Goal: Contribute content: Contribute content

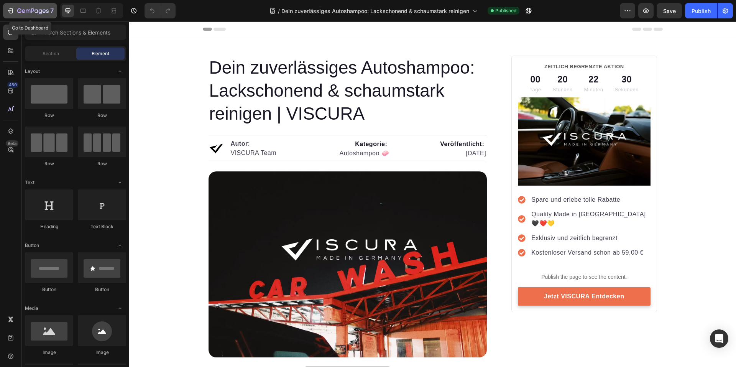
click at [17, 11] on icon "button" at bounding box center [32, 11] width 31 height 7
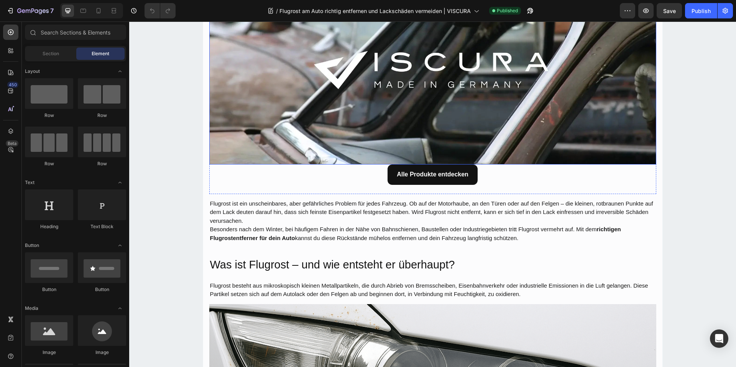
scroll to position [192, 0]
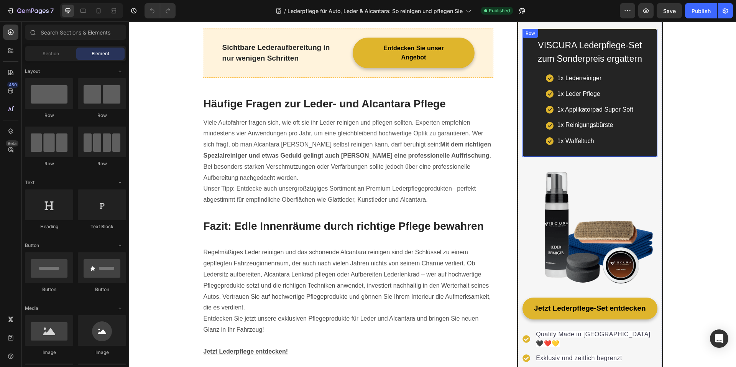
scroll to position [1265, 0]
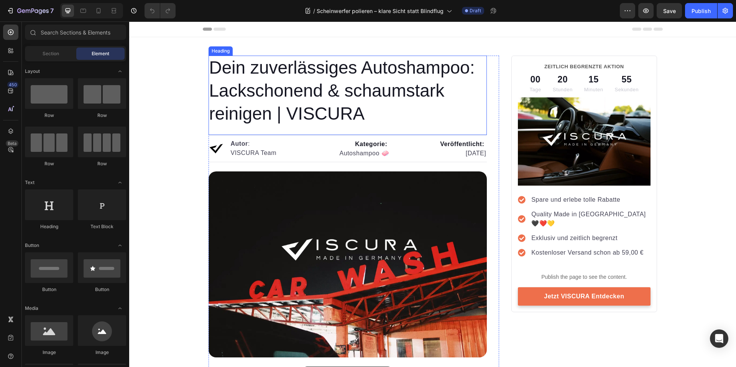
click at [371, 84] on h1 "Dein zuverlässiges Autoshampoo: Lackschonend & schaumstark reinigen | VISCURA" at bounding box center [347, 91] width 279 height 70
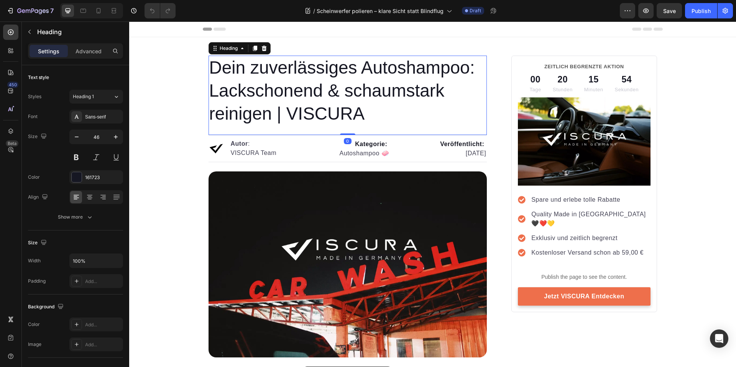
click at [274, 111] on h1 "Dein zuverlässiges Autoshampoo: Lackschonend & schaumstark reinigen | VISCURA" at bounding box center [347, 91] width 279 height 70
click at [269, 113] on p "Dein zuverlässiges Autoshampoo: Lackschonend & schaumstark reinigen | VISCURA" at bounding box center [347, 90] width 277 height 69
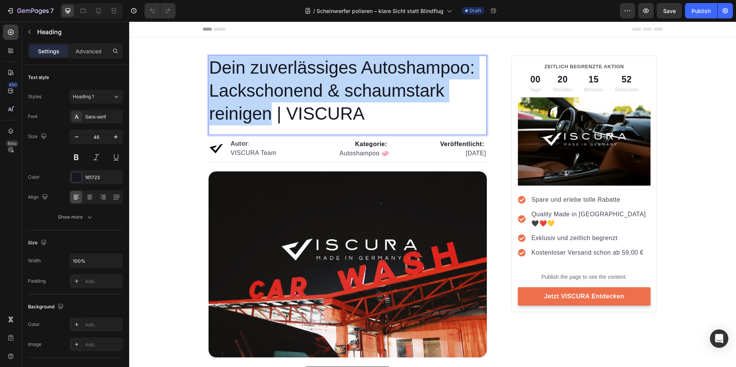
drag, startPoint x: 269, startPoint y: 114, endPoint x: 212, endPoint y: 70, distance: 72.4
click at [212, 70] on p "Dein zuverlässiges Autoshampoo: Lackschonend & schaumstark reinigen | VISCURA" at bounding box center [347, 90] width 277 height 69
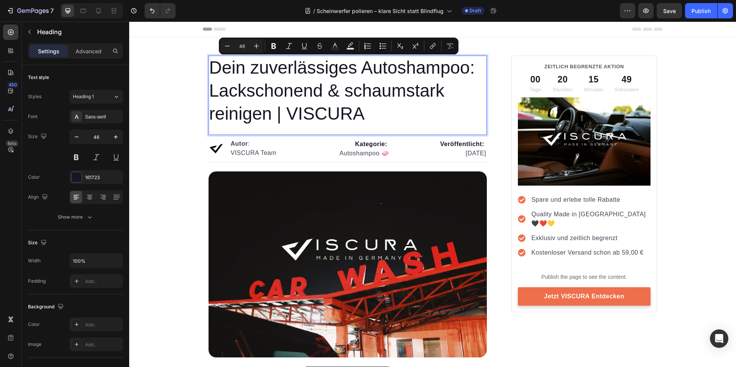
click at [362, 108] on p "Dein zuverlässiges Autoshampoo: Lackschonend & schaumstark reinigen | VISCURA" at bounding box center [347, 90] width 277 height 69
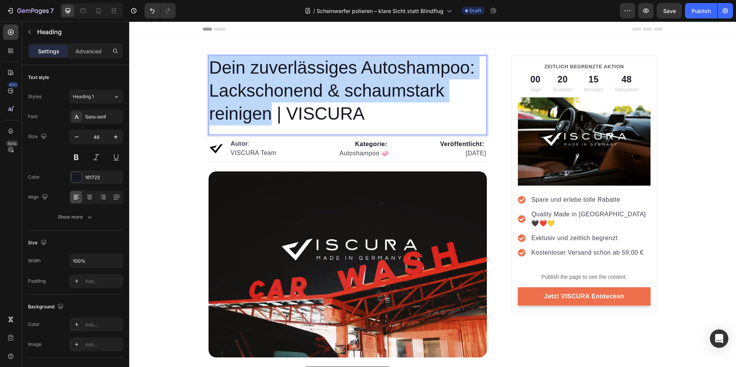
drag, startPoint x: 269, startPoint y: 114, endPoint x: 212, endPoint y: 72, distance: 71.3
click at [212, 72] on p "Dein zuverlässiges Autoshampoo: Lackschonend & schaumstark reinigen | VISCURA" at bounding box center [347, 90] width 277 height 69
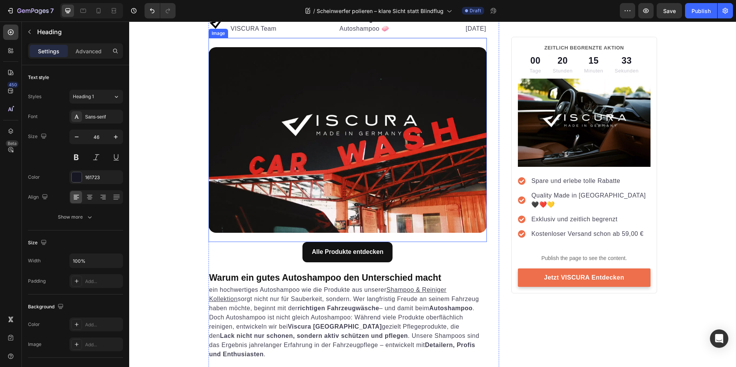
scroll to position [115, 0]
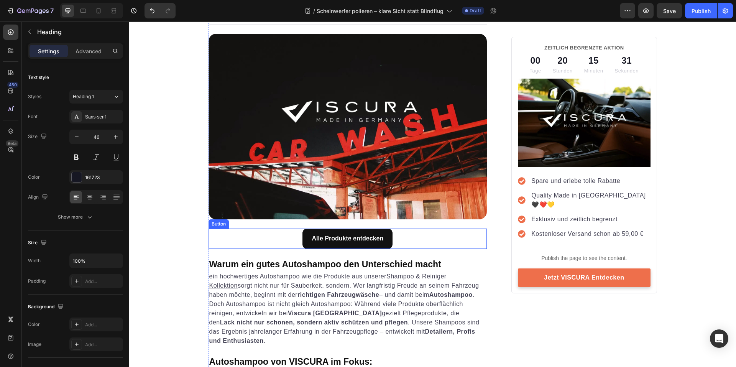
click at [401, 240] on div "Alle Produkte entdecken Button" at bounding box center [347, 238] width 279 height 20
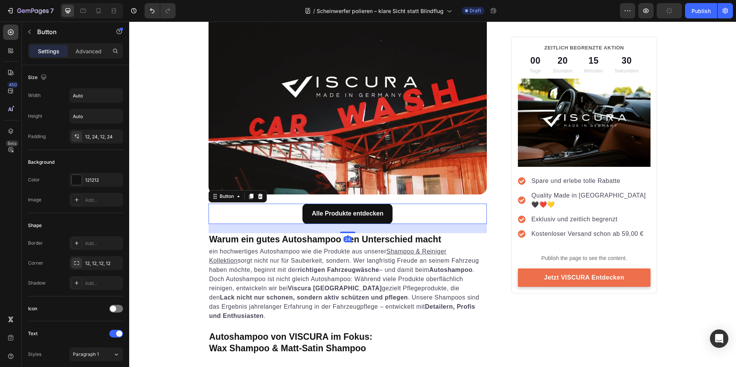
scroll to position [153, 0]
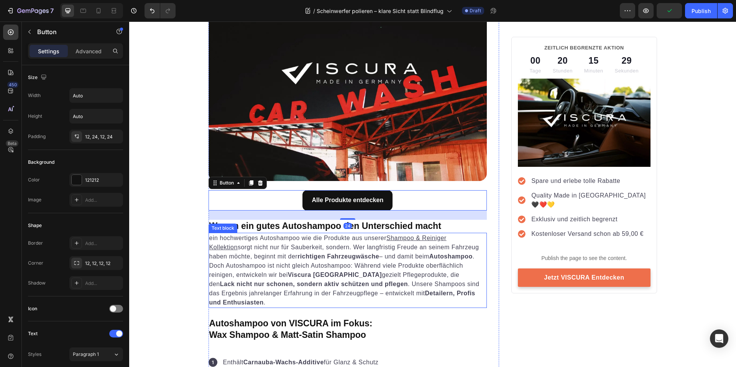
click at [405, 233] on div "ein hochwertiges Autoshampoo wie die Produkte aus unserer Shampoo & Reiniger Ko…" at bounding box center [347, 270] width 279 height 75
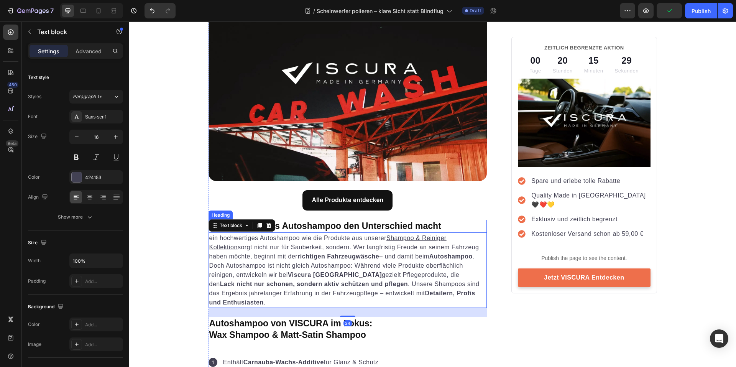
click at [421, 223] on h2 "Warum ein gutes Autoshampoo den Unterschied macht" at bounding box center [347, 226] width 279 height 13
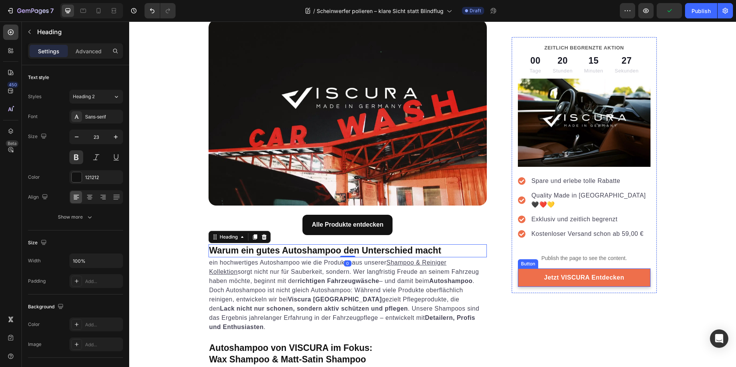
scroll to position [115, 0]
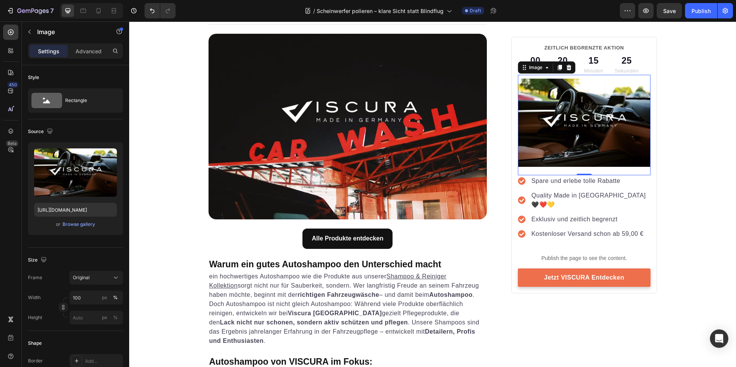
click at [618, 136] on img at bounding box center [584, 123] width 132 height 89
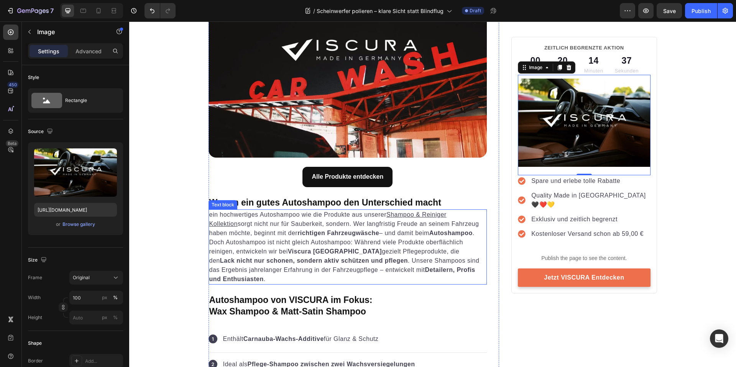
scroll to position [192, 0]
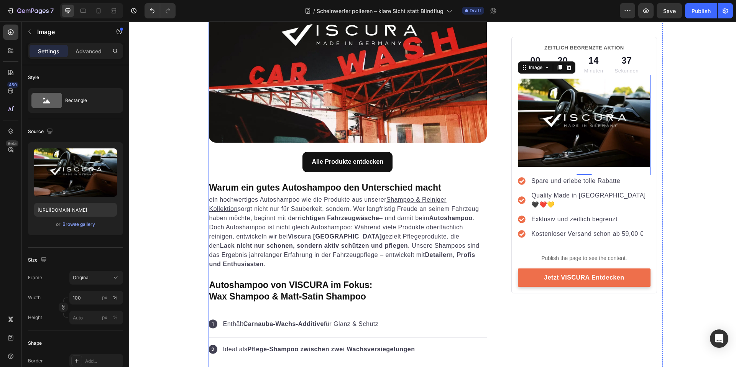
click at [210, 189] on h2 "Warum ein gutes Autoshampoo den Unterschied macht" at bounding box center [347, 187] width 279 height 13
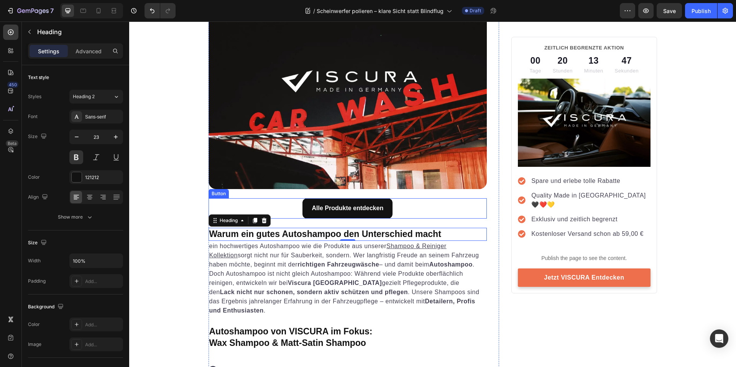
scroll to position [153, 0]
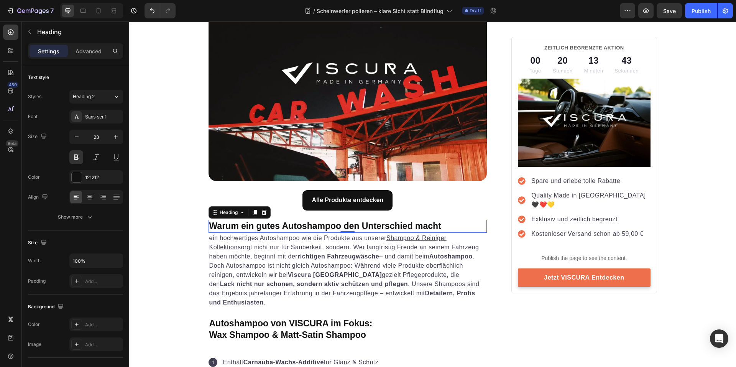
click at [315, 225] on h2 "Warum ein gutes Autoshampoo den Unterschied macht" at bounding box center [347, 226] width 279 height 13
click at [315, 225] on p "Warum ein gutes Autoshampoo den Unterschied macht" at bounding box center [347, 225] width 277 height 11
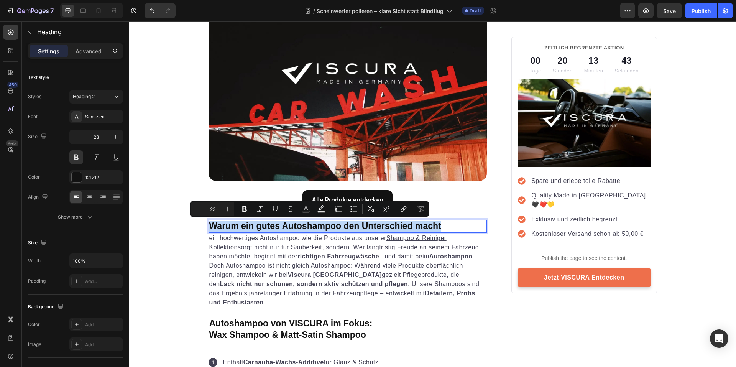
click at [315, 225] on p "Warum ein gutes Autoshampoo den Unterschied macht" at bounding box center [347, 225] width 277 height 11
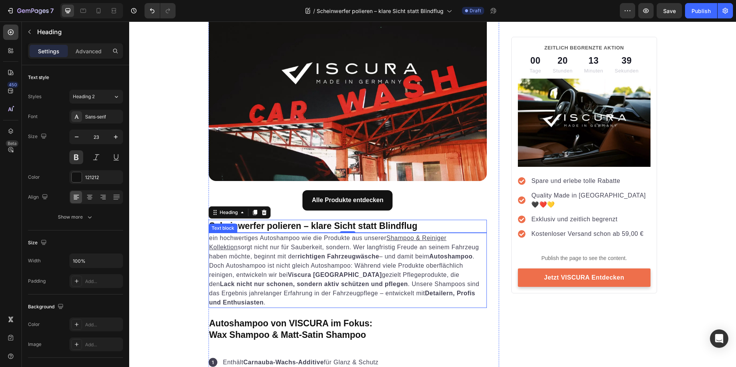
click at [357, 253] on strong "richtigen Fahrzeugwäsche" at bounding box center [338, 256] width 82 height 7
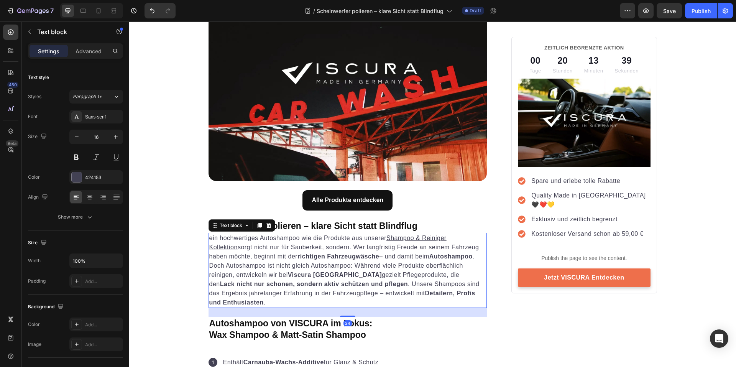
click at [357, 253] on strong "richtigen Fahrzeugwäsche" at bounding box center [338, 256] width 82 height 7
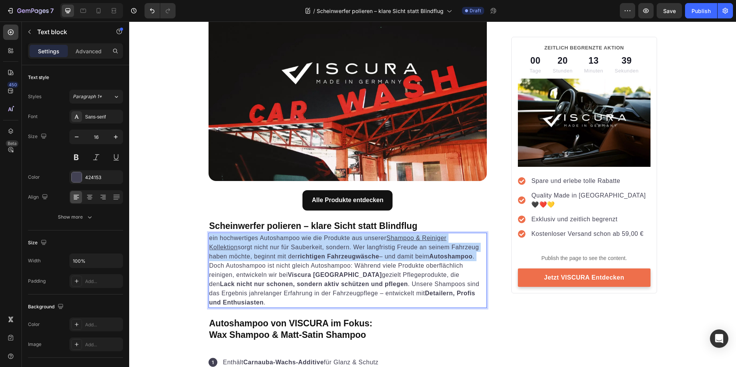
click at [357, 253] on strong "richtigen Fahrzeugwäsche" at bounding box center [338, 256] width 82 height 7
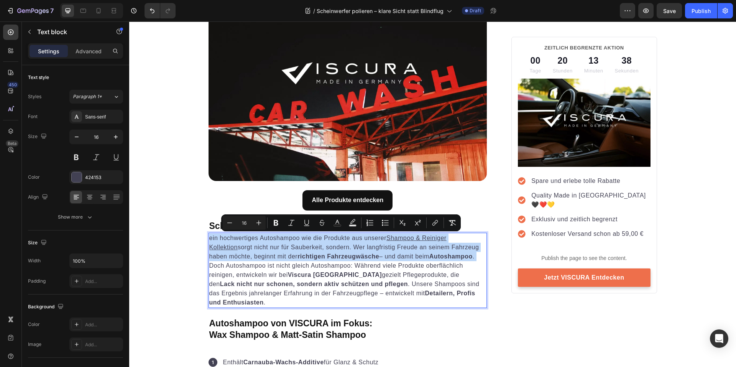
click at [458, 304] on p "Doch Autoshampoo ist nicht gleich Autoshampoo: Während viele Produkte oberfläch…" at bounding box center [347, 284] width 277 height 46
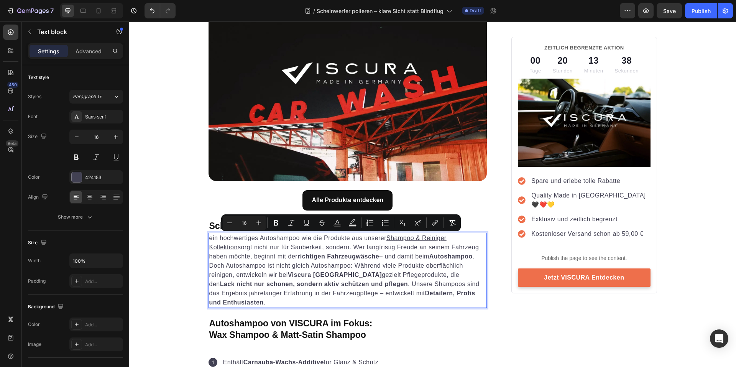
click at [458, 304] on p "Doch Autoshampoo ist nicht gleich Autoshampoo: Während viele Produkte oberfläch…" at bounding box center [347, 284] width 277 height 46
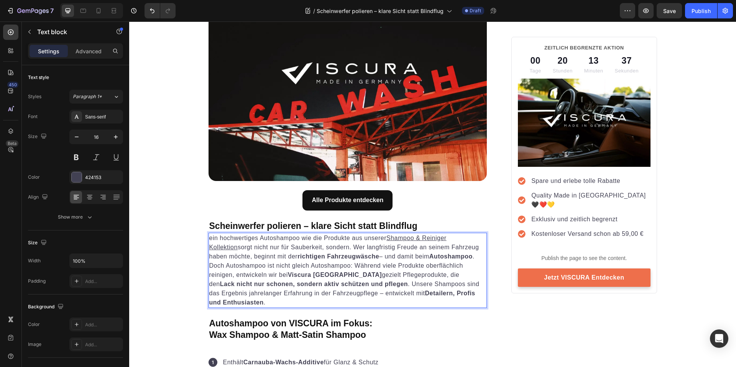
click at [431, 293] on strong "Detailern, Profis und Enthusiasten" at bounding box center [342, 298] width 266 height 16
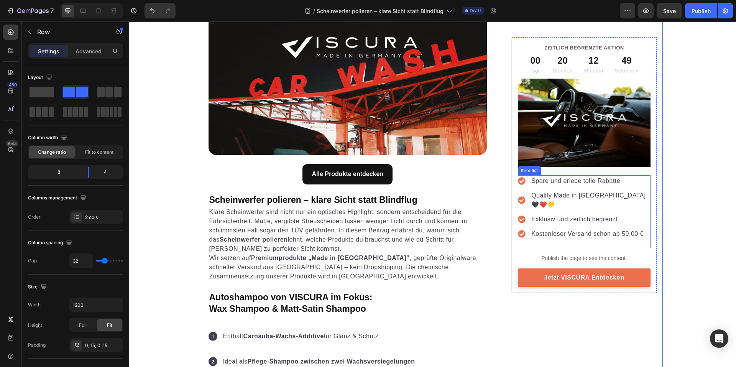
scroll to position [192, 0]
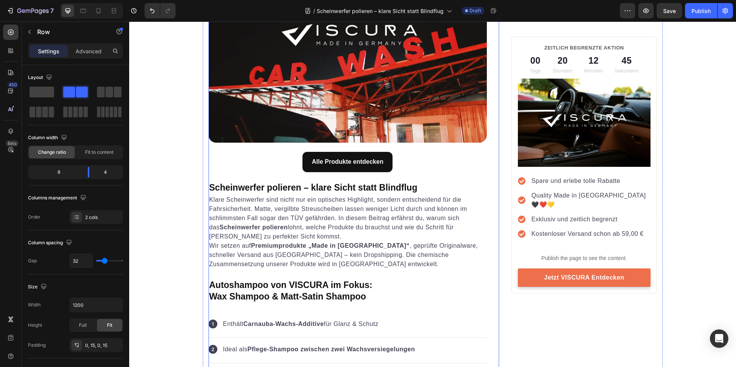
click at [335, 240] on p "Klare Scheinwerfer sind nicht nur ein optisches Highlight, sondern entscheidend…" at bounding box center [347, 218] width 277 height 46
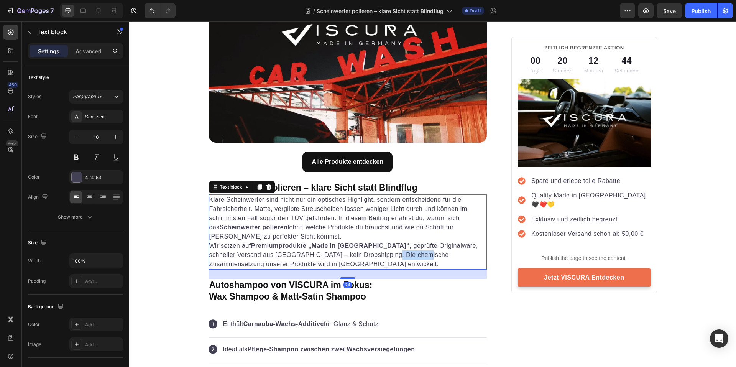
click at [360, 253] on p "Wir setzen auf Premiumprodukte „Made in Germany“ , geprüfte Originalware, schne…" at bounding box center [347, 255] width 277 height 28
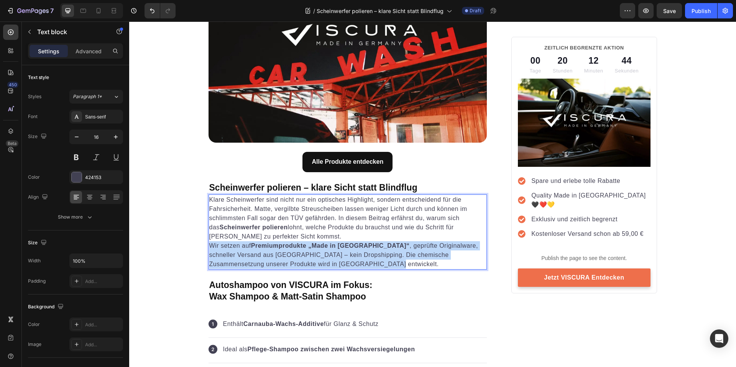
click at [360, 253] on p "Wir setzen auf Premiumprodukte „Made in Germany“ , geprüfte Originalware, schne…" at bounding box center [347, 255] width 277 height 28
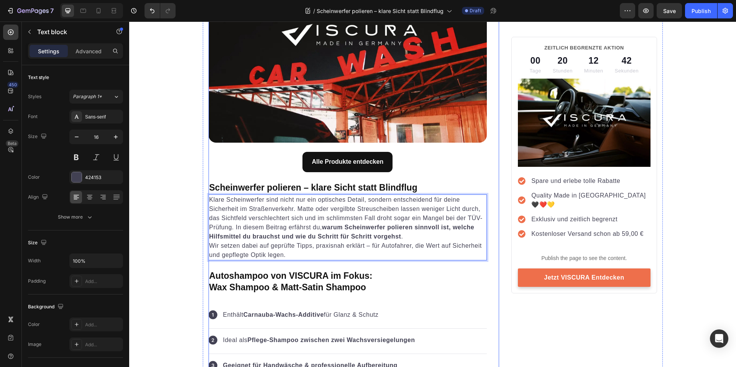
click at [442, 221] on p "Klare Scheinwerfer sind nicht nur ein optisches Detail, sondern entscheidend fü…" at bounding box center [347, 218] width 277 height 46
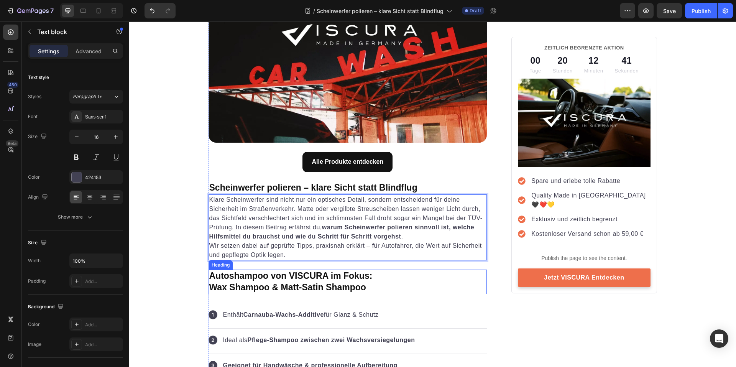
click at [477, 275] on h2 "Autoshampoo von VISCURA im Fokus: Wax Shampoo & Matt-Satin Shampoo" at bounding box center [347, 281] width 279 height 25
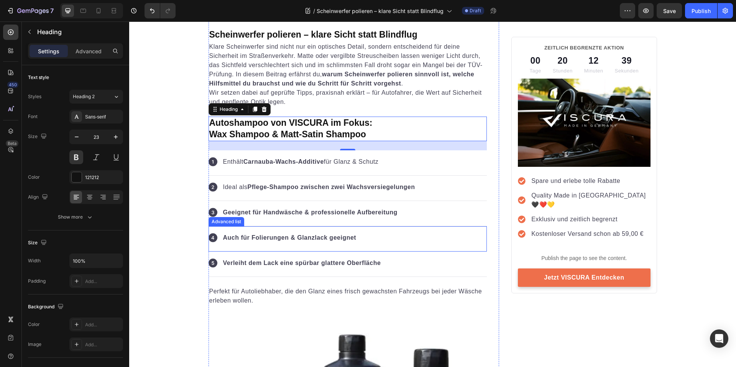
scroll to position [345, 0]
drag, startPoint x: 348, startPoint y: 269, endPoint x: 316, endPoint y: 216, distance: 62.4
click at [348, 269] on div "Icon Verleiht dem Lack eine spürbar glattere Oberfläche Text block" at bounding box center [347, 263] width 279 height 25
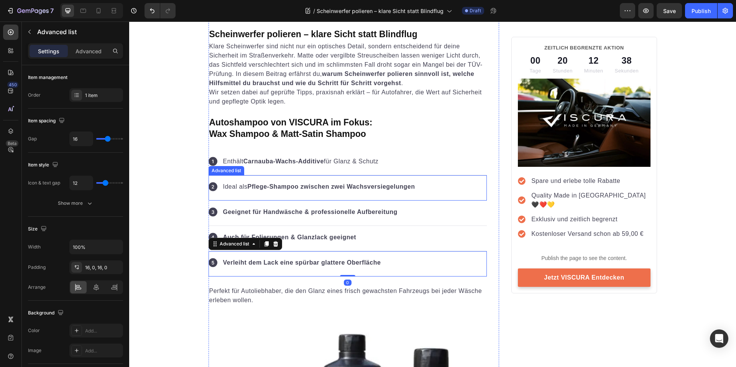
click at [296, 169] on div "Icon Enthält Carnauba-Wachs-Additive für Glanz & Schutz Text block" at bounding box center [347, 162] width 279 height 25
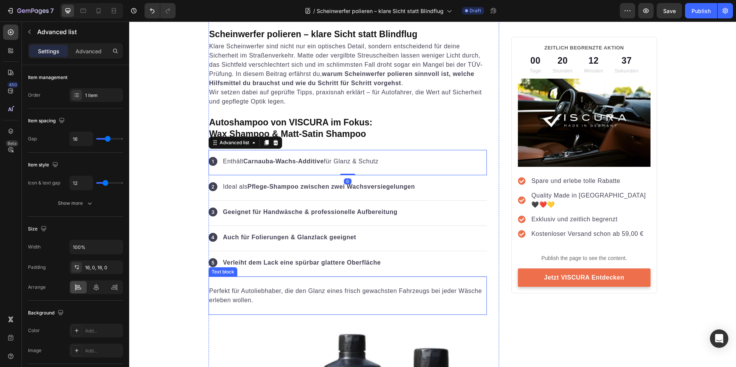
click at [422, 285] on div "Perfekt für Autoliebhaber, die den Glanz eines frisch gewachsten Fahrzeugs bei …" at bounding box center [347, 295] width 279 height 20
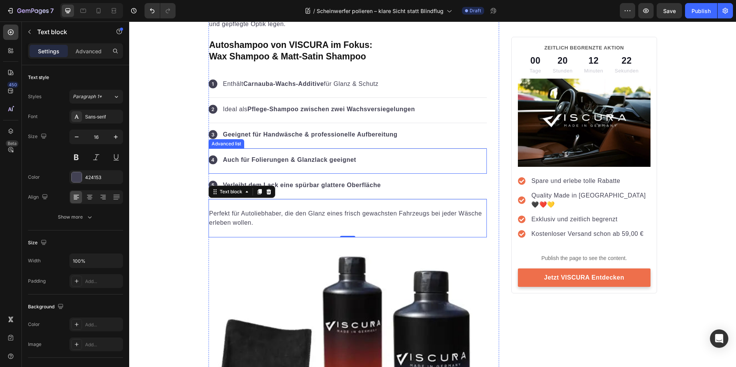
scroll to position [307, 0]
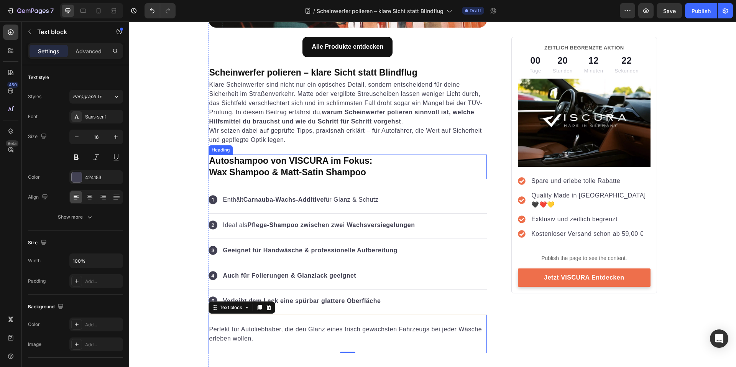
click at [297, 164] on h2 "Autoshampoo von VISCURA im Fokus: Wax Shampoo & Matt-Satin Shampoo" at bounding box center [347, 166] width 279 height 25
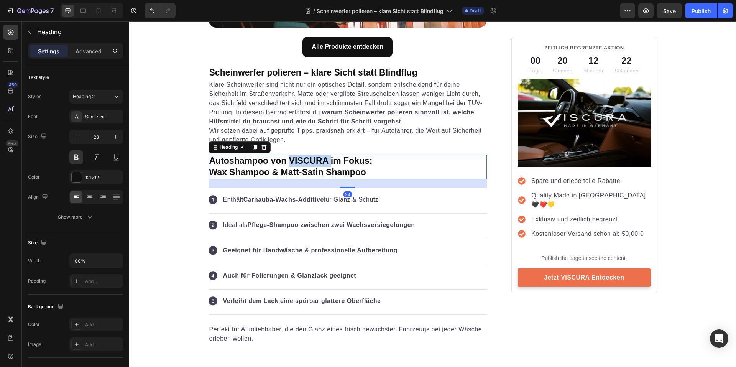
click at [297, 164] on h2 "Autoshampoo von VISCURA im Fokus: Wax Shampoo & Matt-Satin Shampoo" at bounding box center [347, 166] width 279 height 25
click at [297, 164] on p "Autoshampoo von VISCURA im Fokus: Wax Shampoo & Matt-Satin Shampoo" at bounding box center [347, 166] width 277 height 23
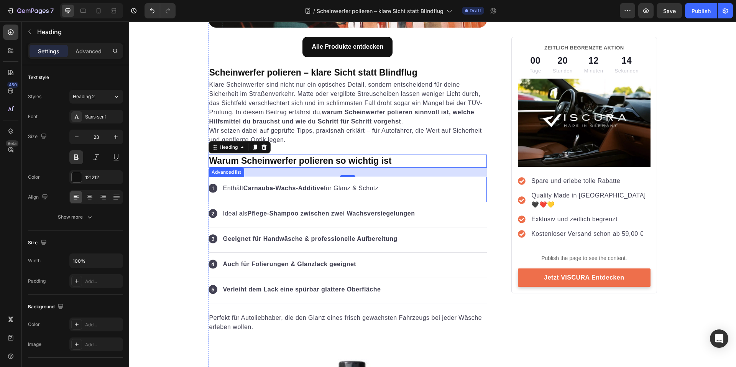
click at [314, 189] on strong "Carnauba-Wachs-Additive" at bounding box center [283, 188] width 80 height 7
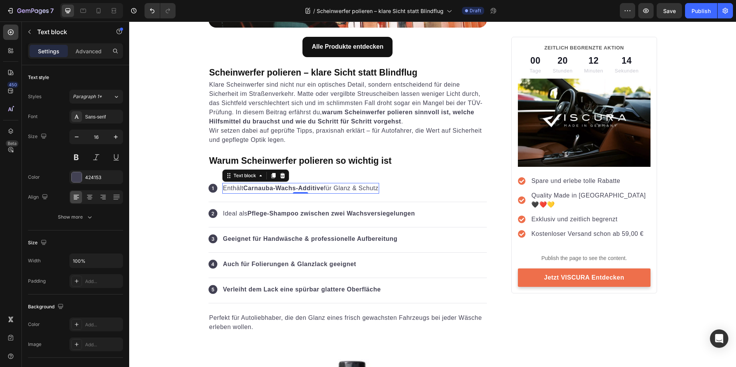
click at [314, 189] on strong "Carnauba-Wachs-Additive" at bounding box center [283, 188] width 80 height 7
click at [268, 209] on p "Ideal als Pflege-Shampoo zwischen zwei Wachsversiegelungen" at bounding box center [319, 213] width 192 height 9
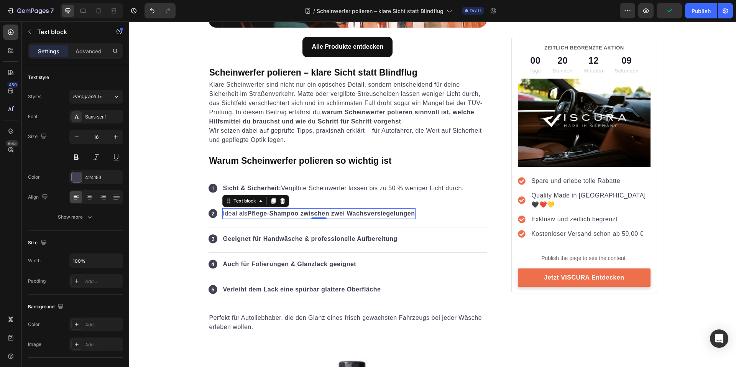
click at [268, 209] on p "Ideal als Pflege-Shampoo zwischen zwei Wachsversiegelungen" at bounding box center [319, 213] width 192 height 9
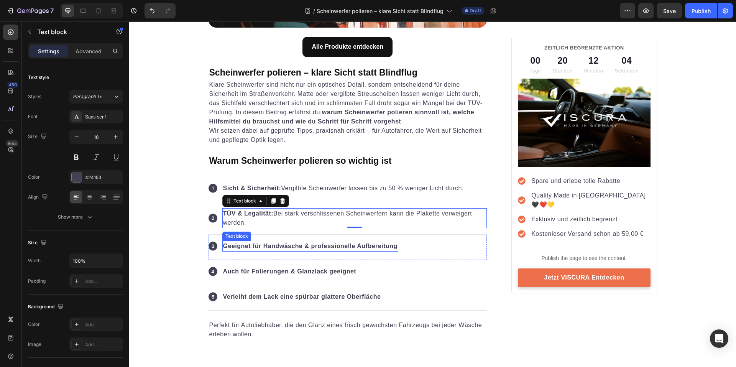
click at [305, 247] on p "Geeignet für Handwäsche & professionelle Aufbereitung" at bounding box center [310, 245] width 174 height 9
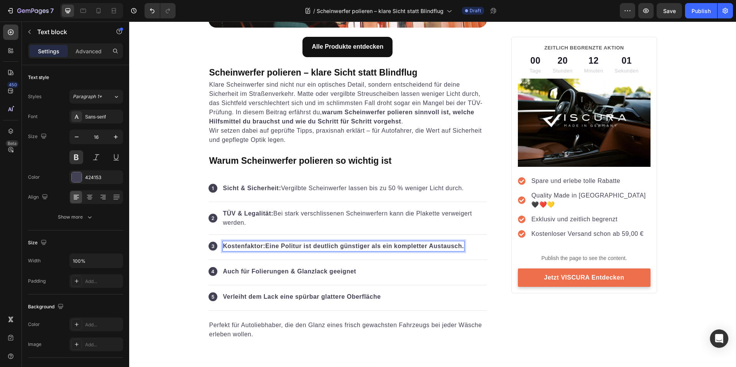
click at [357, 248] on p "Kostenfaktor: Eine Politur ist deutlich günstiger als ein kompletter Austausch." at bounding box center [343, 245] width 241 height 9
click at [275, 246] on p "Kostenfaktor: Eine Politur ist deutlich günstiger als ein kompletter Austausch." at bounding box center [343, 245] width 241 height 9
click at [271, 246] on p "Kostenfaktor: Eine Politur ist deutlich günstiger als ein kompletter Austausch." at bounding box center [343, 245] width 241 height 9
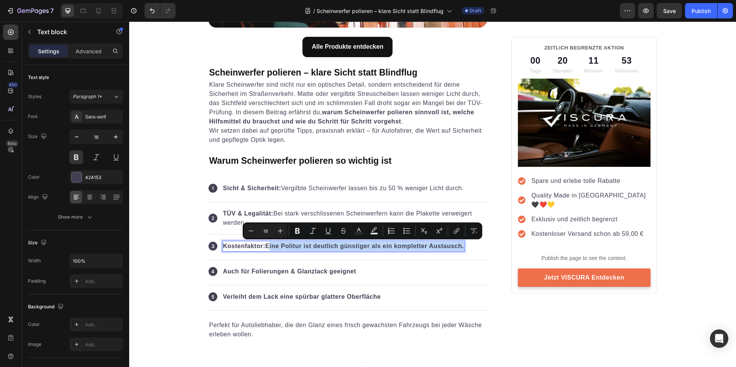
drag, startPoint x: 271, startPoint y: 246, endPoint x: 453, endPoint y: 245, distance: 182.0
click at [453, 245] on p "Kostenfaktor: Eine Politur ist deutlich günstiger als ein kompletter Austausch." at bounding box center [343, 245] width 241 height 9
click at [298, 234] on icon "Editor contextual toolbar" at bounding box center [298, 231] width 8 height 8
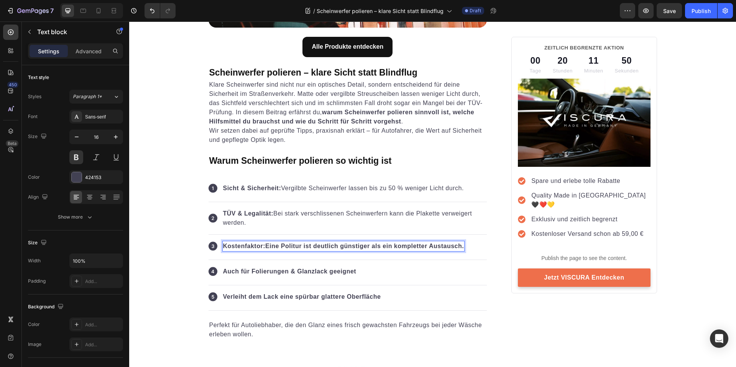
click at [354, 245] on p "Kostenfaktor: Eine Politur ist deutlich günstiger als ein kompletter Austausch." at bounding box center [343, 245] width 241 height 9
click at [152, 8] on icon "Undo/Redo" at bounding box center [152, 11] width 8 height 8
click at [152, 11] on icon "Undo/Redo" at bounding box center [152, 11] width 8 height 8
click at [311, 215] on p "TÜV & Legalität: Bei stark verschlissenen Scheinwerfern kann die Plakette verwe…" at bounding box center [354, 218] width 263 height 18
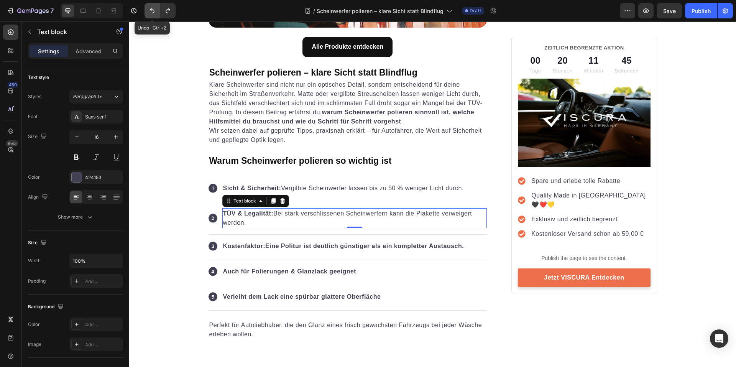
click at [150, 15] on button "Undo/Redo" at bounding box center [151, 10] width 15 height 15
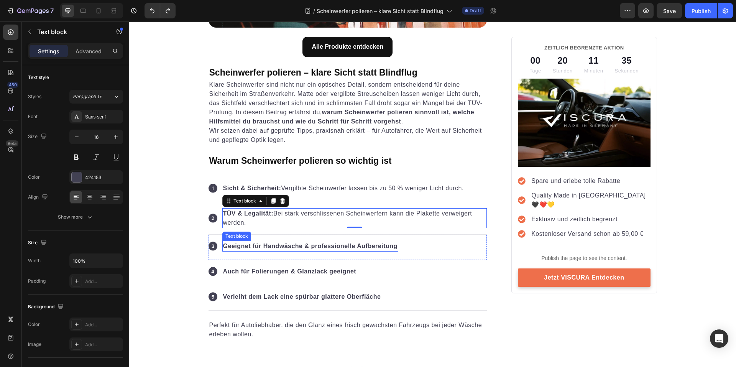
click at [322, 249] on p "Geeignet für Handwäsche & professionelle Aufbereitung" at bounding box center [310, 245] width 174 height 9
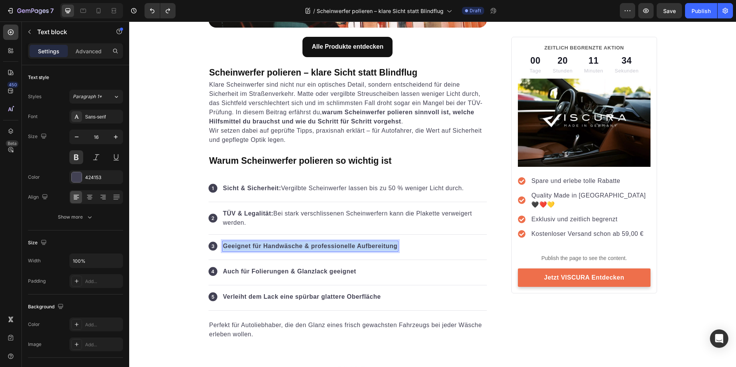
click at [322, 249] on p "Geeignet für Handwäsche & professionelle Aufbereitung" at bounding box center [310, 245] width 174 height 9
click at [274, 249] on p "Kostenfaktor: Eine Politur ist deutlich günstiger als ein kompletter Austausch." at bounding box center [343, 245] width 241 height 9
click at [244, 243] on strong "Kostenfaktor:" at bounding box center [244, 246] width 43 height 7
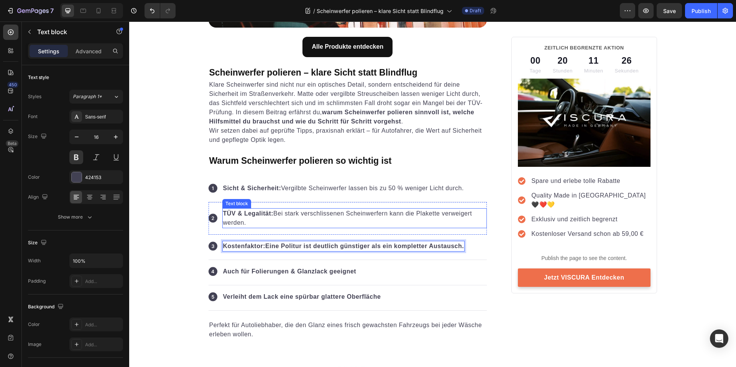
click at [285, 216] on p "TÜV & Legalität: Bei stark verschlissenen Scheinwerfern kann die Plakette verwe…" at bounding box center [354, 218] width 263 height 18
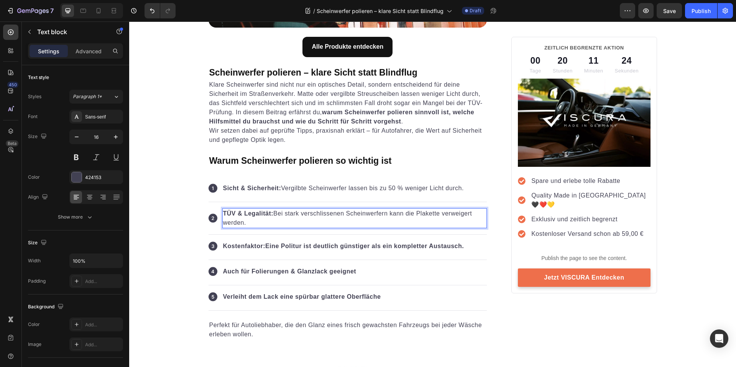
click at [276, 215] on p "TÜV & Legalität: Bei stark verschlissenen Scheinwerfern kann die Plakette verwe…" at bounding box center [354, 218] width 263 height 18
click at [256, 212] on strong "TÜV & Legalität:" at bounding box center [248, 213] width 51 height 7
click at [278, 211] on p "TÜV & Legalität: Bei stark verschlissenen Scheinwerfern kann die Plakette verwe…" at bounding box center [354, 218] width 263 height 18
click at [268, 246] on p "Kostenfaktor: Eine Politur ist deutlich günstiger als ein kompletter Austausch." at bounding box center [343, 245] width 241 height 9
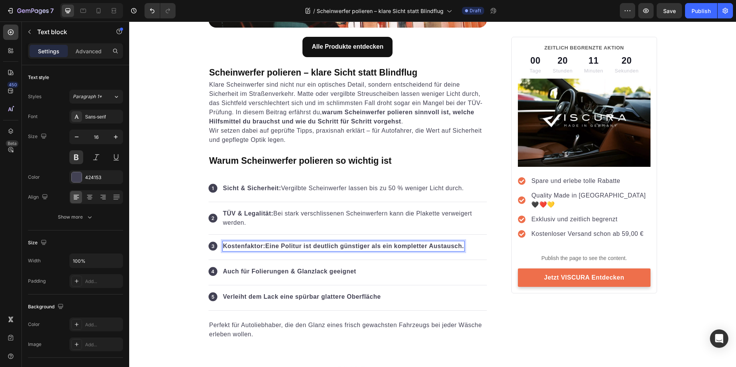
click at [271, 246] on p "Kostenfaktor: Eine Politur ist deutlich günstiger als ein kompletter Austausch." at bounding box center [343, 245] width 241 height 9
drag, startPoint x: 271, startPoint y: 246, endPoint x: 449, endPoint y: 246, distance: 178.2
click at [449, 246] on p "Kostenfaktor: Eine Politur ist deutlich günstiger als ein kompletter Austausch." at bounding box center [343, 245] width 241 height 9
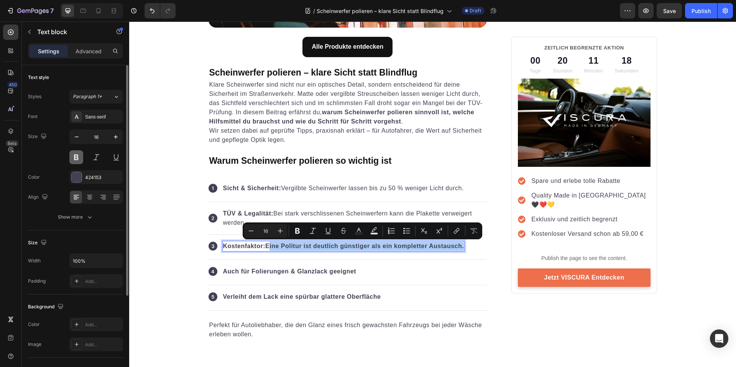
click at [75, 159] on button at bounding box center [76, 157] width 14 height 14
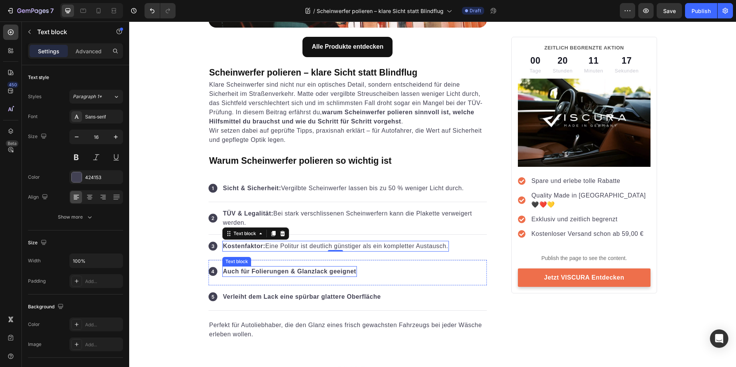
click at [386, 272] on div "Icon Auch für Folierungen & Glanzlack geeignet Text block" at bounding box center [347, 272] width 279 height 25
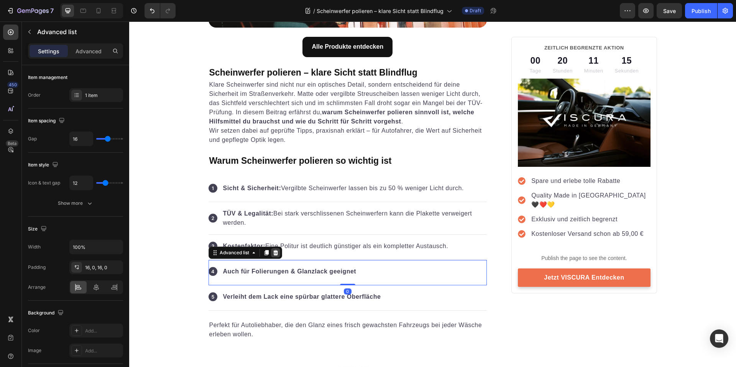
click at [273, 254] on icon at bounding box center [275, 252] width 5 height 5
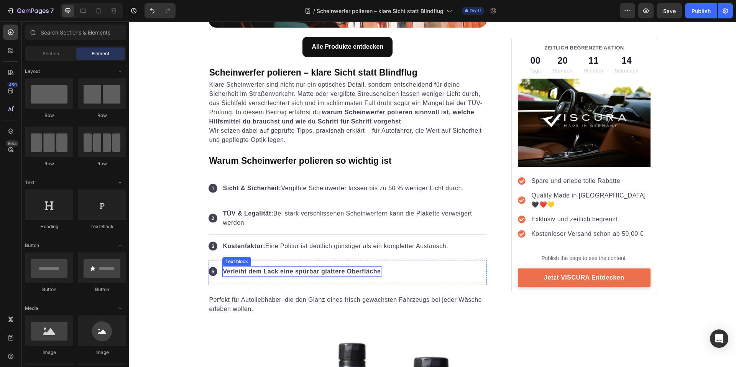
click at [261, 275] on p "Verleiht dem Lack eine spürbar glattere Oberfläche" at bounding box center [302, 271] width 158 height 9
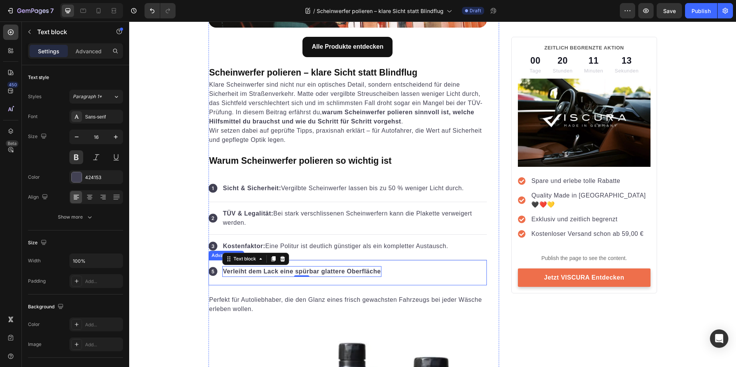
click at [212, 276] on li "Icon Verleiht dem Lack eine spürbar glattere Oberfläche Text block 0" at bounding box center [294, 271] width 173 height 11
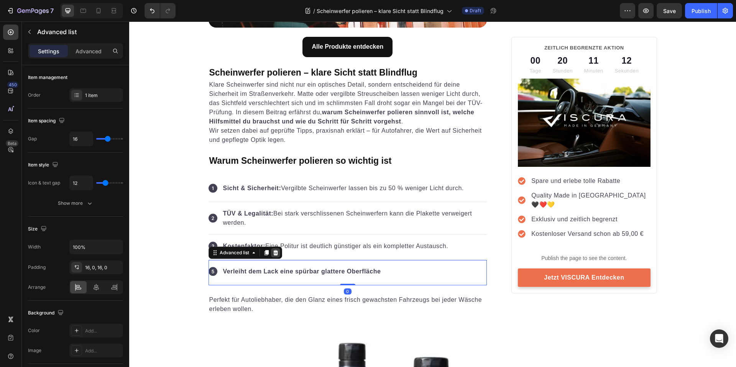
click at [272, 255] on icon at bounding box center [275, 252] width 6 height 6
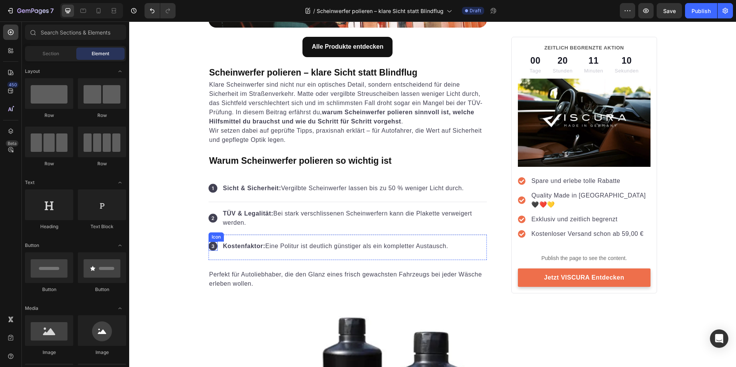
click at [211, 243] on rect at bounding box center [212, 245] width 9 height 9
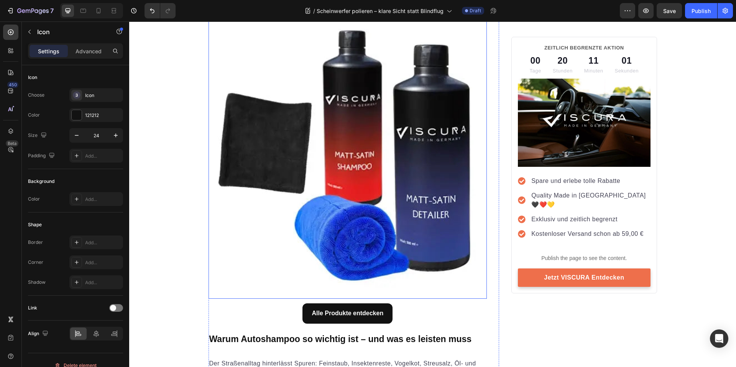
scroll to position [613, 0]
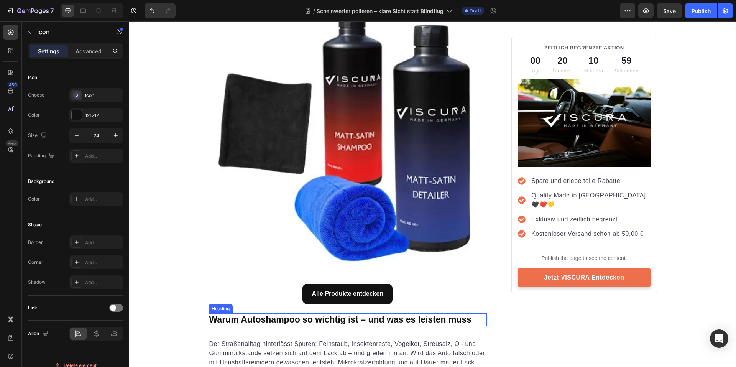
click at [305, 317] on h2 "Warum Autoshampoo so wichtig ist – und was es leisten muss" at bounding box center [347, 319] width 279 height 13
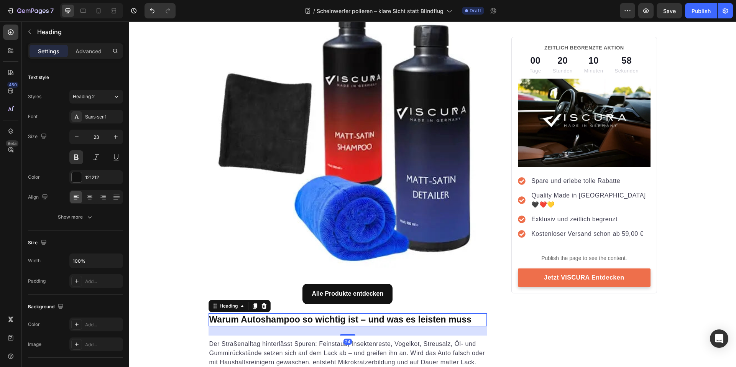
click at [304, 318] on h2 "Warum Autoshampoo so wichtig ist – und was es leisten muss" at bounding box center [347, 319] width 279 height 13
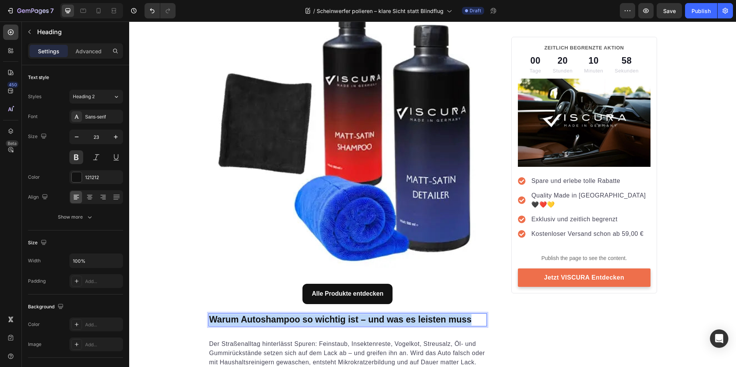
click at [304, 318] on p "Warum Autoshampoo so wichtig ist – und was es leisten muss" at bounding box center [347, 319] width 277 height 11
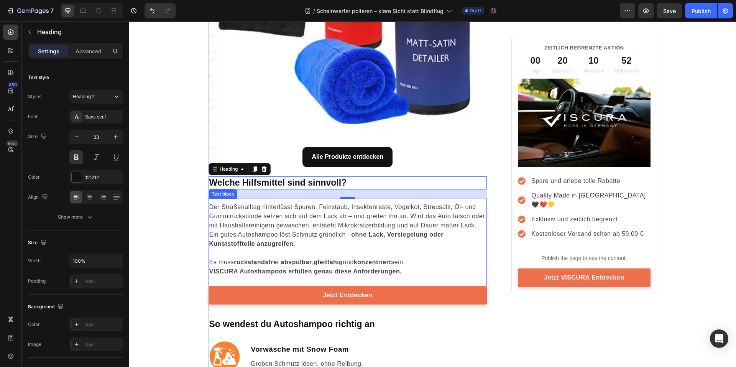
scroll to position [766, 0]
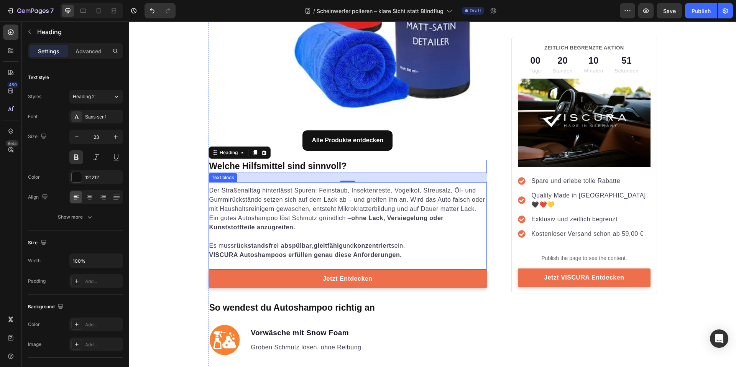
click at [335, 225] on p "Ein gutes Autoshampoo löst Schmutz gründlich – ohne Lack, Versiegelung oder Kun…" at bounding box center [347, 222] width 277 height 18
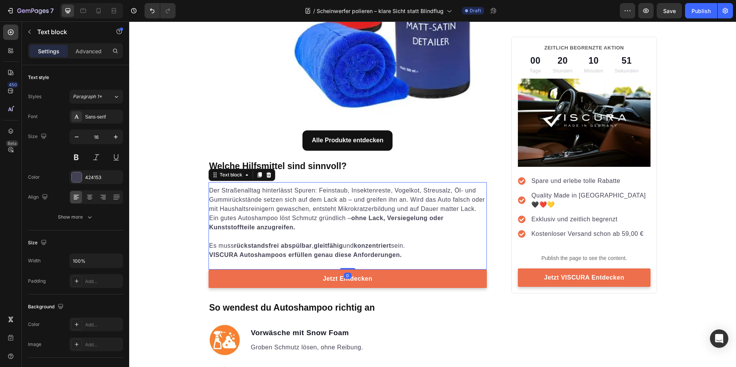
click at [384, 249] on p "Es muss rückstandsfrei abspülbar , gleitfähig und konzentriert sein." at bounding box center [347, 241] width 277 height 18
click at [396, 254] on strong "VISCURA Autoshampoos erfüllen genau diese Anforderungen." at bounding box center [305, 254] width 193 height 7
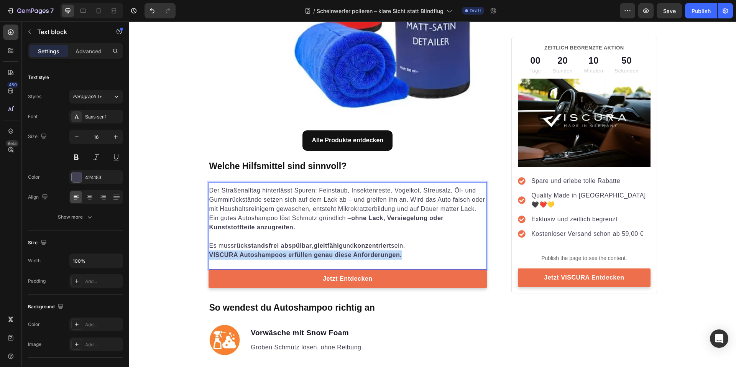
click at [396, 254] on strong "VISCURA Autoshampoos erfüllen genau diese Anforderungen." at bounding box center [305, 254] width 193 height 7
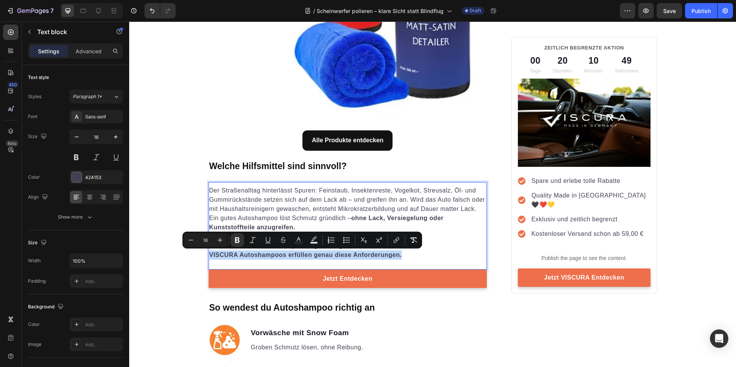
click at [396, 254] on strong "VISCURA Autoshampoos erfüllen genau diese Anforderungen." at bounding box center [305, 254] width 193 height 7
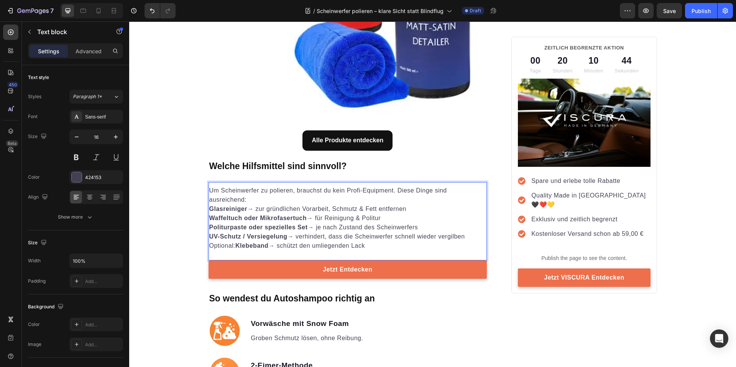
click at [310, 256] on div "Um Scheinwerfer zu polieren, brauchst du kein Profi-Equipment. Diese Dinge sind…" at bounding box center [347, 221] width 279 height 78
click at [316, 255] on div "Um Scheinwerfer zu polieren, brauchst du kein Profi-Equipment. Diese Dinge sind…" at bounding box center [347, 221] width 279 height 78
click at [387, 249] on p "Optional: Klebeband → schützt den umliegenden Lack" at bounding box center [347, 245] width 277 height 9
click at [340, 253] on div "Um Scheinwerfer zu polieren, brauchst du kein Profi-Equipment. Diese Dinge sind…" at bounding box center [347, 221] width 279 height 78
click at [338, 253] on div "Um Scheinwerfer zu polieren, brauchst du kein Profi-Equipment. Diese Dinge sind…" at bounding box center [347, 221] width 279 height 78
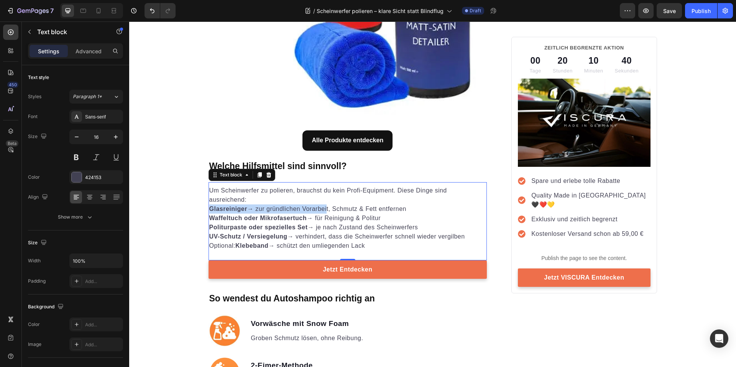
click at [323, 203] on div "Um Scheinwerfer zu polieren, brauchst du kein Profi-Equipment. Diese Dinge sind…" at bounding box center [347, 218] width 279 height 66
click at [310, 196] on p "Um Scheinwerfer zu polieren, brauchst du kein Profi-Equipment. Diese Dinge sind…" at bounding box center [347, 195] width 277 height 18
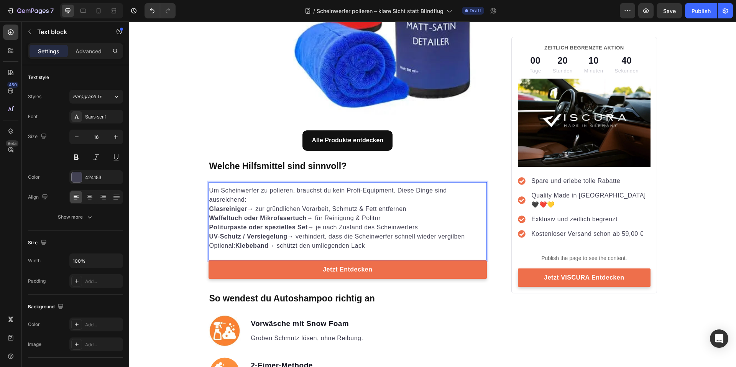
click at [309, 198] on p "Um Scheinwerfer zu polieren, brauchst du kein Profi-Equipment. Diese Dinge sind…" at bounding box center [347, 195] width 277 height 18
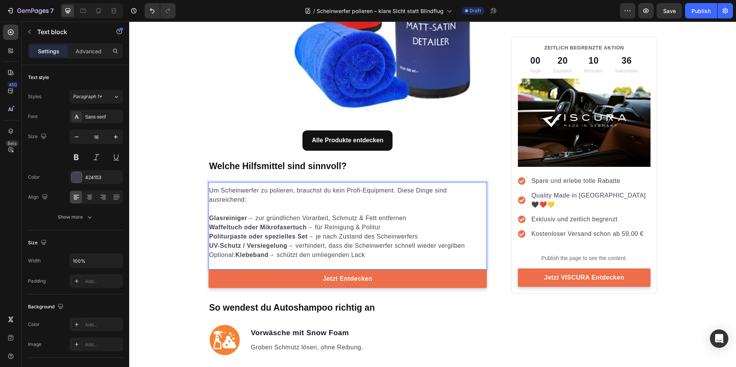
click at [416, 261] on div "Um Scheinwerfer zu polieren, brauchst du kein Profi-Equipment. Diese Dinge sind…" at bounding box center [347, 225] width 279 height 87
click at [350, 263] on div "Um Scheinwerfer zu polieren, brauchst du kein Profi-Equipment. Diese Dinge sind…" at bounding box center [347, 225] width 279 height 87
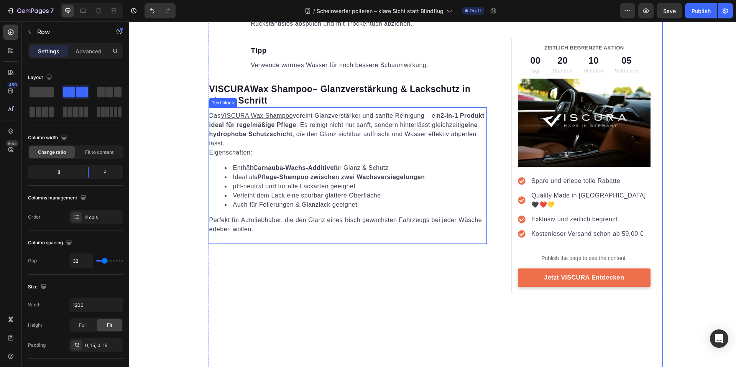
scroll to position [1226, 0]
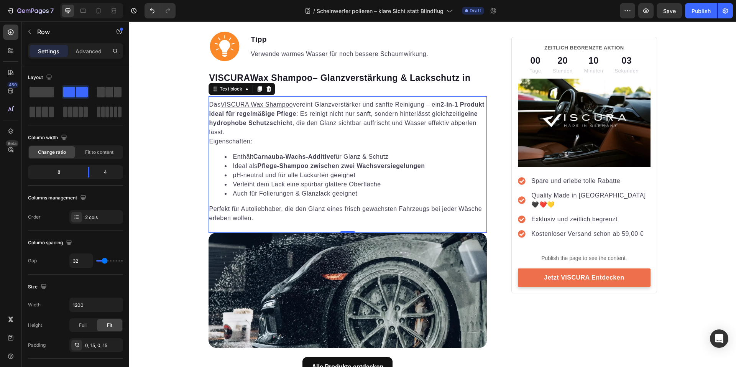
click at [458, 209] on p "Perfekt für Autoliebhaber, die den Glanz eines frisch gewachsten Fahrzeugs bei …" at bounding box center [347, 213] width 277 height 18
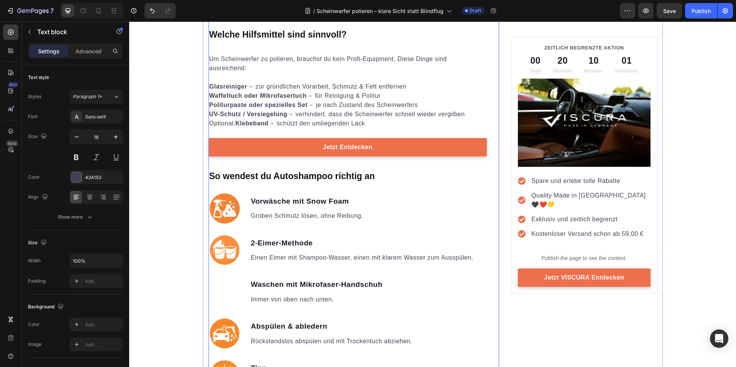
scroll to position [805, 0]
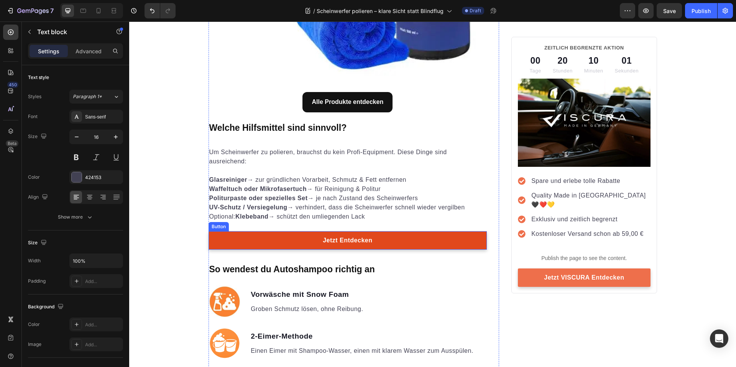
click at [386, 239] on link "Jetzt Entdecken" at bounding box center [347, 240] width 279 height 18
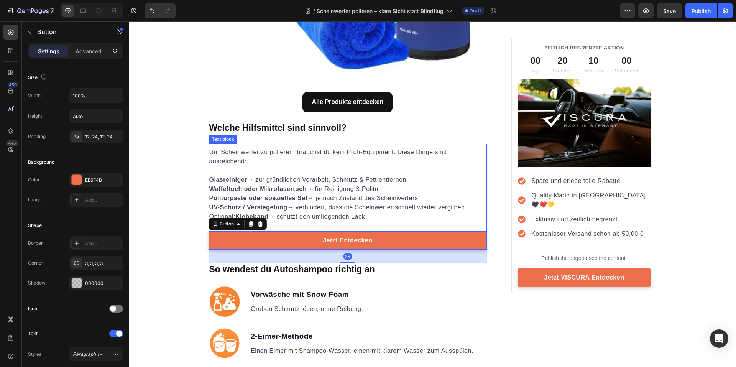
click at [382, 209] on p "UV-Schutz / Versiegelung → verhindert, dass die Scheinwerfer schnell wieder ver…" at bounding box center [347, 207] width 277 height 9
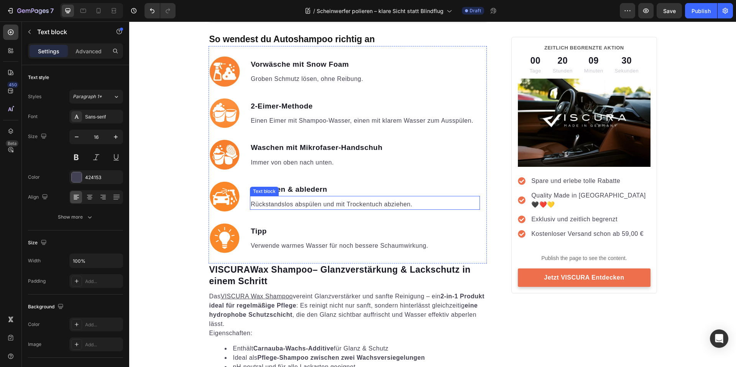
scroll to position [996, 0]
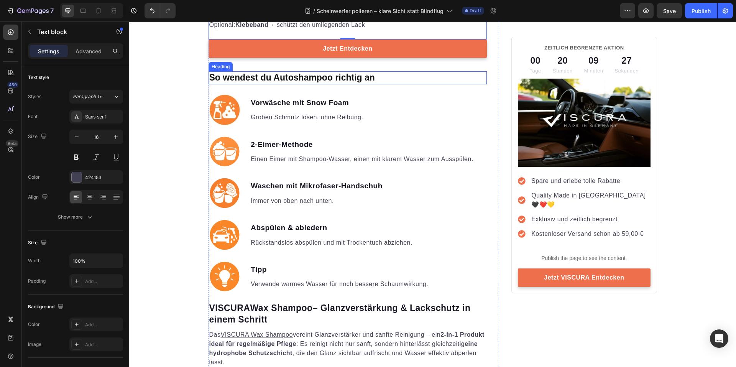
click at [283, 81] on h2 "So wendest du Autoshampoo richtig an" at bounding box center [347, 77] width 279 height 13
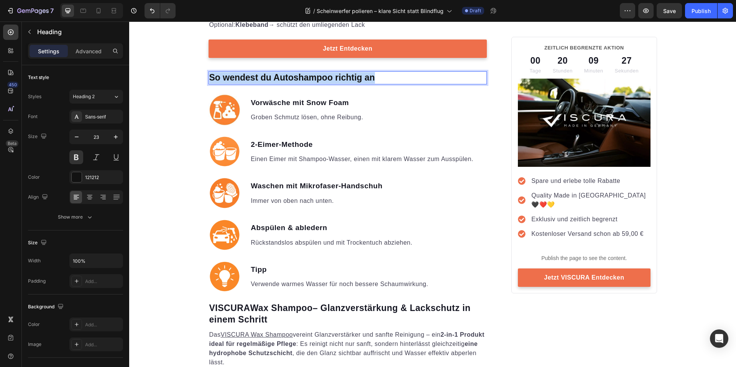
click at [283, 81] on p "So wendest du Autoshampoo richtig an" at bounding box center [347, 77] width 277 height 11
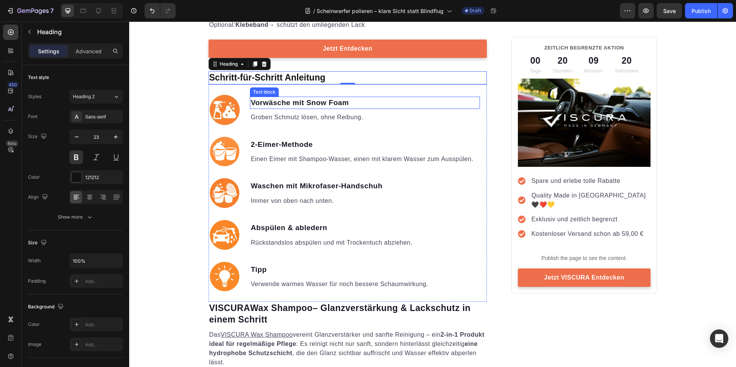
click at [272, 99] on p "Vorwäsche mit Snow Foam" at bounding box center [365, 102] width 228 height 11
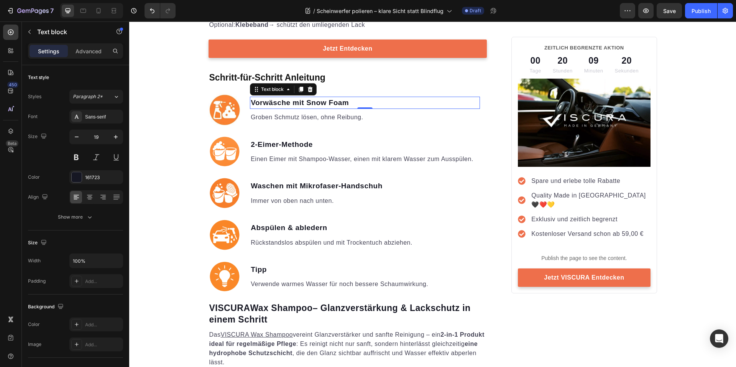
click at [272, 100] on p "Vorwäsche mit Snow Foam" at bounding box center [365, 102] width 228 height 11
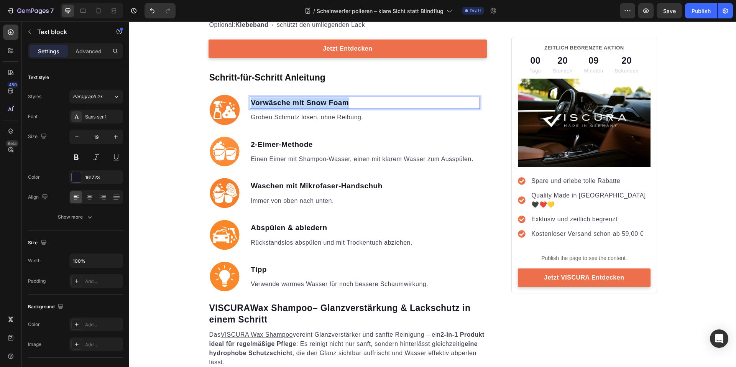
click at [272, 100] on p "Vorwäsche mit Snow Foam" at bounding box center [365, 102] width 228 height 11
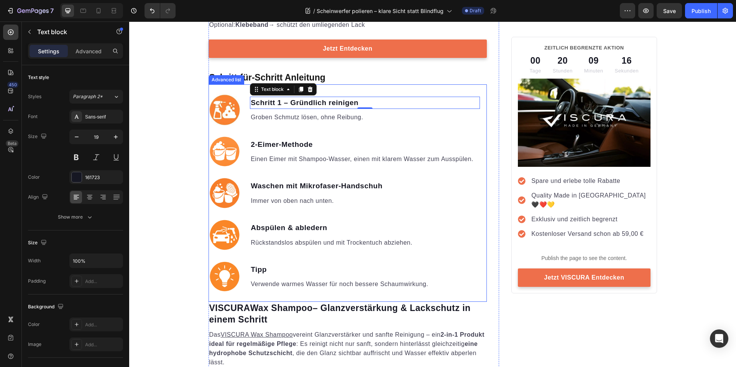
click at [334, 113] on p "Groben Schmutz lösen, ohne Reibung." at bounding box center [365, 117] width 228 height 9
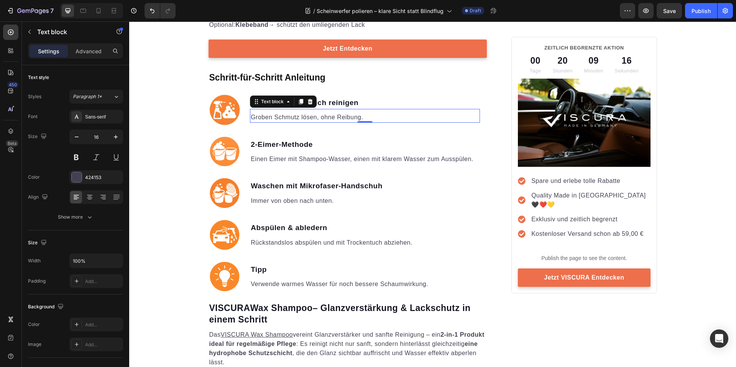
click at [334, 113] on p "Groben Schmutz lösen, ohne Reibung." at bounding box center [365, 117] width 228 height 9
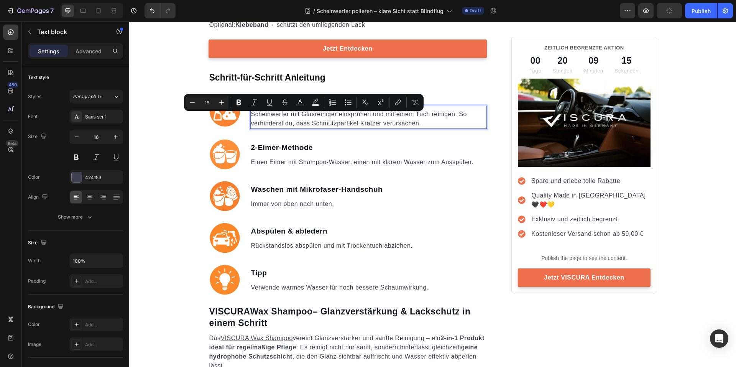
scroll to position [993, 0]
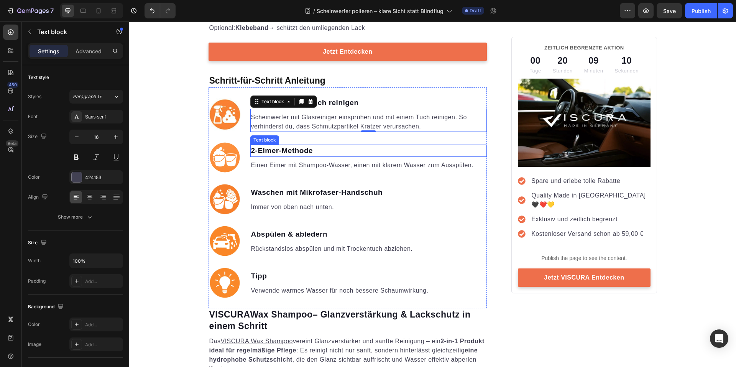
click at [294, 151] on p "2-Eimer-Methode" at bounding box center [368, 150] width 235 height 11
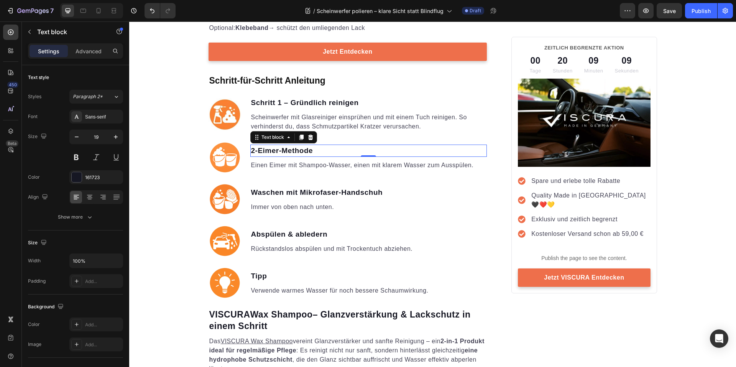
click at [294, 151] on p "2-Eimer-Methode" at bounding box center [368, 150] width 235 height 11
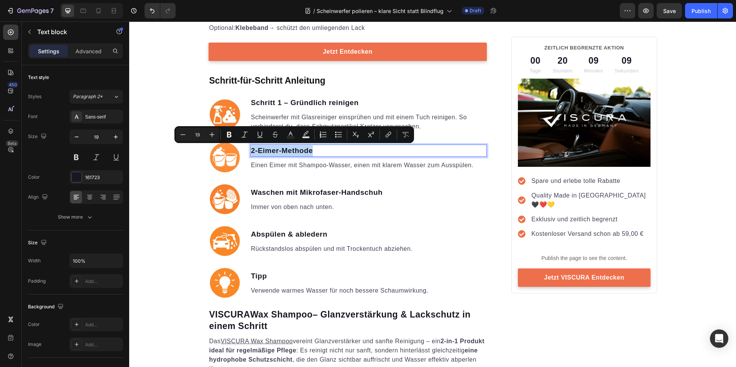
click at [294, 151] on p "2-Eimer-Methode" at bounding box center [368, 150] width 235 height 11
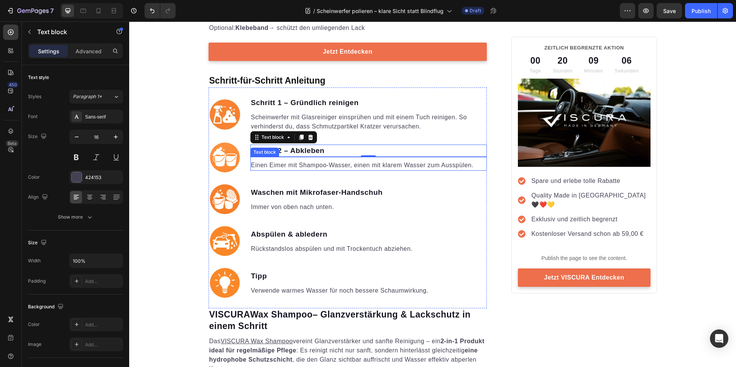
click at [315, 165] on p "Einen Eimer mit Shampoo-Wasser, einen mit klarem Wasser zum Ausspülen." at bounding box center [368, 165] width 235 height 9
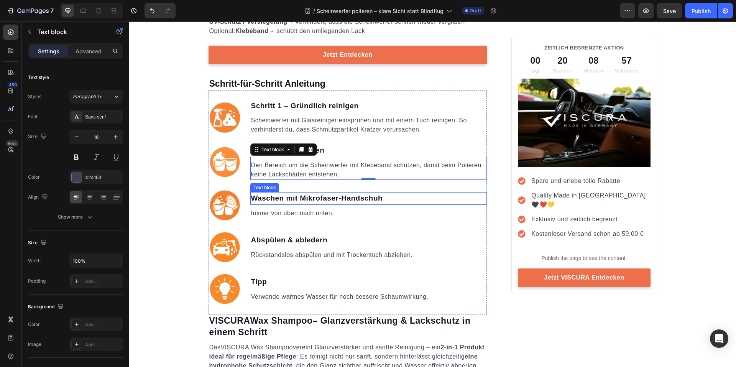
click at [290, 198] on p "Waschen mit Mikrofaser-Handschuh" at bounding box center [368, 198] width 235 height 11
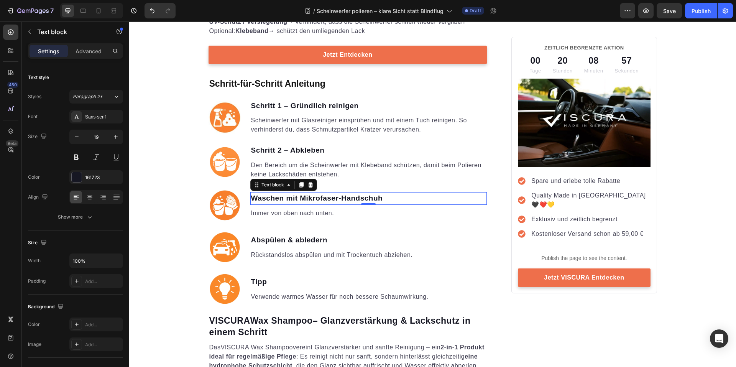
click at [290, 198] on p "Waschen mit Mikrofaser-Handschuh" at bounding box center [368, 198] width 235 height 11
click at [295, 216] on p "Immer von oben nach unten." at bounding box center [368, 212] width 235 height 9
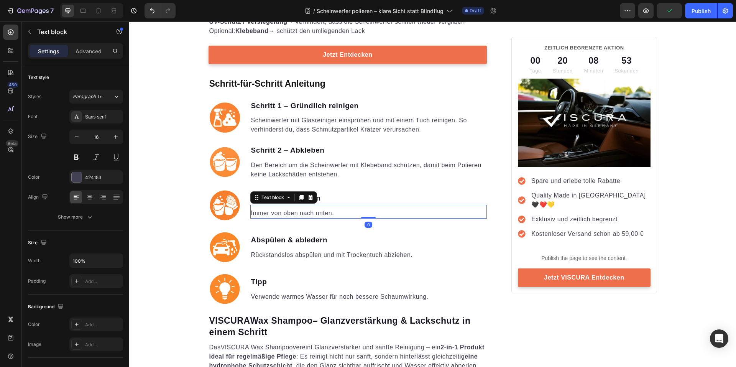
click at [295, 216] on p "Immer von oben nach unten." at bounding box center [368, 212] width 235 height 9
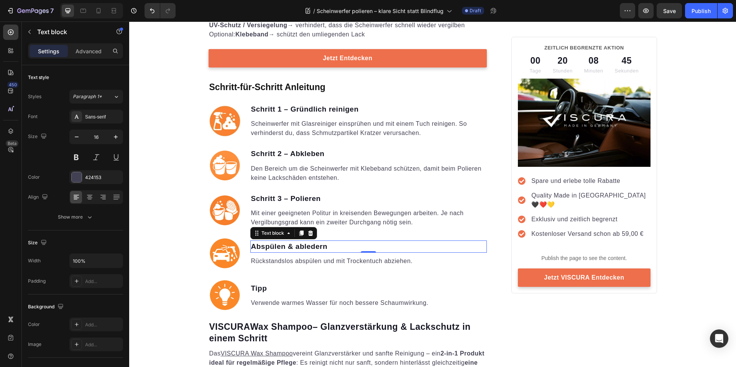
click at [285, 243] on p "Abspülen & abledern" at bounding box center [368, 246] width 235 height 11
click at [309, 261] on p "Rückstandslos abspülen und mit Trockentuch abziehen." at bounding box center [368, 260] width 235 height 9
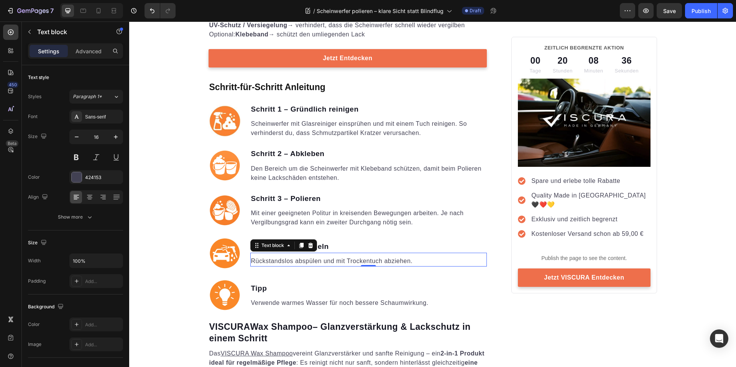
click at [309, 261] on p "Rückstandslos abspülen und mit Trockentuch abziehen." at bounding box center [368, 260] width 235 height 9
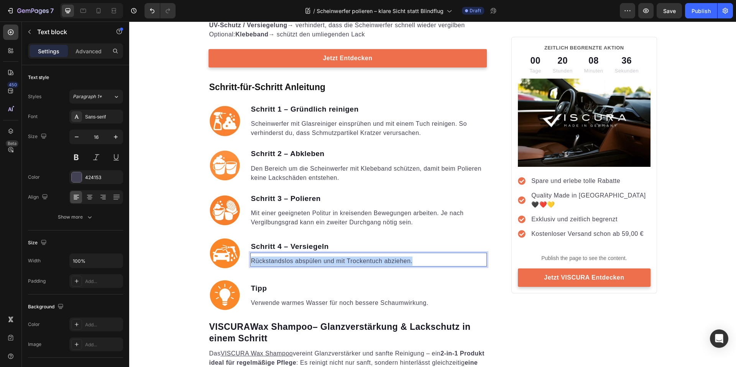
click at [309, 261] on p "Rückstandslos abspülen und mit Trockentuch abziehen." at bounding box center [368, 260] width 235 height 9
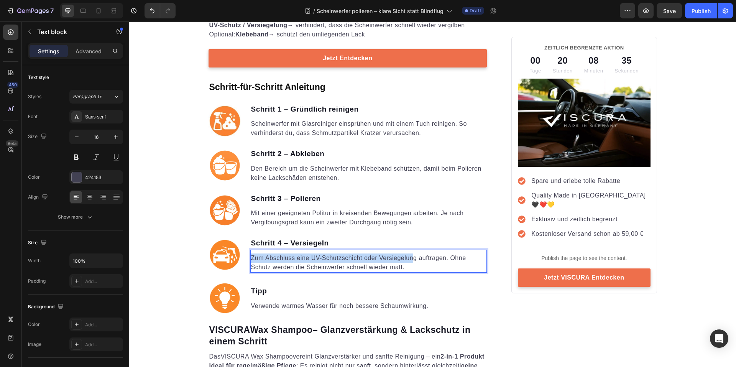
scroll to position [984, 0]
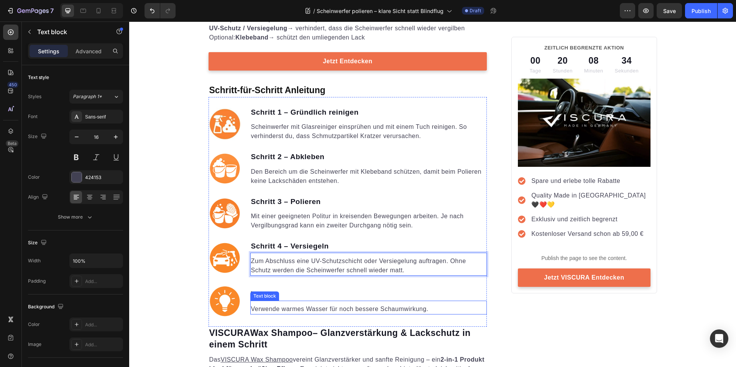
click at [292, 309] on p "Verwende warmes Wasser für noch bessere Schaumwirkung." at bounding box center [368, 308] width 235 height 9
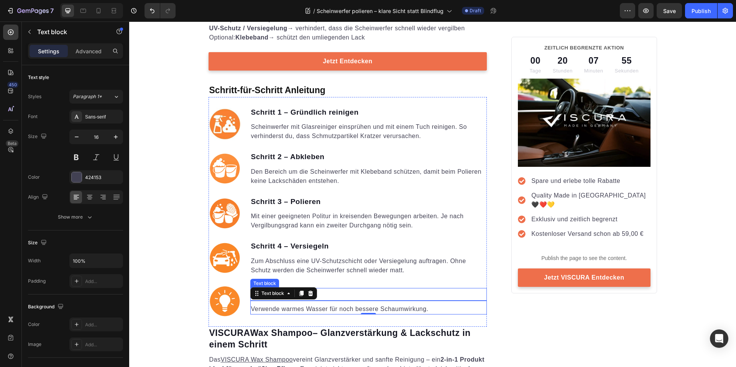
click at [335, 308] on p "Verwende warmes Wasser für noch bessere Schaumwirkung." at bounding box center [368, 308] width 235 height 9
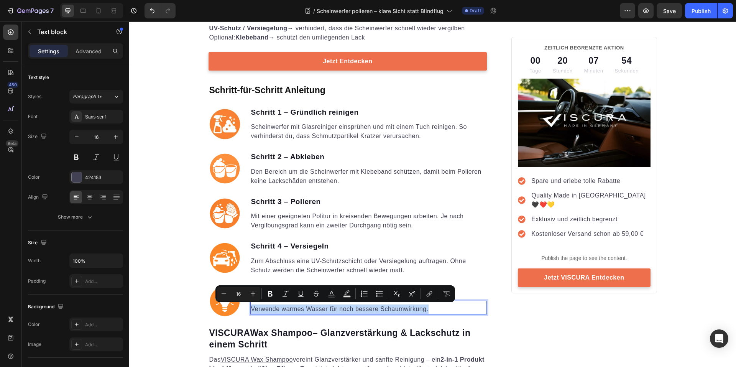
click at [335, 308] on p "Verwende warmes Wasser für noch bessere Schaumwirkung." at bounding box center [368, 308] width 235 height 9
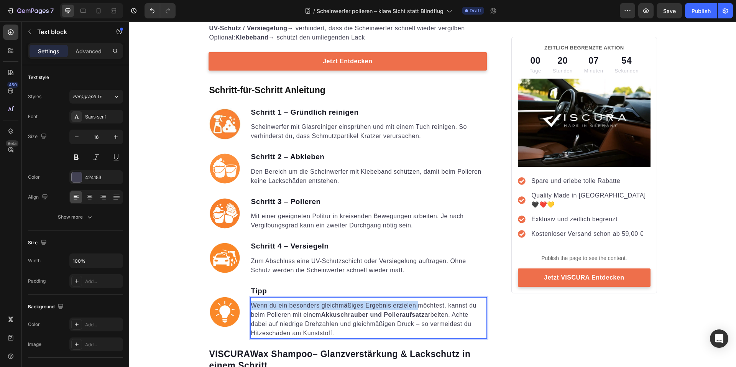
scroll to position [980, 0]
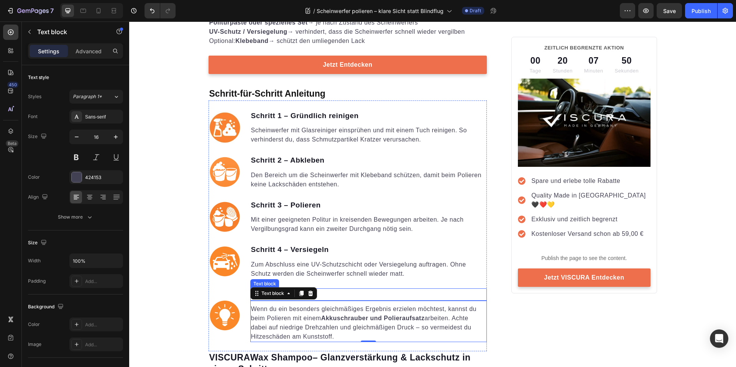
click at [366, 286] on ul "Image Schritt 1 – Gründlich reinigen Text block Scheinwerfer mit Glasreiniger e…" at bounding box center [347, 226] width 279 height 233
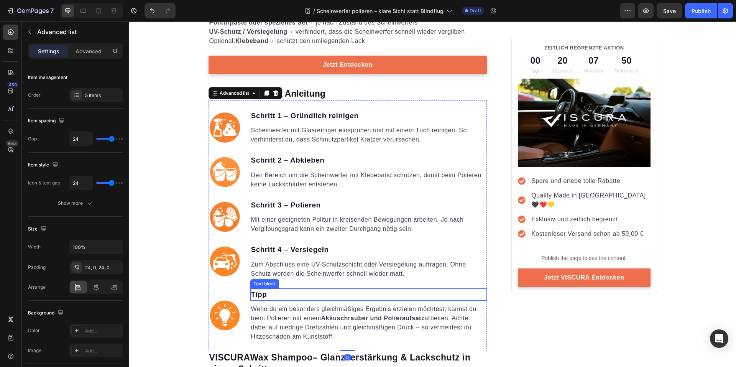
click at [261, 292] on p "Tipp" at bounding box center [368, 294] width 235 height 11
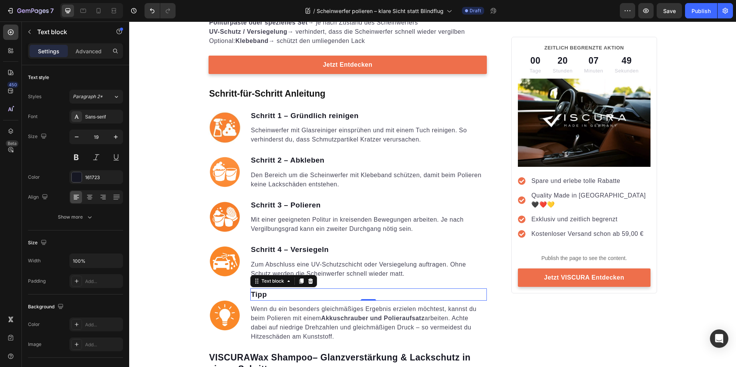
click at [261, 292] on p "Tipp" at bounding box center [368, 294] width 235 height 11
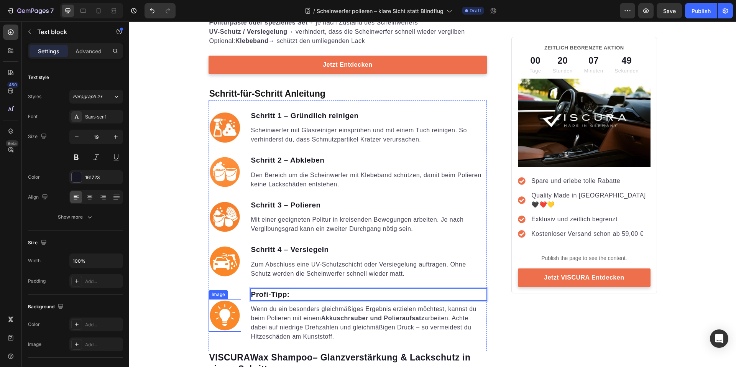
click at [230, 310] on img at bounding box center [224, 315] width 33 height 33
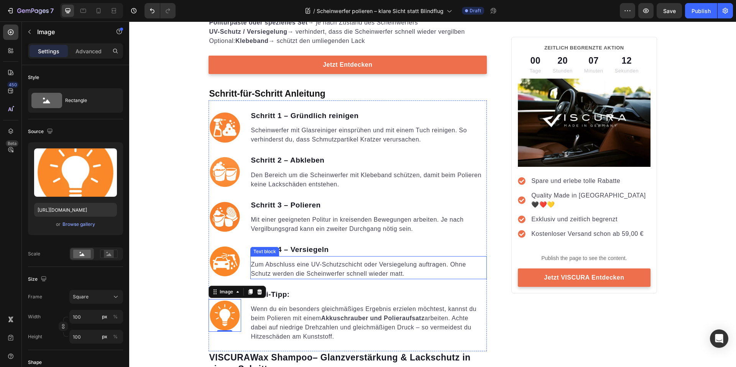
click at [313, 269] on p "Zum Abschluss eine UV-Schutzschicht oder Versiegelung auftragen. Ohne Schutz we…" at bounding box center [368, 269] width 235 height 18
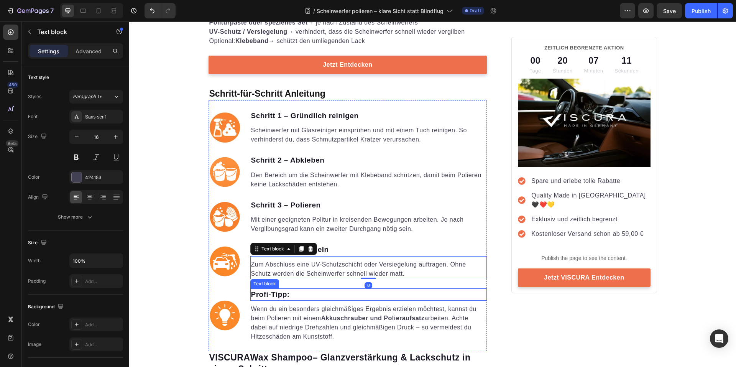
click at [414, 323] on p "Wenn du ein besonders gleichmäßiges Ergebnis erzielen möchtest, kannst du beim …" at bounding box center [368, 322] width 235 height 37
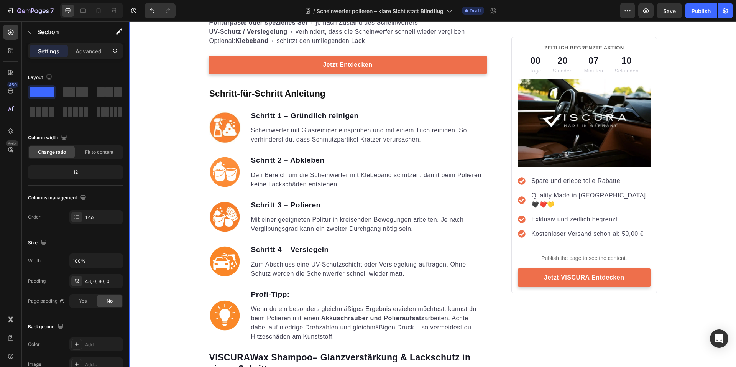
click at [222, 126] on img at bounding box center [224, 127] width 33 height 33
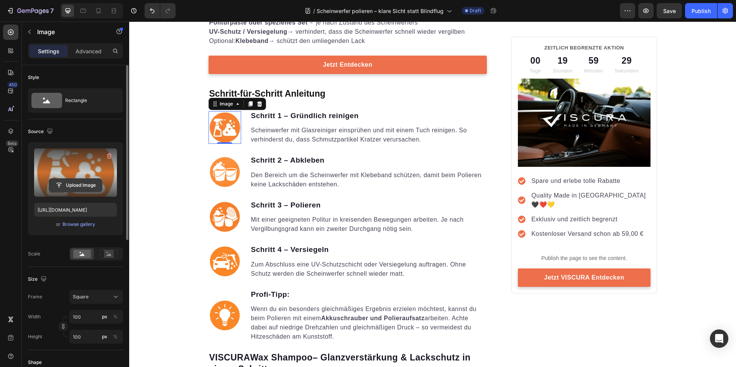
click at [79, 180] on input "file" at bounding box center [75, 185] width 53 height 13
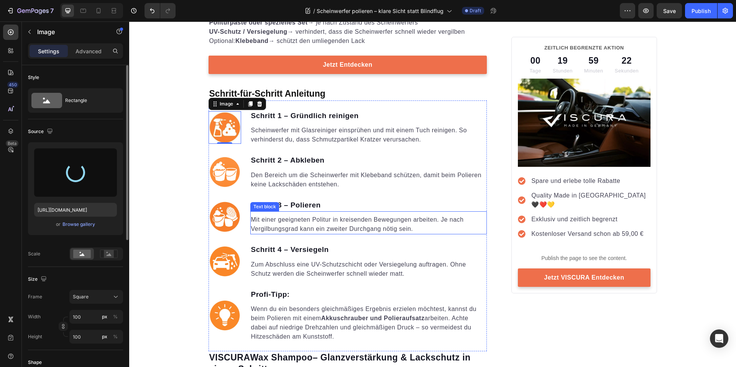
type input "https://cdn.shopify.com/s/files/1/0935/6191/3693/files/gempages_556740947103187…"
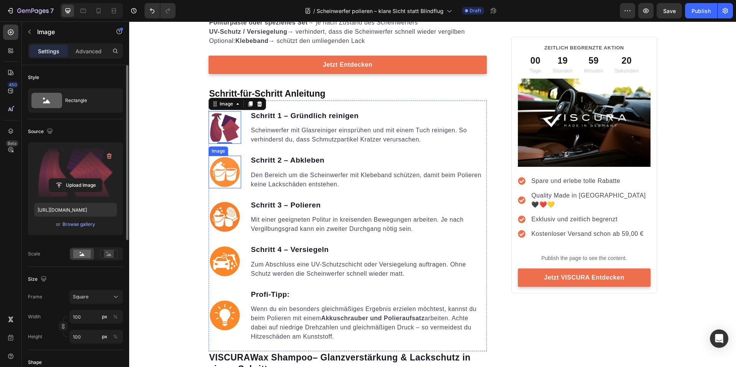
click at [214, 177] on img at bounding box center [224, 172] width 33 height 33
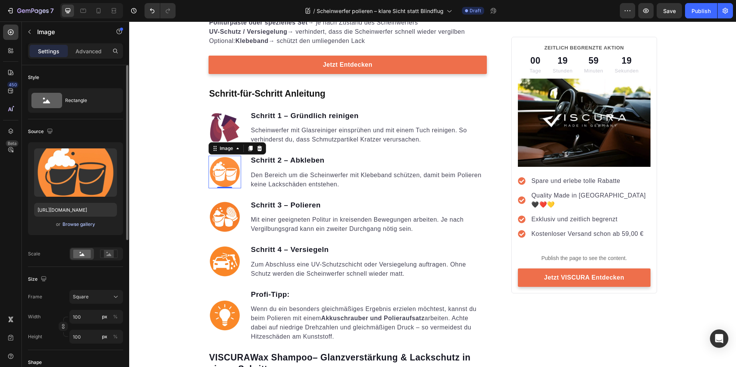
click at [77, 223] on div "Browse gallery" at bounding box center [78, 224] width 33 height 7
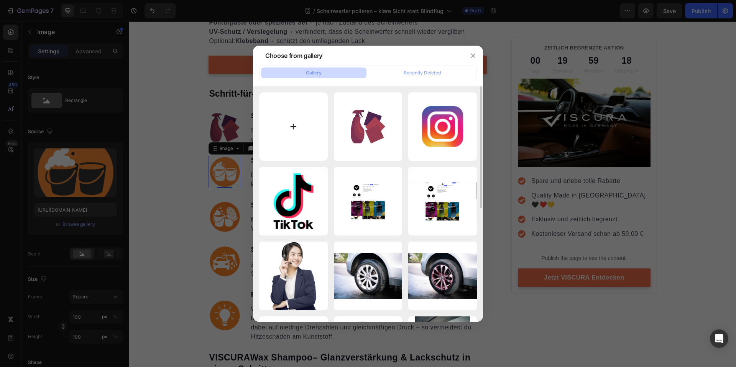
click at [276, 131] on input "file" at bounding box center [293, 126] width 69 height 69
type input "C:\fakepath\2.png"
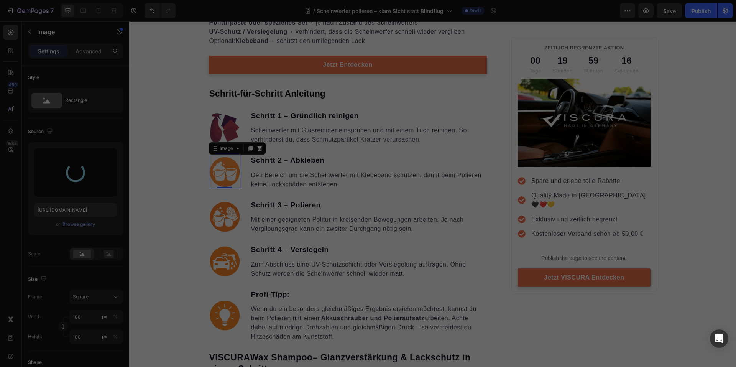
type input "https://cdn.shopify.com/s/files/1/0935/6191/3693/files/gempages_556740947103187…"
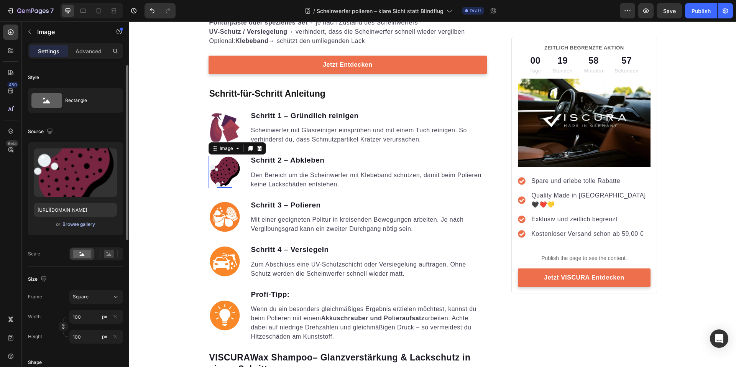
click at [86, 223] on div "Browse gallery" at bounding box center [78, 224] width 33 height 7
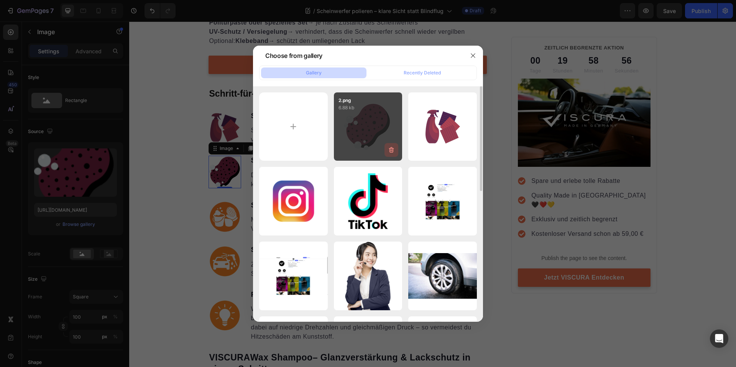
click at [392, 151] on icon "button" at bounding box center [391, 150] width 8 height 8
click at [392, 151] on div "Delete" at bounding box center [387, 151] width 14 height 7
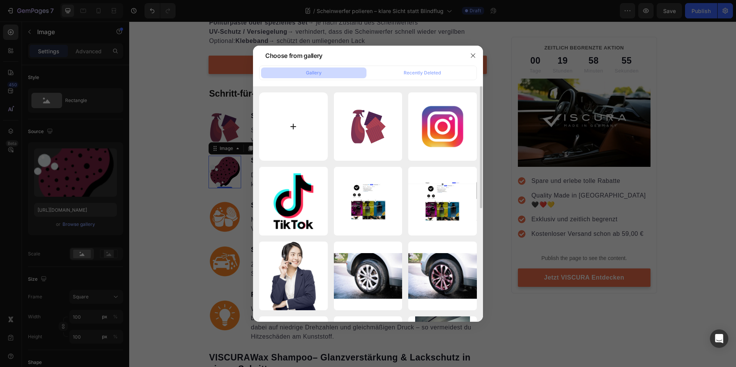
click at [300, 123] on input "file" at bounding box center [293, 126] width 69 height 69
type input "C:\fakepath\2.png"
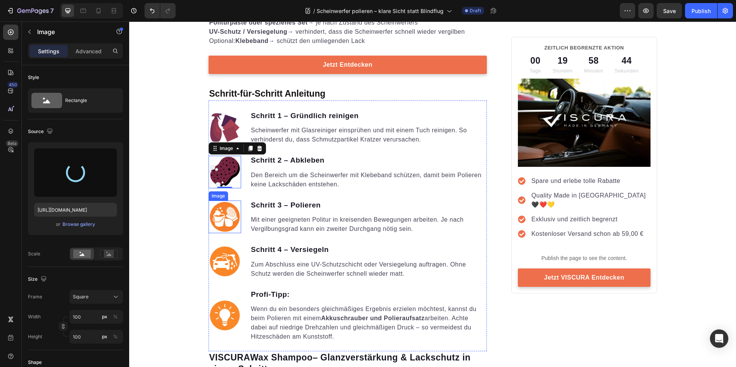
type input "https://cdn.shopify.com/s/files/1/0935/6191/3693/files/gempages_556740947103187…"
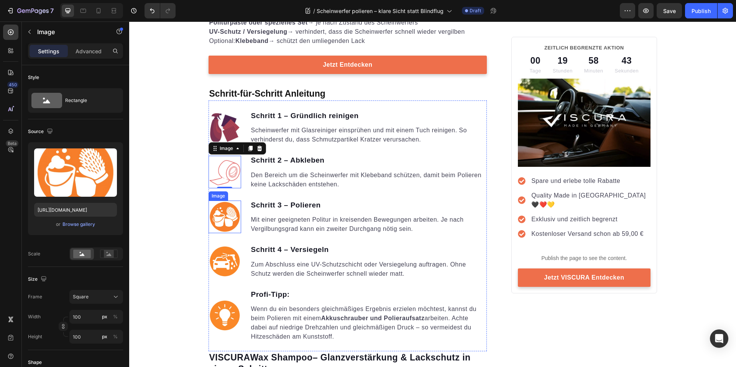
click at [225, 217] on img at bounding box center [224, 216] width 33 height 33
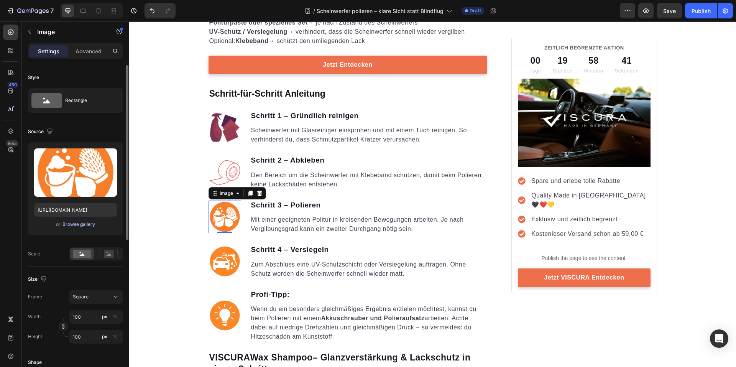
click at [74, 224] on div "Browse gallery" at bounding box center [78, 224] width 33 height 7
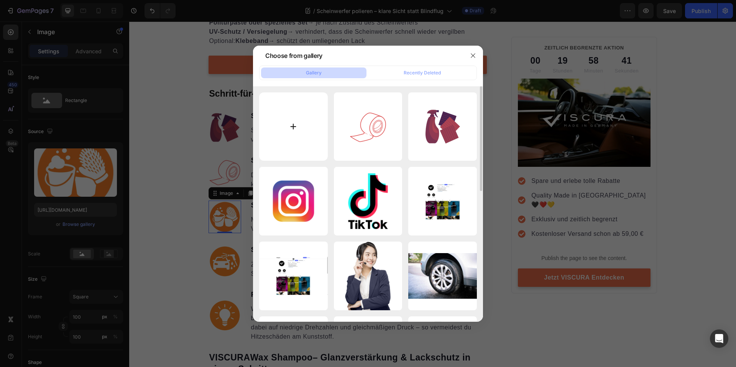
click at [281, 136] on input "file" at bounding box center [293, 126] width 69 height 69
type input "C:\fakepath\3.png"
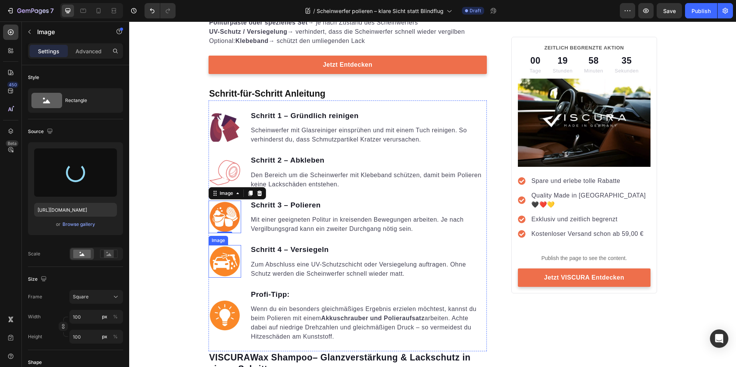
type input "https://cdn.shopify.com/s/files/1/0935/6191/3693/files/gempages_556740947103187…"
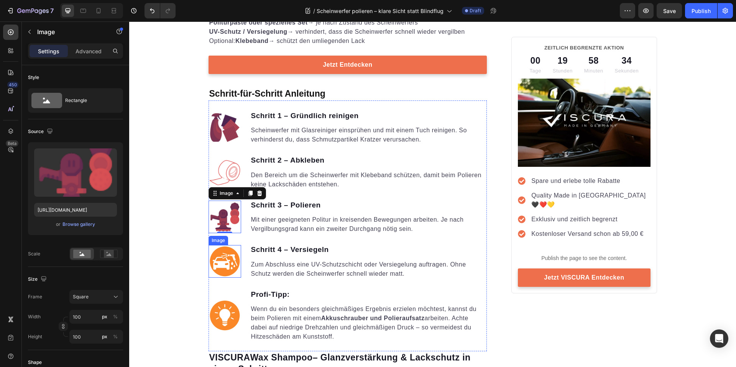
click at [222, 256] on img at bounding box center [224, 261] width 33 height 33
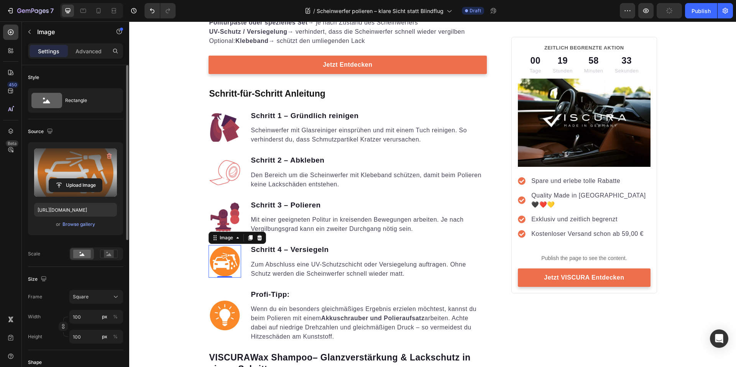
click at [80, 177] on label at bounding box center [75, 172] width 83 height 48
click at [80, 179] on input "file" at bounding box center [75, 185] width 53 height 13
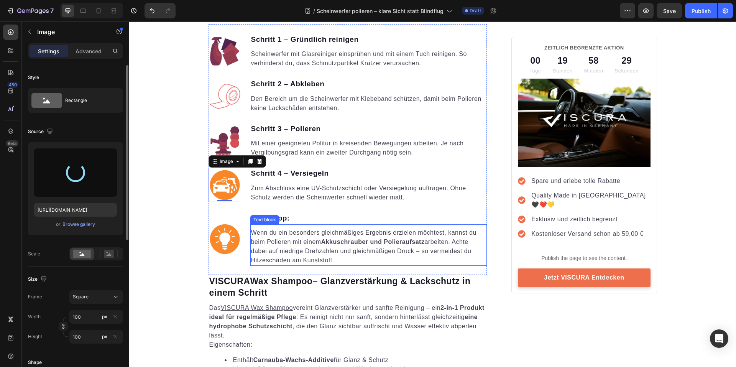
scroll to position [1057, 0]
type input "https://cdn.shopify.com/s/files/1/0935/6191/3693/files/gempages_556740947103187…"
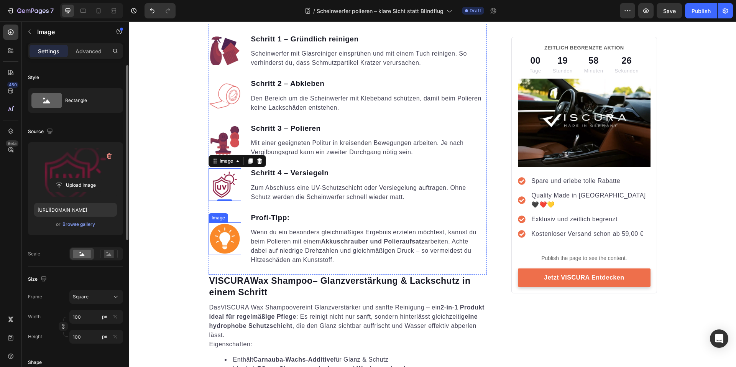
click at [219, 238] on img at bounding box center [224, 238] width 33 height 33
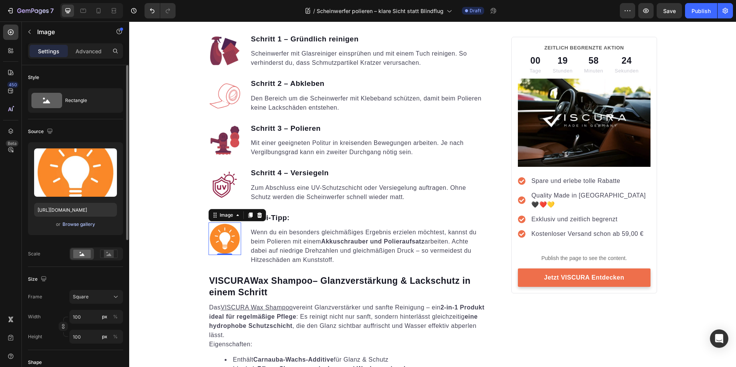
click at [77, 226] on div "Browse gallery" at bounding box center [78, 224] width 33 height 7
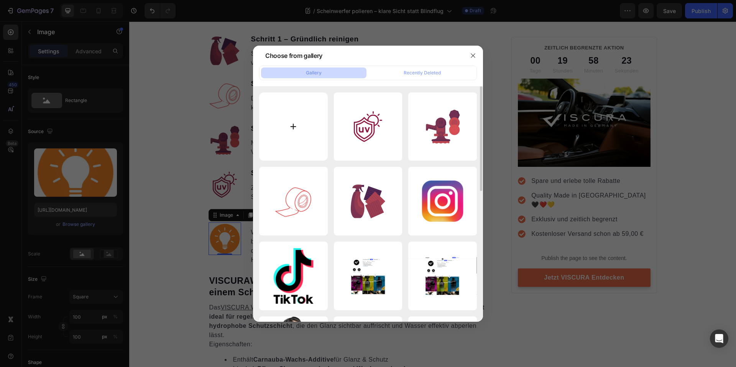
click at [287, 131] on input "file" at bounding box center [293, 126] width 69 height 69
type input "C:\fakepath\5.png"
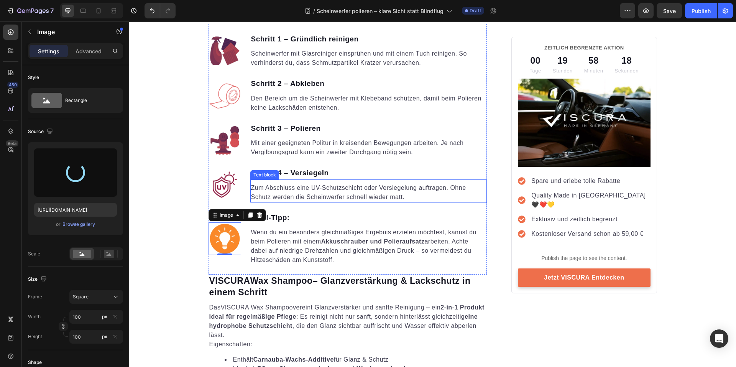
type input "https://cdn.shopify.com/s/files/1/0935/6191/3693/files/gempages_556740947103187…"
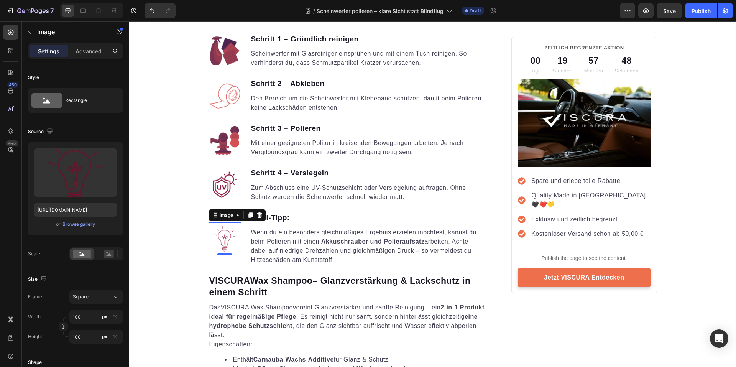
click at [218, 235] on img at bounding box center [224, 238] width 33 height 33
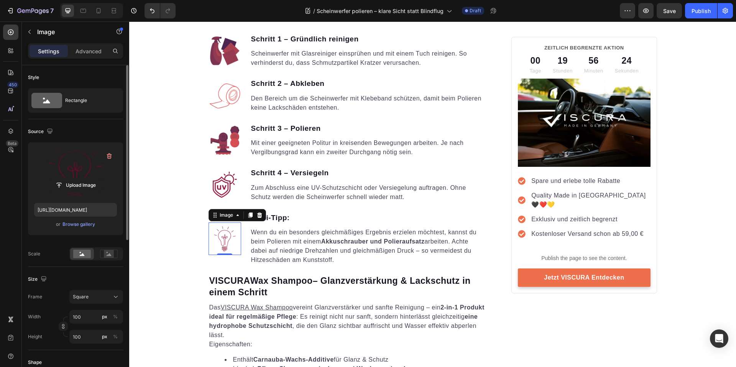
click at [90, 171] on label at bounding box center [75, 172] width 83 height 48
click at [90, 179] on input "file" at bounding box center [75, 185] width 53 height 13
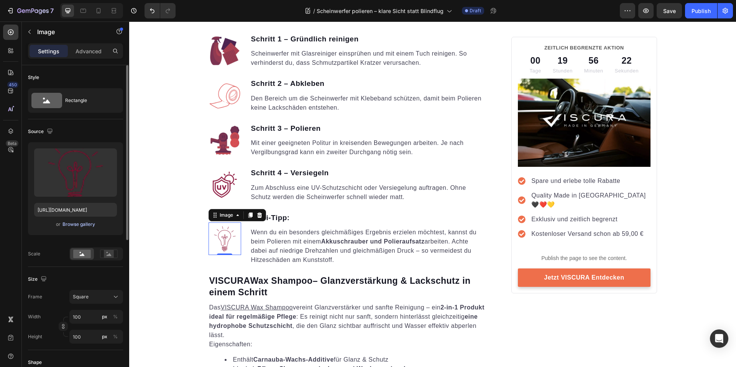
click at [82, 225] on div "Browse gallery" at bounding box center [78, 224] width 33 height 7
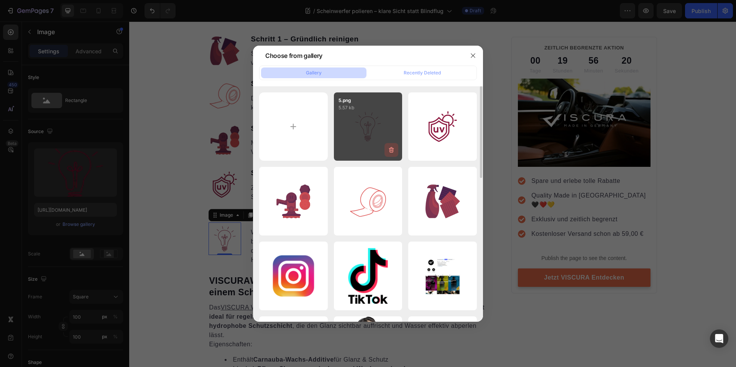
click at [394, 149] on icon "button" at bounding box center [391, 150] width 8 height 8
click at [392, 150] on div "Delete" at bounding box center [387, 151] width 14 height 7
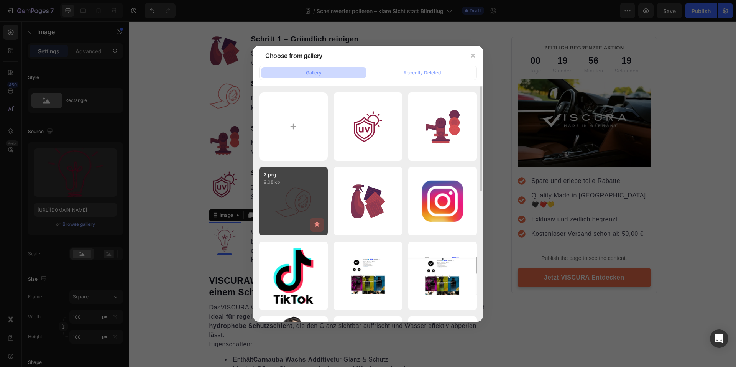
click at [318, 225] on icon "button" at bounding box center [317, 225] width 8 height 8
click at [318, 225] on div "Delete" at bounding box center [312, 226] width 14 height 7
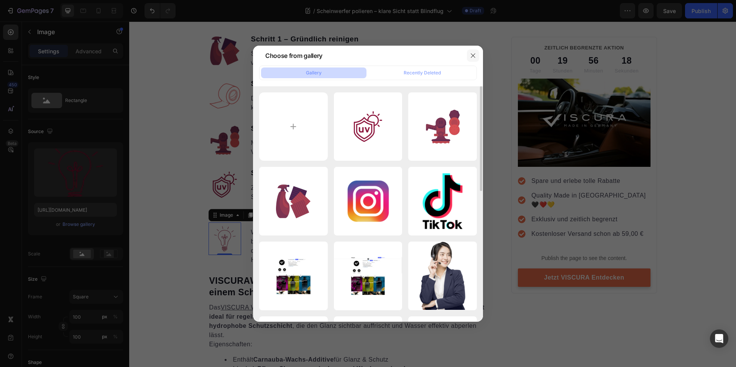
click at [475, 55] on icon "button" at bounding box center [473, 55] width 6 height 6
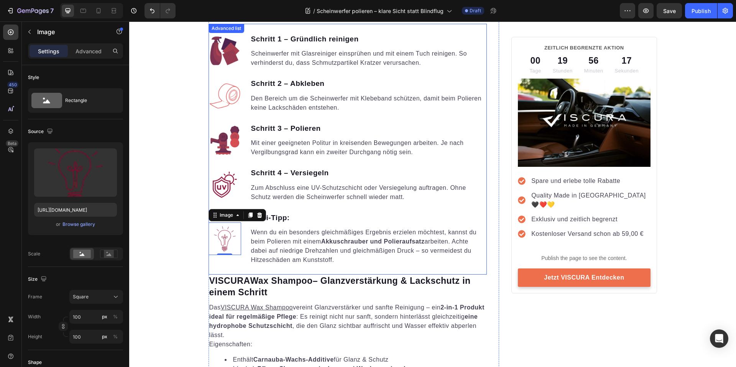
click at [230, 95] on img at bounding box center [224, 95] width 33 height 33
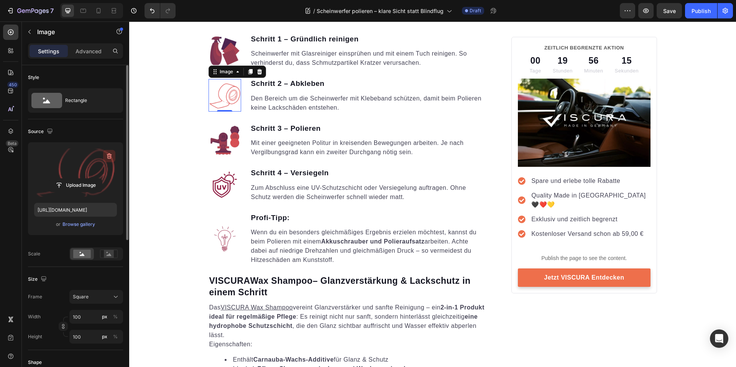
click at [113, 151] on button "button" at bounding box center [109, 156] width 12 height 12
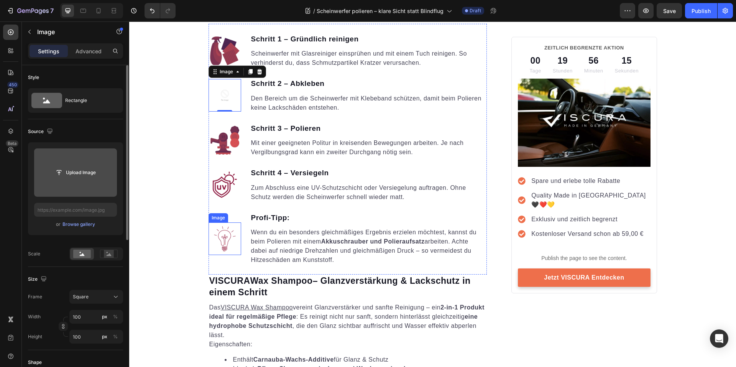
click at [231, 228] on img at bounding box center [224, 238] width 33 height 33
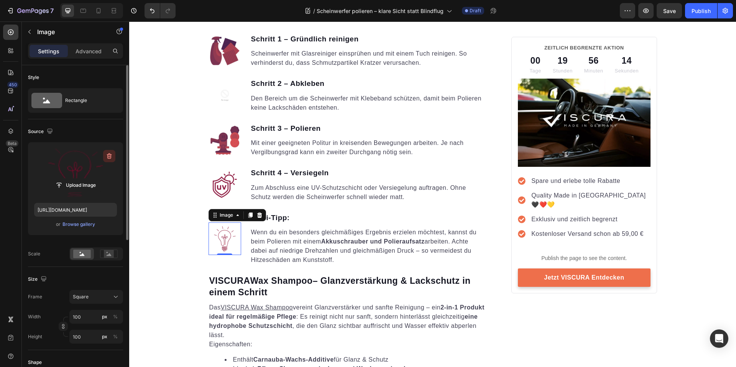
click at [110, 155] on icon "button" at bounding box center [109, 156] width 8 height 8
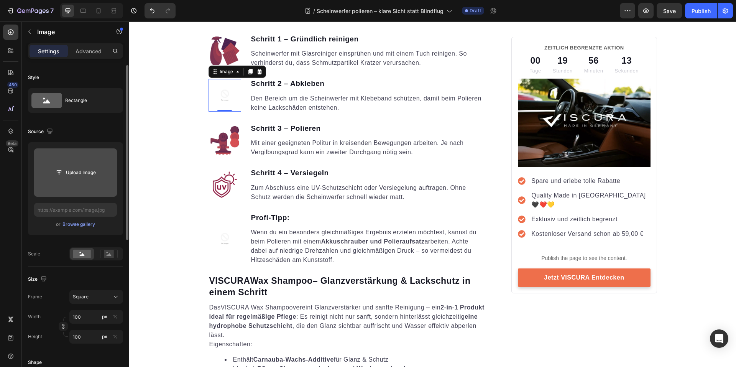
click at [218, 94] on img at bounding box center [224, 95] width 33 height 33
click at [92, 173] on input "file" at bounding box center [75, 172] width 53 height 13
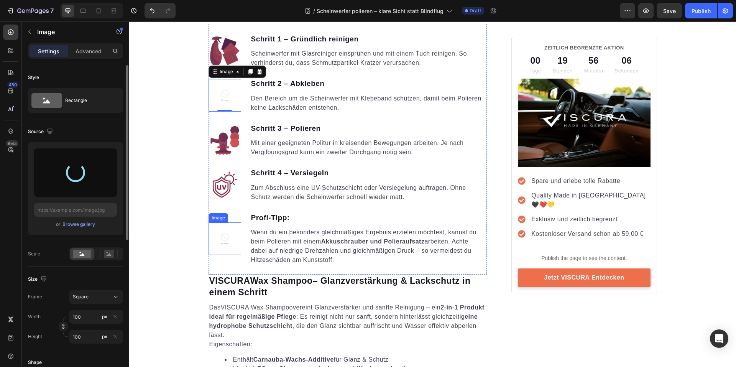
type input "https://cdn.shopify.com/s/files/1/0935/6191/3693/files/gempages_556740947103187…"
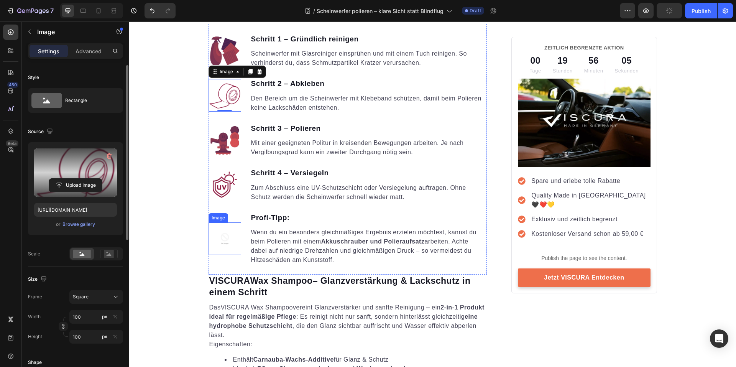
click at [228, 236] on img at bounding box center [224, 238] width 33 height 33
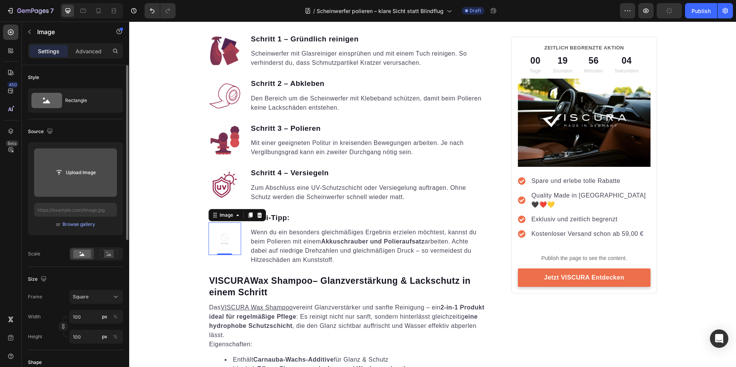
click at [78, 173] on input "file" at bounding box center [75, 172] width 53 height 13
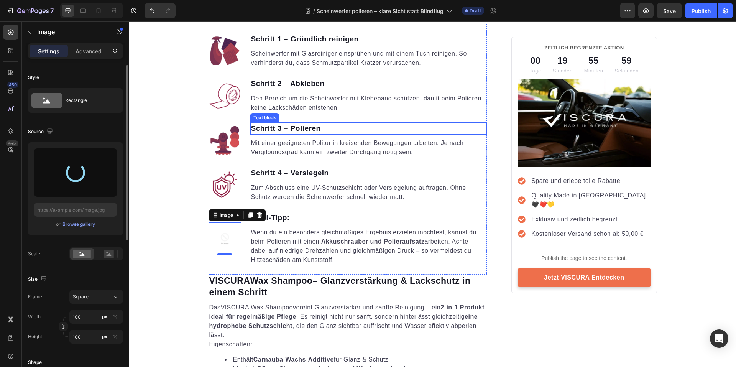
type input "https://cdn.shopify.com/s/files/1/0935/6191/3693/files/gempages_556740947103187…"
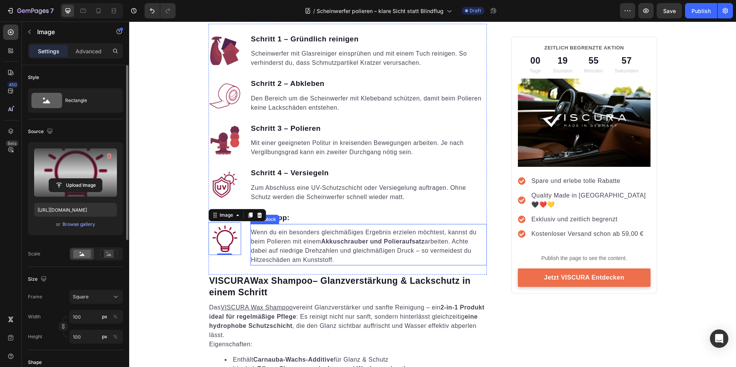
click at [465, 264] on p "Wenn du ein besonders gleichmäßiges Ergebnis erzielen möchtest, kannst du beim …" at bounding box center [368, 246] width 235 height 37
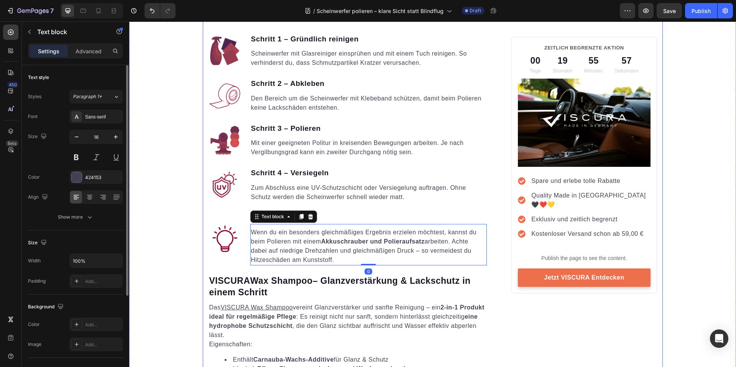
click at [525, 326] on div "ZEITLICH BEGRENZTE AKTION Text block 00 Tage 19 Stunden 55 Minuten 57 Sekunden …" at bounding box center [583, 226] width 145 height 2455
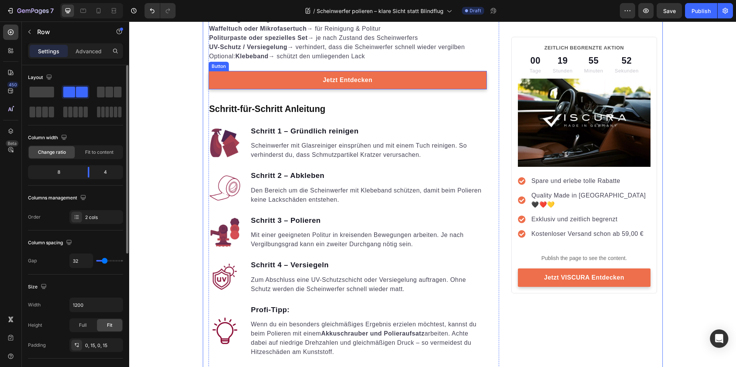
scroll to position [904, 0]
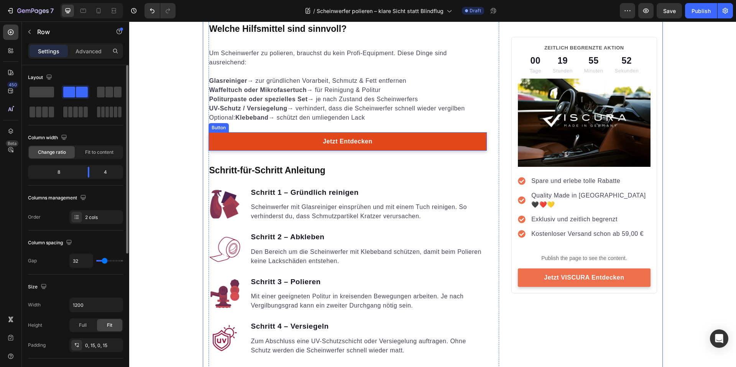
click at [425, 137] on link "Jetzt Entdecken" at bounding box center [347, 141] width 279 height 18
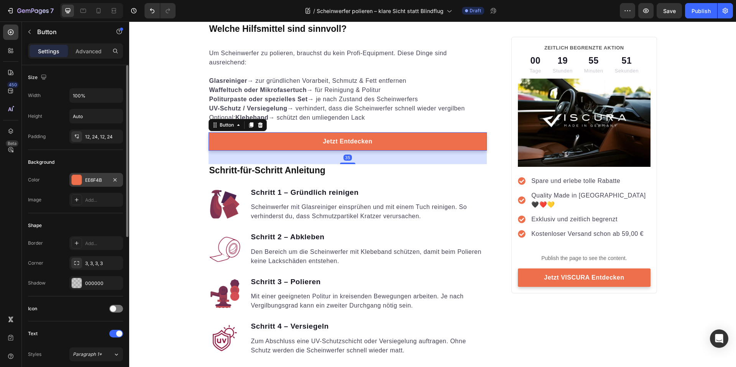
click at [73, 181] on div at bounding box center [77, 180] width 10 height 10
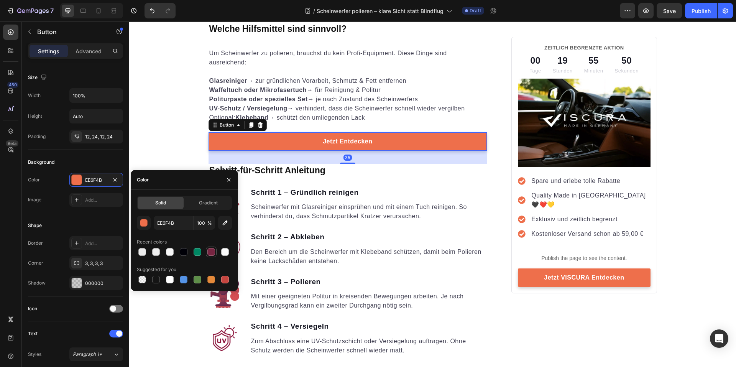
click at [208, 249] on div at bounding box center [211, 252] width 8 height 8
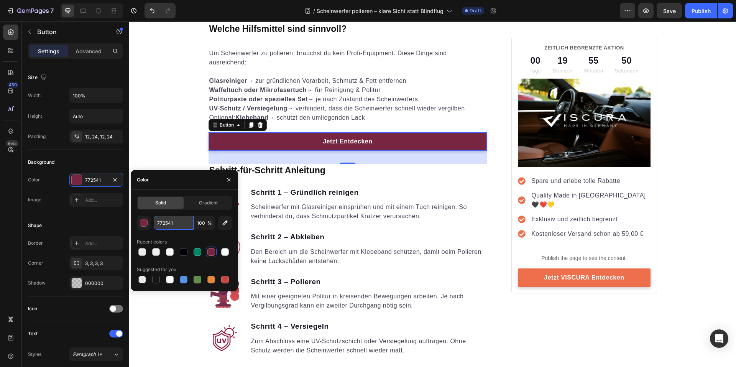
click at [165, 226] on input "772541" at bounding box center [174, 223] width 40 height 14
paste input "#86002c"
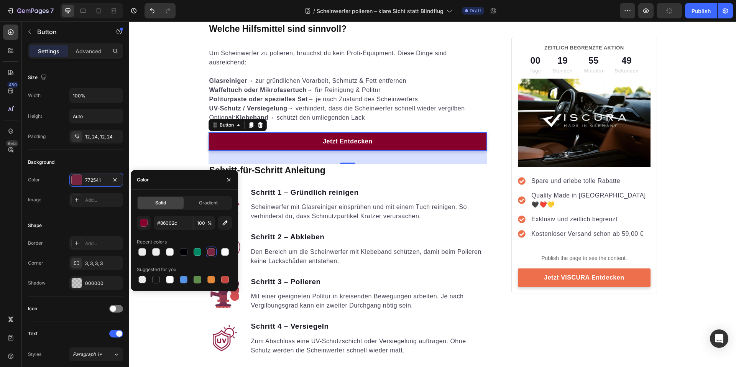
click at [195, 231] on div "#86002c 100 % Recent colors Suggested for you" at bounding box center [184, 250] width 95 height 69
type input "86002C"
click at [405, 246] on div "Den Bereich um die Scheinwerfer mit Klebeband schützen, damit beim Polieren kei…" at bounding box center [368, 256] width 237 height 20
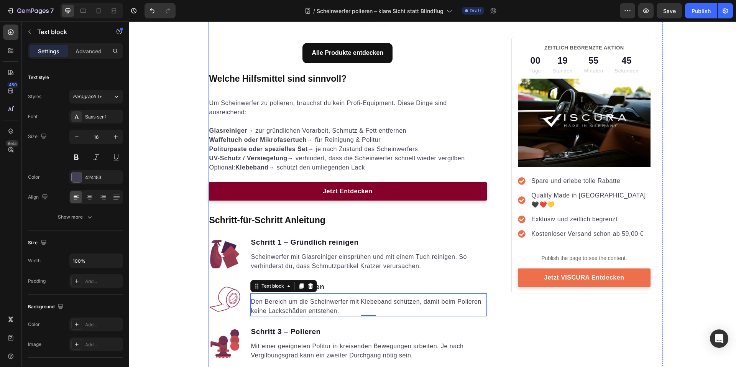
scroll to position [865, 0]
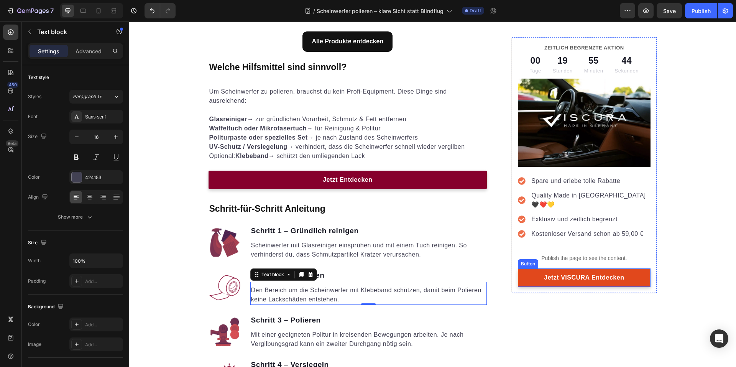
click at [640, 270] on link "Jetzt VISCURA Entdecken" at bounding box center [584, 277] width 132 height 18
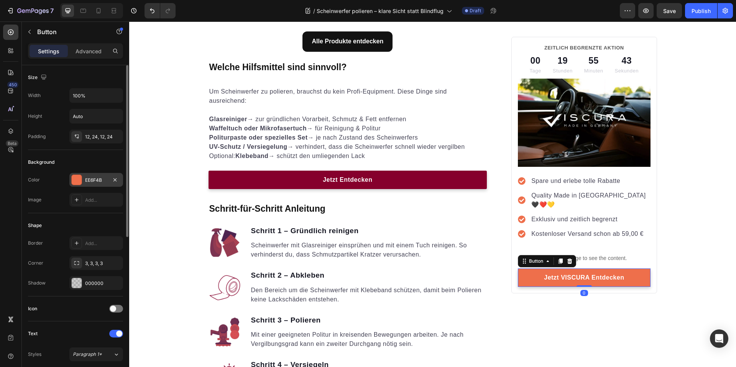
click at [83, 183] on div "EE6F4B" at bounding box center [96, 180] width 54 height 14
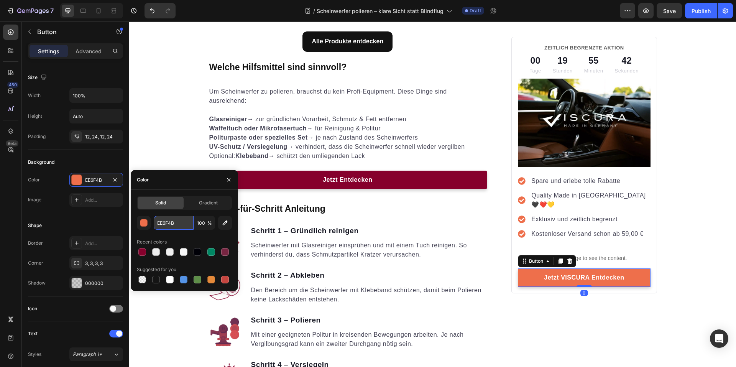
click at [174, 225] on input "EE6F4B" at bounding box center [174, 223] width 40 height 14
paste input "#86002c"
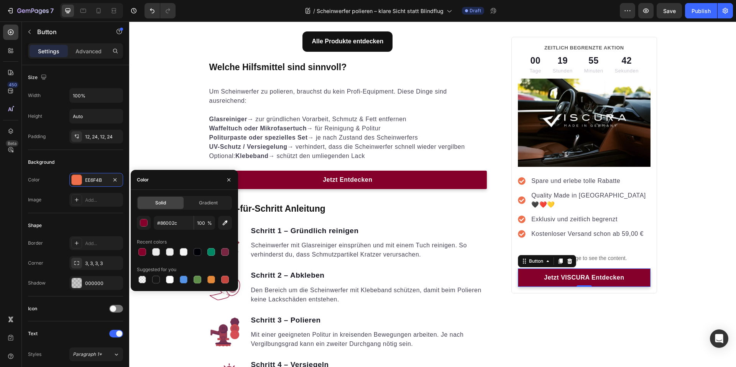
type input "86002C"
click at [197, 235] on div "86002C 100 % Recent colors Suggested for you" at bounding box center [184, 250] width 95 height 69
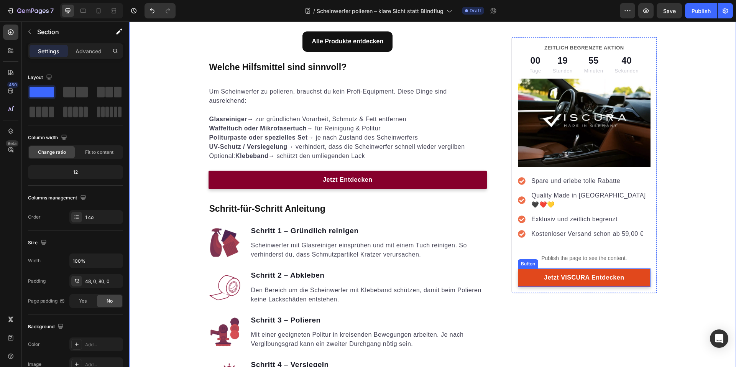
click at [629, 269] on link "Jetzt VISCURA Entdecken" at bounding box center [584, 277] width 132 height 18
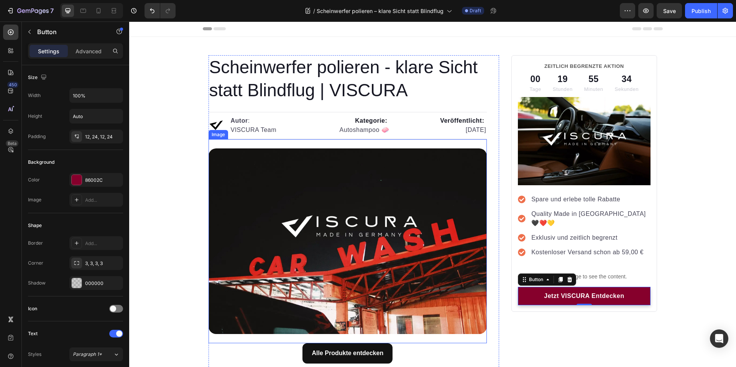
scroll to position [0, 0]
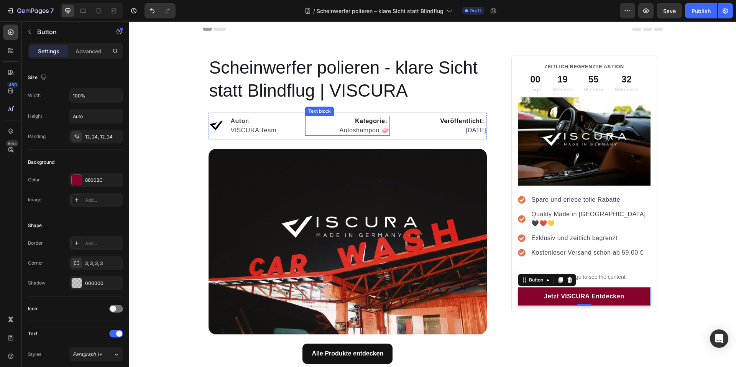
click at [367, 132] on p "Autoshampoo 🧼" at bounding box center [347, 130] width 83 height 9
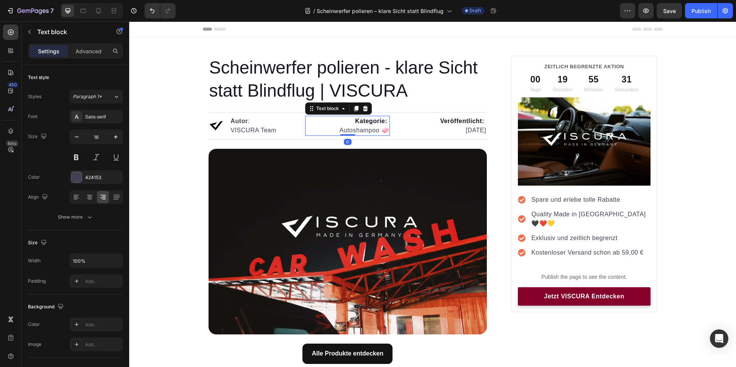
click at [366, 131] on p "Autoshampoo 🧼" at bounding box center [347, 130] width 83 height 9
click at [377, 132] on p "Polieren🧼" at bounding box center [347, 130] width 83 height 9
click at [382, 130] on p "Polieren🧼" at bounding box center [347, 130] width 83 height 9
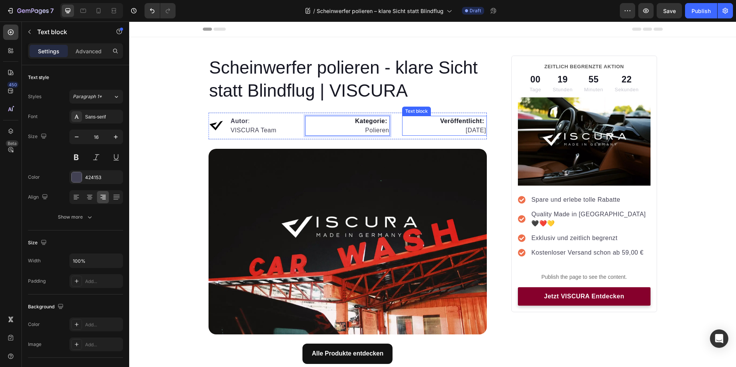
click at [464, 130] on p "24.07.2025" at bounding box center [444, 130] width 83 height 9
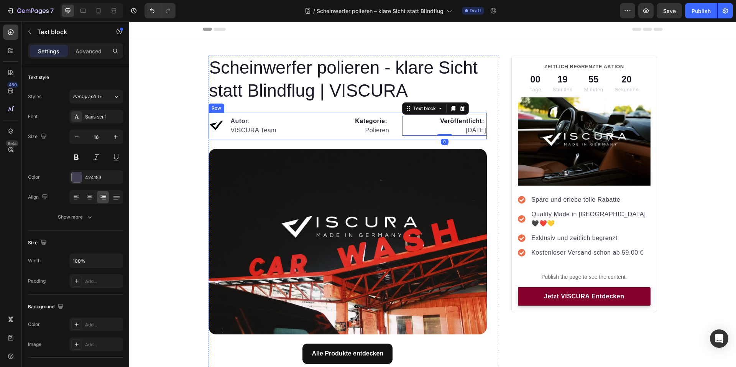
click at [463, 133] on p "24.07.2025" at bounding box center [444, 130] width 83 height 9
drag, startPoint x: 468, startPoint y: 129, endPoint x: 460, endPoint y: 131, distance: 8.2
click at [460, 131] on p "24.07.2025" at bounding box center [444, 130] width 83 height 9
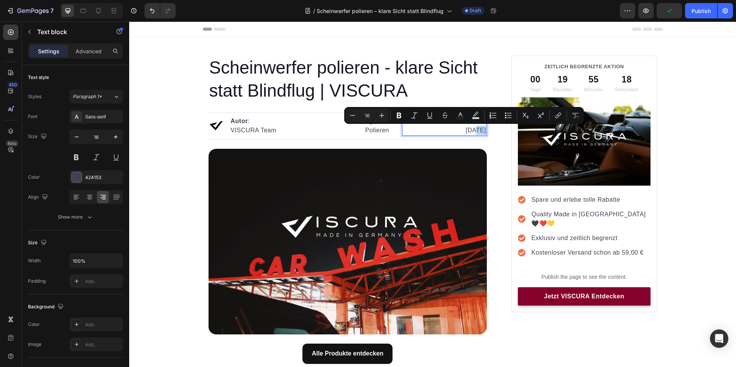
click at [466, 130] on p "24.07.2025" at bounding box center [444, 130] width 83 height 9
drag, startPoint x: 466, startPoint y: 130, endPoint x: 454, endPoint y: 131, distance: 12.4
click at [454, 131] on p "24.07.2025" at bounding box center [444, 130] width 83 height 9
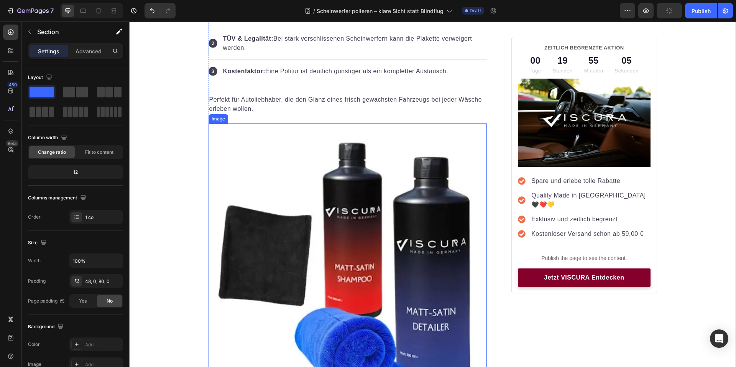
scroll to position [498, 0]
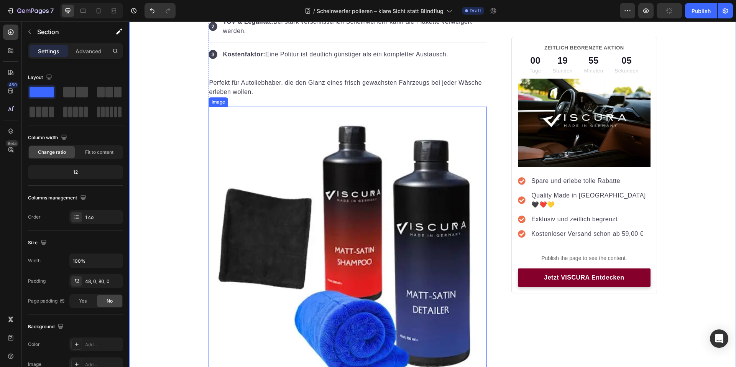
click at [398, 213] on img at bounding box center [347, 246] width 279 height 279
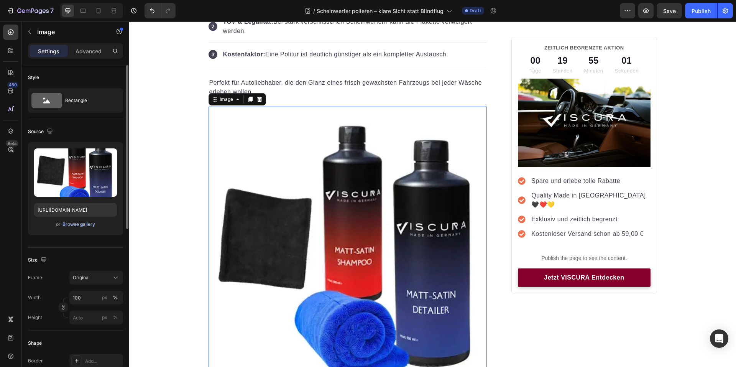
click at [78, 223] on div "Browse gallery" at bounding box center [78, 224] width 33 height 7
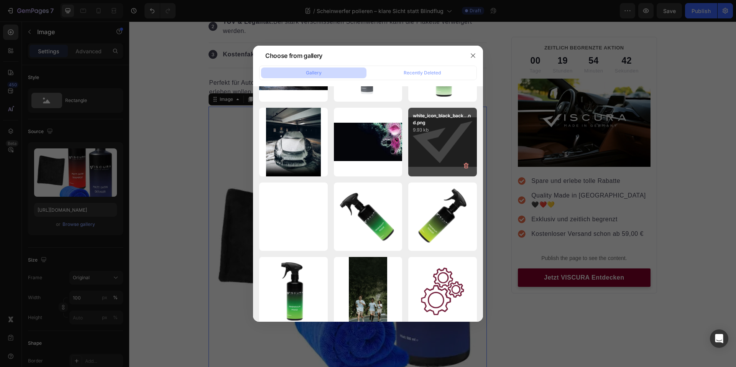
scroll to position [243, 0]
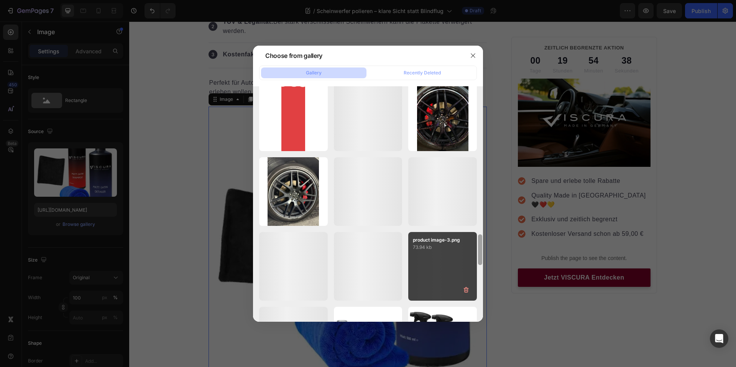
drag, startPoint x: 479, startPoint y: 134, endPoint x: 467, endPoint y: 250, distance: 116.8
click at [467, 250] on div "5.png 5.33 kb 2.png 8.34 kb 4.png 8.12 kb 3.png 6.86 kb 1.png 10.56 kb vecteezy…" at bounding box center [368, 203] width 230 height 235
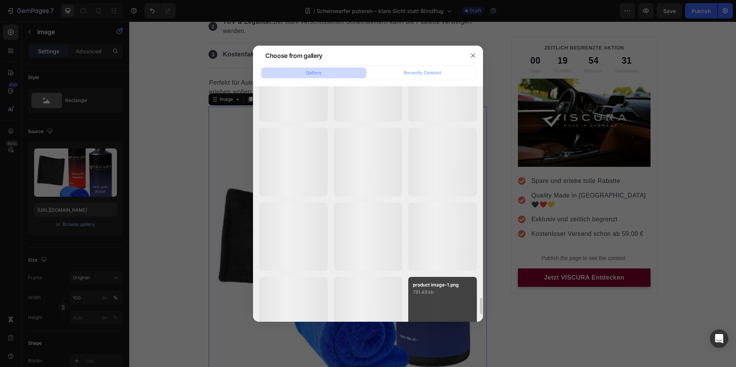
scroll to position [3061, 0]
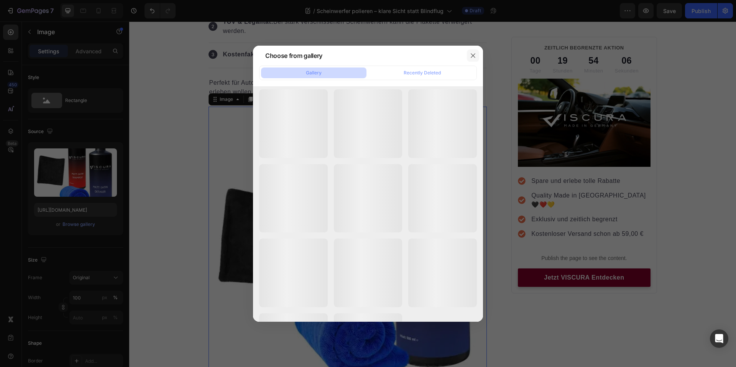
click at [471, 54] on icon "button" at bounding box center [473, 55] width 6 height 6
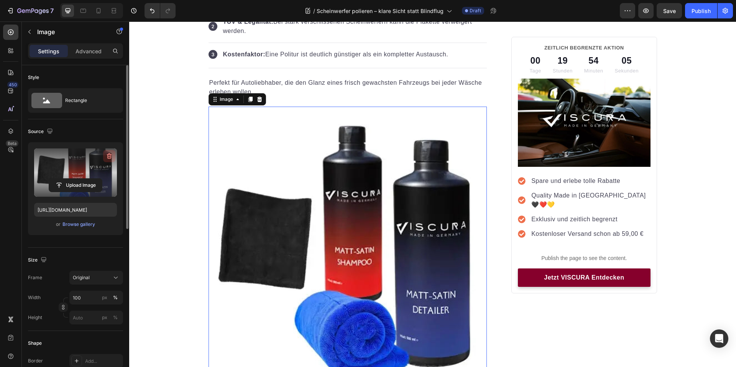
click at [112, 157] on icon "button" at bounding box center [109, 156] width 8 height 8
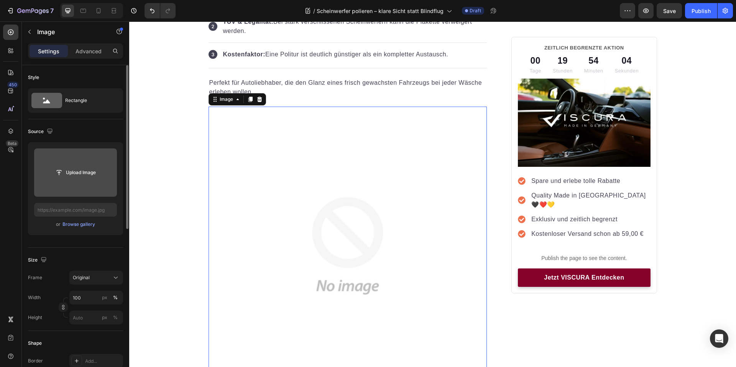
click at [87, 176] on input "file" at bounding box center [75, 172] width 53 height 13
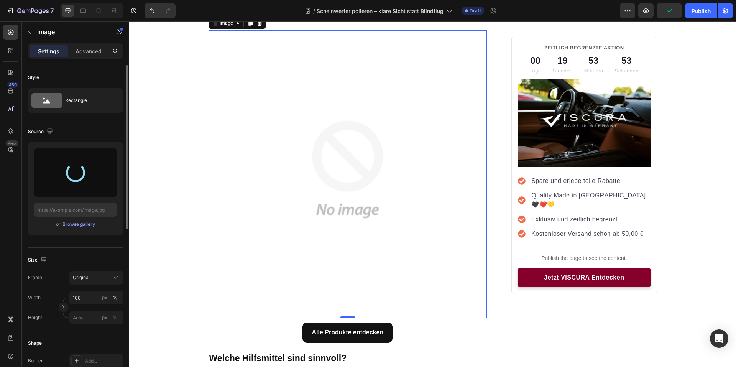
scroll to position [575, 0]
type input "https://cdn.shopify.com/s/files/1/0935/6191/3693/files/gempages_556740947103187…"
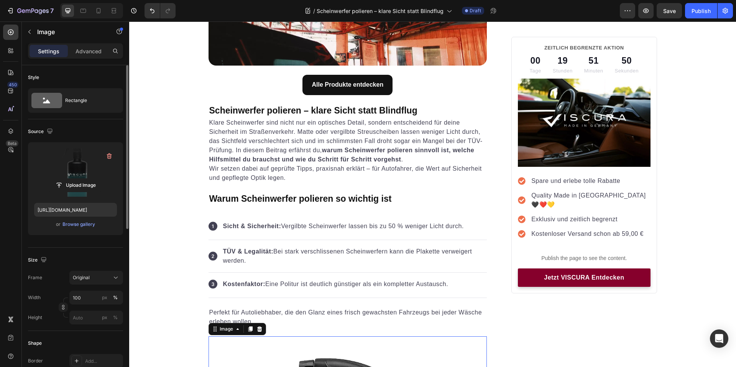
scroll to position [383, 0]
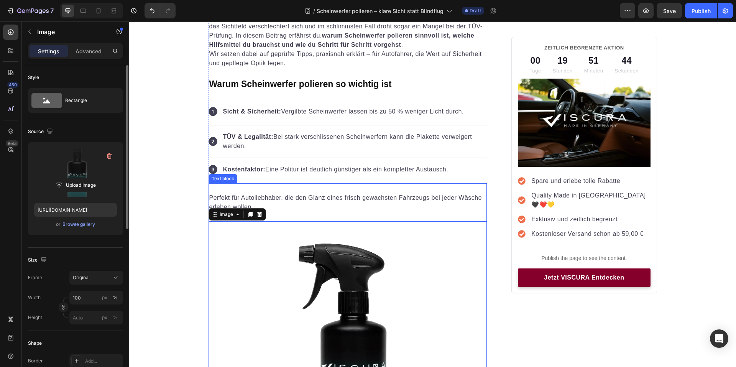
click at [370, 197] on p "Perfekt für Autoliebhaber, die den Glanz eines frisch gewachsten Fahrzeugs bei …" at bounding box center [347, 202] width 277 height 18
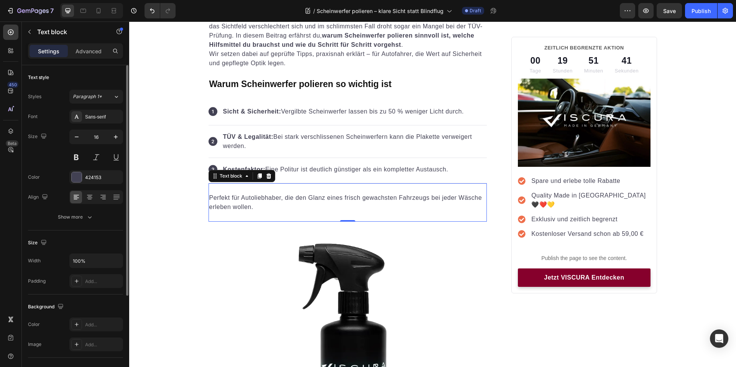
click at [266, 177] on icon at bounding box center [269, 176] width 6 height 6
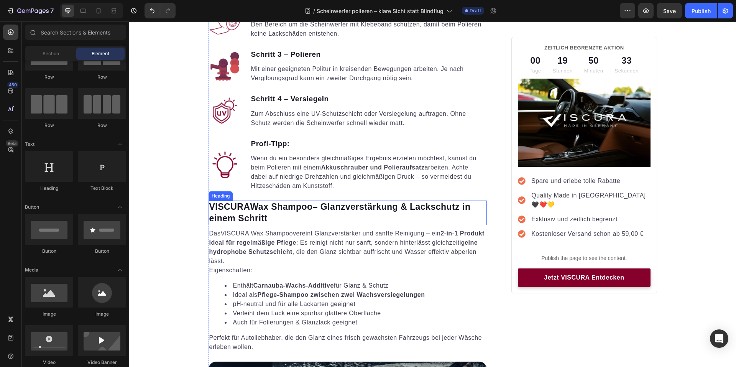
scroll to position [1111, 0]
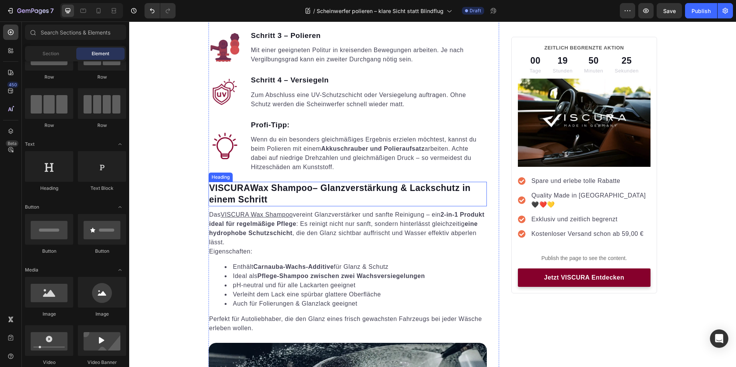
click at [334, 194] on h2 "VISCURA Wax Shampoo – Glanzverstärkung & Lackschutz in einem Schritt" at bounding box center [347, 194] width 279 height 25
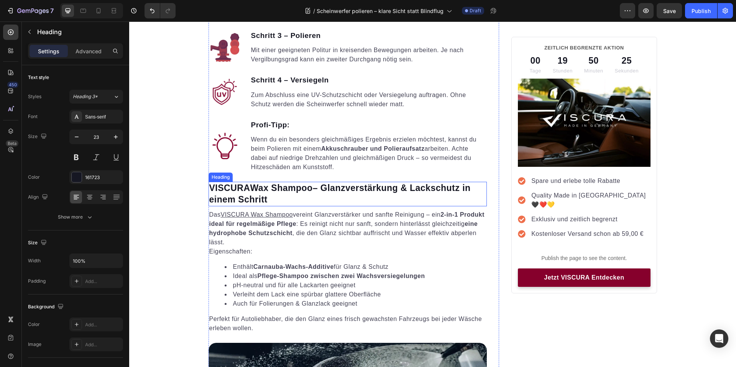
click at [334, 194] on h2 "VISCURA Wax Shampoo – Glanzverstärkung & Lackschutz in einem Schritt" at bounding box center [347, 194] width 279 height 25
click at [334, 194] on p "VISCURA Wax Shampoo – Glanzverstärkung & Lackschutz in einem Schritt" at bounding box center [347, 193] width 277 height 23
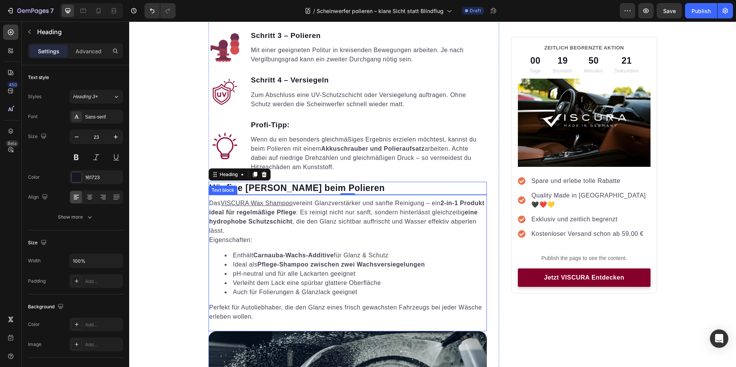
click at [295, 237] on p "Eigenschaften:" at bounding box center [347, 239] width 277 height 9
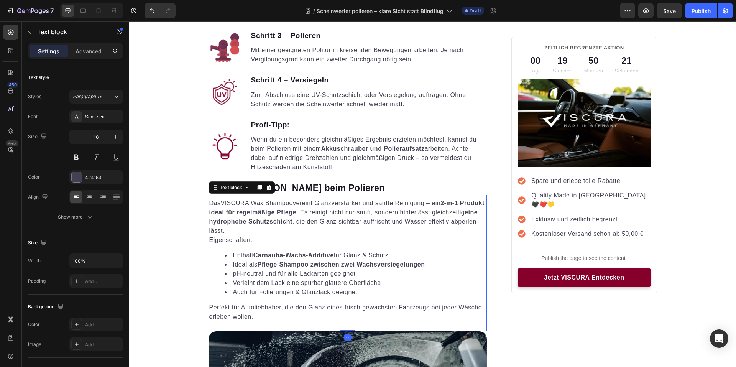
click at [295, 237] on p "Eigenschaften:" at bounding box center [347, 239] width 277 height 9
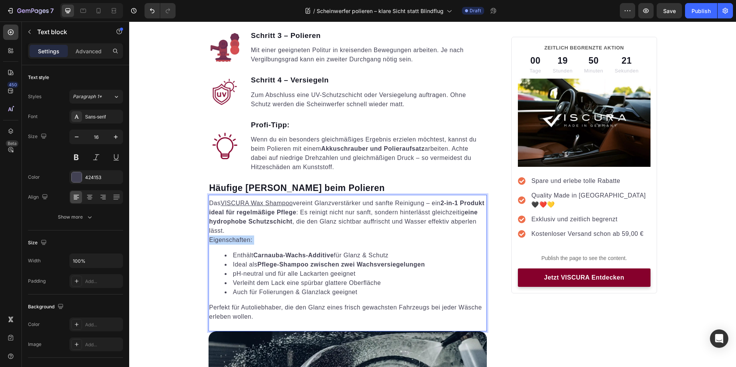
click at [295, 237] on p "Eigenschaften:" at bounding box center [347, 239] width 277 height 9
click at [269, 310] on p "Perfekt für Autoliebhaber, die den Glanz eines frisch gewachsten Fahrzeugs bei …" at bounding box center [347, 312] width 277 height 18
click at [251, 321] on p "Perfekt für Autoliebhaber, die den Glanz eines frisch gewachsten Fahrzeugs bei …" at bounding box center [347, 312] width 277 height 18
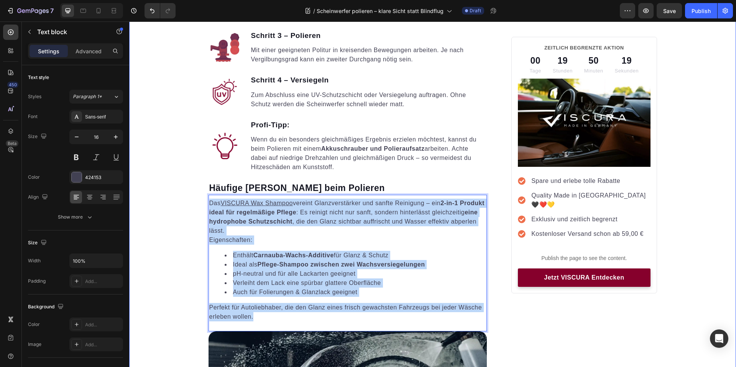
drag, startPoint x: 251, startPoint y: 321, endPoint x: 186, endPoint y: 185, distance: 150.8
click at [186, 185] on div "Scheinwerfer polieren - klare Sicht statt Blindflug | VISCURA Heading Image Aut…" at bounding box center [432, 342] width 607 height 2796
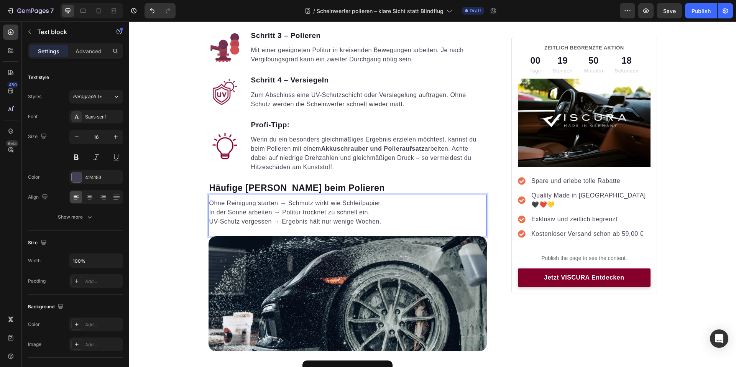
click at [209, 208] on p "In der Sonne arbeiten → Politur trocknet zu schnell ein." at bounding box center [347, 212] width 277 height 9
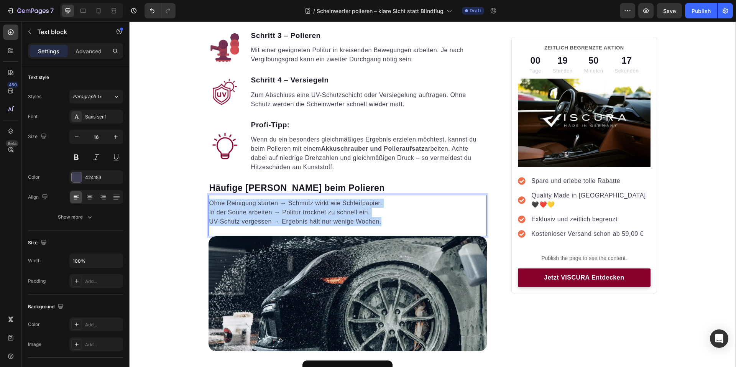
drag, startPoint x: 402, startPoint y: 218, endPoint x: 176, endPoint y: 193, distance: 227.5
click at [176, 193] on div "Scheinwerfer polieren - klare Sicht statt Blindflug | VISCURA Heading Image Aut…" at bounding box center [432, 294] width 607 height 2701
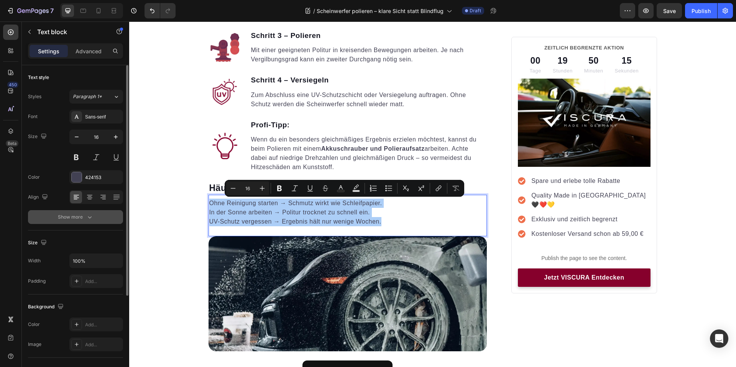
click at [86, 219] on icon "button" at bounding box center [90, 217] width 8 height 8
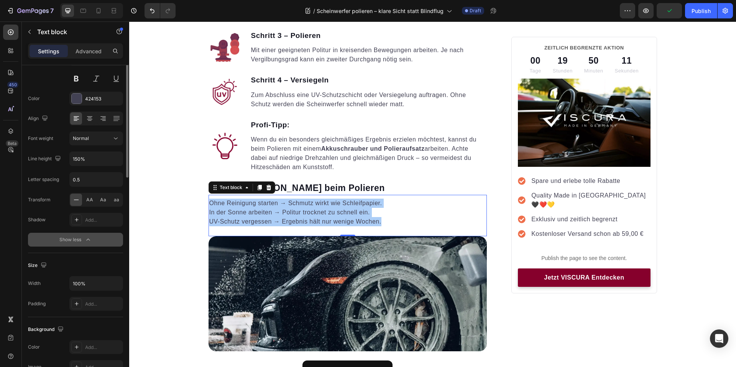
scroll to position [0, 0]
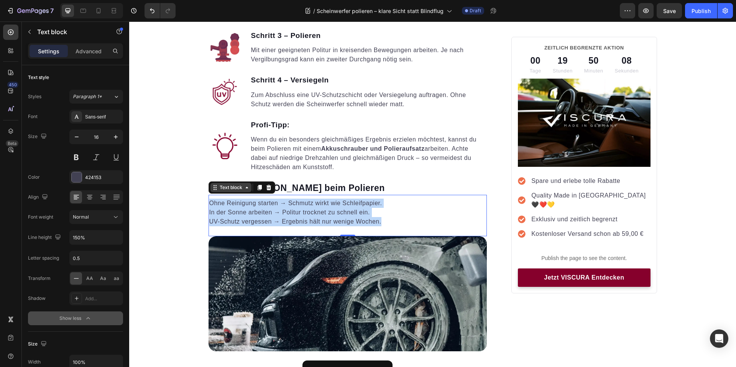
click at [226, 188] on div "Text block" at bounding box center [231, 187] width 26 height 7
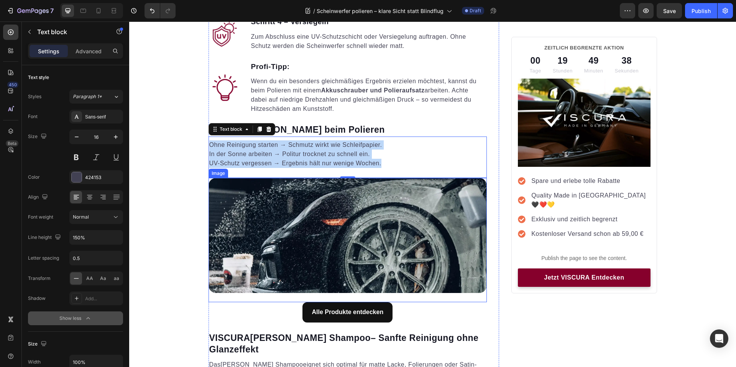
scroll to position [1188, 0]
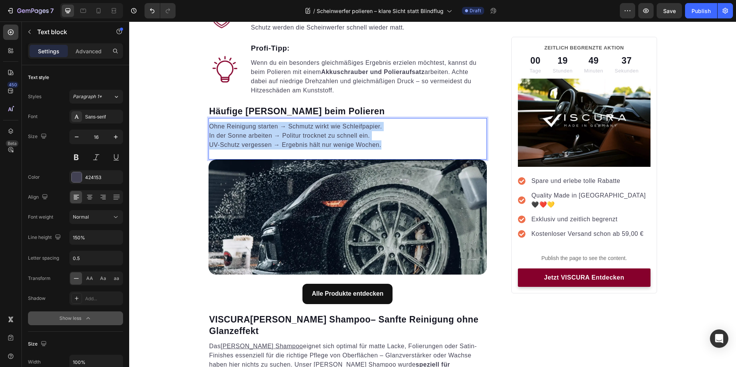
click at [284, 126] on p "Ohne Reinigung starten → Schmutz wirkt wie Schleifpapier." at bounding box center [347, 126] width 277 height 9
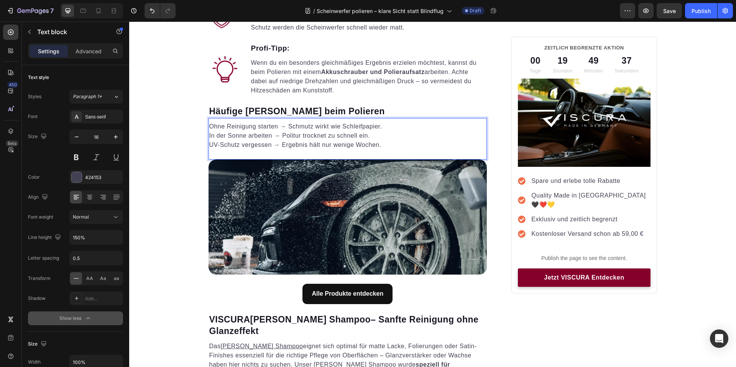
click at [260, 126] on p "Ohne Reinigung starten → Schmutz wirkt wie Schleifpapier." at bounding box center [347, 126] width 277 height 9
drag, startPoint x: 215, startPoint y: 127, endPoint x: 210, endPoint y: 127, distance: 5.0
click at [213, 127] on p "Ohne Reinigung starten → Schmutz wirkt wie Schleifpapier." at bounding box center [347, 126] width 277 height 9
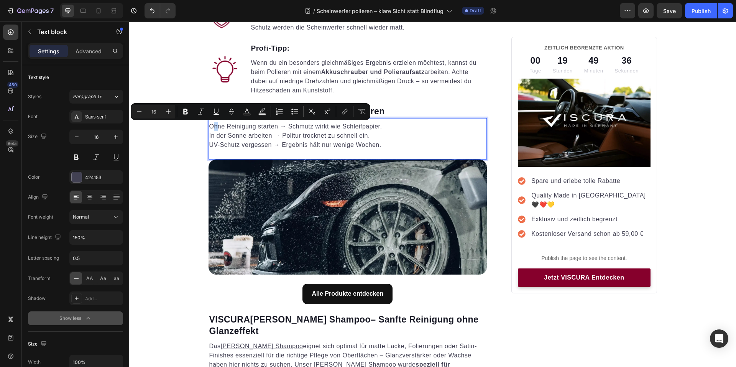
click at [209, 127] on p "Ohne Reinigung starten → Schmutz wirkt wie Schleifpapier." at bounding box center [347, 126] width 277 height 9
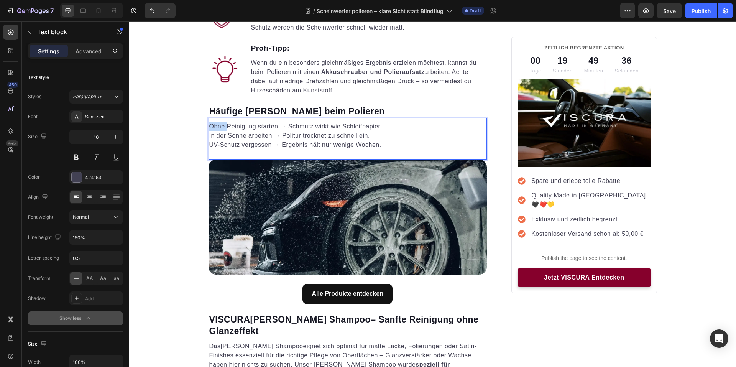
click at [209, 126] on p "Ohne Reinigung starten → Schmutz wirkt wie Schleifpapier." at bounding box center [347, 126] width 277 height 9
click at [376, 142] on p "UV-Schutz vergessen → Ergebnis hält nur wenige Wochen." at bounding box center [347, 144] width 277 height 9
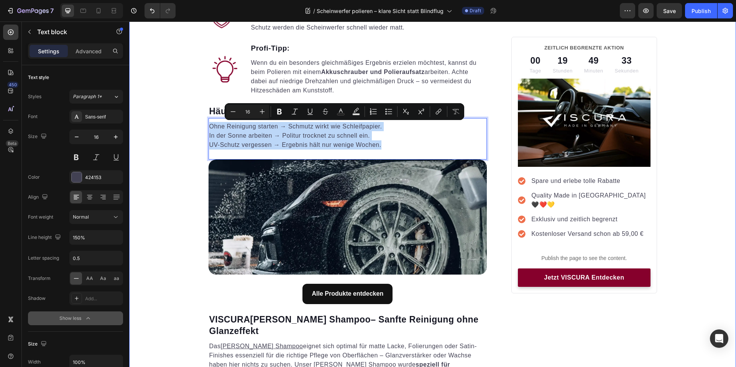
drag, startPoint x: 363, startPoint y: 144, endPoint x: 186, endPoint y: 128, distance: 178.1
click at [186, 128] on div "Scheinwerfer polieren - klare Sicht statt Blindflug | VISCURA Heading Image Aut…" at bounding box center [432, 218] width 607 height 2701
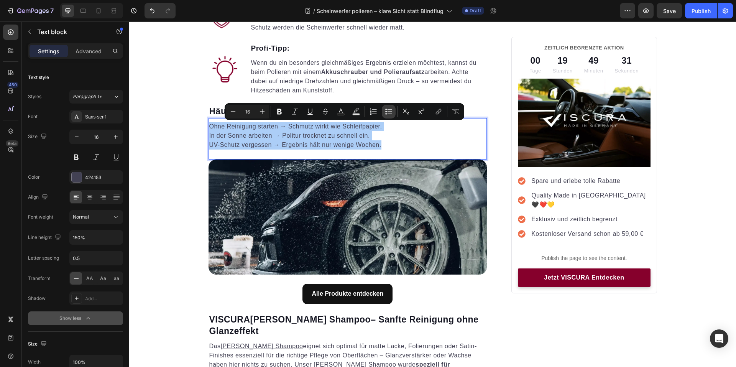
click at [387, 112] on icon "Editor contextual toolbar" at bounding box center [389, 112] width 8 height 8
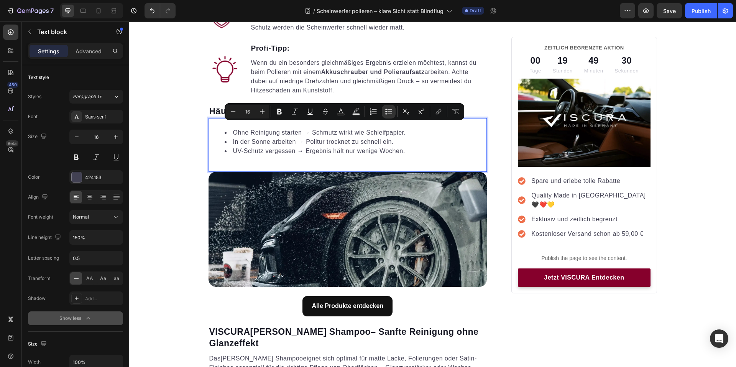
click at [266, 166] on div "Ohne Reinigung starten → Schmutz wirkt wie Schleifpapier. In der Sonne arbeiten…" at bounding box center [347, 145] width 279 height 54
drag, startPoint x: 258, startPoint y: 165, endPoint x: 267, endPoint y: 162, distance: 9.1
click at [258, 165] on div "Ohne Reinigung starten → Schmutz wirkt wie Schleifpapier. In der Sonne arbeiten…" at bounding box center [347, 145] width 279 height 54
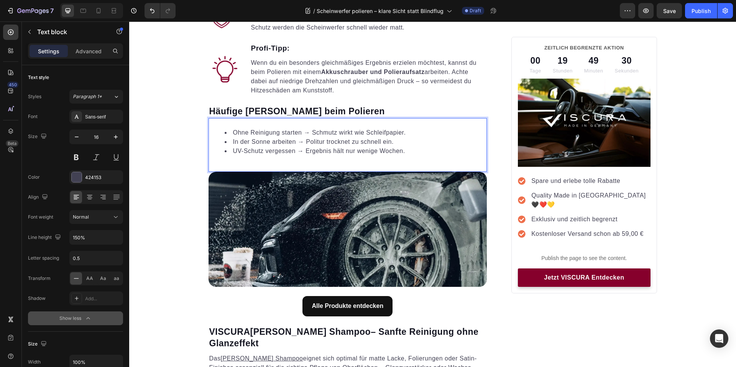
click at [267, 162] on div "Ohne Reinigung starten → Schmutz wirkt wie Schleifpapier. In der Sonne arbeiten…" at bounding box center [347, 141] width 279 height 41
click at [349, 129] on li "Ohne Reinigung starten → Schmutz wirkt wie Schleifpapier." at bounding box center [356, 132] width 262 height 9
click at [312, 160] on div "Ohne Reinigung starten → Schmutz wirkt wie Schleifpapier. In der Sonne arbeiten…" at bounding box center [347, 141] width 279 height 41
click at [395, 155] on li "UV-Schutz vergessen → Ergebnis hält nur wenige Wochen." at bounding box center [356, 150] width 262 height 9
click at [431, 152] on li "UV-Schutz vergessen → Ergebnis hält nur wenige Wochen." at bounding box center [356, 150] width 262 height 9
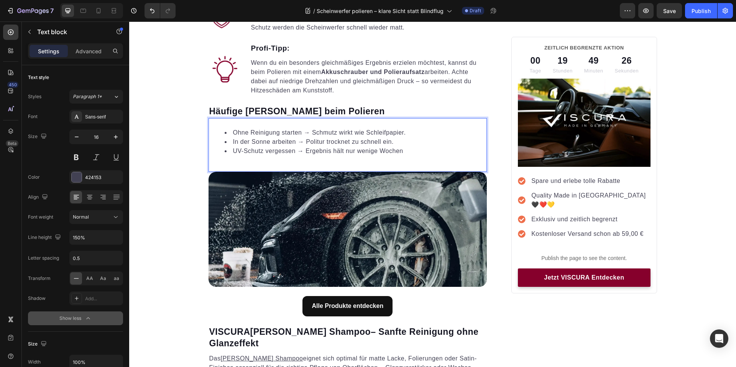
click at [399, 139] on li "In der Sonne arbeiten → Politur trocknet zu schnell ein." at bounding box center [356, 141] width 262 height 9
click at [408, 130] on li "Ohne Reinigung starten → Schmutz wirkt wie Schleifpapier." at bounding box center [356, 132] width 262 height 9
click at [283, 151] on li "UV-Schutz vergessen → Ergebnis hält nur wenige Wochen" at bounding box center [356, 150] width 262 height 9
drag, startPoint x: 283, startPoint y: 151, endPoint x: 231, endPoint y: 150, distance: 51.7
click at [231, 150] on li "UV-Schutz vergessen → Ergebnis hält nur wenige Wochen" at bounding box center [356, 150] width 262 height 9
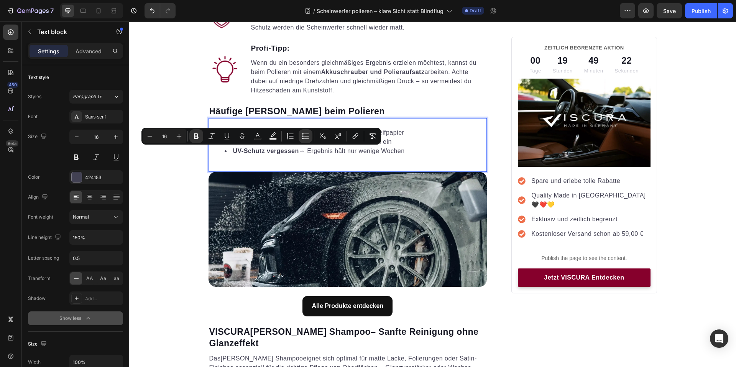
drag, startPoint x: 268, startPoint y: 157, endPoint x: 270, endPoint y: 149, distance: 7.6
click at [268, 157] on div "Ohne Reinigung starten → Schmutz wirkt wie Schleifpapier In der Sonne arbeiten …" at bounding box center [347, 141] width 279 height 41
click at [291, 121] on div "Ohne Reinigung starten → Schmutz wirkt wie Schleifpapier In der Sonne arbeiten …" at bounding box center [347, 141] width 279 height 41
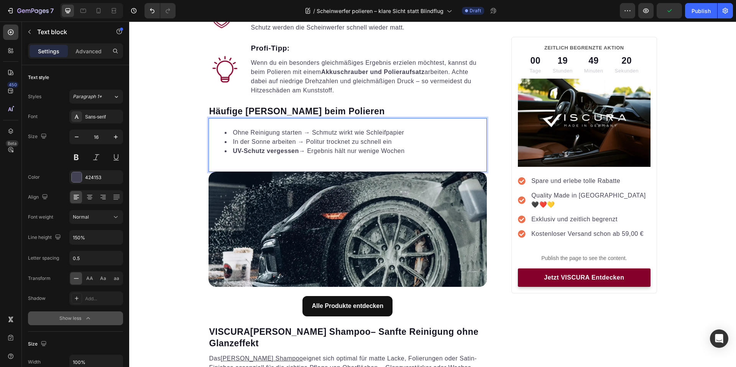
click at [283, 134] on li "Ohne Reinigung starten → Schmutz wirkt wie Schleifpapier" at bounding box center [356, 132] width 262 height 9
click at [288, 132] on li "Ohne Reinigung starten → Schmutz wirkt wie Schleifpapier" at bounding box center [356, 132] width 262 height 9
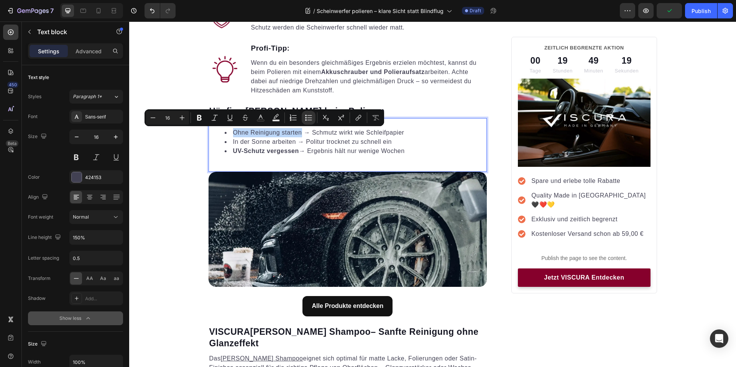
drag, startPoint x: 288, startPoint y: 132, endPoint x: 241, endPoint y: 131, distance: 47.1
click at [241, 131] on li "Ohne Reinigung starten → Schmutz wirkt wie Schleifpapier" at bounding box center [356, 132] width 262 height 9
click at [285, 139] on li "In der Sonne arbeiten → Politur trocknet zu schnell ein" at bounding box center [356, 141] width 262 height 9
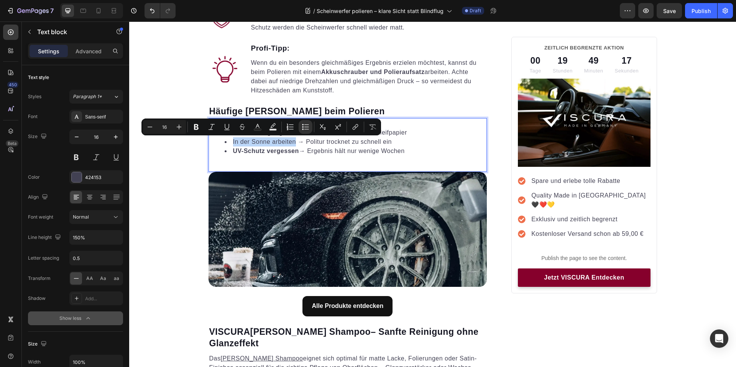
drag, startPoint x: 285, startPoint y: 139, endPoint x: 232, endPoint y: 141, distance: 52.5
click at [232, 141] on li "In der Sonne arbeiten → Politur trocknet zu schnell ein" at bounding box center [356, 141] width 262 height 9
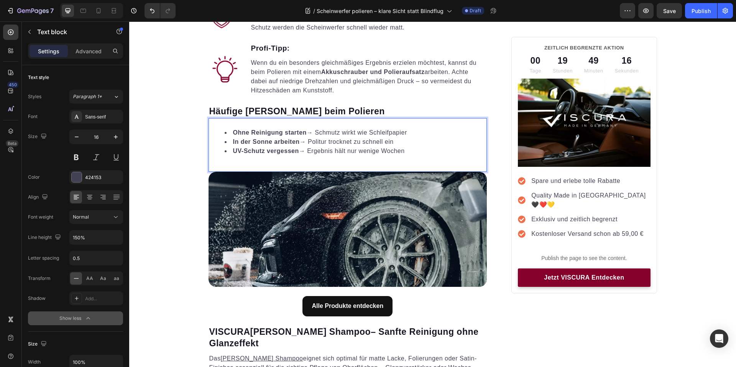
click at [381, 154] on li "UV-Schutz vergessen → Ergebnis hält nur wenige Wochen" at bounding box center [356, 150] width 262 height 9
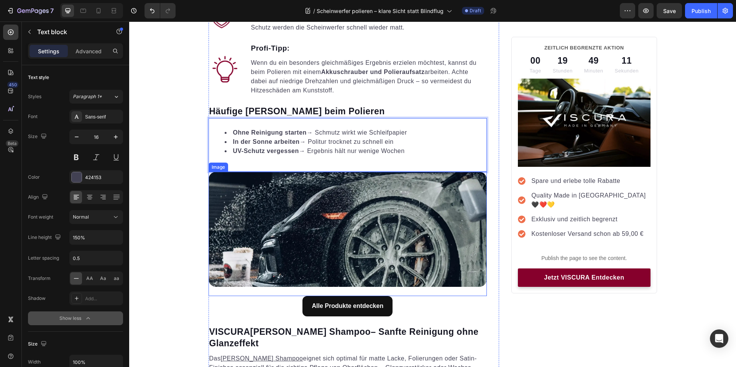
click at [275, 168] on div "Ohne Reinigung starten → Schmutz wirkt wie Schleifpapier In der Sonne arbeiten …" at bounding box center [347, 145] width 279 height 54
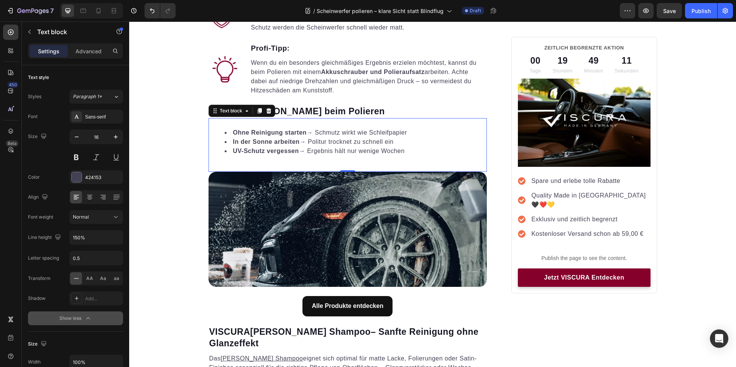
click at [275, 163] on div "Ohne Reinigung starten → Schmutz wirkt wie Schleifpapier In der Sonne arbeiten …" at bounding box center [347, 145] width 279 height 54
click at [312, 161] on div "Ohne Reinigung starten → Schmutz wirkt wie Schleifpapier In der Sonne arbeiten …" at bounding box center [347, 141] width 279 height 41
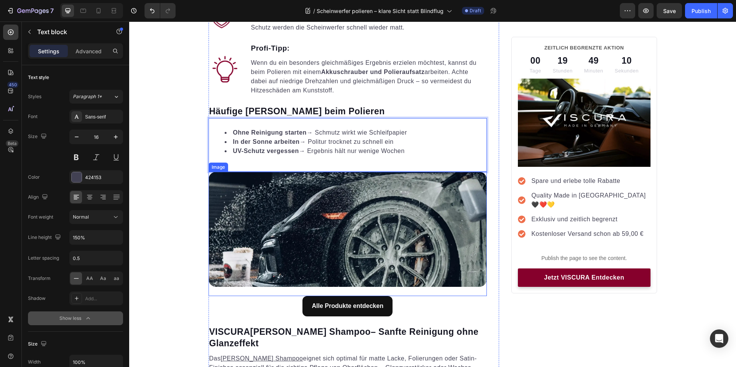
click at [421, 197] on img at bounding box center [347, 229] width 279 height 115
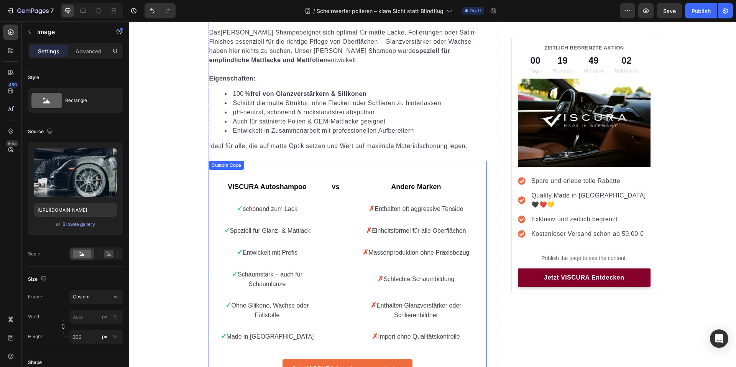
scroll to position [1533, 0]
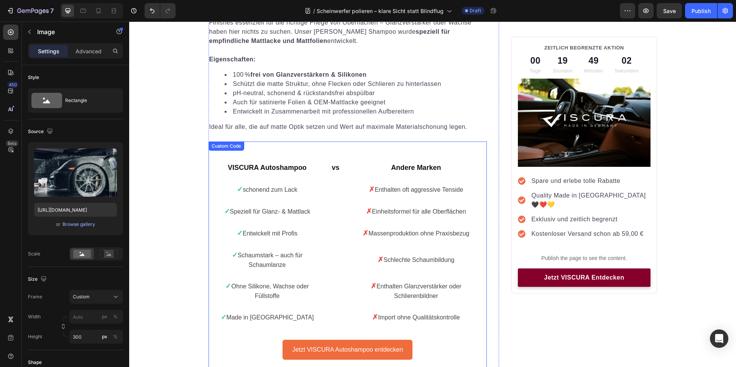
click at [403, 184] on td "✗ Enthalten oft aggressive Tenside" at bounding box center [416, 190] width 142 height 22
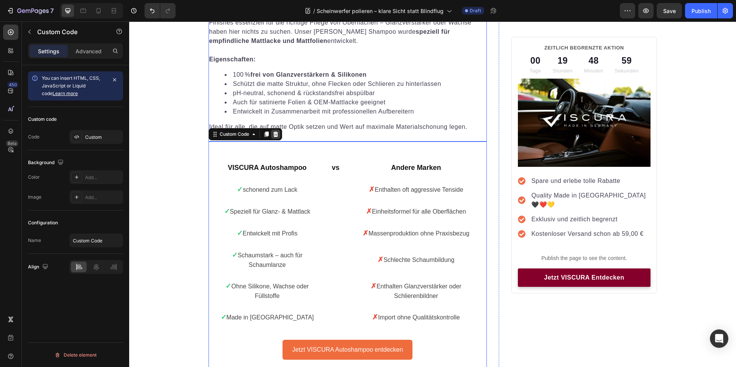
click at [276, 132] on div at bounding box center [275, 134] width 9 height 9
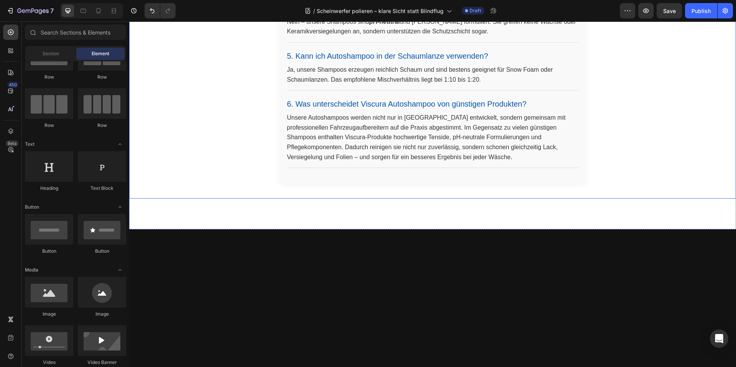
scroll to position [2184, 0]
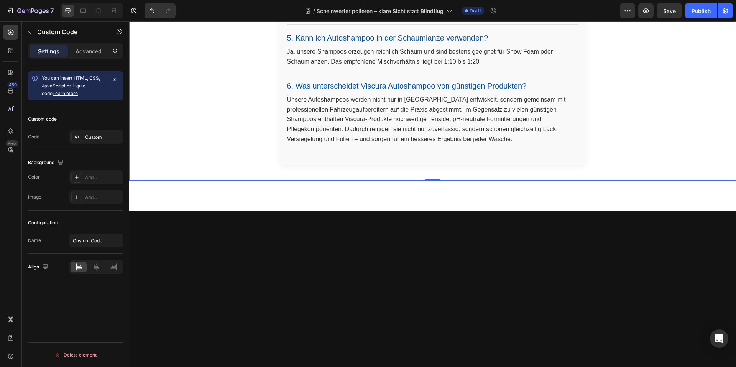
scroll to position [2299, 0]
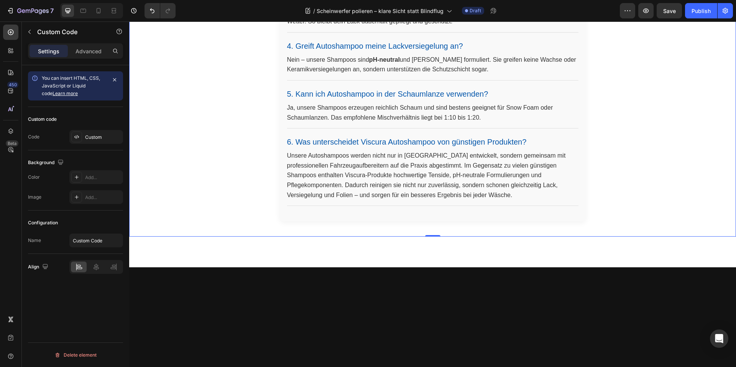
click at [533, 167] on section "Häufige Fragen zu Autoshampoo 1. Welches Autoshampoo ist das beste für glänzend…" at bounding box center [432, 41] width 307 height 360
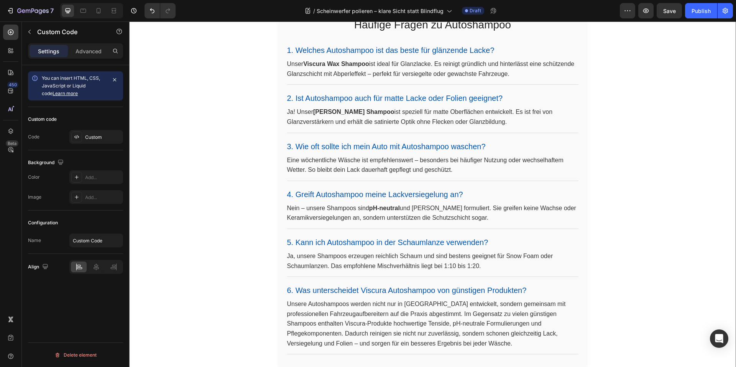
scroll to position [2146, 0]
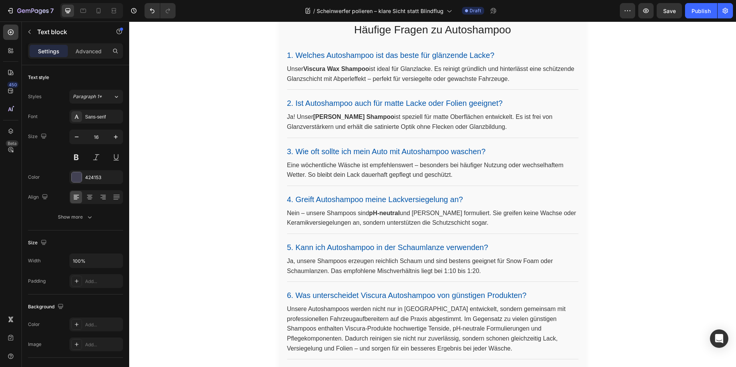
scroll to position [2069, 0]
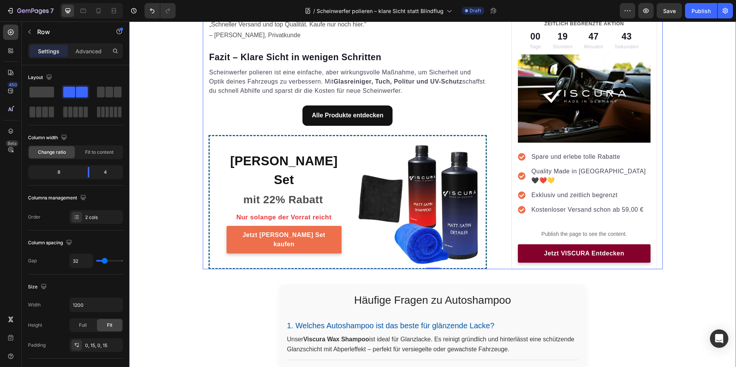
scroll to position [1806, 0]
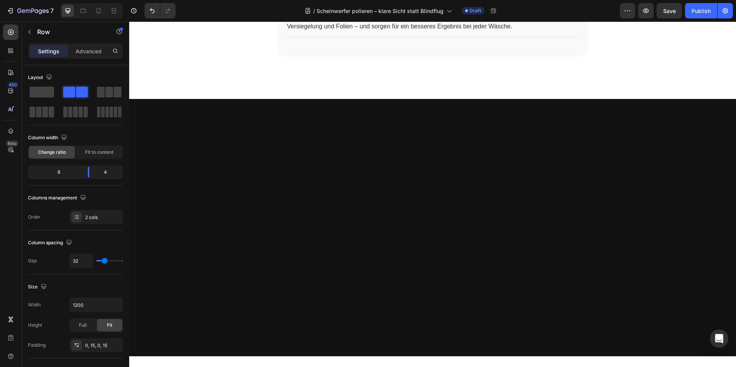
scroll to position [2184, 0]
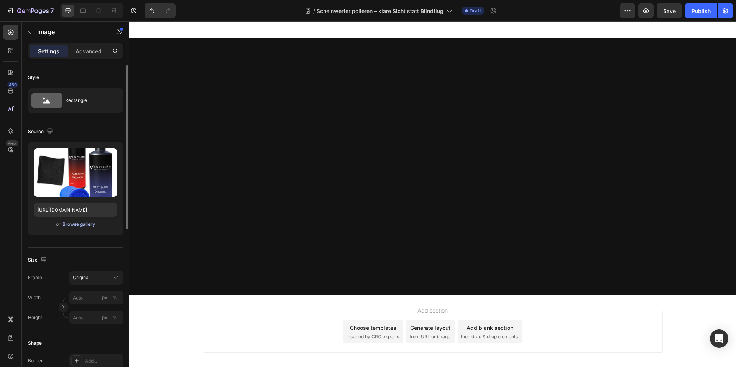
click at [79, 224] on div "Browse gallery" at bounding box center [78, 224] width 33 height 7
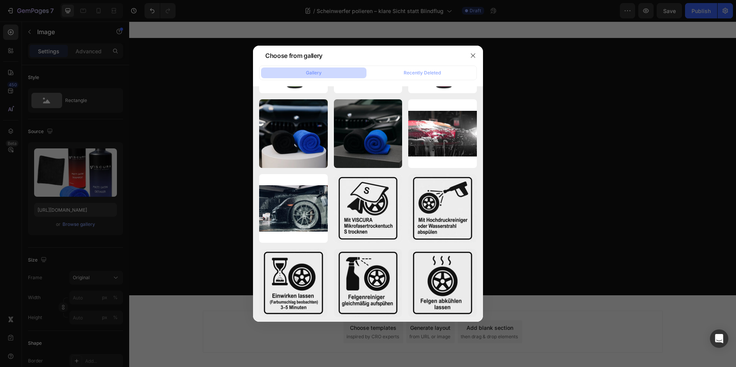
scroll to position [2759, 0]
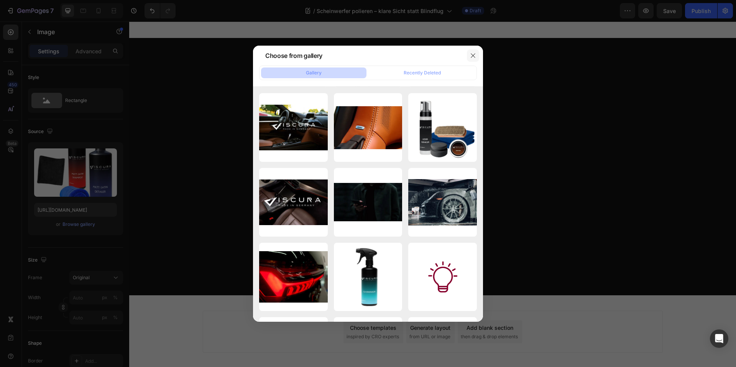
click at [471, 52] on icon "button" at bounding box center [473, 55] width 6 height 6
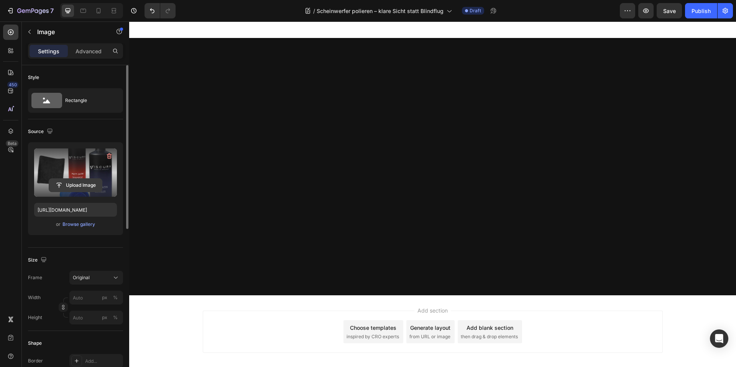
click at [85, 182] on input "file" at bounding box center [75, 185] width 53 height 13
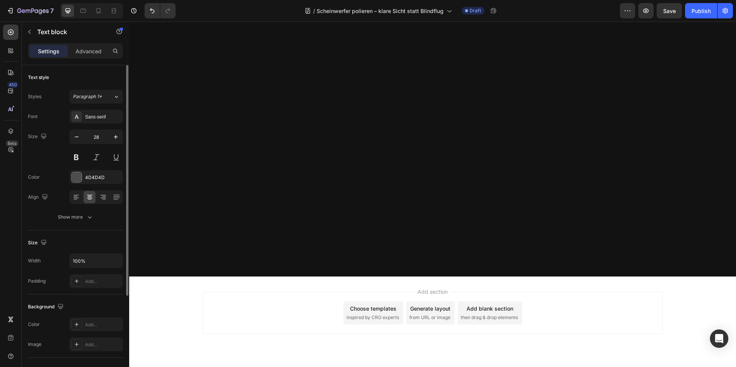
drag, startPoint x: 310, startPoint y: 126, endPoint x: 261, endPoint y: 127, distance: 49.1
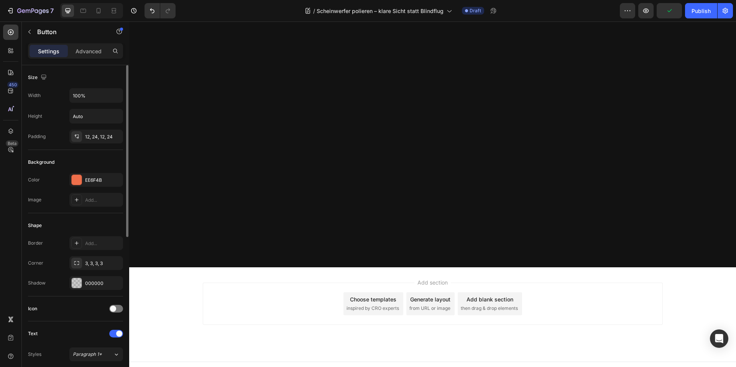
scroll to position [2180, 0]
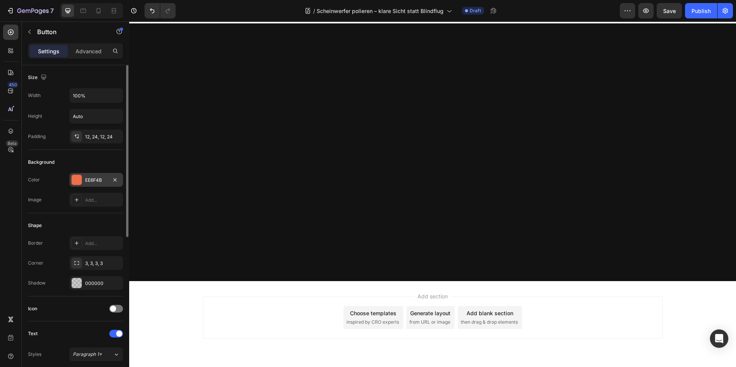
click at [85, 178] on div "EE6F4B" at bounding box center [96, 180] width 22 height 7
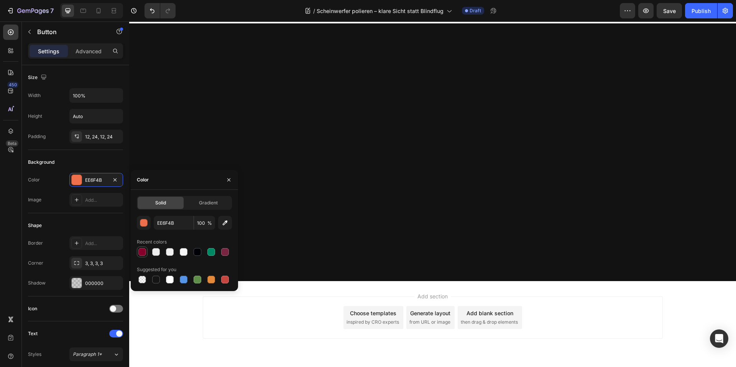
click at [143, 255] on div at bounding box center [142, 252] width 8 height 8
type input "86002C"
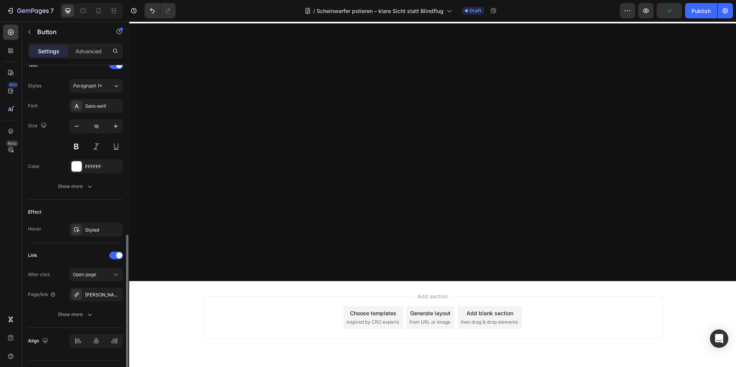
scroll to position [286, 0]
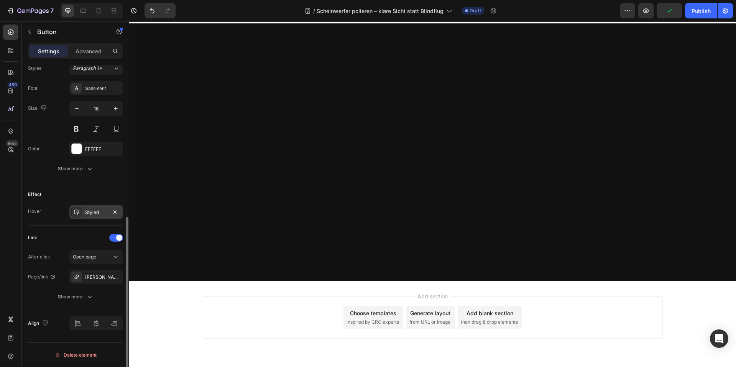
click at [79, 208] on div at bounding box center [76, 212] width 11 height 11
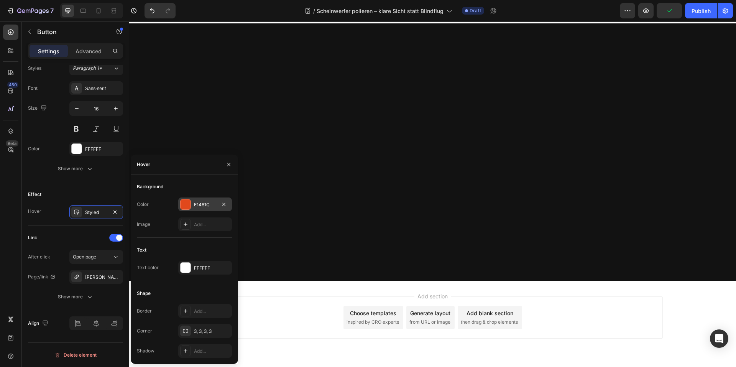
click at [194, 206] on div "E1481C" at bounding box center [205, 204] width 22 height 7
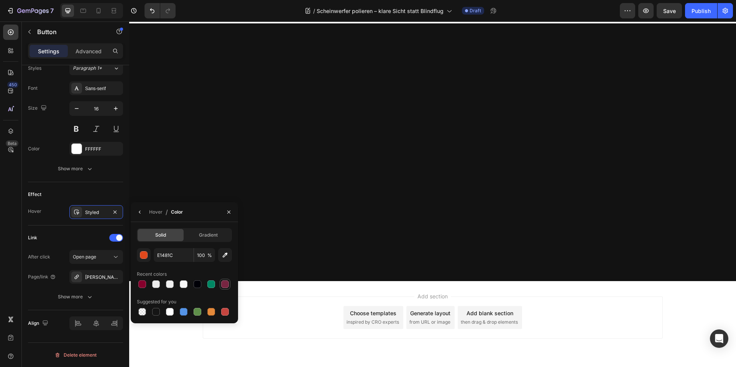
click at [222, 284] on div at bounding box center [225, 284] width 8 height 8
click at [197, 285] on div at bounding box center [198, 284] width 8 height 8
click at [147, 257] on div "button" at bounding box center [144, 255] width 8 height 8
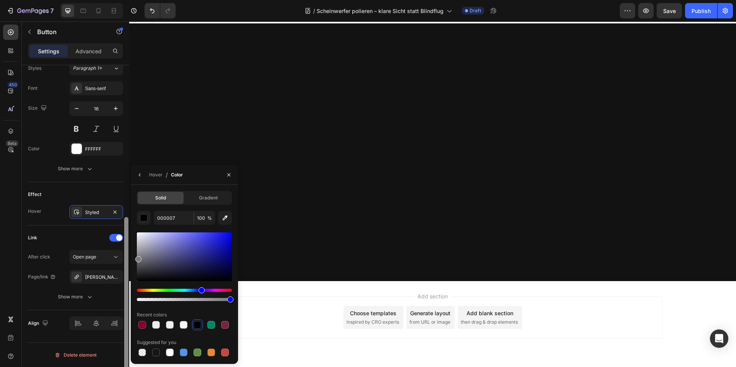
drag, startPoint x: 145, startPoint y: 260, endPoint x: 0, endPoint y: 236, distance: 147.2
click at [125, 257] on div "450 Beta Sections(18) Elements(83) Section Element Hero Section Product Detail …" at bounding box center [64, 193] width 129 height 345
drag, startPoint x: 138, startPoint y: 261, endPoint x: 134, endPoint y: 270, distance: 9.8
click at [134, 270] on div "Solid Gradient 7A7A7A 100 % Recent colors Suggested for you" at bounding box center [184, 274] width 107 height 167
type input "383838"
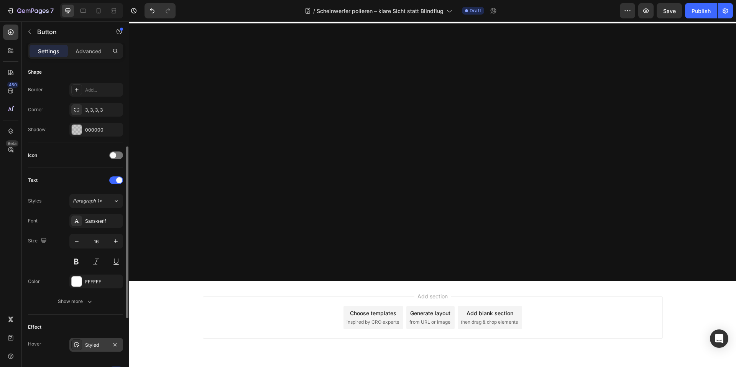
scroll to position [192, 0]
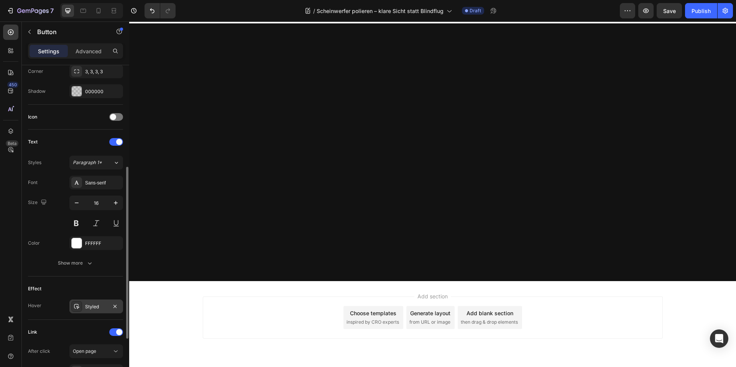
click at [88, 304] on div "Styled" at bounding box center [96, 306] width 22 height 7
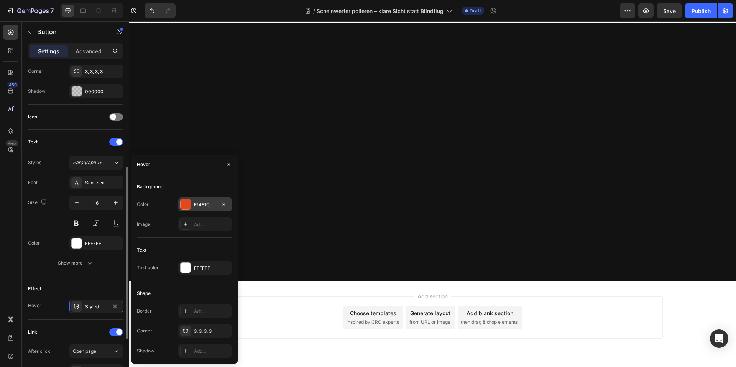
click at [186, 205] on div at bounding box center [185, 204] width 10 height 10
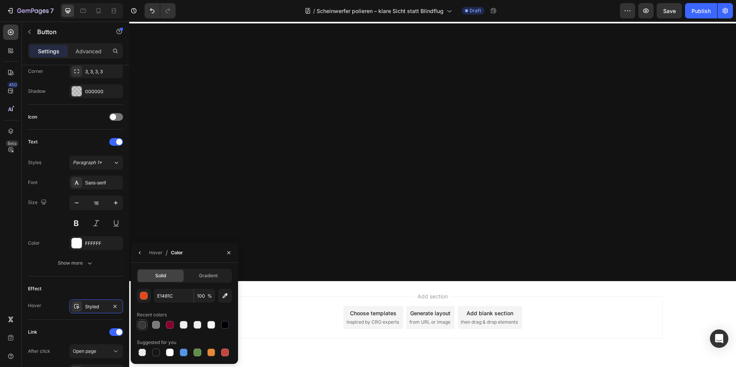
click at [143, 325] on div at bounding box center [142, 325] width 8 height 8
type input "383838"
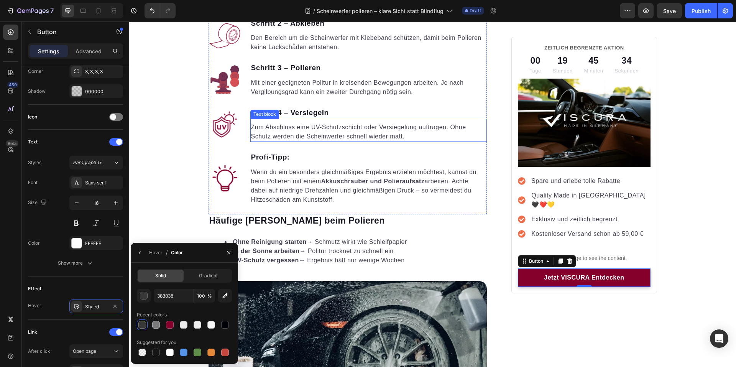
scroll to position [800, 0]
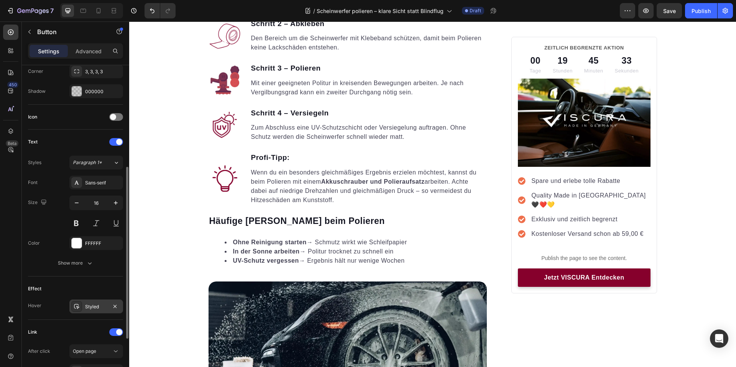
click at [90, 302] on div "Styled" at bounding box center [96, 306] width 54 height 14
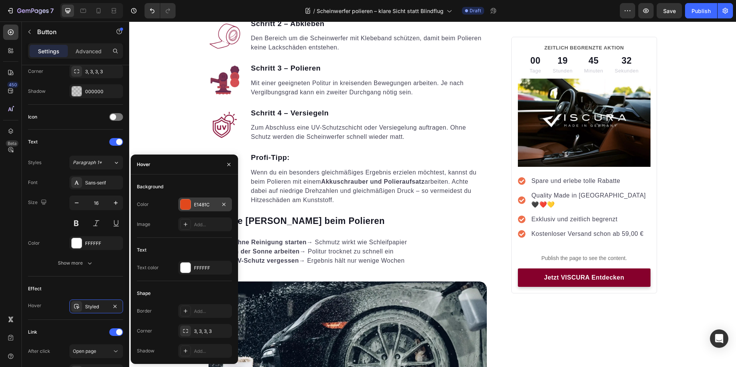
click at [182, 202] on div at bounding box center [185, 204] width 10 height 10
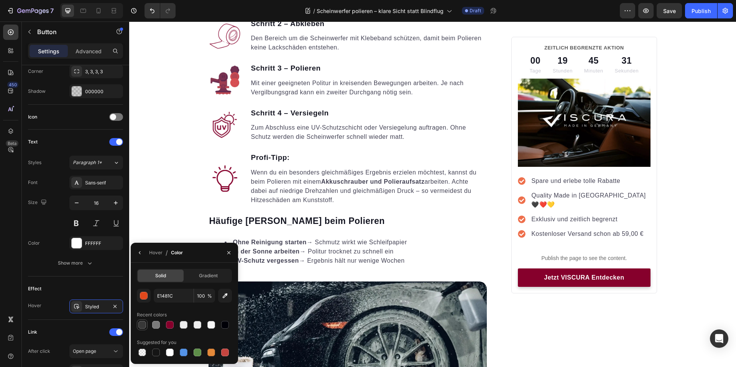
click at [142, 326] on div at bounding box center [142, 325] width 8 height 8
type input "383838"
click at [391, 215] on div "Image Schritt 1 – Gründlich reinigen Text block Scheinwerfer mit Glasreiniger e…" at bounding box center [347, 89] width 279 height 251
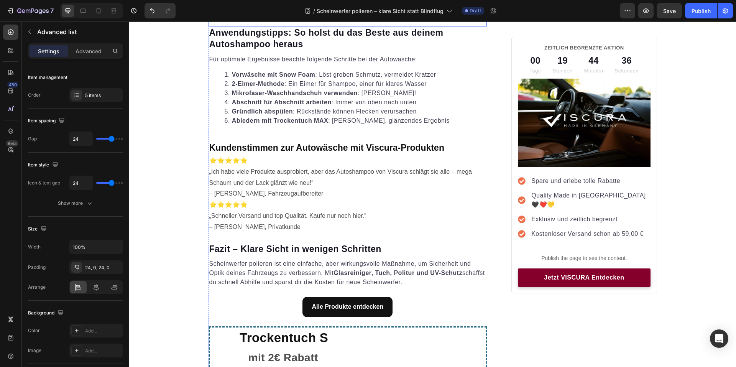
scroll to position [1380, 0]
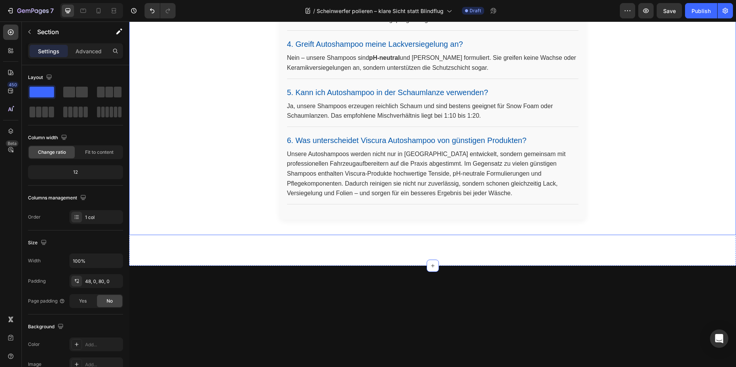
scroll to position [2184, 0]
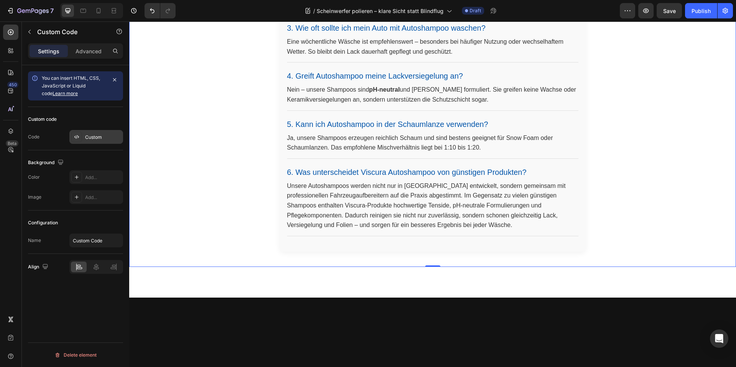
click at [85, 138] on div "Custom" at bounding box center [103, 137] width 36 height 7
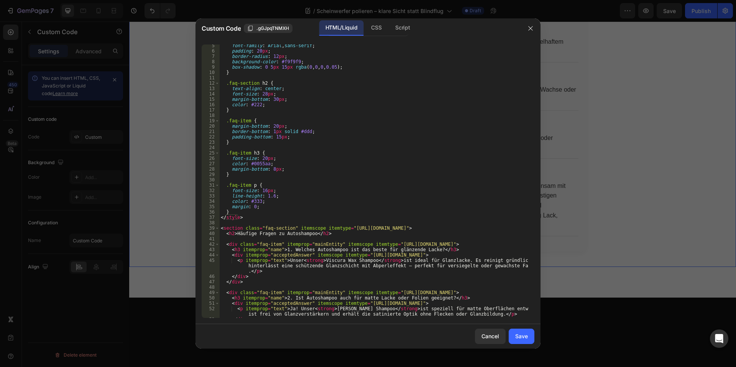
scroll to position [92, 0]
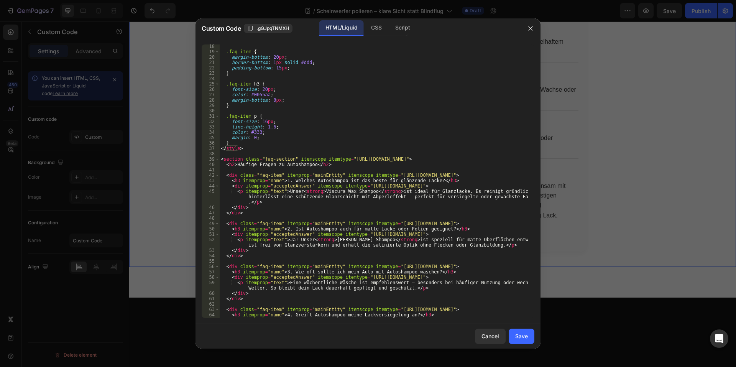
click at [524, 31] on div at bounding box center [530, 28] width 20 height 20
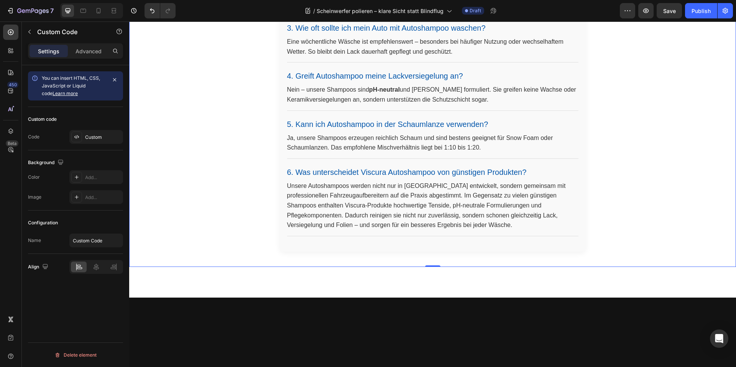
click at [638, 251] on div "Häufige Fragen zu Autoshampoo 1. Welches Autoshampoo ist das beste für glänzend…" at bounding box center [432, 71] width 607 height 360
click at [546, 223] on section "Häufige Fragen zu Autoshampoo 1. Welches Autoshampoo ist das beste für glänzend…" at bounding box center [432, 71] width 307 height 360
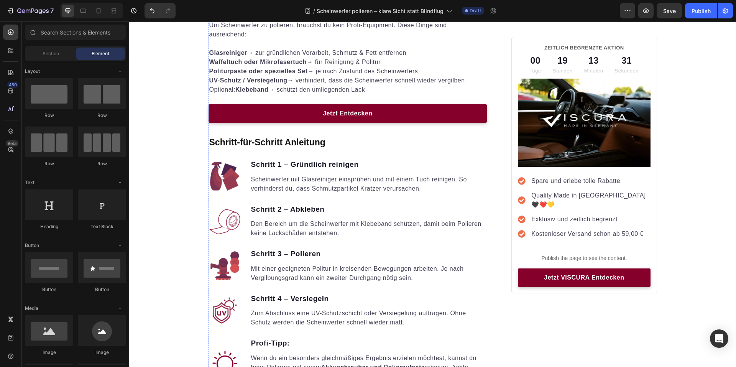
scroll to position [617, 0]
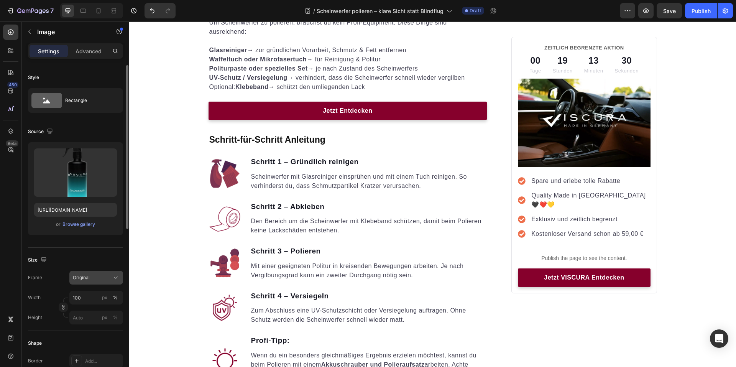
scroll to position [38, 0]
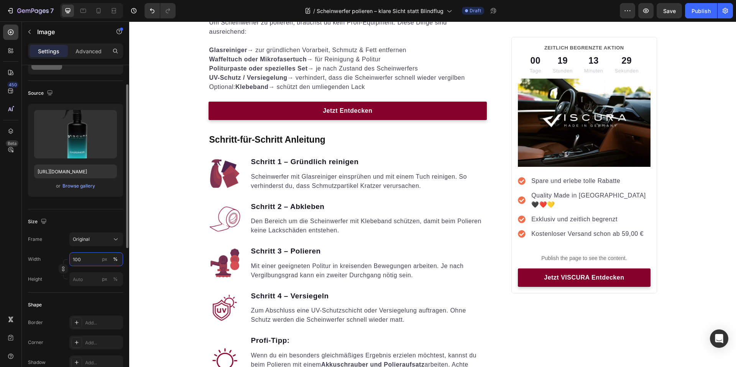
click at [92, 261] on input "100" at bounding box center [96, 259] width 54 height 14
type input "50"
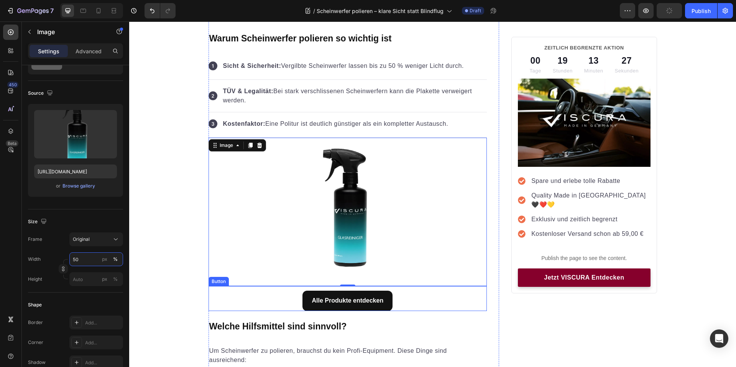
scroll to position [426, 0]
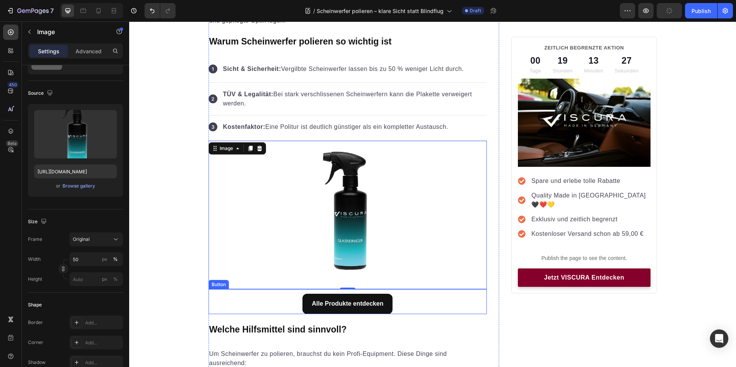
click at [454, 330] on h2 "Welche Hilfsmittel sind sinnvoll?" at bounding box center [347, 329] width 279 height 13
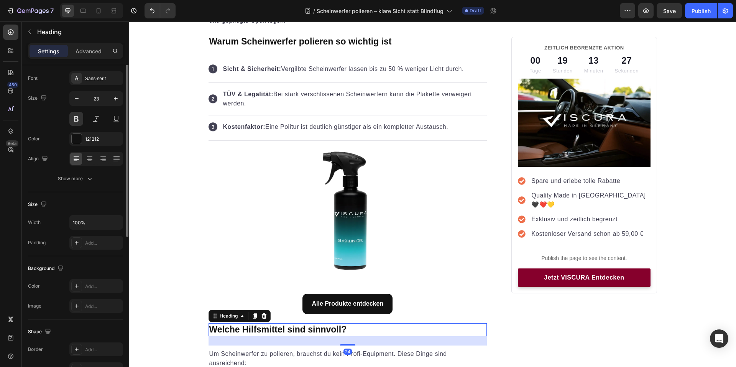
scroll to position [0, 0]
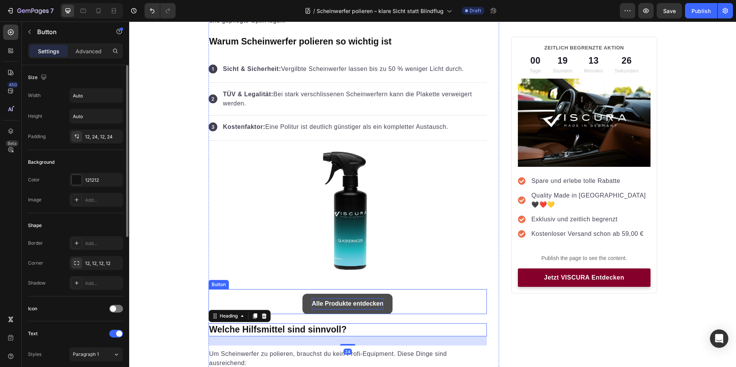
click at [369, 300] on strong "Alle Produkte entdecken" at bounding box center [348, 303] width 72 height 7
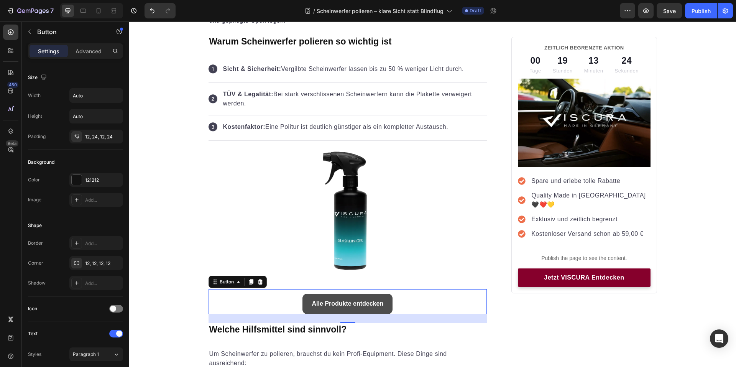
click at [381, 303] on link "Alle Produkte entdecken" at bounding box center [347, 304] width 90 height 20
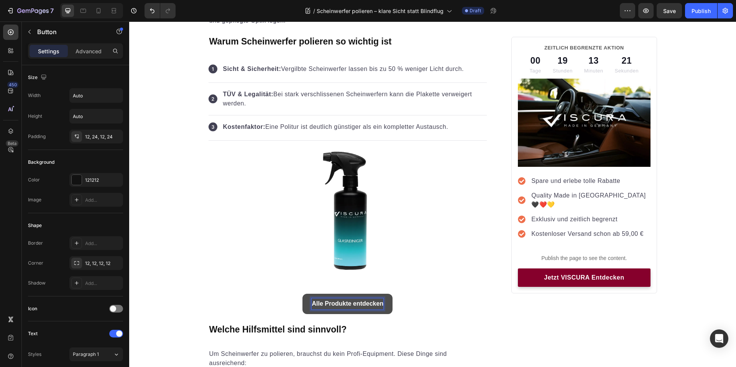
click at [359, 302] on strong "Alle Produkte entdecken" at bounding box center [348, 303] width 72 height 7
click at [422, 326] on h2 "Welche Hilfsmittel sind sinnvoll?" at bounding box center [347, 329] width 279 height 13
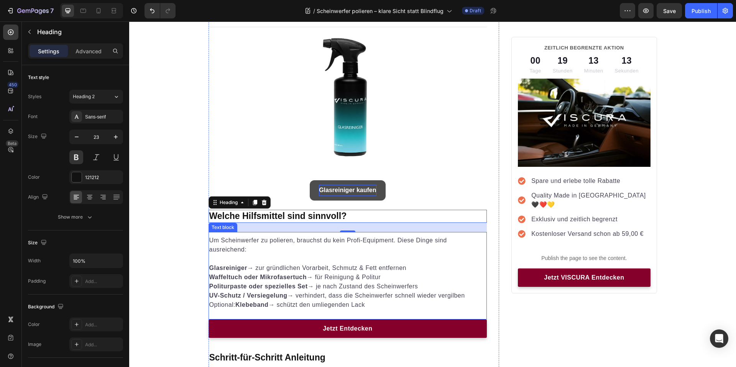
scroll to position [541, 0]
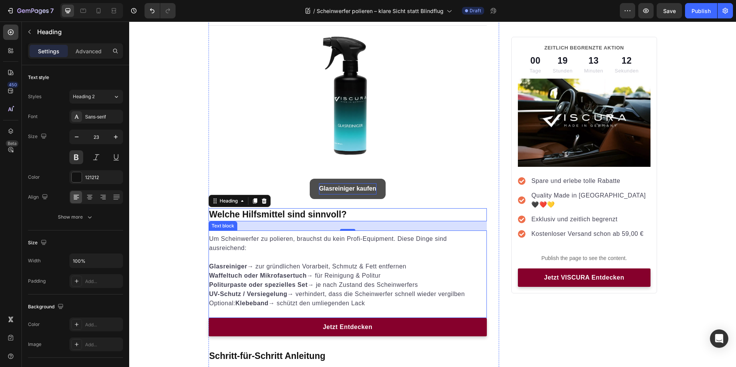
click at [430, 285] on p "Politurpaste oder spezielles Set → je nach Zustand des Scheinwerfers" at bounding box center [347, 284] width 277 height 9
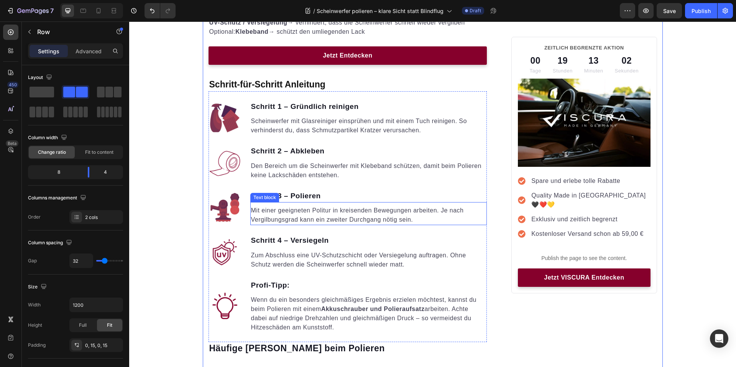
scroll to position [809, 0]
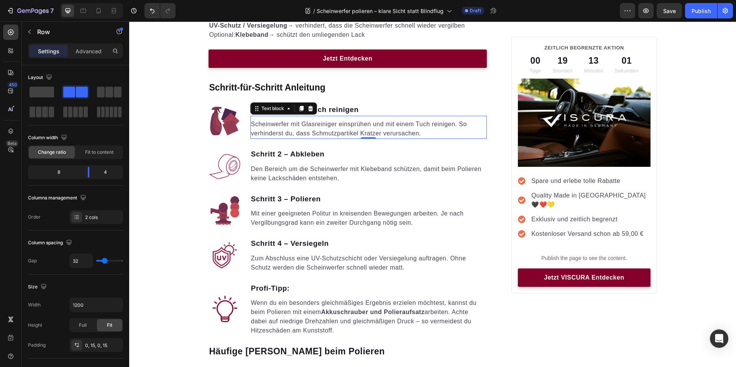
click at [312, 123] on p "Scheinwerfer mit Glasreiniger einsprühen und mit einem Tuch reinigen. So verhin…" at bounding box center [368, 129] width 235 height 18
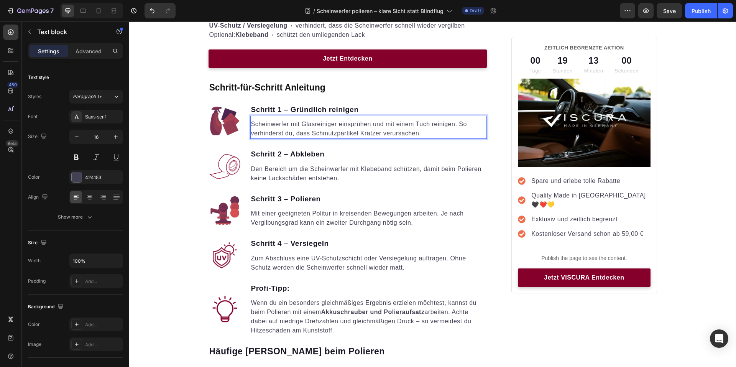
click at [312, 123] on p "Scheinwerfer mit Glasreiniger einsprühen und mit einem Tuch reinigen. So verhin…" at bounding box center [368, 129] width 235 height 18
click at [428, 127] on p "Scheinwerfer mit Glasreiniger einsprühen und mit einem Tuch reinigen. So verhin…" at bounding box center [368, 129] width 235 height 18
click at [420, 124] on p "Scheinwerfer mit Glasreiniger einsprühen und mit einem Tuch reinigen. So verhin…" at bounding box center [368, 129] width 235 height 18
click at [417, 124] on p "Scheinwerfer mit Glasreiniger einsprühen und mit einem Tuch reinigen. So verhin…" at bounding box center [368, 129] width 235 height 18
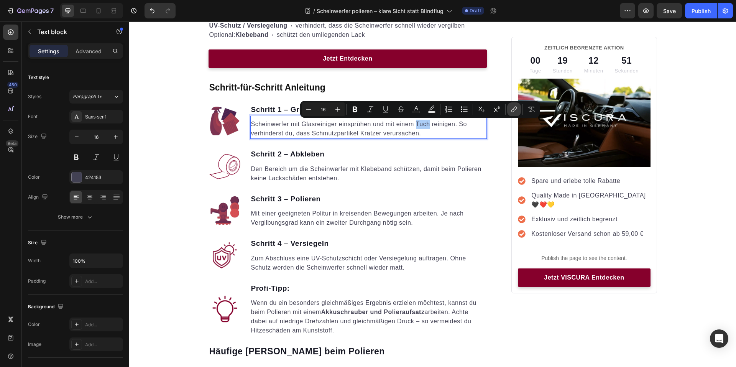
click at [515, 110] on icon "Editor contextual toolbar" at bounding box center [514, 109] width 8 height 8
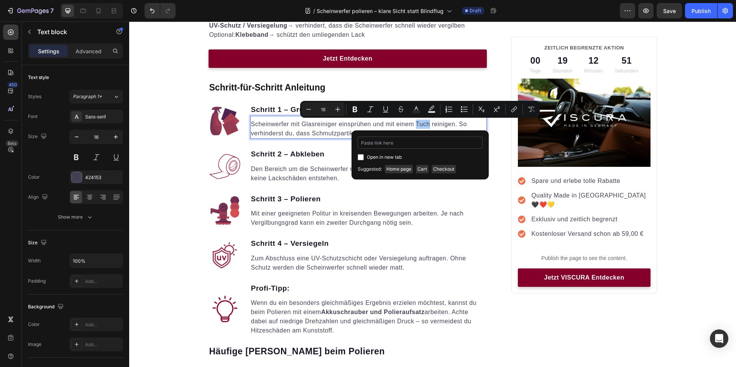
click at [420, 148] on input "Editor contextual toolbar" at bounding box center [420, 142] width 125 height 12
type input "https://www.viscuragermany.de/products/trockentuch-s"
click at [459, 156] on div "Open in new tab" at bounding box center [420, 157] width 125 height 9
checkbox input "true"
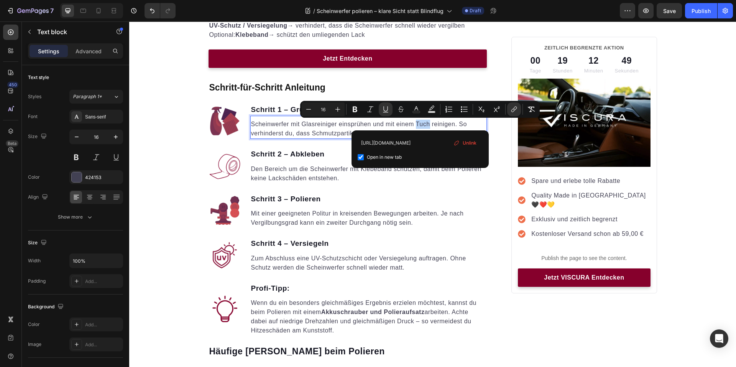
scroll to position [0, 0]
click at [708, 193] on div "Scheinwerfer polieren - klare Sicht statt Blindflug | VISCURA Heading Image Aut…" at bounding box center [432, 319] width 607 height 2144
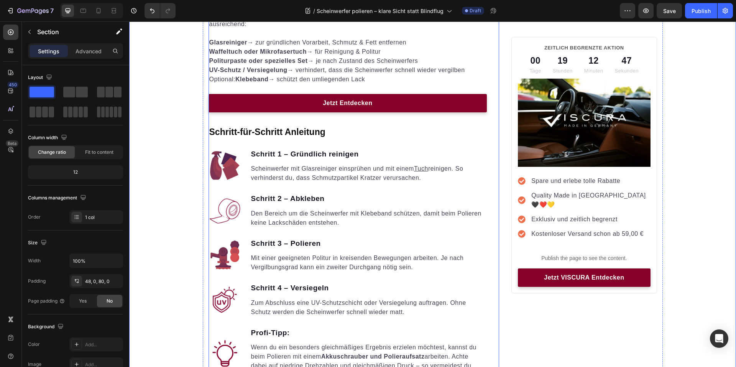
scroll to position [694, 0]
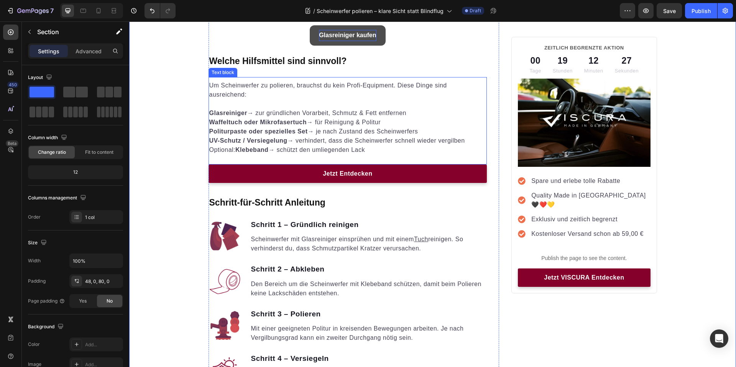
click at [228, 110] on strong "Glasreiniger" at bounding box center [228, 113] width 38 height 7
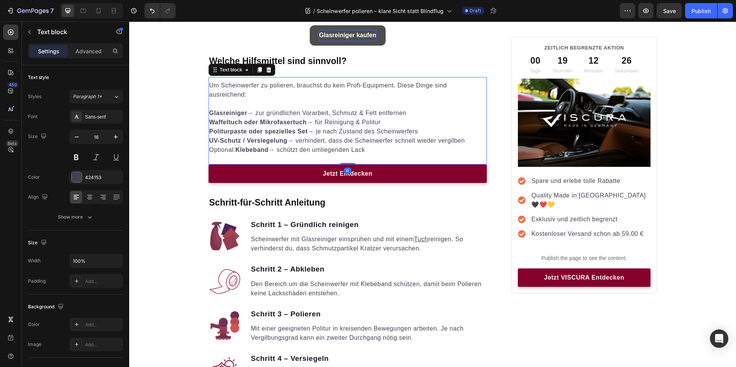
click at [230, 112] on strong "Glasreiniger" at bounding box center [228, 113] width 38 height 7
click at [229, 112] on strong "Glasreiniger" at bounding box center [228, 113] width 38 height 7
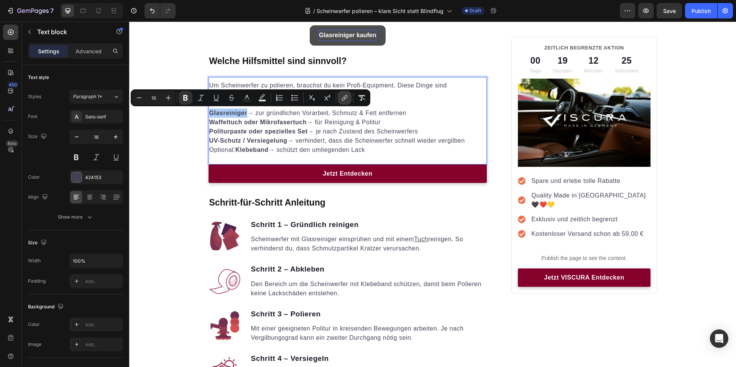
click at [342, 97] on icon "Editor contextual toolbar" at bounding box center [345, 98] width 8 height 8
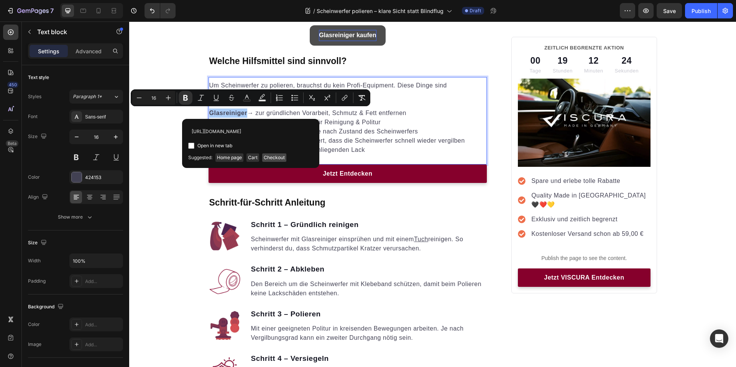
scroll to position [0, 32]
type input "https://www.viscuragermany.de/products/glasreiniger"
click at [224, 145] on span "Open in new tab" at bounding box center [214, 145] width 35 height 9
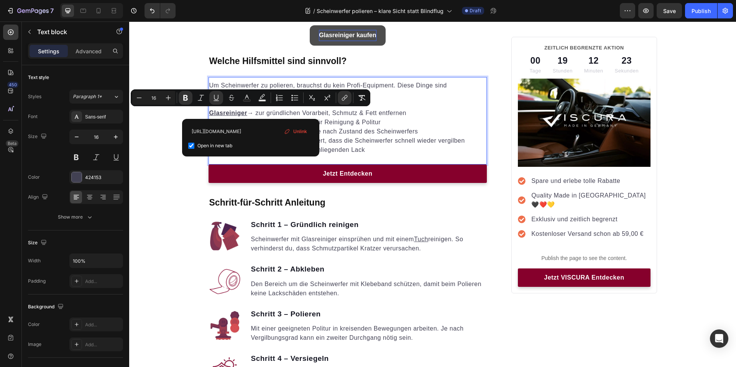
click at [224, 145] on span "Open in new tab" at bounding box center [214, 145] width 35 height 9
checkbox input "false"
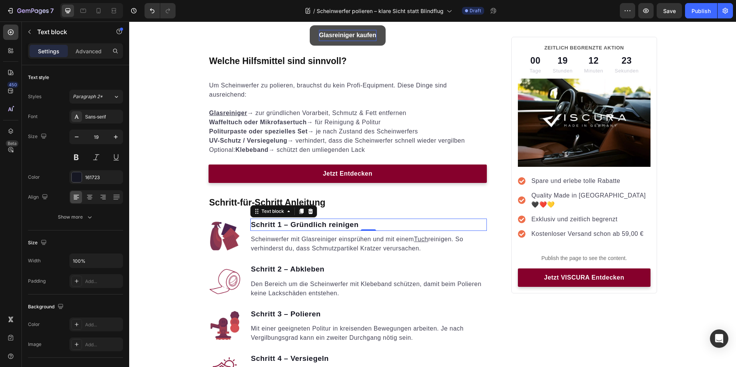
click at [374, 221] on p "Schritt 1 – Gründlich reinigen" at bounding box center [368, 224] width 235 height 11
click at [227, 122] on strong "Waffeltuch oder Mikrofasertuch" at bounding box center [257, 122] width 97 height 7
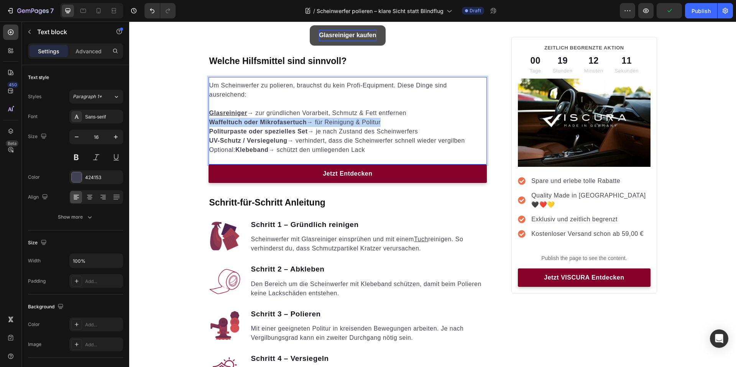
click at [227, 122] on strong "Waffeltuch oder Mikrofasertuch" at bounding box center [257, 122] width 97 height 7
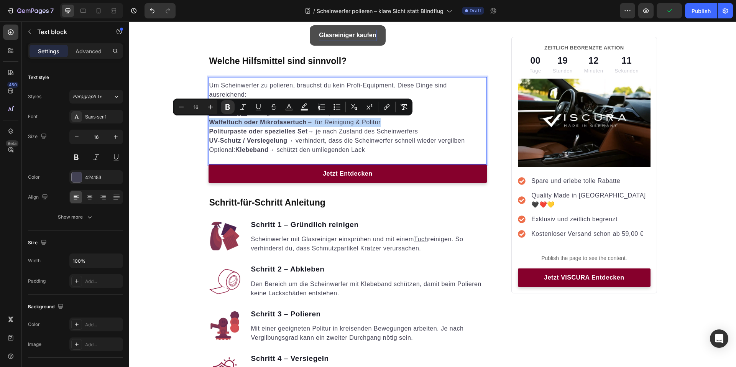
drag, startPoint x: 227, startPoint y: 122, endPoint x: 222, endPoint y: 122, distance: 5.0
click at [222, 122] on strong "Waffeltuch oder Mikrofasertuch" at bounding box center [257, 122] width 97 height 7
click at [224, 122] on strong "Waffeltuch oder Mikrofasertuch" at bounding box center [257, 122] width 97 height 7
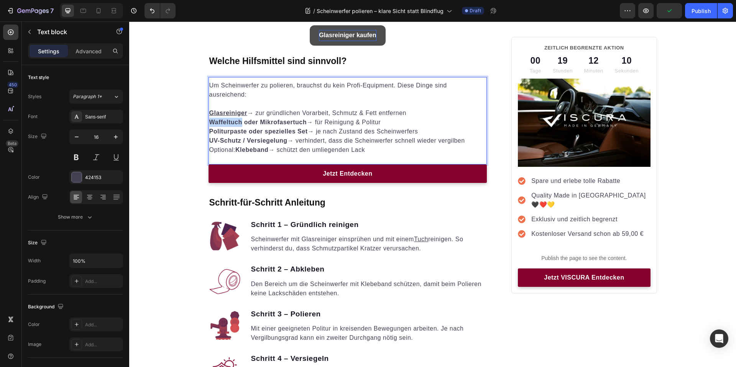
click at [221, 122] on strong "Waffeltuch oder Mikrofasertuch" at bounding box center [257, 122] width 97 height 7
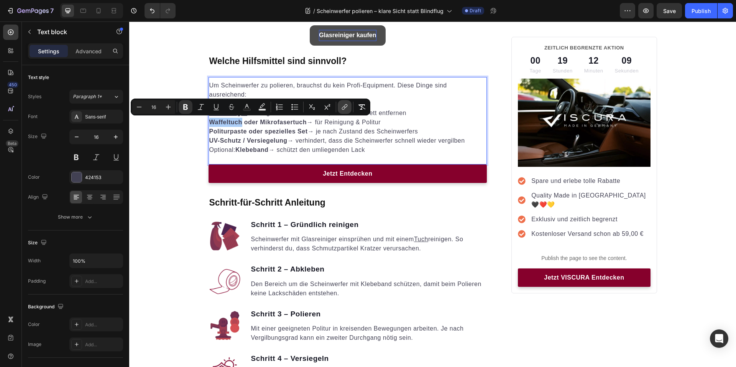
click at [340, 106] on button "link" at bounding box center [345, 107] width 14 height 14
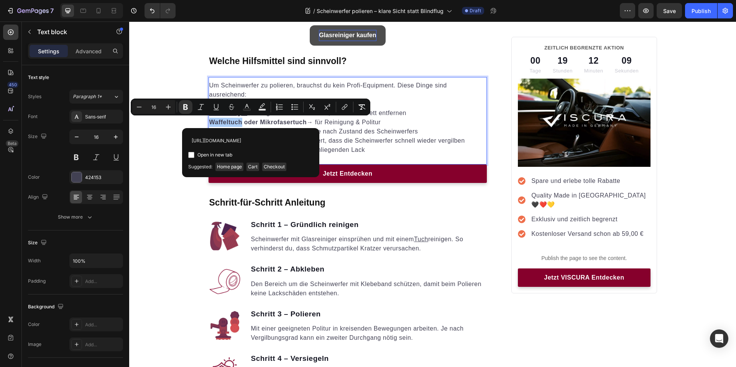
scroll to position [0, 29]
type input "https://www.viscuragermany.de/products/waffeltuch"
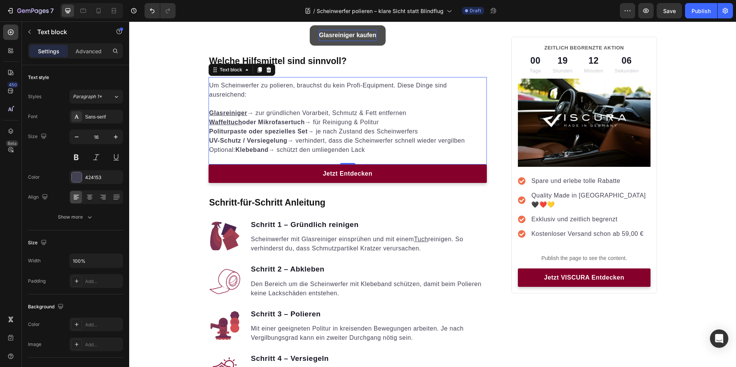
click at [274, 121] on strong "oder Mikrofasertuch" at bounding box center [273, 122] width 62 height 7
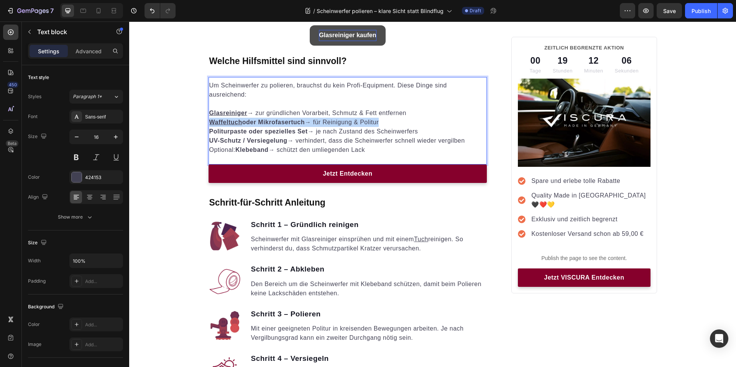
click at [272, 121] on strong "oder Mikrofasertuch" at bounding box center [273, 122] width 62 height 7
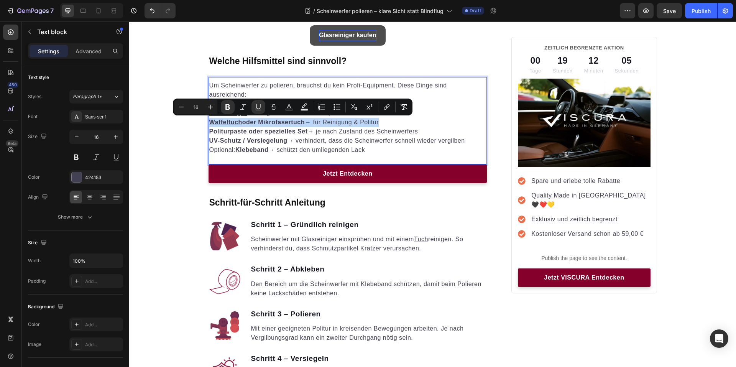
click at [290, 121] on strong "oder Mikrofasertuch" at bounding box center [273, 122] width 62 height 7
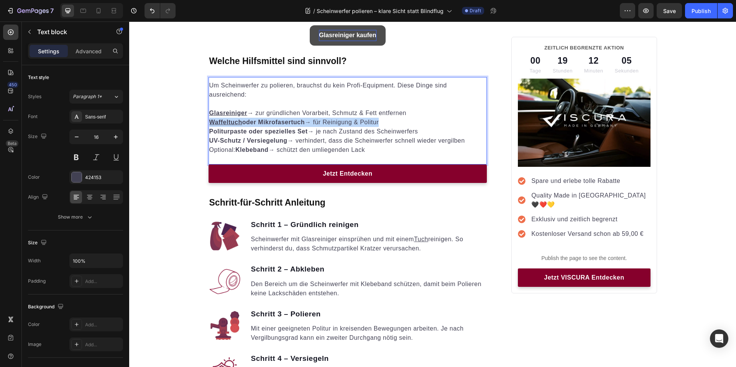
drag, startPoint x: 290, startPoint y: 121, endPoint x: 282, endPoint y: 122, distance: 8.8
click at [282, 122] on strong "oder Mikrofasertuch" at bounding box center [273, 122] width 62 height 7
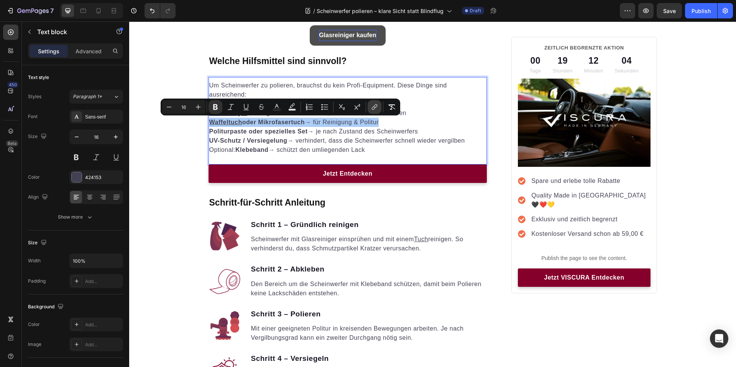
click at [372, 107] on icon "Editor contextual toolbar" at bounding box center [375, 107] width 8 height 8
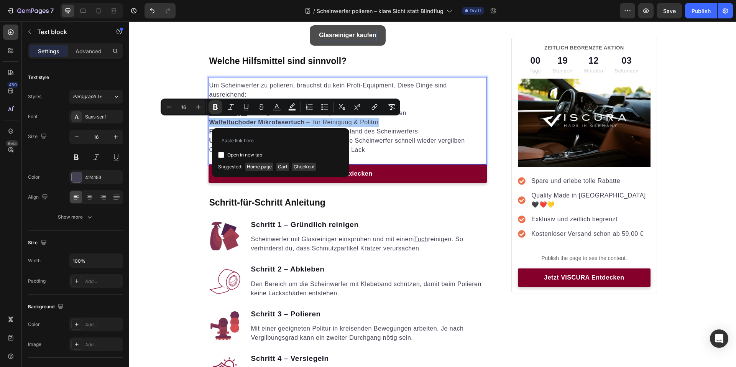
type input "https://www.viscuragermany.de/products/trockentuch-s"
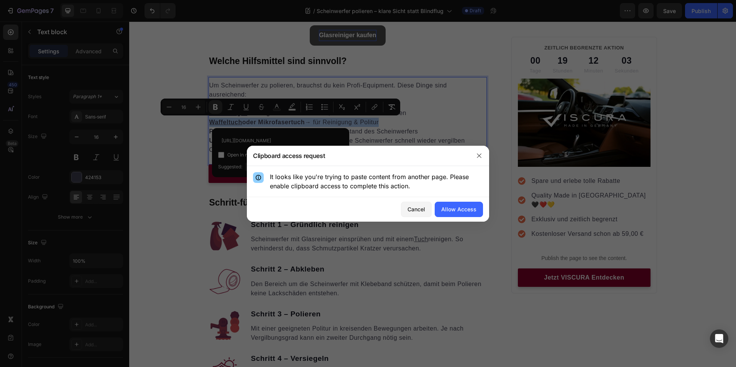
scroll to position [0, 37]
click at [461, 212] on div "Allow Access" at bounding box center [458, 209] width 35 height 8
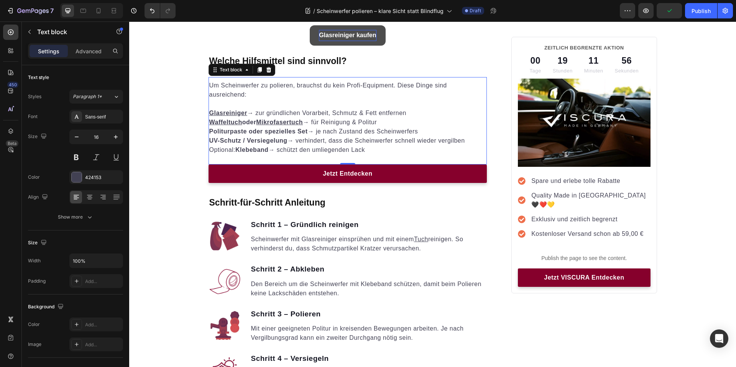
click at [364, 143] on p "UV-Schutz / Versiegelung → verhindert, dass die Scheinwerfer schnell wieder ver…" at bounding box center [347, 140] width 277 height 9
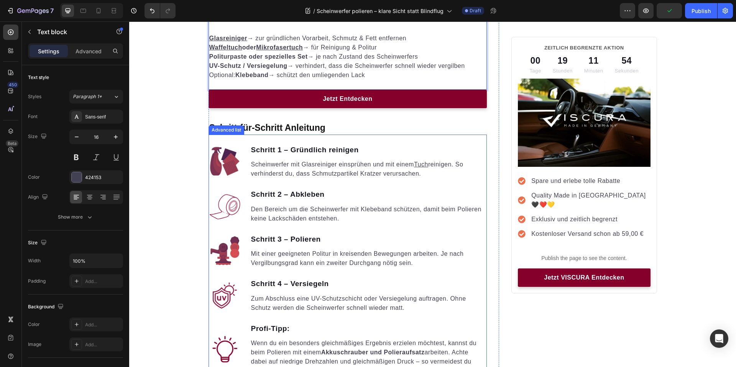
scroll to position [771, 0]
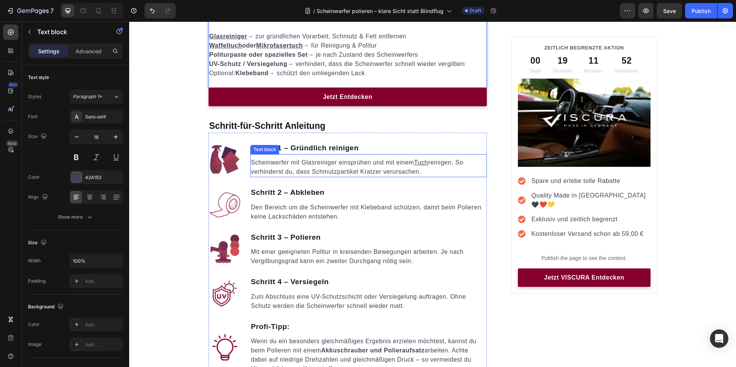
click at [319, 161] on p "Scheinwerfer mit Glasreiniger einsprühen und mit einem Tuch reinigen. So verhin…" at bounding box center [368, 167] width 235 height 18
drag, startPoint x: 319, startPoint y: 161, endPoint x: 310, endPoint y: 161, distance: 9.2
click at [310, 161] on p "Scheinwerfer mit Glasreiniger einsprühen und mit einem Tuch reinigen. So verhin…" at bounding box center [368, 167] width 235 height 18
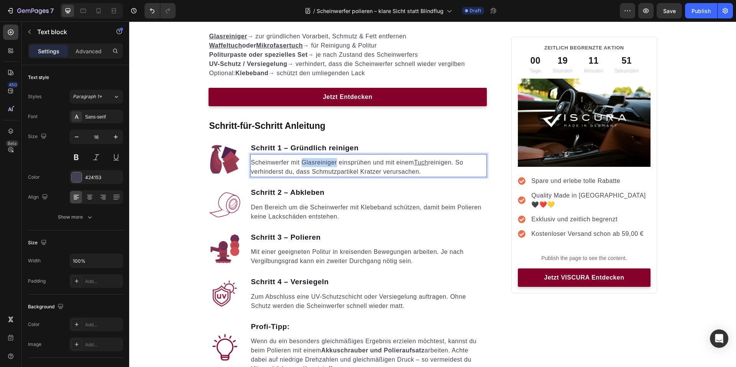
click at [307, 161] on p "Scheinwerfer mit Glasreiniger einsprühen und mit einem Tuch reinigen. So verhin…" at bounding box center [368, 167] width 235 height 18
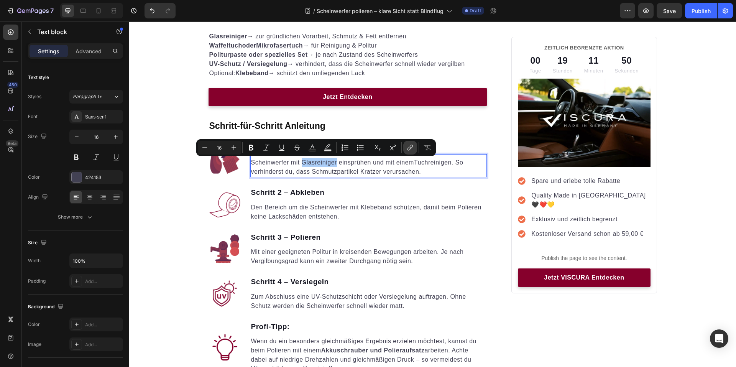
click at [407, 148] on icon "Editor contextual toolbar" at bounding box center [410, 148] width 8 height 8
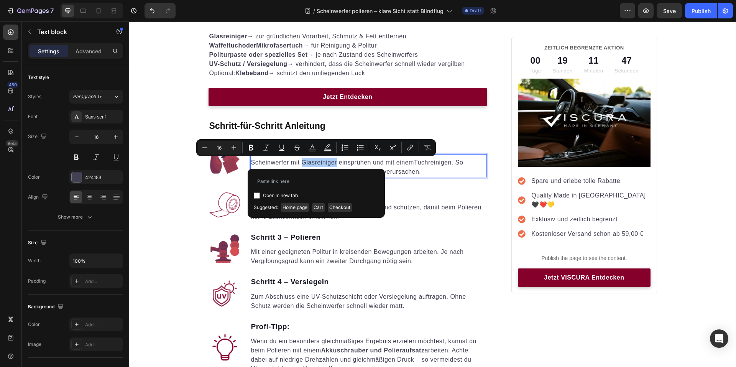
type input "https://www.viscuragermany.de/products/glasreiniger"
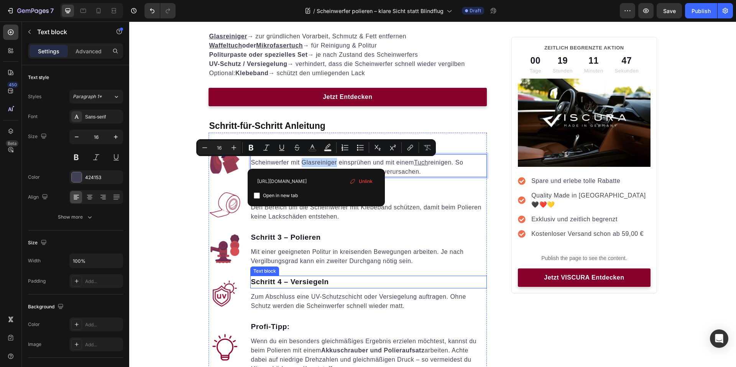
click at [453, 221] on div "Den Bereich um die Scheinwerfer mit Klebeband schützen, damit beim Polieren kei…" at bounding box center [368, 212] width 237 height 20
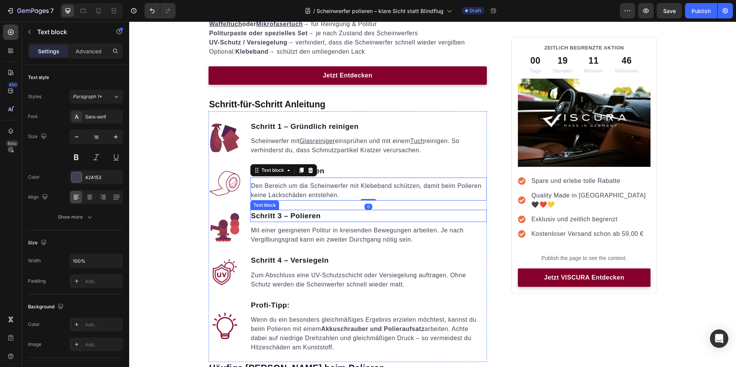
scroll to position [809, 0]
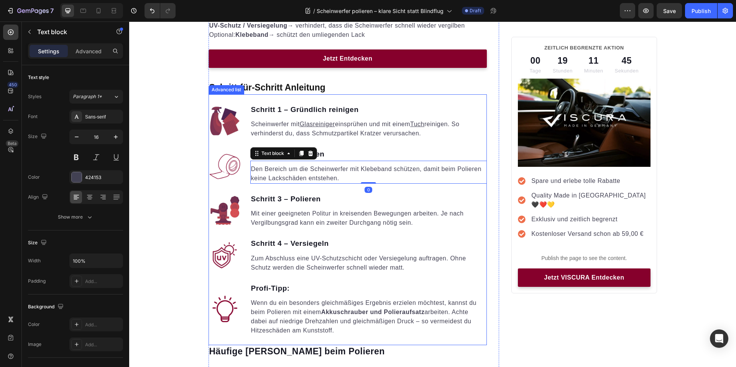
click at [439, 280] on ul "Image Schritt 1 – Gründlich reinigen Text block Scheinwerfer mit Glasreiniger e…" at bounding box center [347, 219] width 279 height 233
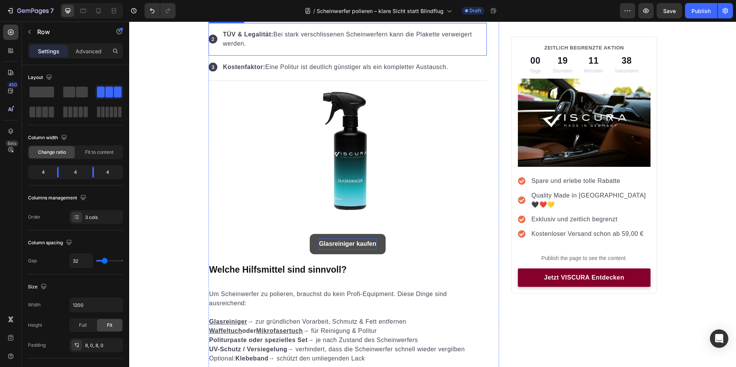
scroll to position [536, 0]
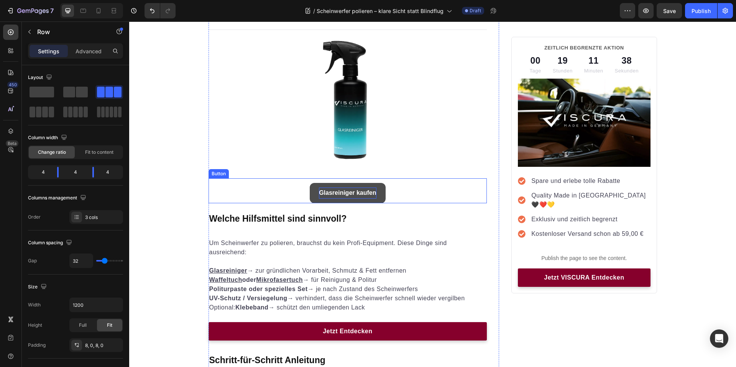
click at [363, 197] on p "Glasreiniger kaufen" at bounding box center [347, 192] width 57 height 11
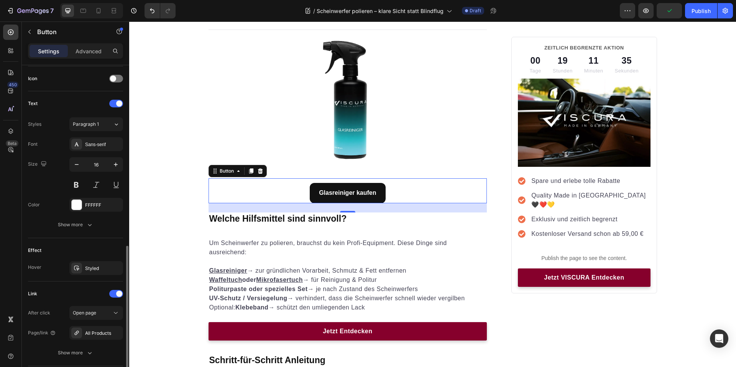
scroll to position [268, 0]
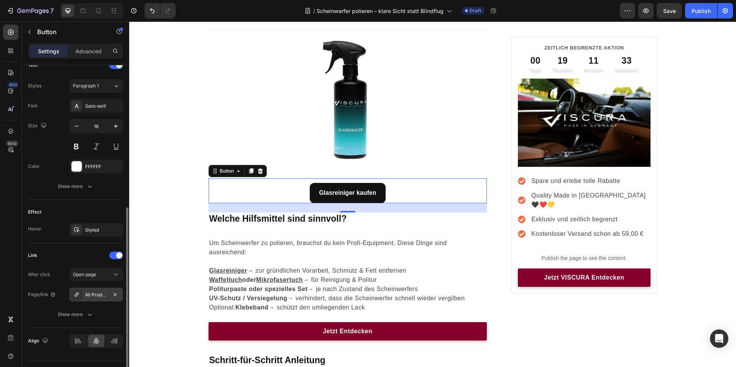
click at [100, 295] on div "All Products" at bounding box center [96, 294] width 22 height 7
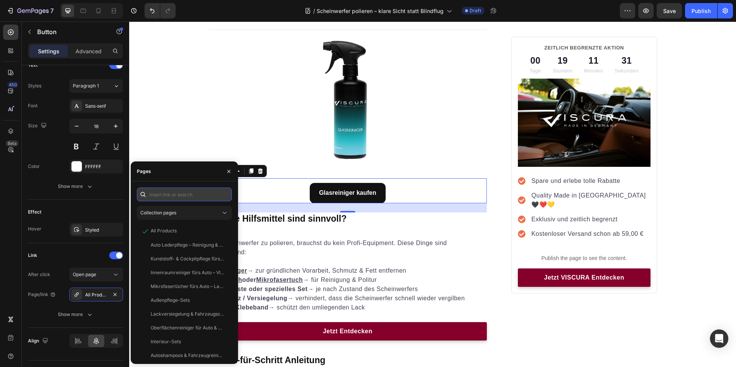
click at [178, 197] on input "text" at bounding box center [184, 194] width 95 height 14
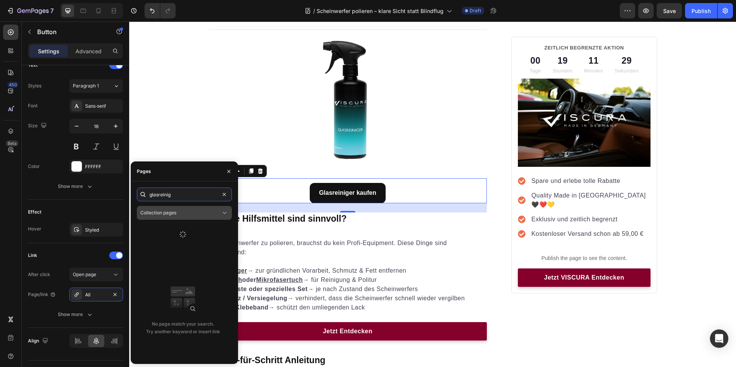
type input "glasreinig"
click at [183, 209] on div "Collection pages" at bounding box center [184, 213] width 88 height 8
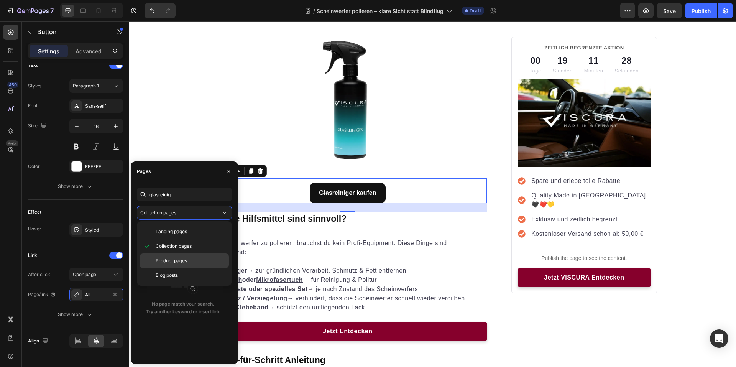
click at [169, 268] on div "Product pages" at bounding box center [184, 275] width 89 height 15
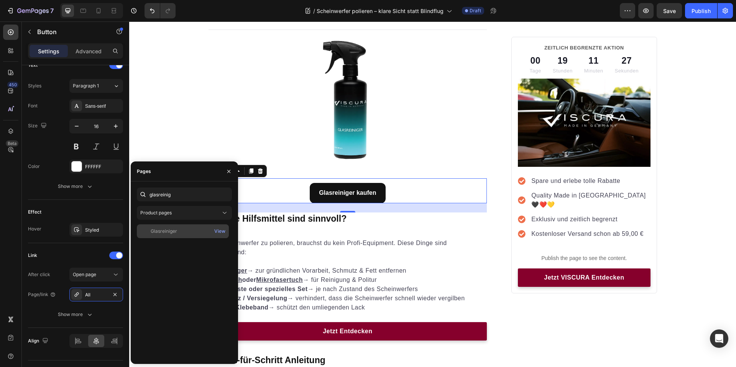
click at [174, 238] on div "Glasreiniger View" at bounding box center [183, 231] width 92 height 14
click at [369, 262] on p "Rich Text Editor. Editing area: main" at bounding box center [347, 261] width 277 height 9
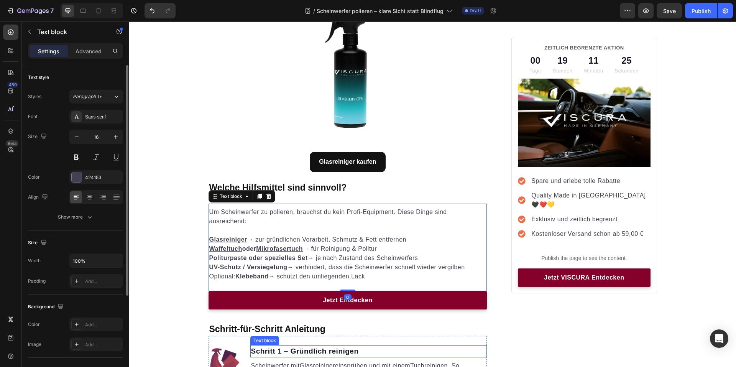
scroll to position [651, 0]
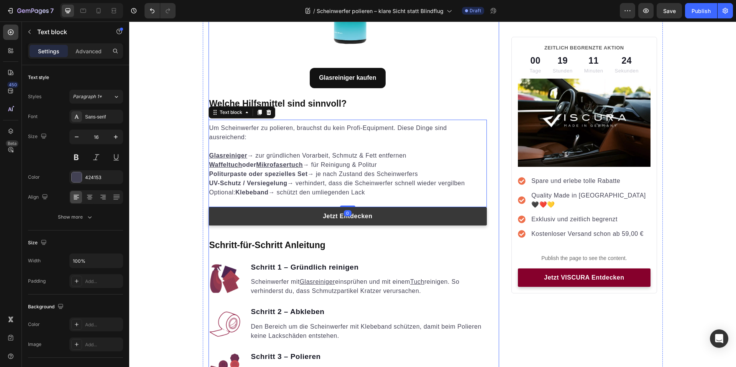
click at [442, 222] on link "Jetzt Entdecken" at bounding box center [347, 216] width 279 height 18
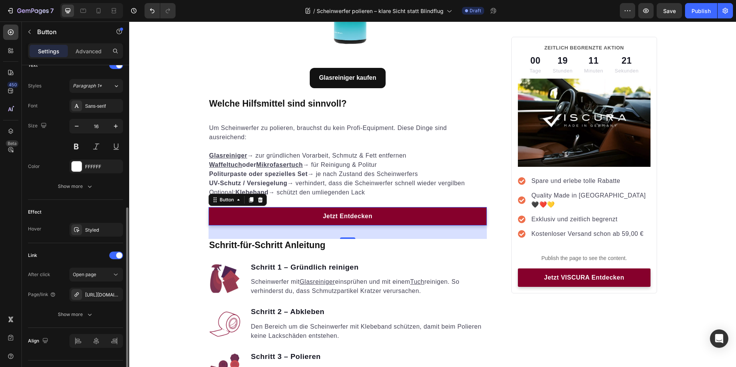
scroll to position [286, 0]
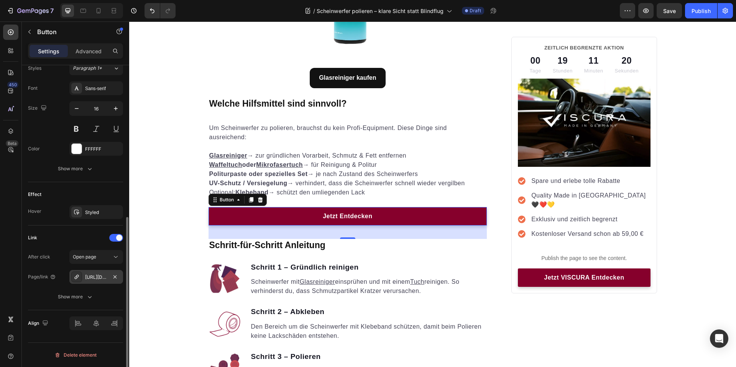
click at [82, 277] on div at bounding box center [76, 276] width 11 height 11
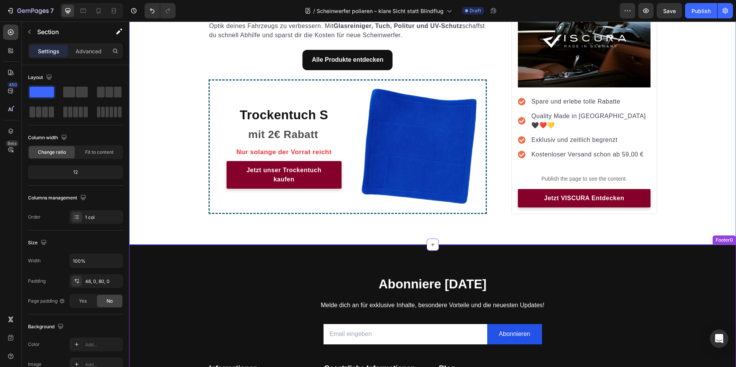
scroll to position [2031, 0]
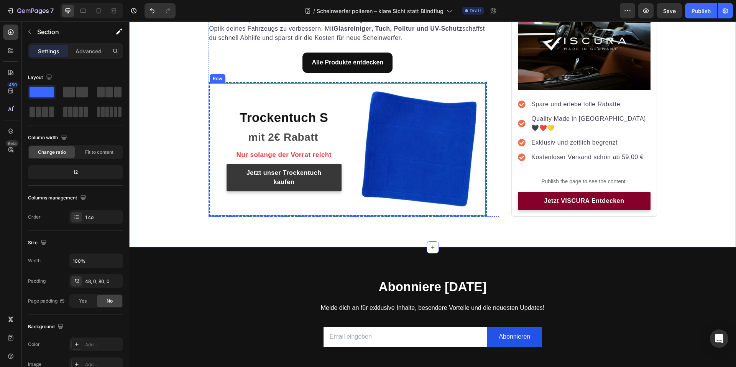
click at [312, 189] on link "Jetzt unser Trockentuch kaufen" at bounding box center [283, 178] width 115 height 28
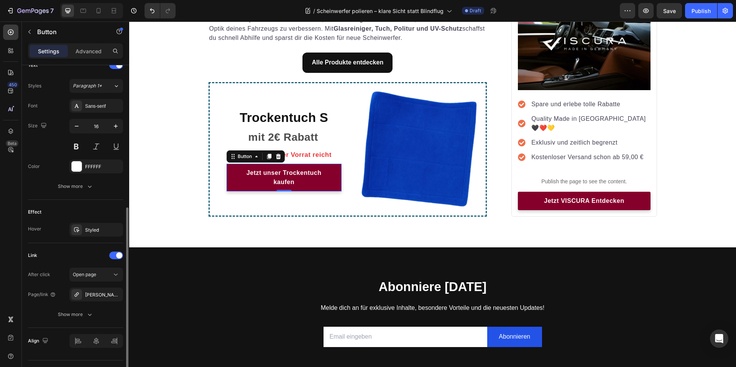
scroll to position [286, 0]
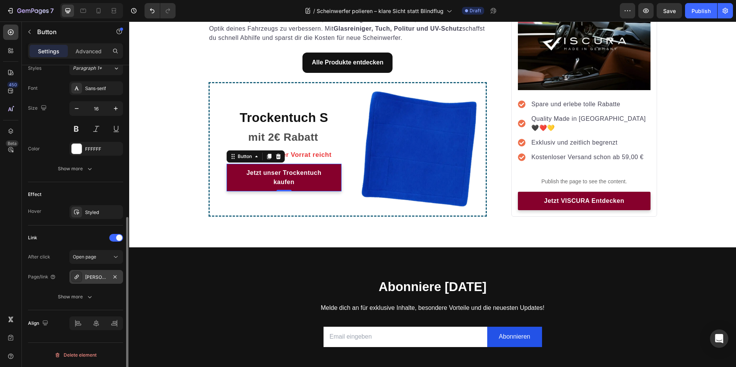
click at [94, 276] on div "Matt-Satin Set" at bounding box center [96, 277] width 22 height 7
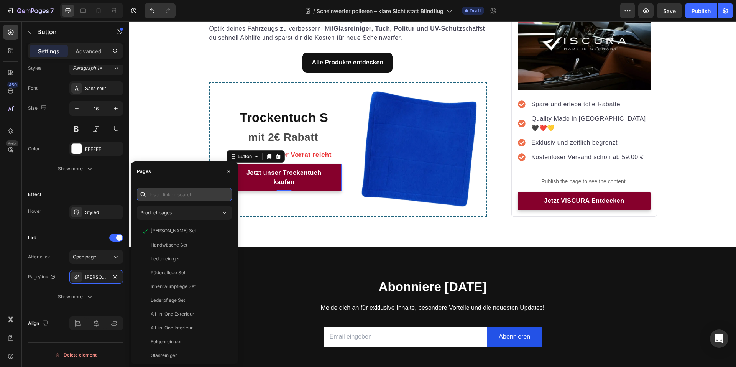
click at [189, 192] on input "text" at bounding box center [184, 194] width 95 height 14
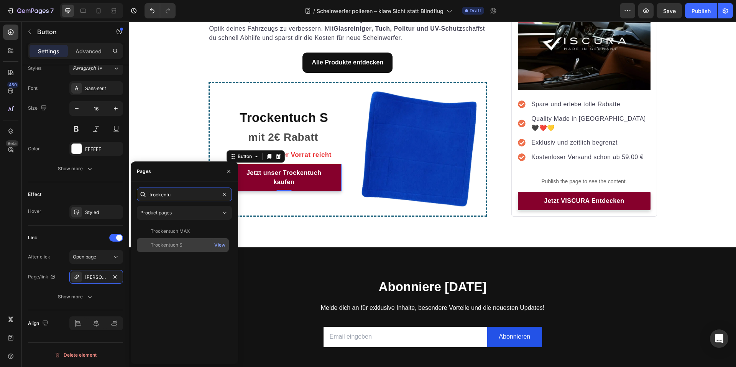
type input "trockentu"
click at [181, 240] on div "Trockentuch S View" at bounding box center [183, 245] width 92 height 14
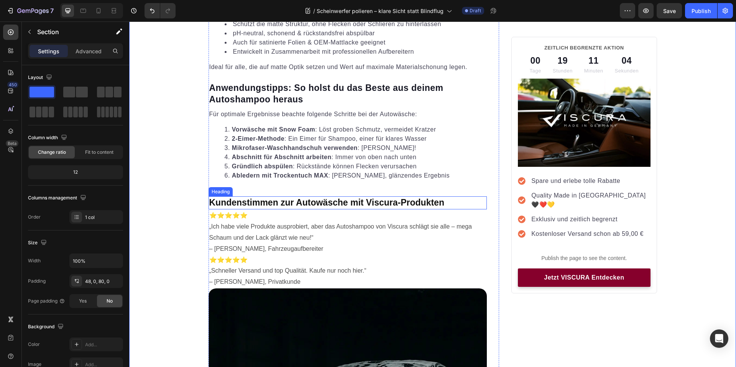
scroll to position [1494, 0]
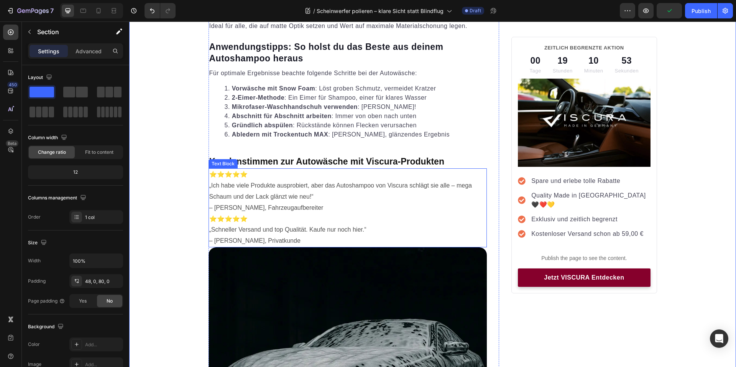
click at [282, 190] on p "⭐⭐⭐⭐⭐ „Ich habe viele Produkte ausprobiert, aber das Autoshampoo von Viscura sc…" at bounding box center [347, 191] width 277 height 44
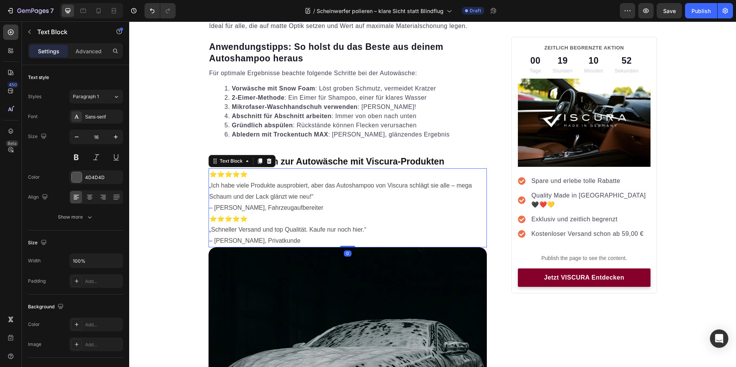
click at [235, 207] on p "⭐⭐⭐⭐⭐ „Ich habe viele Produkte ausprobiert, aber das Autoshampoo von Viscura sc…" at bounding box center [347, 191] width 277 height 44
click at [229, 207] on p "⭐⭐⭐⭐⭐ „Ich habe viele Produkte ausprobiert, aber das Autoshampoo von Viscura sc…" at bounding box center [347, 191] width 277 height 44
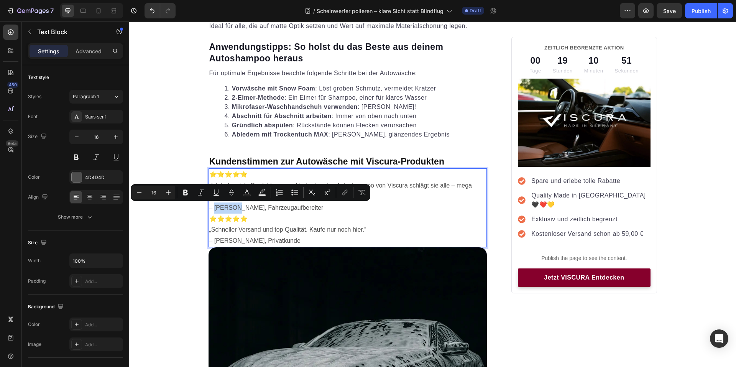
drag, startPoint x: 229, startPoint y: 207, endPoint x: 220, endPoint y: 207, distance: 8.4
click at [220, 207] on p "⭐⭐⭐⭐⭐ „Ich habe viele Produkte ausprobiert, aber das Autoshampoo von Viscura sc…" at bounding box center [347, 191] width 277 height 44
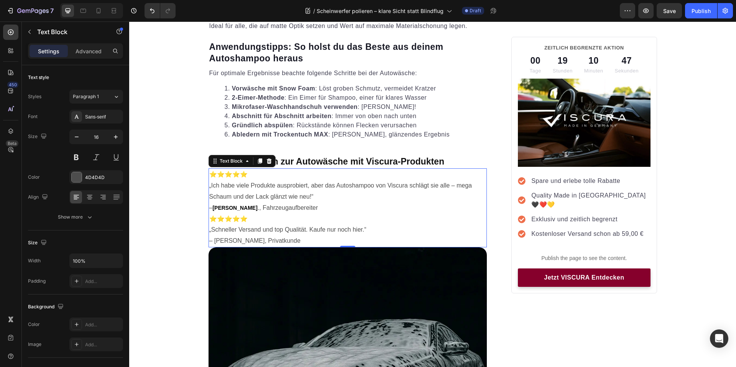
click at [282, 193] on p "⭐⭐⭐⭐⭐ „Ich habe viele Produkte ausprobiert, aber das Autoshampoo von Viscura sc…" at bounding box center [347, 191] width 277 height 44
click at [308, 197] on p "⭐⭐⭐⭐⭐ „Ich habe viele Produkte ausprobiert, aber das Autoshampoo von Viscura sc…" at bounding box center [347, 191] width 277 height 44
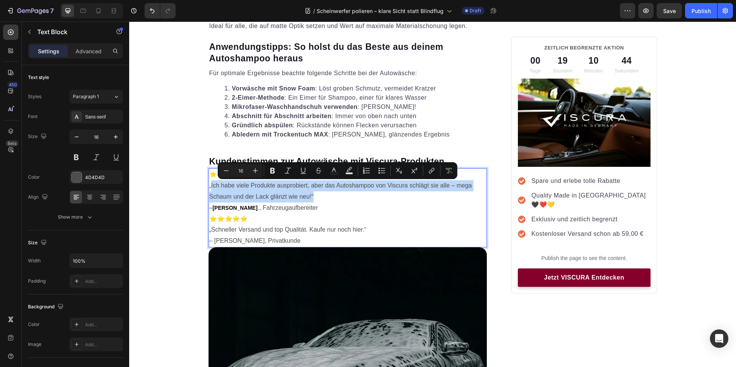
drag, startPoint x: 308, startPoint y: 197, endPoint x: 212, endPoint y: 188, distance: 97.0
click at [212, 188] on p "⭐⭐⭐⭐⭐ „Ich habe viele Produkte ausprobiert, aber das Autoshampoo von Viscura sc…" at bounding box center [347, 191] width 277 height 44
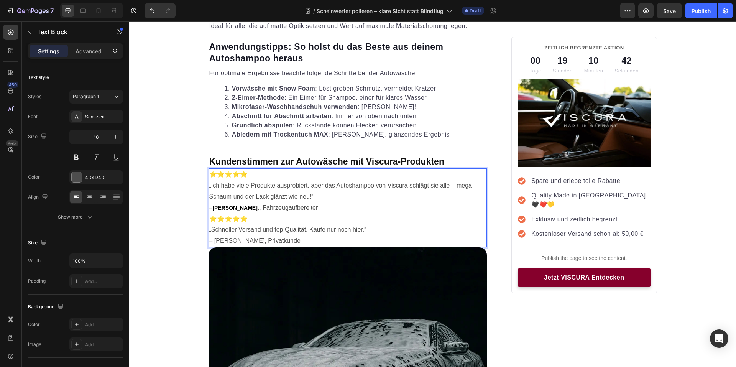
click at [315, 203] on p "⭐⭐⭐⭐⭐ „Ich habe viele Produkte ausprobiert, aber das Autoshampoo von Viscura sc…" at bounding box center [347, 191] width 277 height 44
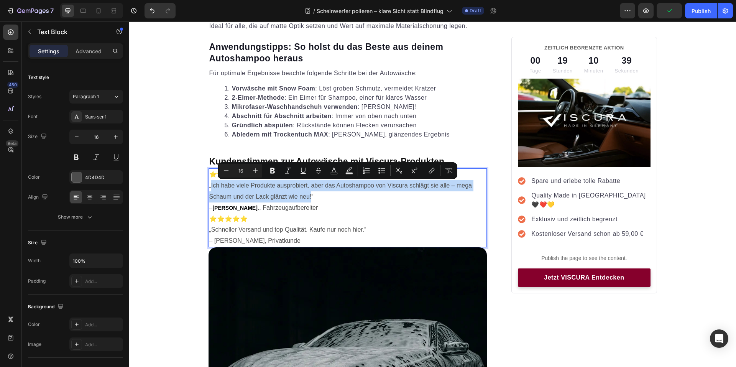
drag, startPoint x: 308, startPoint y: 198, endPoint x: 208, endPoint y: 184, distance: 101.0
click at [209, 184] on p "⭐⭐⭐⭐⭐ „Ich habe viele Produkte ausprobiert, aber das Autoshampoo von Viscura sc…" at bounding box center [347, 191] width 277 height 44
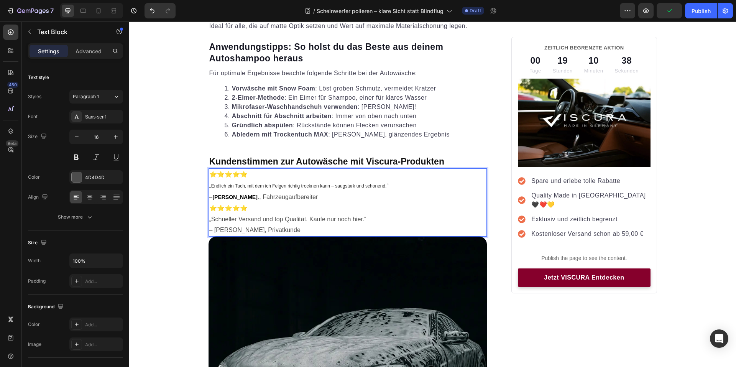
click at [234, 185] on span "Endlich ein Tuch, mit dem ich Felgen richtig trocknen kann – saugstark und scho…" at bounding box center [299, 185] width 176 height 5
click at [219, 185] on span "Endlich ein Tuch, mit dem ich Felgen richtig trocknen kann – saugstark und scho…" at bounding box center [299, 185] width 176 height 5
click at [216, 185] on span "Endlich ein Tuch, mit dem ich Felgen richtig trocknen kann – saugstark und scho…" at bounding box center [299, 185] width 176 height 5
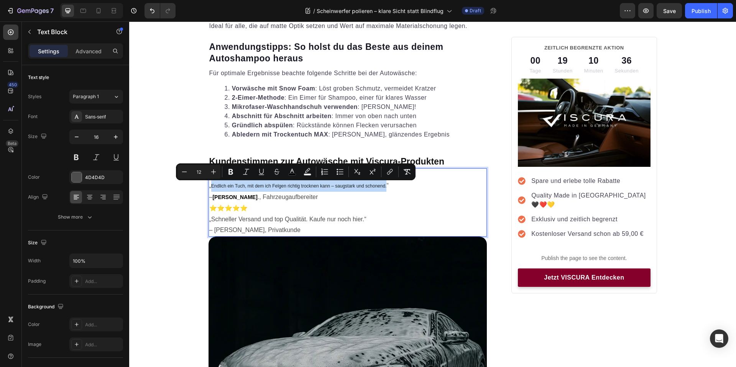
drag, startPoint x: 216, startPoint y: 185, endPoint x: 382, endPoint y: 188, distance: 166.3
click at [382, 188] on span "Endlich ein Tuch, mit dem ich Felgen richtig trocknen kann – saugstark und scho…" at bounding box center [299, 185] width 176 height 5
click at [120, 137] on button "button" at bounding box center [116, 137] width 14 height 14
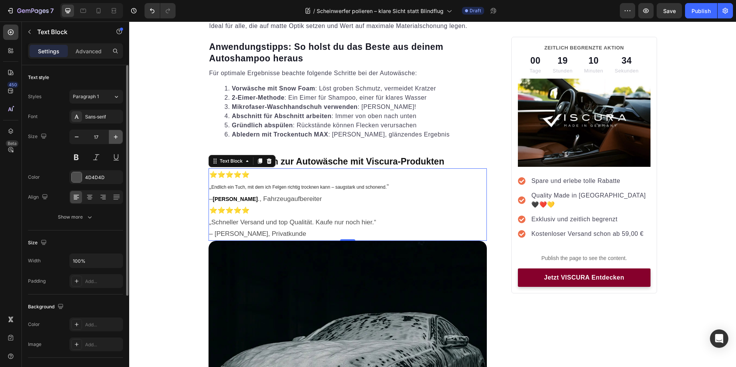
click at [119, 136] on icon "button" at bounding box center [116, 137] width 8 height 8
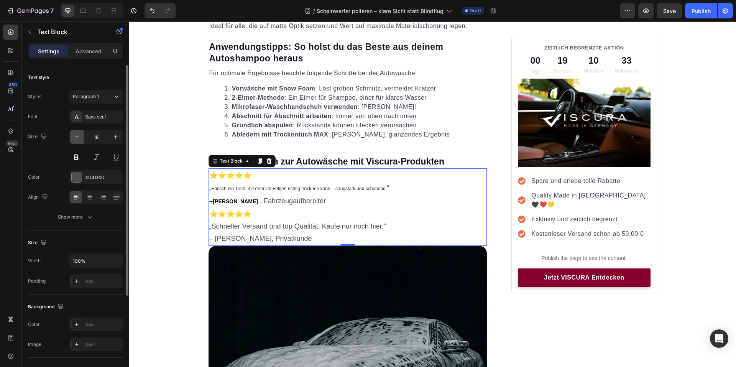
click at [73, 136] on icon "button" at bounding box center [77, 137] width 8 height 8
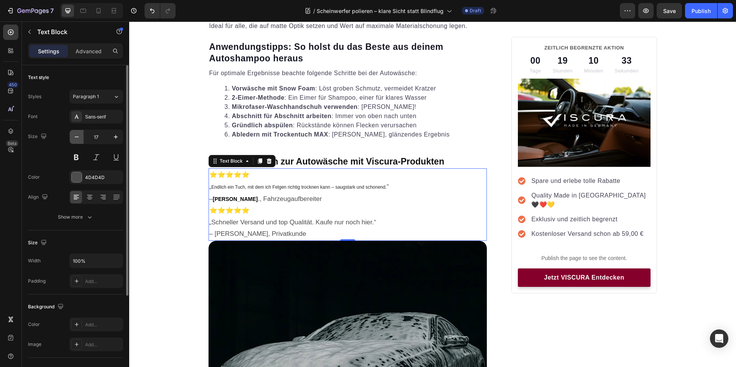
click at [73, 136] on icon "button" at bounding box center [77, 137] width 8 height 8
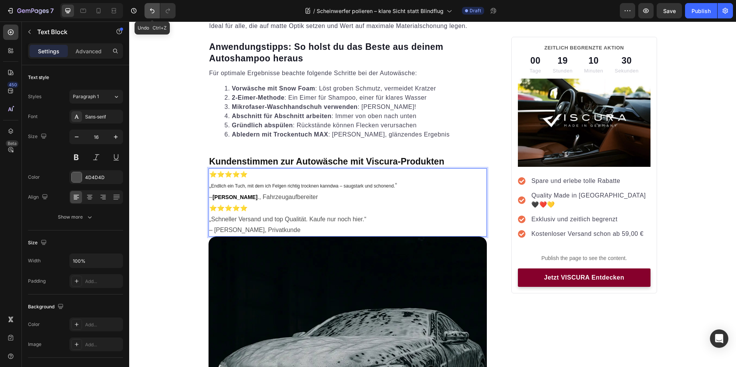
click at [151, 16] on button "Undo/Redo" at bounding box center [151, 10] width 15 height 15
click at [151, 15] on button "Undo/Redo" at bounding box center [151, 10] width 15 height 15
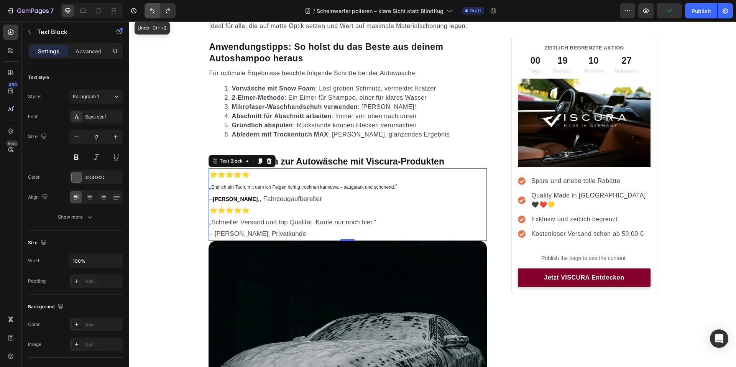
click at [154, 11] on icon "Undo/Redo" at bounding box center [152, 10] width 5 height 5
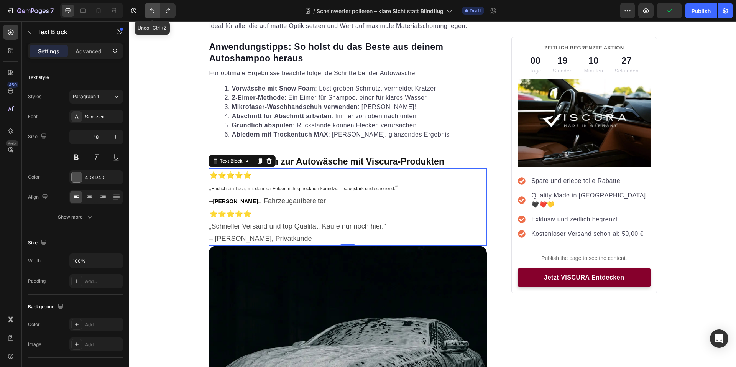
click at [154, 11] on icon "Undo/Redo" at bounding box center [152, 10] width 5 height 5
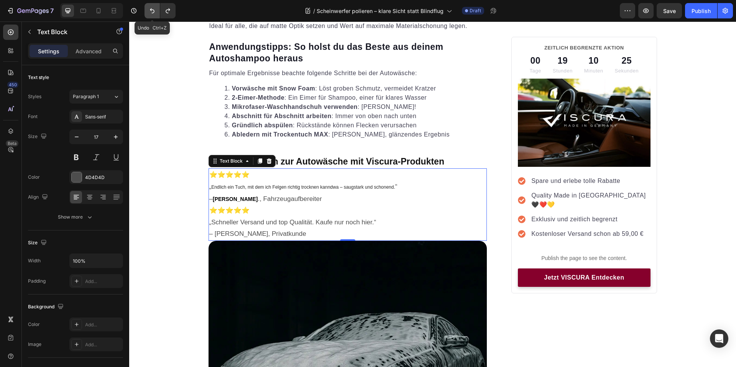
click at [154, 10] on icon "Undo/Redo" at bounding box center [152, 11] width 8 height 8
type input "16"
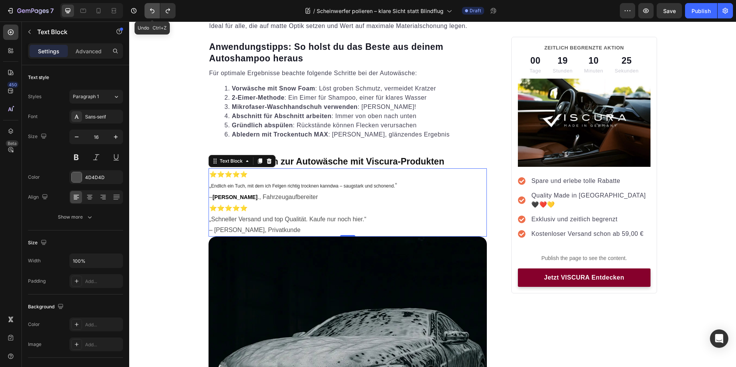
click at [154, 10] on icon "Undo/Redo" at bounding box center [152, 11] width 8 height 8
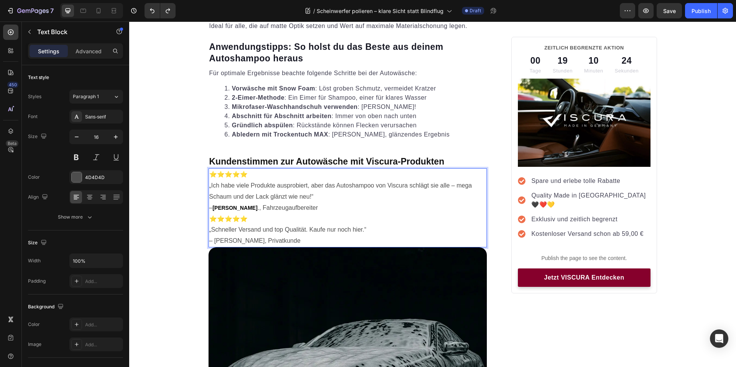
click at [311, 194] on p "⭐⭐⭐⭐⭐ „Ich habe viele Produkte ausprobiert, aber das Autoshampoo von Viscura sc…" at bounding box center [347, 191] width 277 height 44
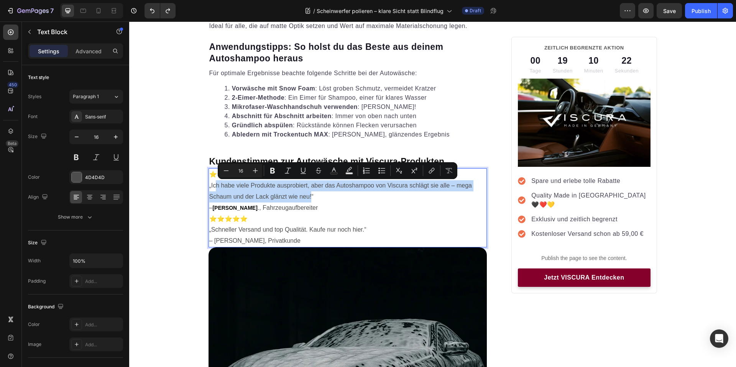
drag, startPoint x: 308, startPoint y: 196, endPoint x: 214, endPoint y: 188, distance: 94.3
click at [214, 188] on p "⭐⭐⭐⭐⭐ „Ich habe viele Produkte ausprobiert, aber das Autoshampoo von Viscura sc…" at bounding box center [347, 191] width 277 height 44
type input "12"
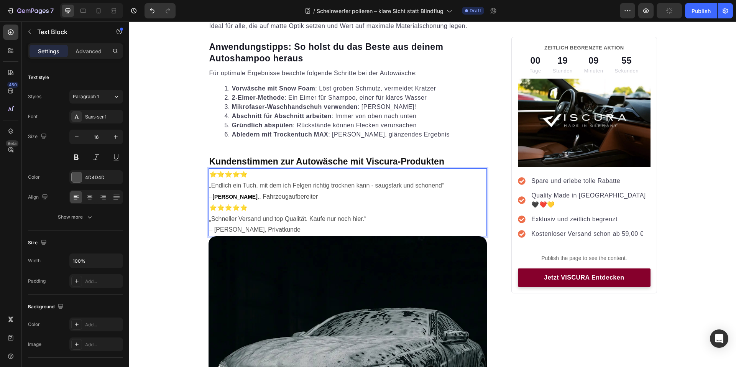
click at [287, 198] on p "⭐⭐⭐⭐⭐ „Endlich ein Tuch, mit dem ich Felgen richtig trocknen kann - saugstark u…" at bounding box center [347, 185] width 277 height 33
click at [231, 199] on strong "[PERSON_NAME]" at bounding box center [234, 197] width 45 height 6
drag, startPoint x: 231, startPoint y: 198, endPoint x: 215, endPoint y: 198, distance: 15.7
click at [215, 198] on strong "[PERSON_NAME]" at bounding box center [234, 197] width 45 height 6
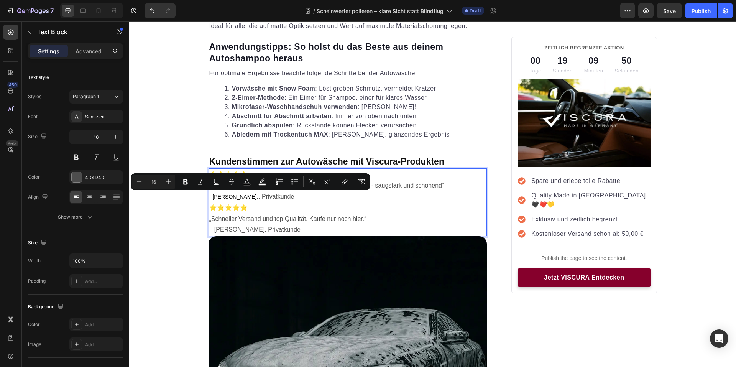
click at [272, 202] on p "⭐⭐⭐⭐⭐ „Endlich ein Tuch, mit dem ich Felgen richtig trocknen kann - saugstark u…" at bounding box center [347, 185] width 277 height 33
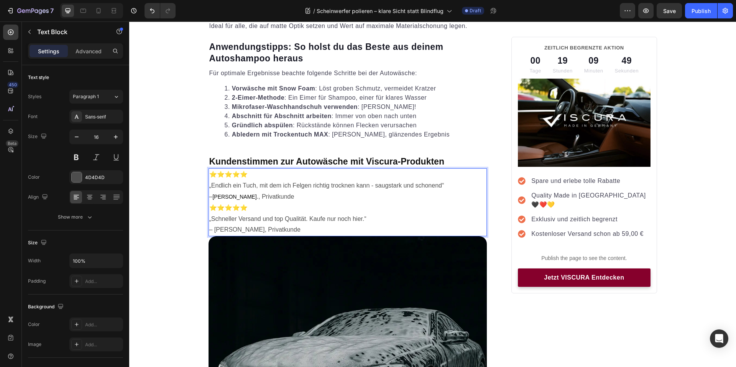
click at [232, 197] on span "[PERSON_NAME]" at bounding box center [234, 197] width 44 height 6
drag, startPoint x: 232, startPoint y: 197, endPoint x: 215, endPoint y: 197, distance: 16.5
click at [215, 197] on span "[PERSON_NAME]" at bounding box center [234, 197] width 44 height 6
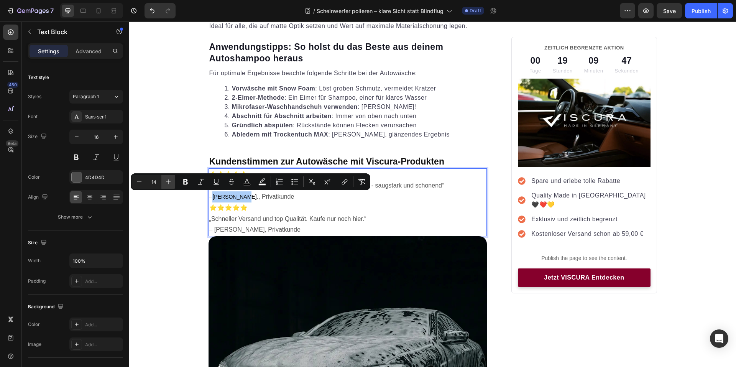
click at [171, 185] on icon "Editor contextual toolbar" at bounding box center [168, 182] width 8 height 8
type input "16"
click at [318, 202] on p "⭐⭐⭐⭐⭐ „Schneller Versand und top Qualität. Kaufe nur noch hier.“ – Jannik R., P…" at bounding box center [347, 218] width 277 height 33
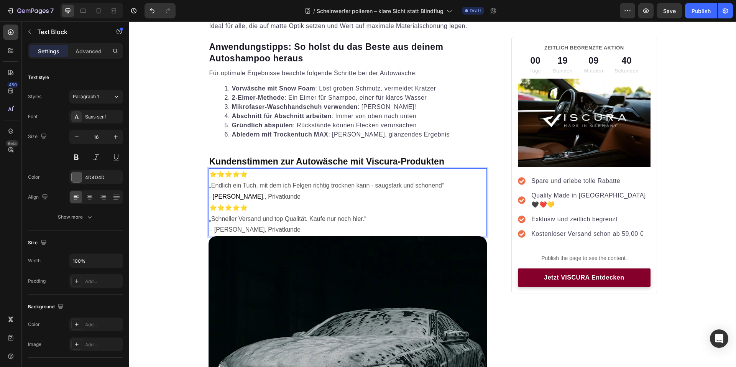
click at [221, 230] on p "⭐⭐⭐⭐⭐ „Schneller Versand und top Qualität. Kaufe nur noch hier.“ – Jannik R., P…" at bounding box center [347, 218] width 277 height 33
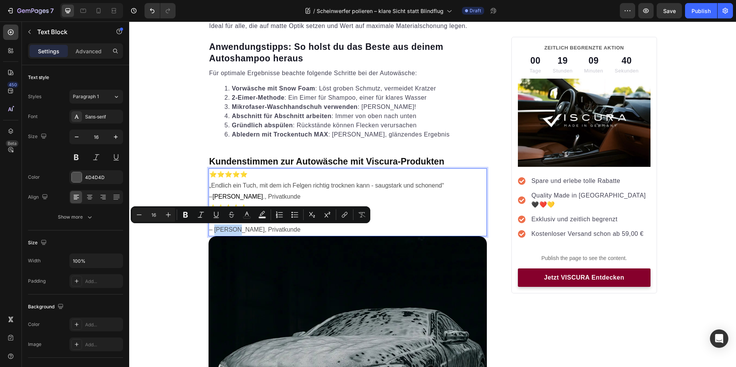
click at [221, 230] on p "⭐⭐⭐⭐⭐ „Schneller Versand und top Qualität. Kaufe nur noch hier.“ – Jannik R., P…" at bounding box center [347, 218] width 277 height 33
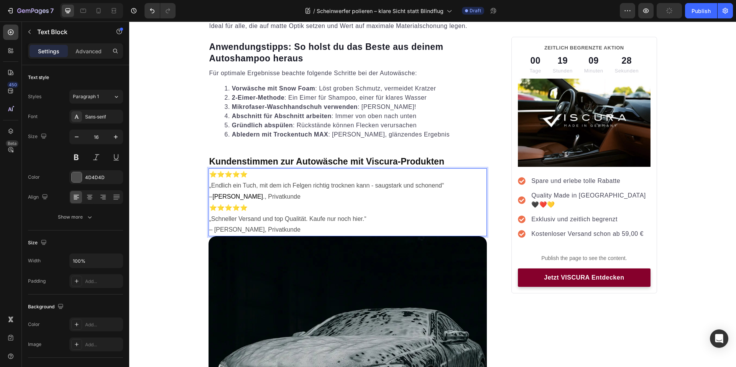
click at [361, 219] on p "⭐⭐⭐⭐⭐ „Schneller Versand und top Qualität. Kaufe nur noch hier.“ – Thomas R., P…" at bounding box center [347, 218] width 277 height 33
drag, startPoint x: 361, startPoint y: 220, endPoint x: 212, endPoint y: 217, distance: 149.1
click at [212, 217] on p "⭐⭐⭐⭐⭐ „Schneller Versand und top Qualität. Kaufe nur noch hier.“ – Thomas R., P…" at bounding box center [347, 218] width 277 height 33
click at [326, 221] on p "⭐⭐⭐⭐⭐ „Keine Kratzer, keine Schlieren - das Tuch ist super sanft.“ – Thomas R.,…" at bounding box center [347, 218] width 277 height 33
click at [349, 227] on p "⭐⭐⭐⭐⭐ „Keine Kratzer, keine Schlieren - das Tuch ist super sanft.“ – Thomas R.,…" at bounding box center [347, 218] width 277 height 33
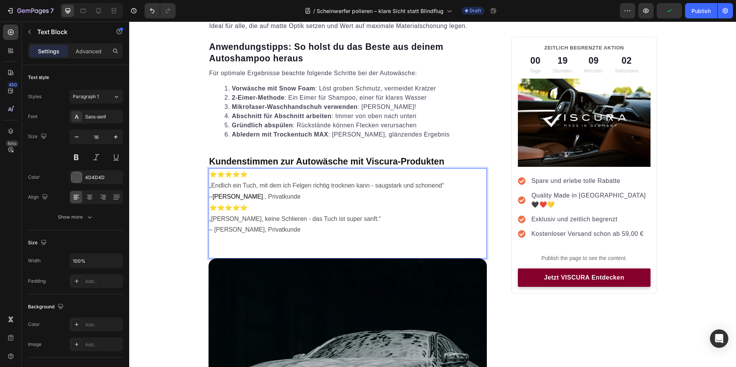
click at [245, 176] on p "⭐⭐⭐⭐⭐ „Endlich ein Tuch, mit dem ich Felgen richtig trocknen kann - saugstark u…" at bounding box center [347, 185] width 277 height 33
click at [244, 175] on p "⭐⭐⭐⭐⭐ „Endlich ein Tuch, mit dem ich Felgen richtig trocknen kann - saugstark u…" at bounding box center [347, 185] width 277 height 33
click at [240, 175] on p "⭐⭐⭐⭐⭐ „Endlich ein Tuch, mit dem ich Felgen richtig trocknen kann - saugstark u…" at bounding box center [347, 185] width 277 height 33
click at [248, 175] on p "⭐⭐⭐⭐⭐ „Endlich ein Tuch, mit dem ich Felgen richtig trocknen kann - saugstark u…" at bounding box center [347, 185] width 277 height 33
click at [243, 175] on p "⭐⭐⭐⭐⭐ „Endlich ein Tuch, mit dem ich Felgen richtig trocknen kann - saugstark u…" at bounding box center [347, 185] width 277 height 33
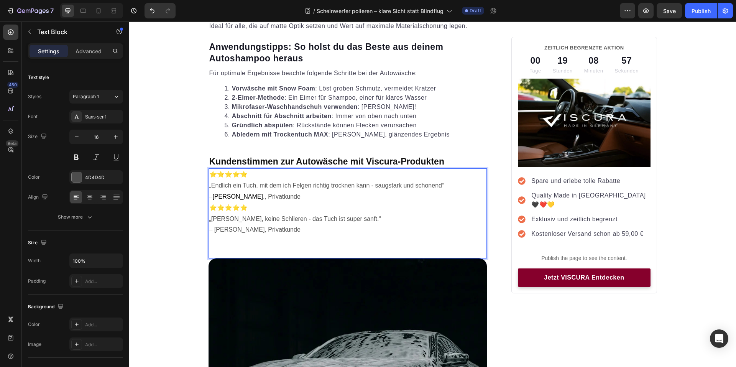
click at [265, 175] on p "⭐⭐⭐⭐⭐ „Endlich ein Tuch, mit dem ich Felgen richtig trocknen kann - saugstark u…" at bounding box center [347, 185] width 277 height 33
click at [244, 174] on p "⭐⭐⭐⭐⭐ „Endlich ein Tuch, mit dem ich Felgen richtig trocknen kann - saugstark u…" at bounding box center [347, 185] width 277 height 33
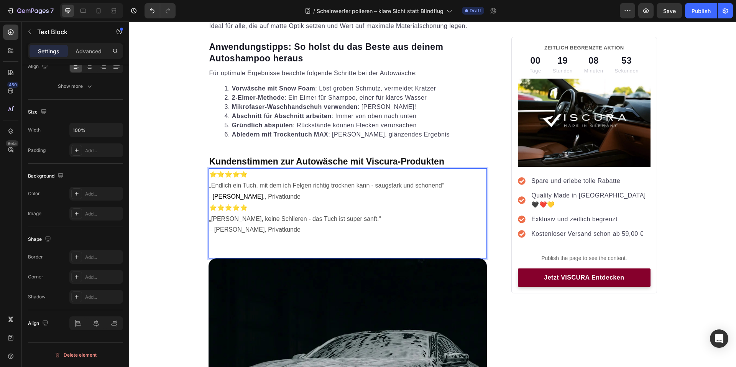
click at [262, 177] on p "⭐⭐⭐⭐⭐ „Endlich ein Tuch, mit dem ich Felgen richtig trocknen kann - saugstark u…" at bounding box center [347, 185] width 277 height 33
click at [352, 233] on p "⭐⭐⭐⭐⭐ „Keine Kratzer, keine Schlieren - das Tuch ist super sanft.“ – Thomas R.,…" at bounding box center [347, 218] width 277 height 33
click at [335, 238] on p "Rich Text Editor. Editing area: main" at bounding box center [347, 240] width 277 height 11
click at [335, 232] on p "⭐⭐⭐⭐⭐ „Keine Kratzer, keine Schlieren - das Tuch ist super sanft.“ – Thomas R.,…" at bounding box center [347, 218] width 277 height 33
drag, startPoint x: 268, startPoint y: 206, endPoint x: 208, endPoint y: 206, distance: 59.8
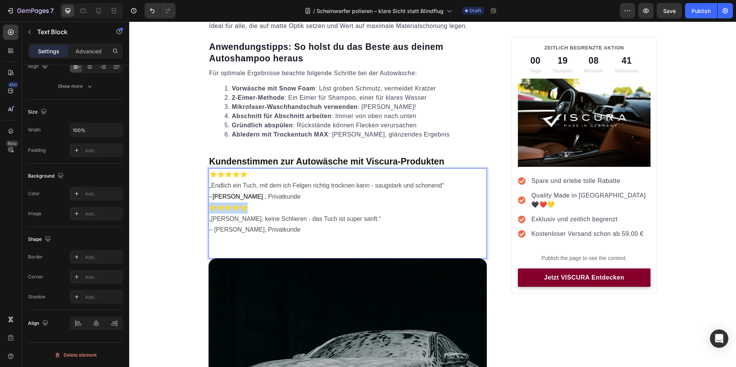
click at [209, 206] on p "⭐⭐⭐⭐⭐ „Keine Kratzer, keine Schlieren - das Tuch ist super sanft.“ – Thomas R.,…" at bounding box center [347, 218] width 277 height 33
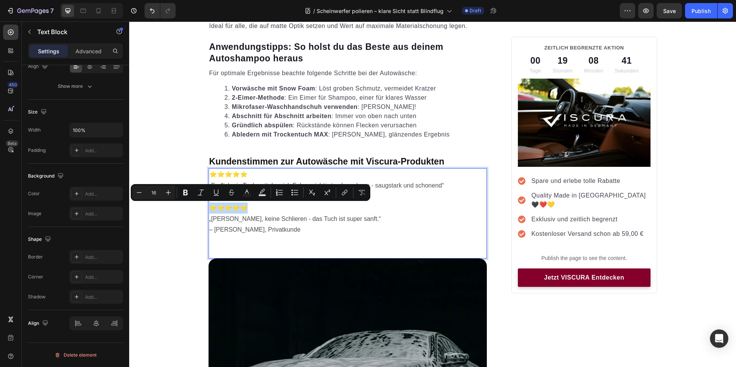
copy p "⭐⭐⭐⭐⭐"
click at [226, 236] on p "Rich Text Editor. Editing area: main" at bounding box center [347, 240] width 277 height 11
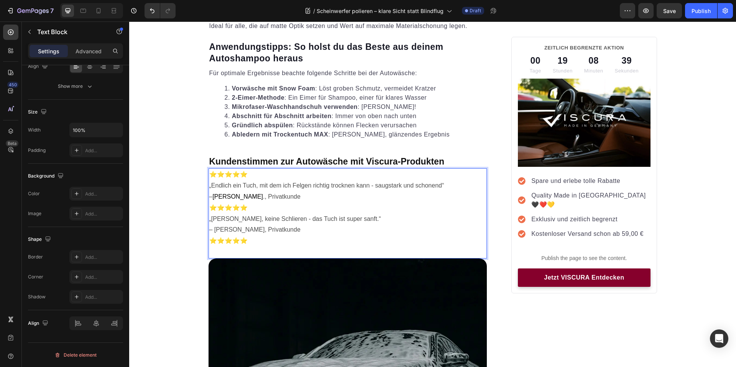
click at [271, 243] on p "⭐⭐⭐⭐⭐" at bounding box center [347, 240] width 277 height 11
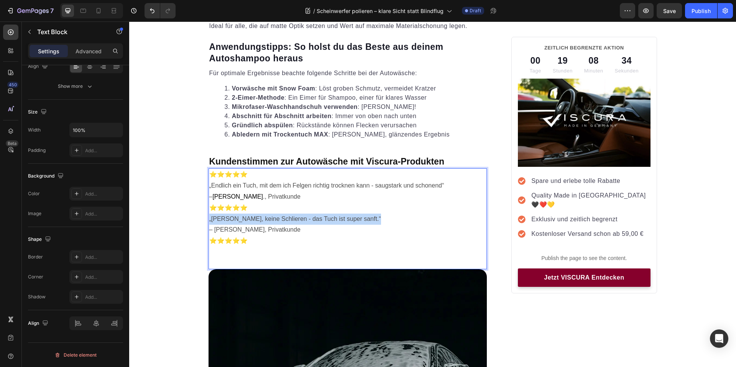
drag, startPoint x: 205, startPoint y: 220, endPoint x: 371, endPoint y: 221, distance: 165.2
click at [371, 221] on div "⭐⭐⭐⭐⭐ „Endlich ein Tuch, mit dem ich Felgen richtig trocknen kann - saugstark u…" at bounding box center [347, 218] width 279 height 101
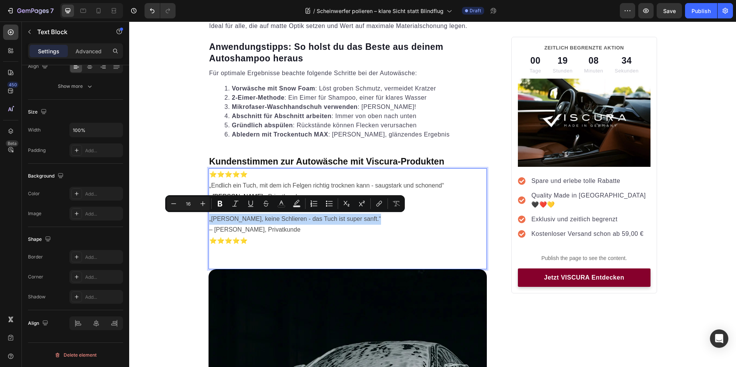
copy p "„[PERSON_NAME], keine Schlieren - das Tuch ist super sanft.“"
click at [258, 248] on p "Rich Text Editor. Editing area: main" at bounding box center [347, 251] width 277 height 11
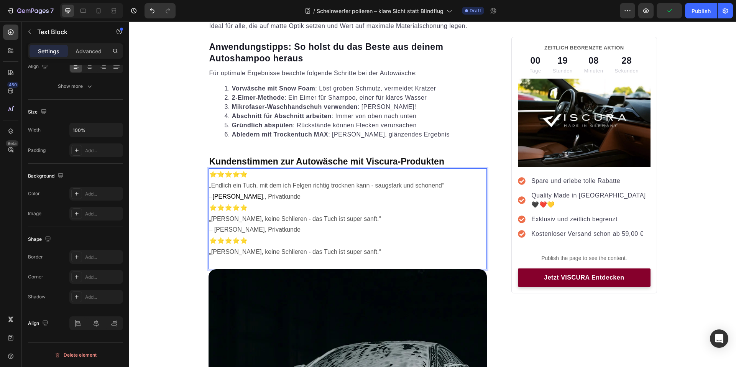
click at [383, 251] on p "„[PERSON_NAME], keine Schlieren - das Tuch ist super sanft.“" at bounding box center [347, 251] width 277 height 11
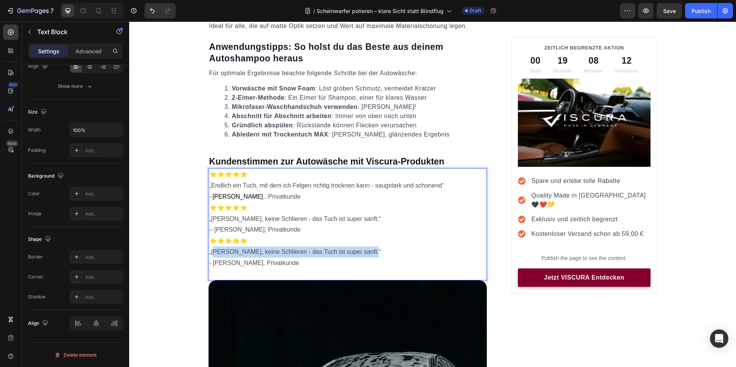
drag, startPoint x: 363, startPoint y: 252, endPoint x: 212, endPoint y: 253, distance: 150.6
click at [212, 253] on p "„[PERSON_NAME], keine Schlieren - das Tuch ist super sanft.“" at bounding box center [347, 251] width 277 height 11
click at [309, 233] on p "⭐⭐⭐⭐⭐ „Keine Kratzer, keine Schlieren - das Tuch ist super sanft.“ – Thomas R.,…" at bounding box center [347, 218] width 277 height 33
click at [240, 195] on span "[PERSON_NAME]" at bounding box center [237, 196] width 51 height 7
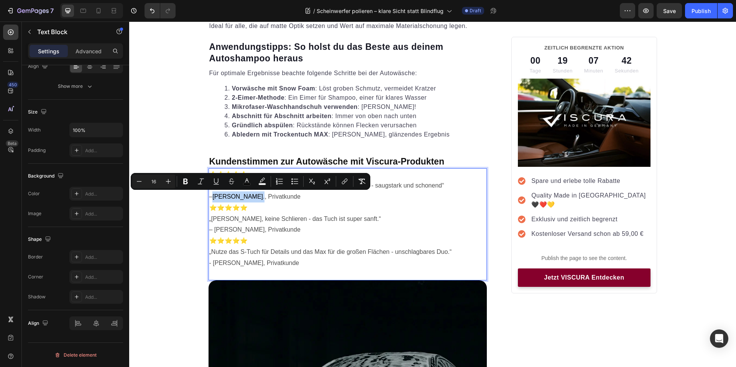
drag, startPoint x: 243, startPoint y: 195, endPoint x: 212, endPoint y: 197, distance: 31.1
click at [212, 197] on p "⭐⭐⭐⭐⭐ „Endlich ein Tuch, mit dem ich Felgen richtig trocknen kann - saugstark u…" at bounding box center [347, 185] width 277 height 33
click at [141, 183] on icon "Editor contextual toolbar" at bounding box center [139, 181] width 8 height 8
click at [167, 182] on icon "Editor contextual toolbar" at bounding box center [168, 181] width 8 height 8
type input "16"
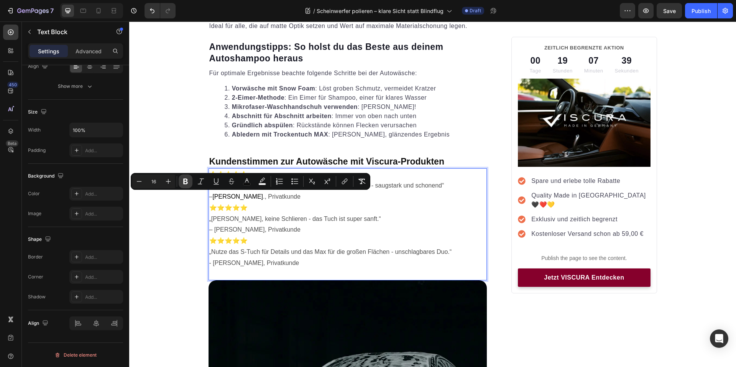
click at [182, 185] on button "Bold" at bounding box center [186, 181] width 14 height 14
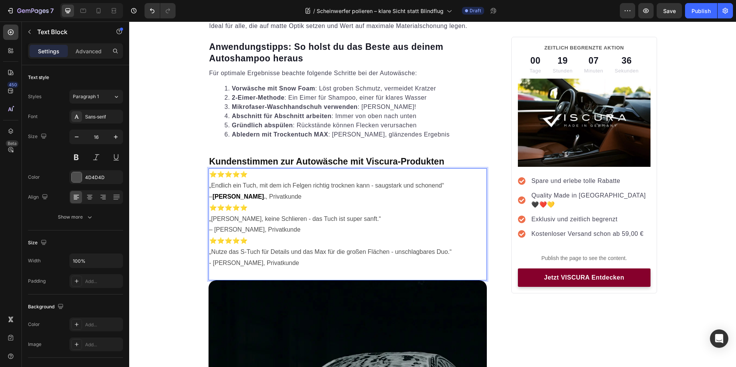
click at [264, 198] on strong "." at bounding box center [265, 196] width 2 height 7
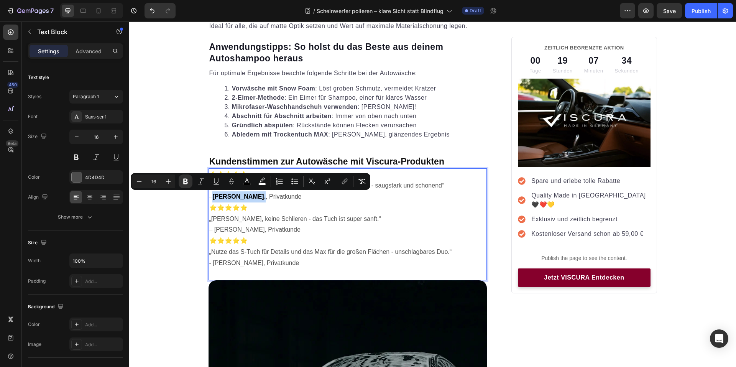
drag, startPoint x: 246, startPoint y: 198, endPoint x: 212, endPoint y: 198, distance: 33.7
click at [212, 198] on p "⭐⭐⭐⭐⭐ „Endlich ein Tuch, mit dem ich Felgen richtig trocknen kann - saugstark u…" at bounding box center [347, 185] width 277 height 33
click at [237, 203] on p "⭐⭐⭐⭐⭐ „Keine Kratzer, keine Schlieren - das Tuch ist super sanft.“ – Thomas R.,…" at bounding box center [347, 218] width 277 height 33
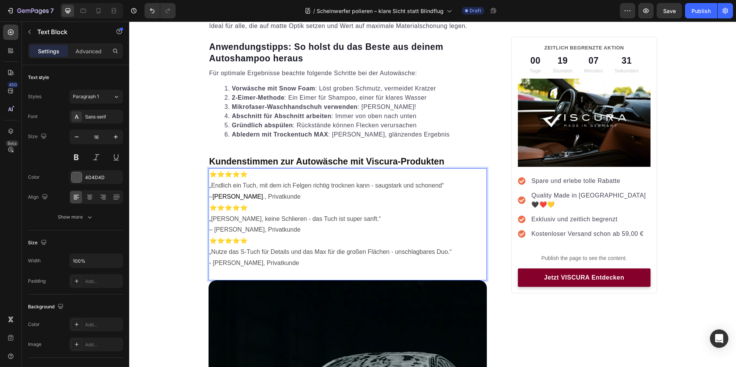
click at [229, 191] on p "⭐⭐⭐⭐⭐ „Endlich ein Tuch, mit dem ich Felgen richtig trocknen kann - saugstark u…" at bounding box center [347, 185] width 277 height 33
click at [229, 226] on p "⭐⭐⭐⭐⭐ „Keine Kratzer, keine Schlieren - das Tuch ist super sanft.“ – Thomas R.,…" at bounding box center [347, 218] width 277 height 33
click at [228, 228] on p "⭐⭐⭐⭐⭐ „Keine Kratzer, keine Schlieren - das Tuch ist super sanft.“ – Thomas R.,…" at bounding box center [347, 218] width 277 height 33
click at [234, 231] on p "⭐⭐⭐⭐⭐ „Keine Kratzer, keine Schlieren - das Tuch ist super sanft.“ – Thomas R.,…" at bounding box center [347, 218] width 277 height 33
drag, startPoint x: 238, startPoint y: 230, endPoint x: 225, endPoint y: 227, distance: 13.3
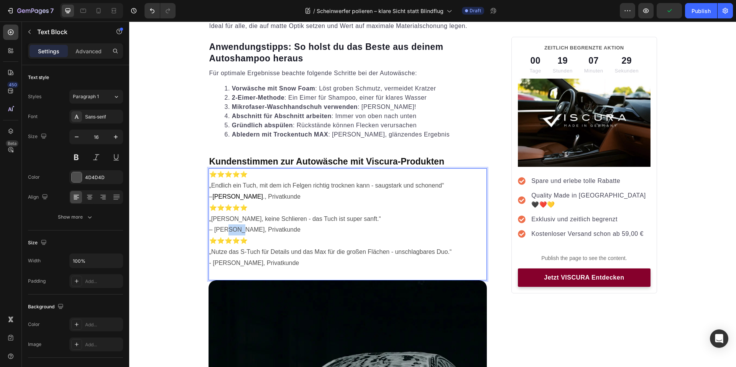
click at [225, 227] on p "⭐⭐⭐⭐⭐ „Keine Kratzer, keine Schlieren - das Tuch ist super sanft.“ – Thomas R.,…" at bounding box center [347, 218] width 277 height 33
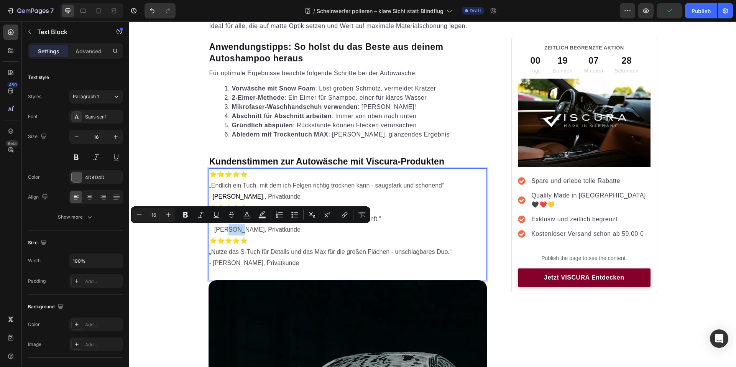
click at [230, 230] on p "⭐⭐⭐⭐⭐ „Keine Kratzer, keine Schlieren - das Tuch ist super sanft.“ – Thomas R.,…" at bounding box center [347, 218] width 277 height 33
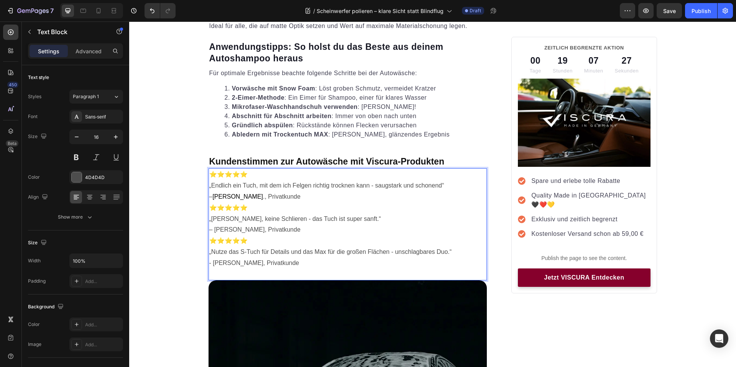
click at [232, 230] on p "⭐⭐⭐⭐⭐ „Keine Kratzer, keine Schlieren - das Tuch ist super sanft.“ – Thomas R.,…" at bounding box center [347, 218] width 277 height 33
click at [230, 230] on p "⭐⭐⭐⭐⭐ „Keine Kratzer, keine Schlieren - das Tuch ist super sanft.“ – Thomas R.,…" at bounding box center [347, 218] width 277 height 33
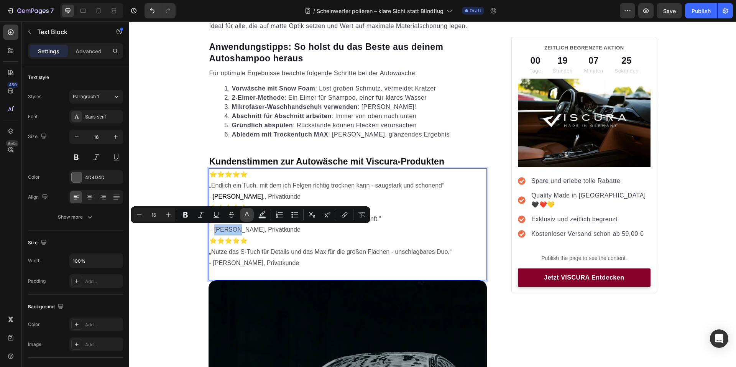
click at [247, 217] on icon "Editor contextual toolbar" at bounding box center [247, 215] width 8 height 8
type input "4D4D4D"
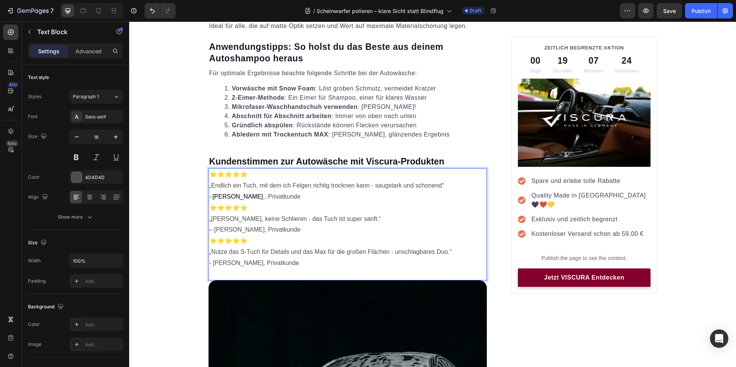
click at [241, 195] on span "[PERSON_NAME]" at bounding box center [237, 196] width 51 height 7
drag, startPoint x: 243, startPoint y: 196, endPoint x: 213, endPoint y: 197, distance: 30.7
click at [213, 197] on p "⭐⭐⭐⭐⭐ „Endlich ein Tuch, mit dem ich Felgen richtig trocknen kann - saugstark u…" at bounding box center [347, 185] width 277 height 33
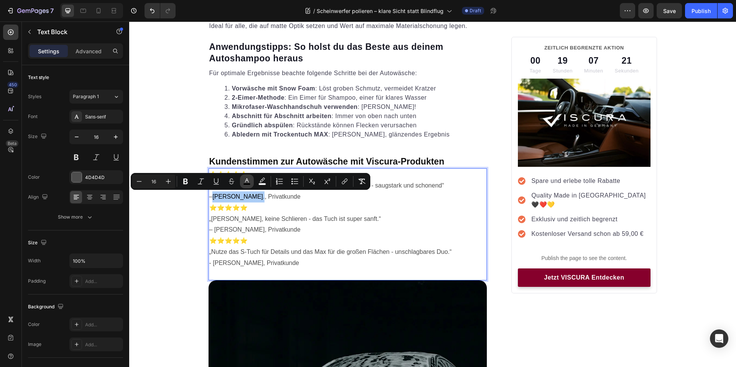
click at [251, 182] on button "color" at bounding box center [247, 181] width 14 height 14
type input "000000"
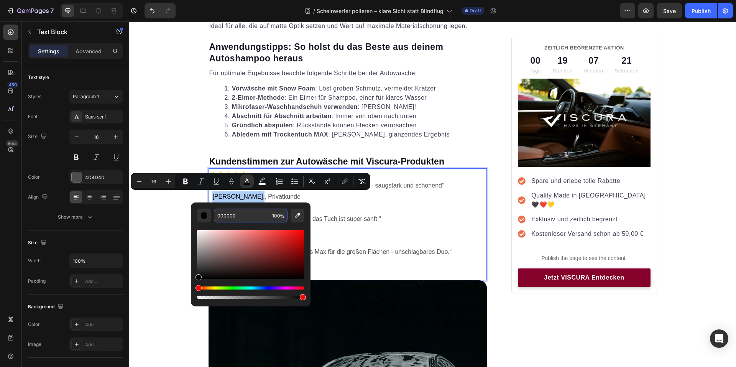
click at [240, 213] on input "000000" at bounding box center [241, 215] width 55 height 14
drag, startPoint x: 233, startPoint y: 215, endPoint x: 218, endPoint y: 215, distance: 14.2
click at [218, 215] on input "4343" at bounding box center [241, 215] width 55 height 14
type input "4D4D4D"
click at [394, 232] on p "⭐⭐⭐⭐⭐ „Keine Kratzer, keine Schlieren - das Tuch ist super sanft.“ – Thomas R.,…" at bounding box center [347, 218] width 277 height 33
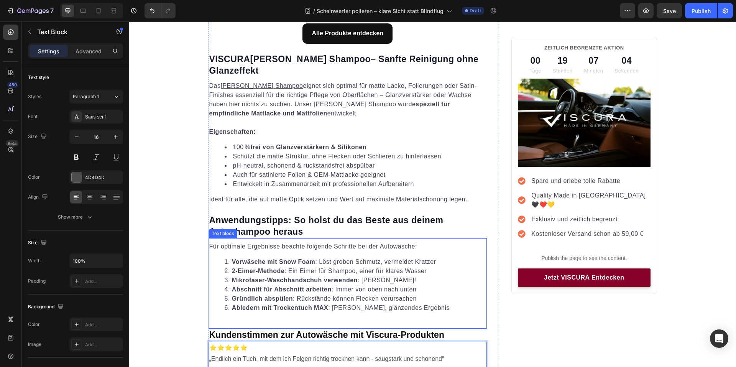
scroll to position [1303, 0]
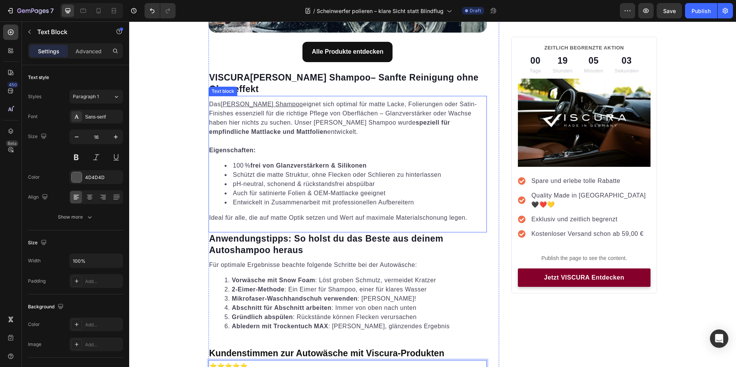
click at [332, 185] on li "pH-neutral, schonend & rückstandsfrei abspülbar" at bounding box center [356, 183] width 262 height 9
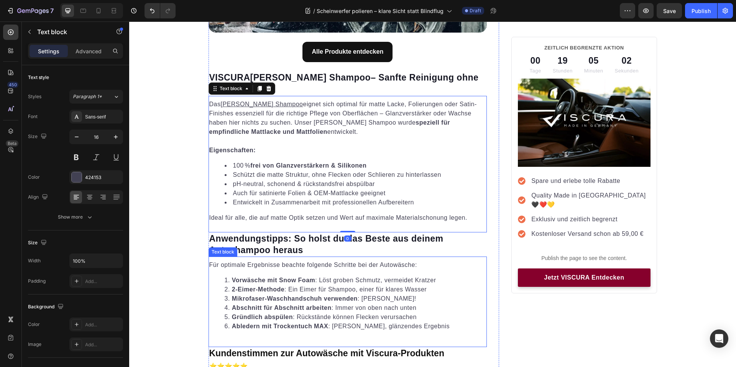
click at [443, 321] on li "Gründlich abspülen : Rückstände können Flecken verursachen" at bounding box center [356, 316] width 262 height 9
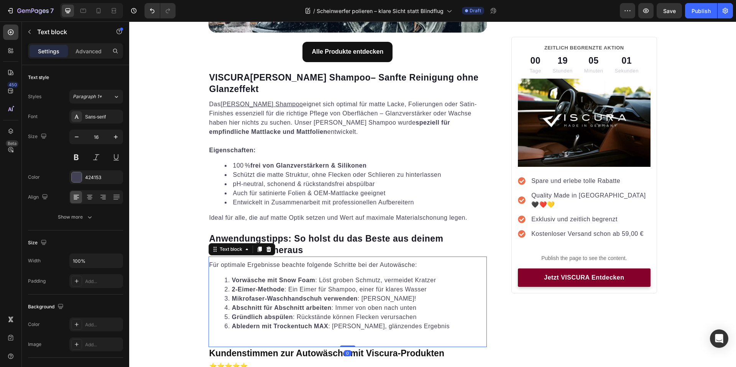
click at [467, 322] on li "Abledern mit Trockentuch MAX : Keine Wasserflecken, glänzendes Ergebnis" at bounding box center [356, 326] width 262 height 9
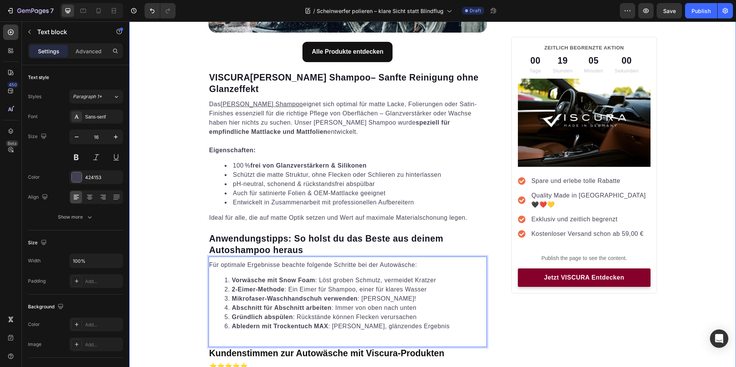
drag, startPoint x: 464, startPoint y: 326, endPoint x: 184, endPoint y: 266, distance: 286.4
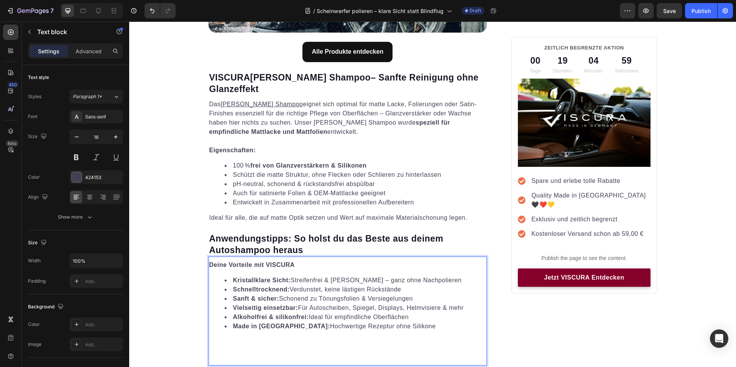
click at [260, 361] on div "Deine Vorteile mit VISCURA Kristallklare Sicht: Streifenfrei & schlierenfrei – …" at bounding box center [347, 310] width 279 height 109
click at [258, 359] on div "Deine Vorteile mit VISCURA Kristallklare Sicht: Streifenfrei & schlierenfrei – …" at bounding box center [347, 310] width 279 height 109
click at [256, 352] on p "Rich Text Editor. Editing area: main" at bounding box center [347, 346] width 277 height 18
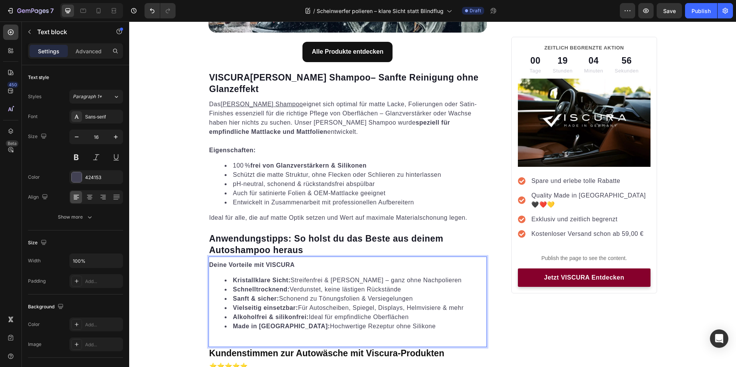
click at [360, 339] on div "Deine Vorteile mit VISCURA Kristallklare Sicht: Streifenfrei & schlierenfrei – …" at bounding box center [347, 301] width 279 height 90
click at [358, 336] on div "Deine Vorteile mit VISCURA Kristallklare Sicht: Streifenfrei & schlierenfrei – …" at bounding box center [347, 298] width 279 height 78
click at [420, 322] on li "Made in Germany: Hochwertige Rezeptur ohne Silikone" at bounding box center [356, 326] width 262 height 9
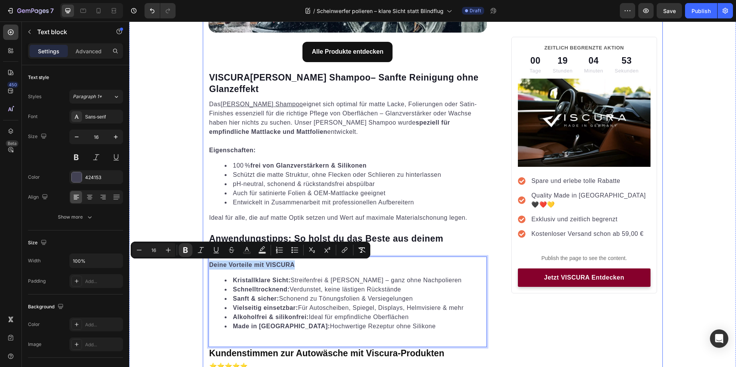
drag, startPoint x: 295, startPoint y: 263, endPoint x: 203, endPoint y: 266, distance: 92.8
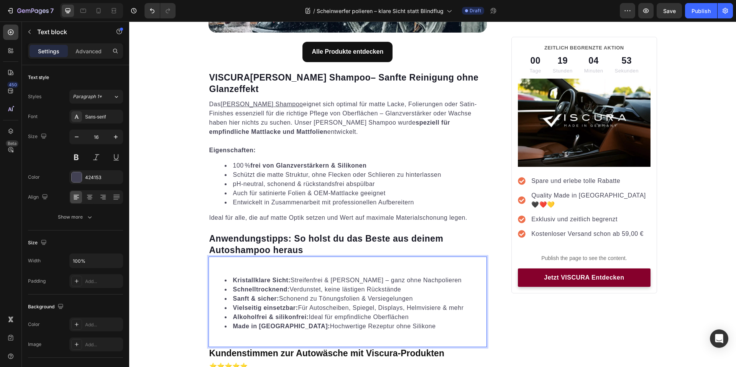
click at [255, 266] on p "Rich Text Editor. Editing area: main" at bounding box center [347, 264] width 277 height 9
click at [260, 271] on div "Kristallklare Sicht: Streifenfrei & schlierenfrei – ganz ohne Nachpolieren Schn…" at bounding box center [347, 298] width 279 height 78
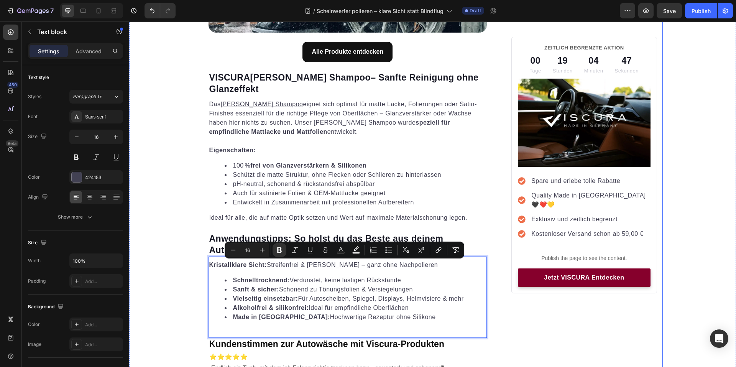
drag, startPoint x: 364, startPoint y: 304, endPoint x: 203, endPoint y: 259, distance: 167.9
click at [389, 250] on icon "Editor contextual toolbar" at bounding box center [389, 249] width 5 height 0
click at [410, 295] on li "Vielseitig einsetzbar: Für Autoscheiben, Spiegel, Displays, Helmvisiere & mehr" at bounding box center [356, 298] width 262 height 9
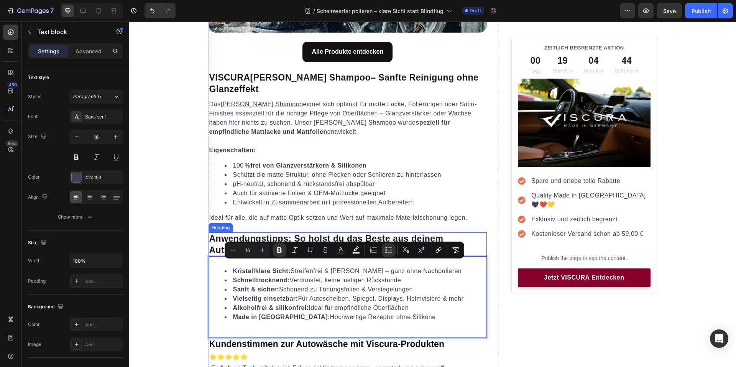
click at [404, 235] on h2 "Anwendungstipps: So holst du das Beste aus deinem Autoshampoo heraus" at bounding box center [347, 244] width 279 height 25
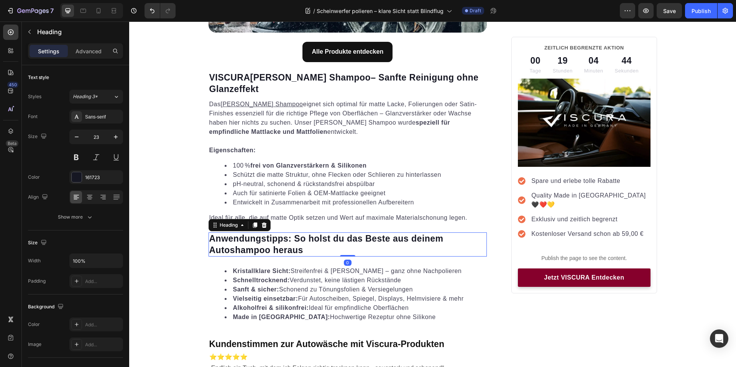
click at [403, 238] on h2 "Anwendungstipps: So holst du das Beste aus deinem Autoshampoo heraus" at bounding box center [347, 244] width 279 height 25
click at [403, 238] on p "Anwendungstipps: So holst du das Beste aus deinem Autoshampoo heraus" at bounding box center [347, 244] width 277 height 23
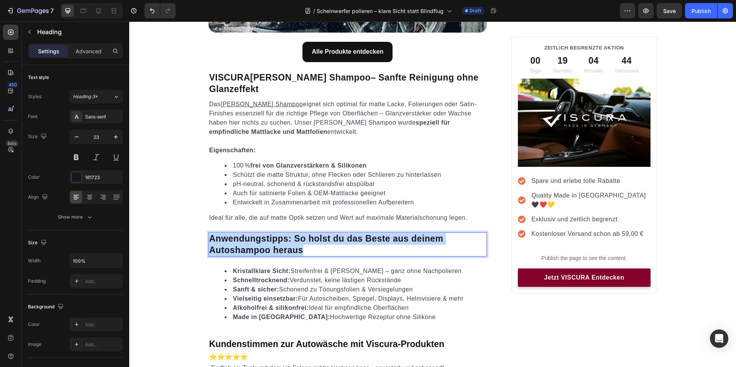
click at [403, 238] on p "Anwendungstipps: So holst du das Beste aus deinem Autoshampoo heraus" at bounding box center [347, 244] width 277 height 23
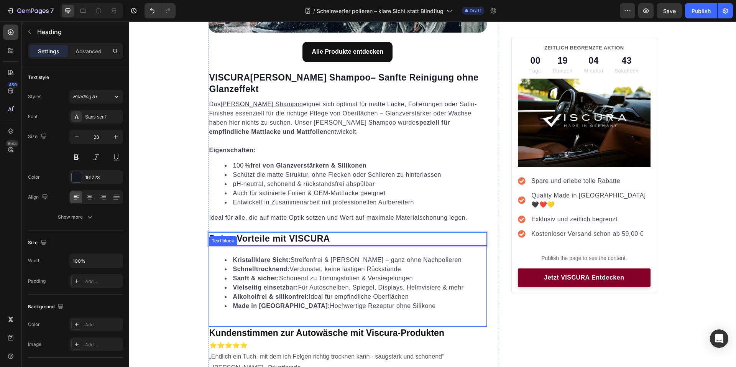
click at [450, 300] on li "Alkoholfrei & silikonfrei: Ideal für empfindliche Oberflächen" at bounding box center [356, 296] width 262 height 9
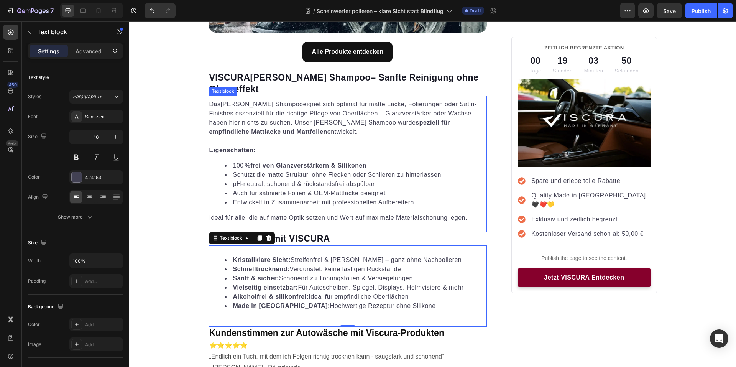
click at [397, 200] on li "Entwickelt in Zusammenarbeit mit professionellen Aufbereitern" at bounding box center [356, 202] width 262 height 9
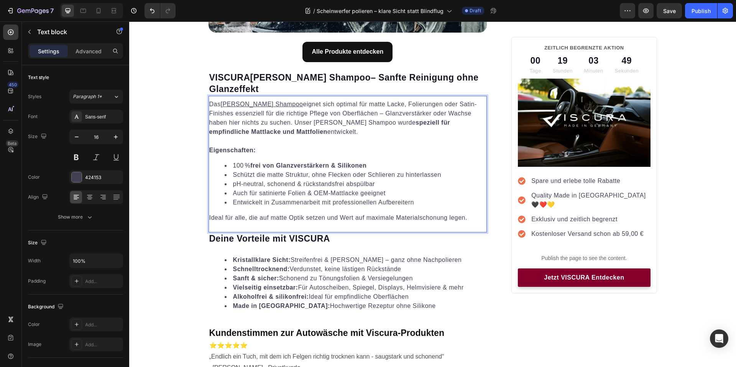
click at [407, 131] on p "Das Matt-Satin Shampoo eignet sich optimal für matte Lacke, Folierungen oder Sa…" at bounding box center [347, 118] width 277 height 37
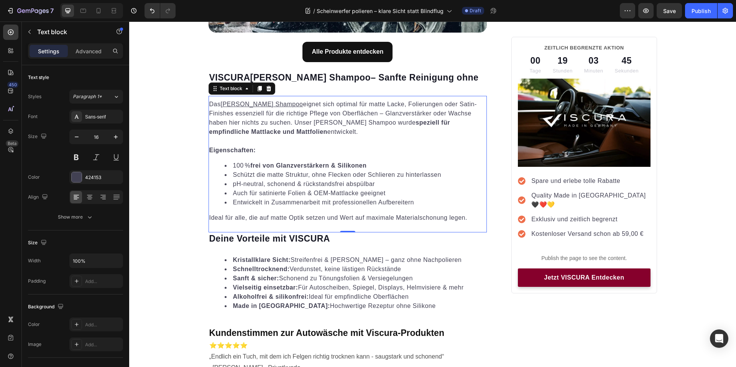
click at [328, 136] on p "Das Matt-Satin Shampoo eignet sich optimal für matte Lacke, Folierungen oder Sa…" at bounding box center [347, 118] width 277 height 37
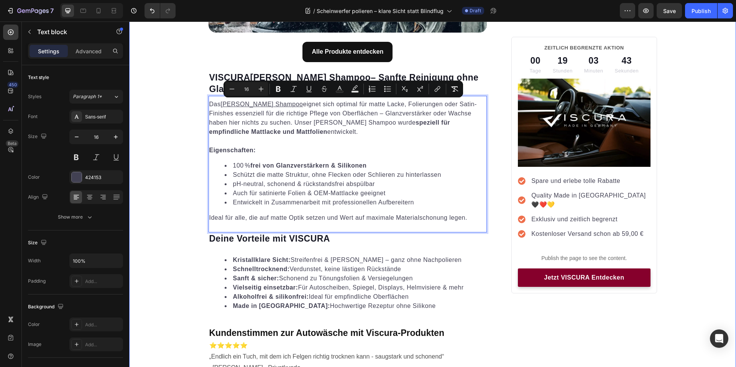
drag, startPoint x: 264, startPoint y: 128, endPoint x: 195, endPoint y: 101, distance: 74.0
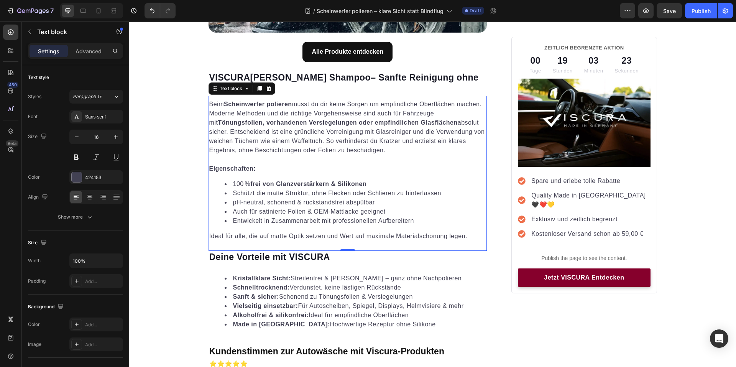
click at [310, 87] on h2 "VISCURA Matt-Satin Shampoo – Sanfte Reinigung ohne Glanzeffekt" at bounding box center [347, 83] width 279 height 25
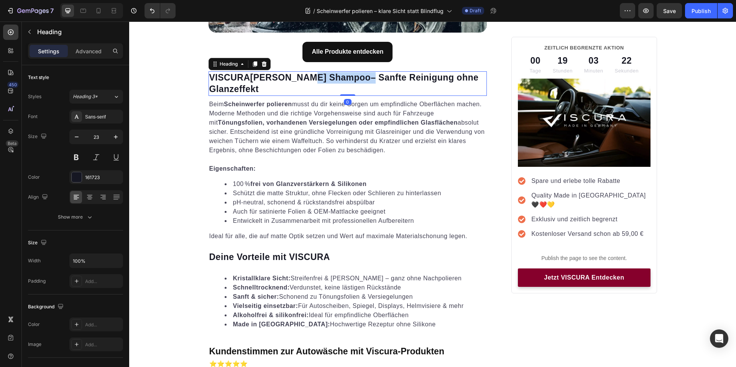
click at [314, 77] on strong "Matt-Satin Shampoo" at bounding box center [310, 77] width 121 height 10
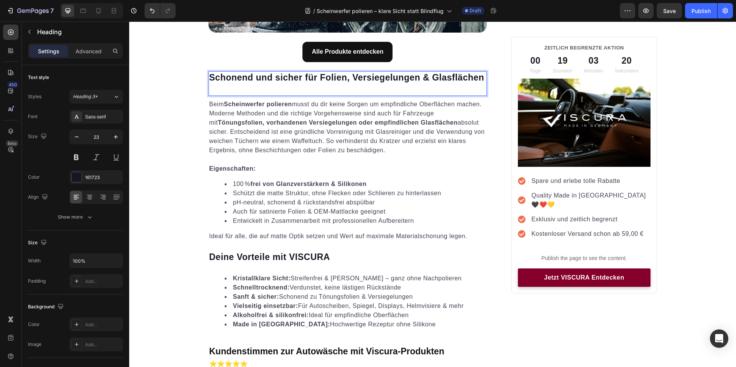
click at [269, 88] on p "Rich Text Editor. Editing area: main" at bounding box center [347, 89] width 277 height 11
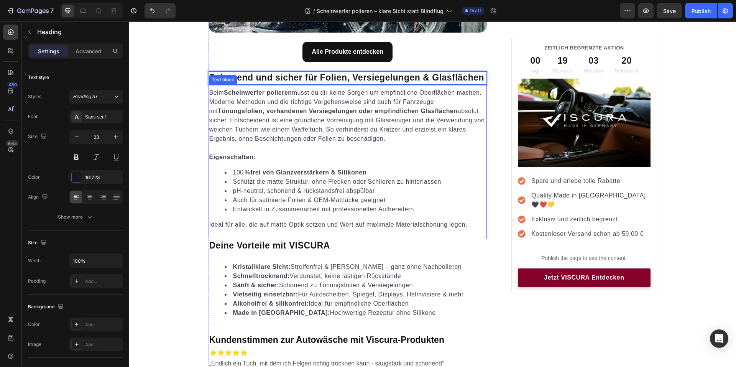
click at [322, 154] on p "Eigenschaften:" at bounding box center [347, 157] width 277 height 9
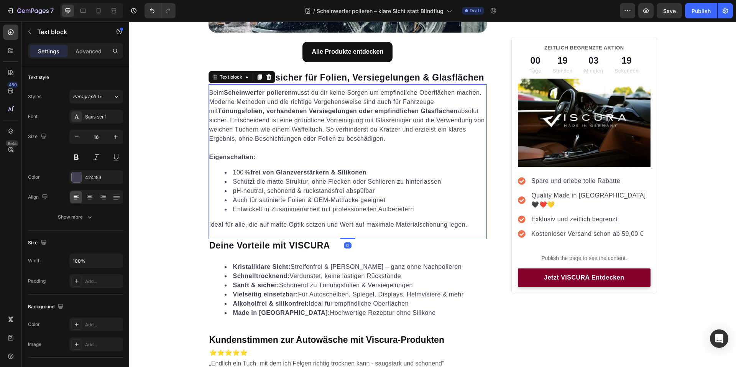
click at [300, 165] on div "Beim Scheinwerfer polieren musst du dir keine Sorgen um empfindliche Oberfläche…" at bounding box center [347, 158] width 279 height 143
click at [330, 222] on p "Ideal für alle, die auf matte Optik setzen und Wert auf maximale Materialschonu…" at bounding box center [347, 224] width 277 height 9
click at [452, 225] on p "Ideal für alle, die auf matte Optik setzen und Wert auf maximale Materialschonu…" at bounding box center [347, 224] width 277 height 9
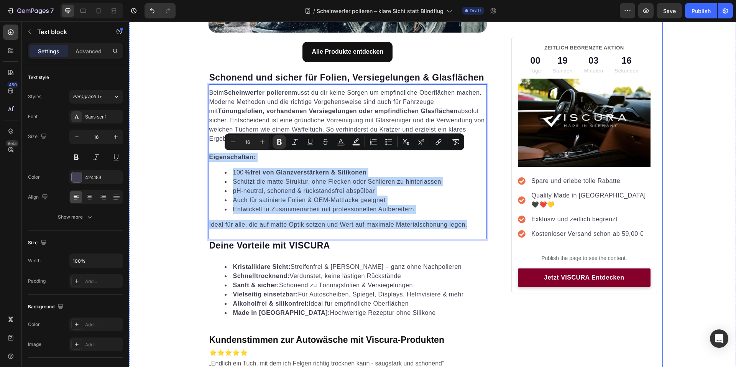
drag, startPoint x: 466, startPoint y: 225, endPoint x: 201, endPoint y: 153, distance: 274.0
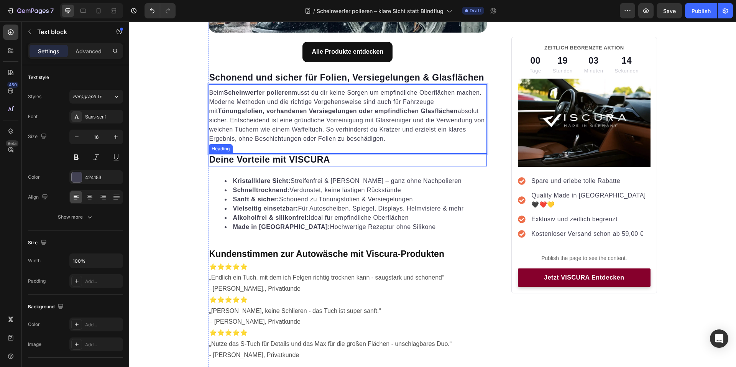
click at [350, 148] on div "Beim Scheinwerfer polieren musst du dir keine Sorgen um empfindliche Oberfläche…" at bounding box center [347, 118] width 279 height 69
click at [386, 210] on li "Vielseitig einsetzbar: Für Autoscheiben, Spiegel, Displays, Helmvisiere & mehr" at bounding box center [356, 208] width 262 height 9
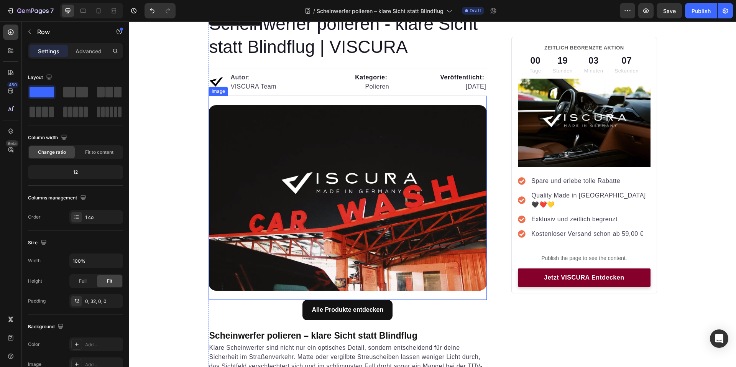
scroll to position [0, 0]
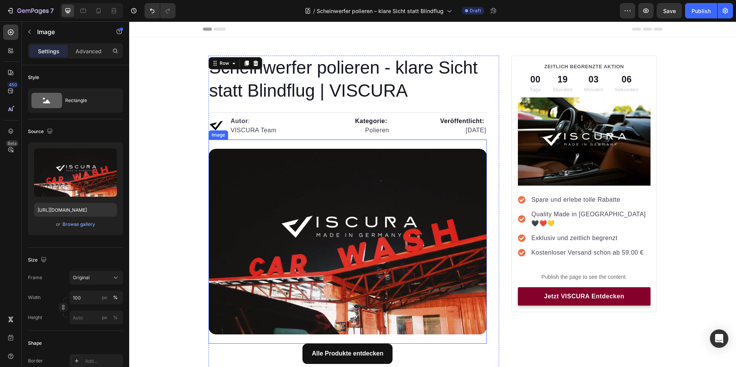
click at [415, 277] on img at bounding box center [347, 241] width 279 height 185
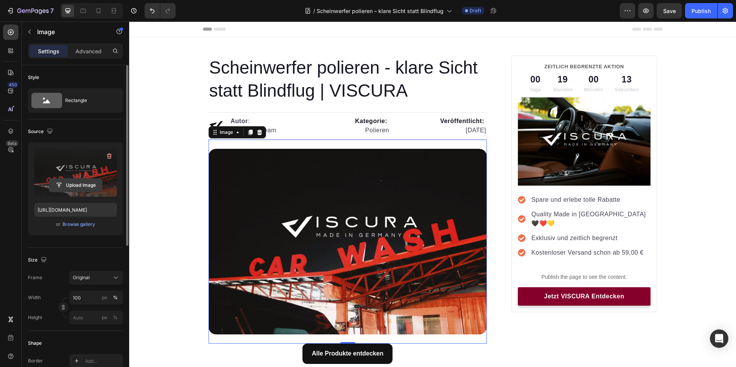
click at [82, 189] on input "file" at bounding box center [75, 185] width 53 height 13
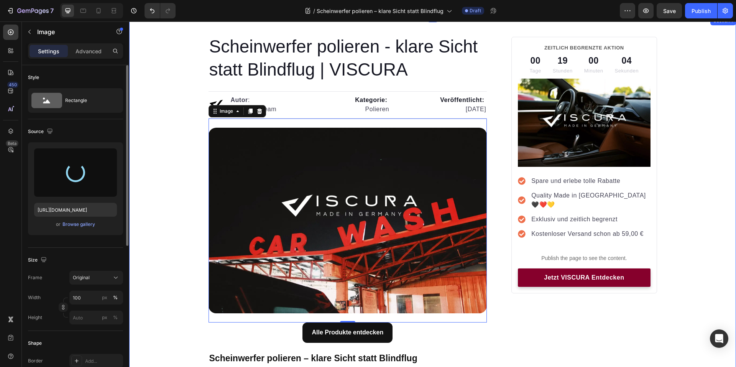
scroll to position [38, 0]
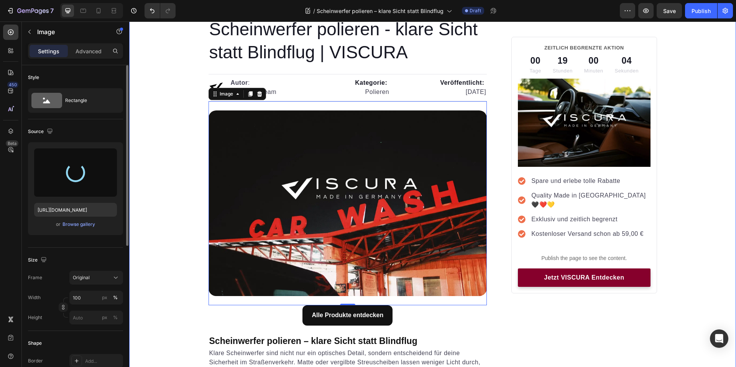
type input "https://cdn.shopify.com/s/files/1/0935/6191/3693/files/gempages_556740947103187…"
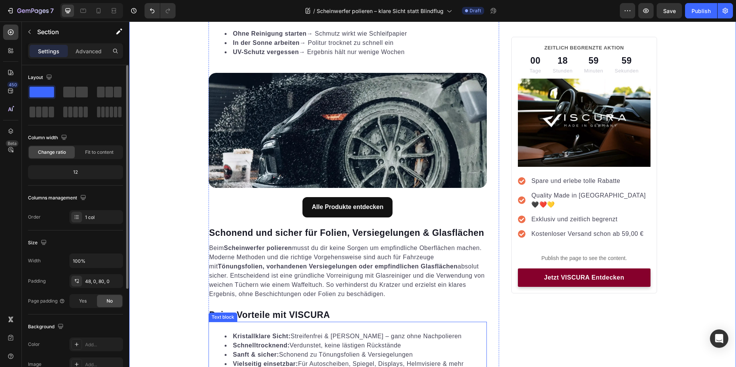
scroll to position [1035, 0]
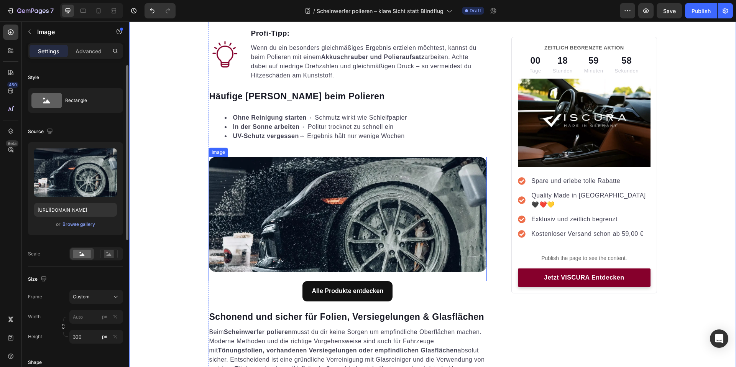
click at [423, 231] on img at bounding box center [347, 214] width 279 height 115
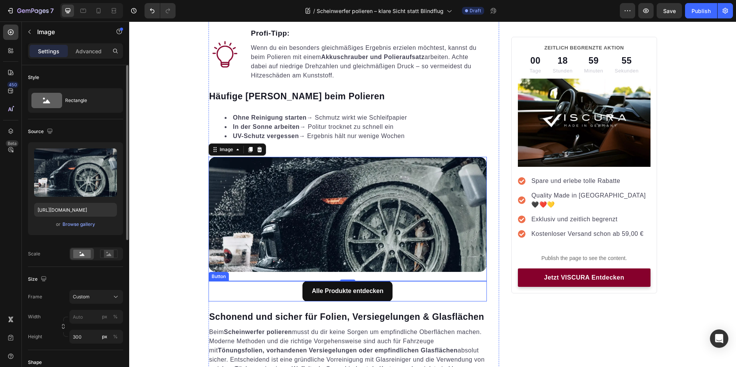
click at [441, 284] on div "Alle Produkte entdecken Button" at bounding box center [347, 291] width 279 height 20
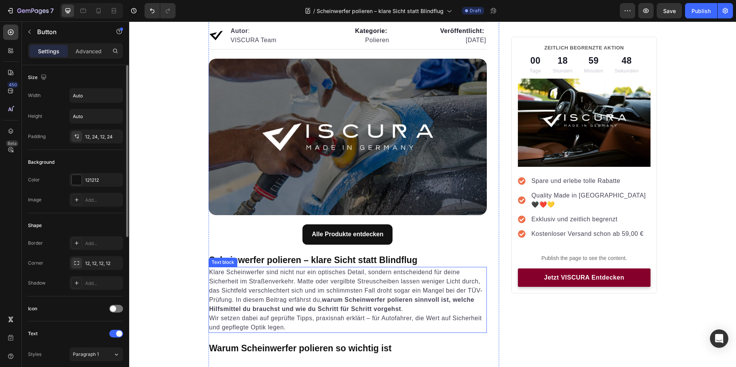
scroll to position [77, 0]
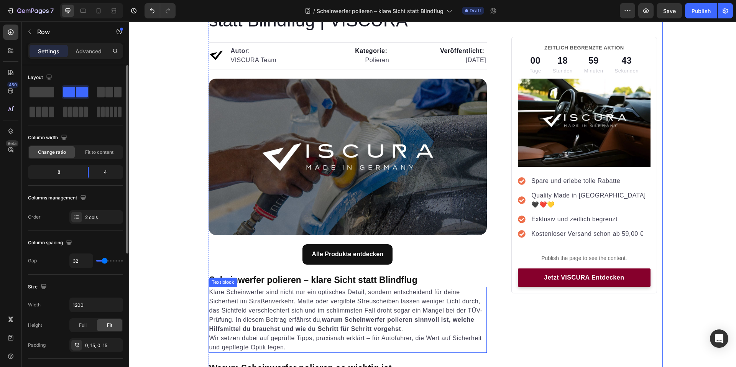
scroll to position [0, 0]
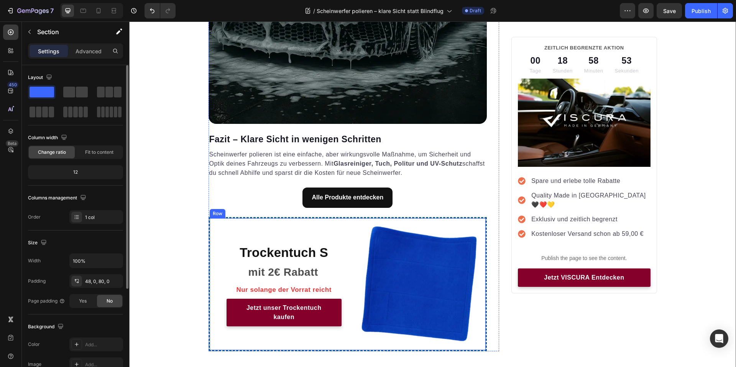
scroll to position [1801, 0]
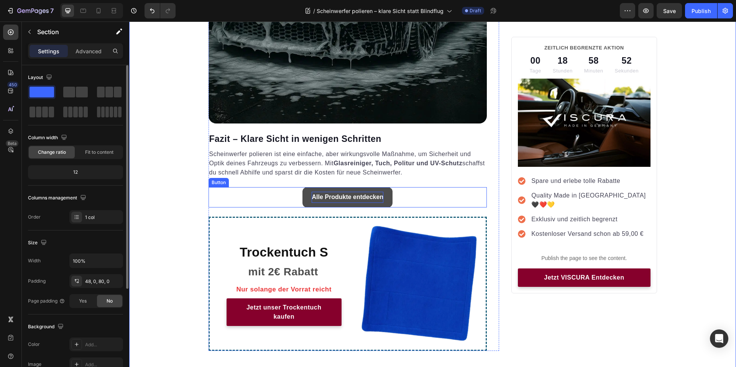
drag, startPoint x: 378, startPoint y: 196, endPoint x: 372, endPoint y: 198, distance: 6.3
click at [378, 196] on strong "Alle Produkte entdecken" at bounding box center [348, 197] width 72 height 7
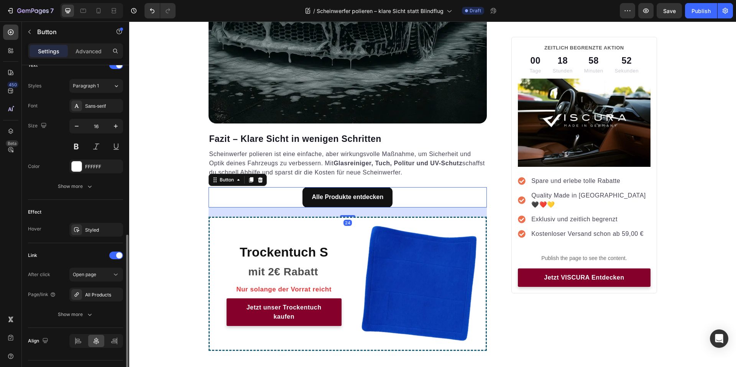
scroll to position [286, 0]
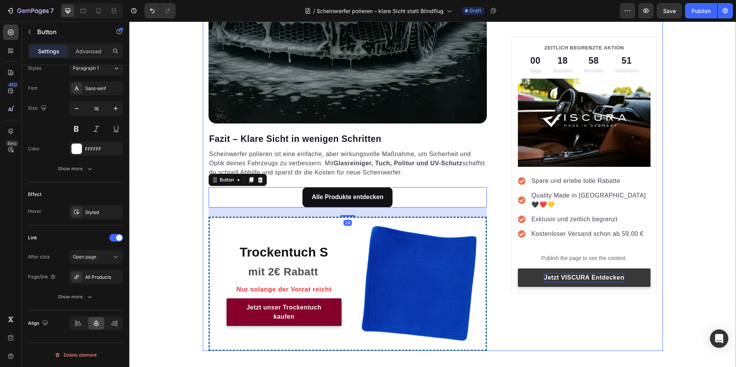
click at [584, 273] on p "Jetzt VISCURA Entdecken" at bounding box center [584, 277] width 80 height 9
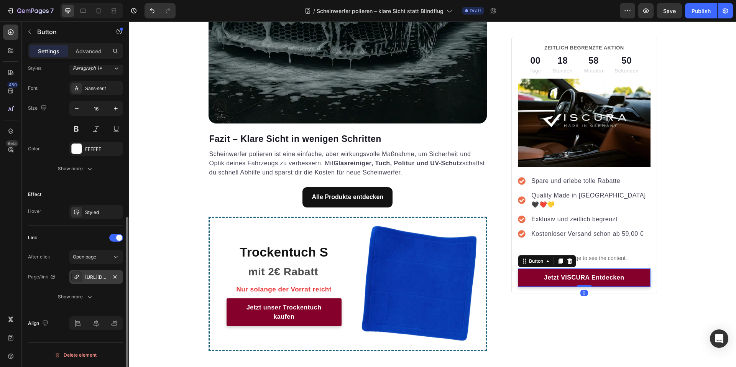
click at [96, 281] on div "https://www.viscuragermany.de/matt-satin-set" at bounding box center [96, 277] width 54 height 14
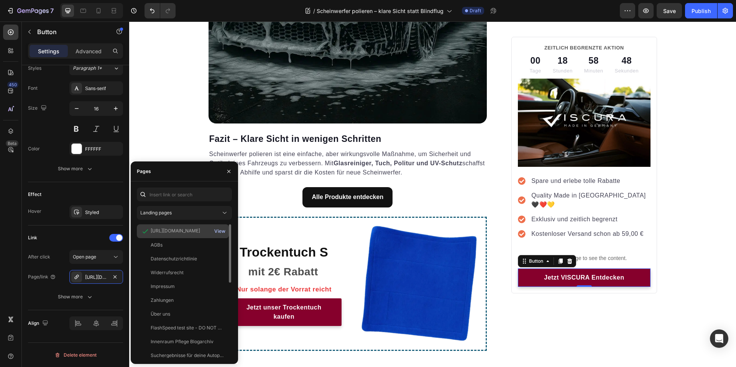
click at [219, 228] on div "View" at bounding box center [219, 231] width 11 height 7
click at [173, 209] on div "Landing pages" at bounding box center [184, 213] width 88 height 8
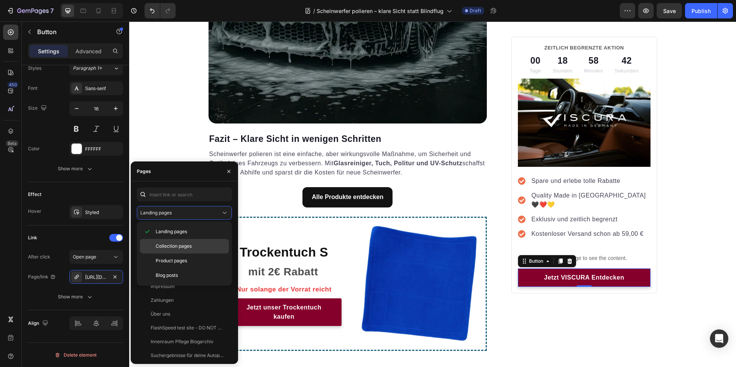
click at [173, 243] on span "Collection pages" at bounding box center [174, 246] width 36 height 7
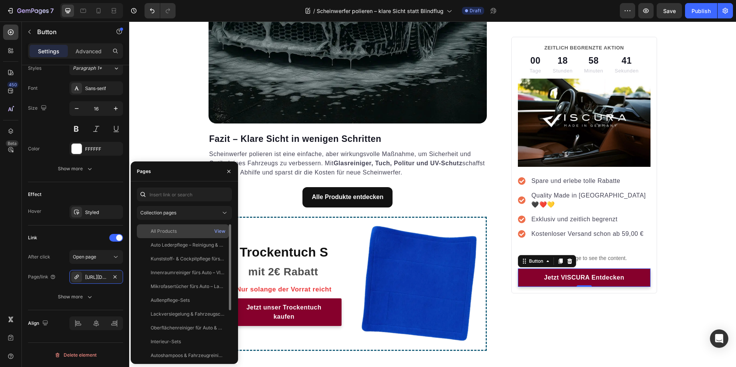
click at [169, 238] on div "All Products View" at bounding box center [183, 245] width 92 height 14
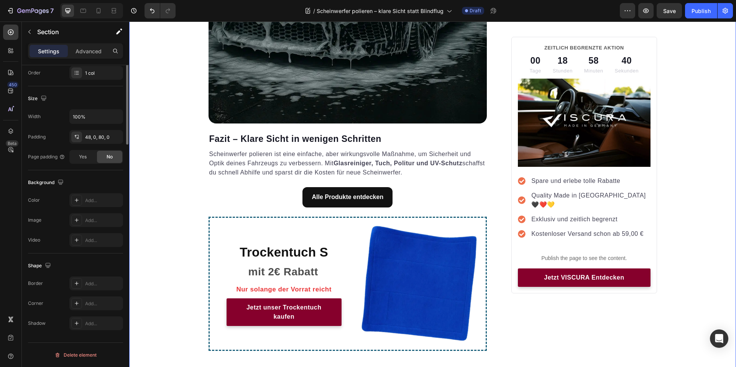
scroll to position [0, 0]
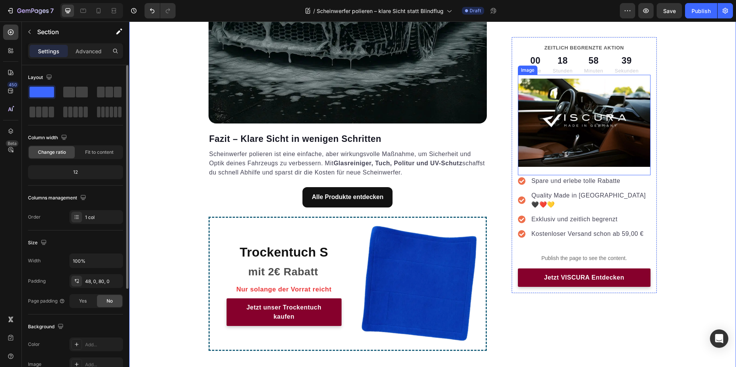
click at [597, 132] on img at bounding box center [584, 123] width 132 height 89
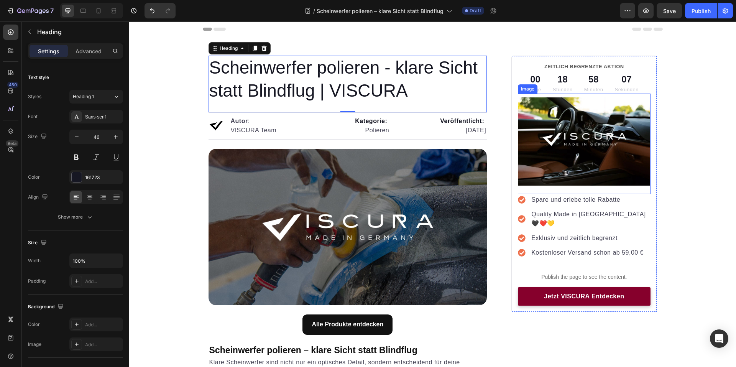
click at [588, 130] on img at bounding box center [584, 141] width 132 height 89
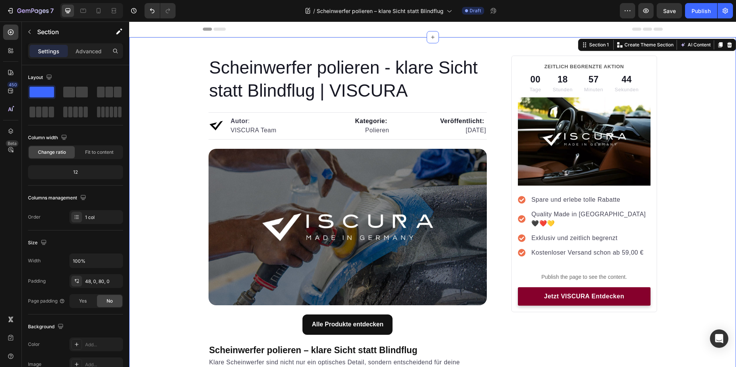
click at [633, 172] on img at bounding box center [584, 141] width 132 height 89
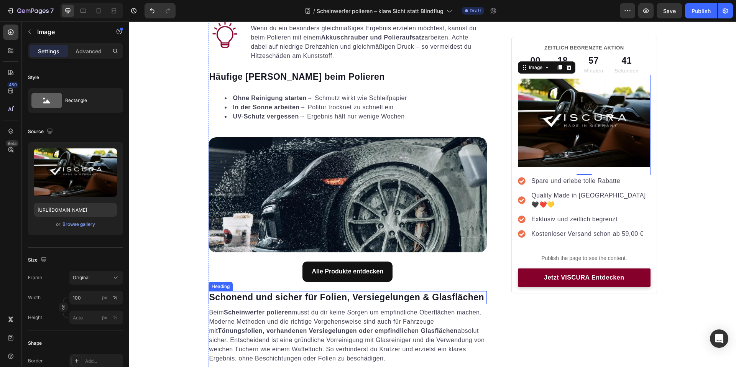
scroll to position [1073, 0]
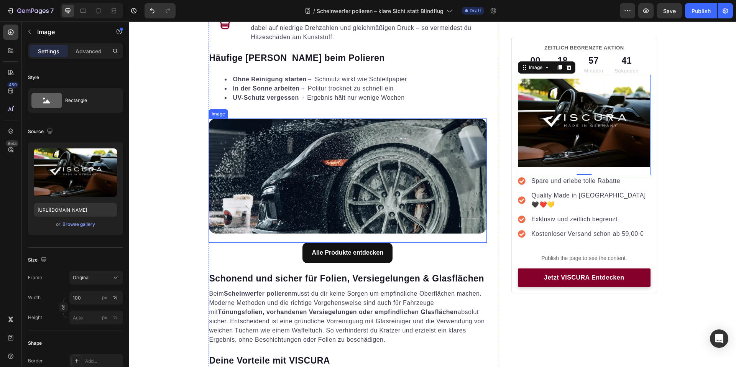
click at [385, 201] on img at bounding box center [347, 175] width 279 height 115
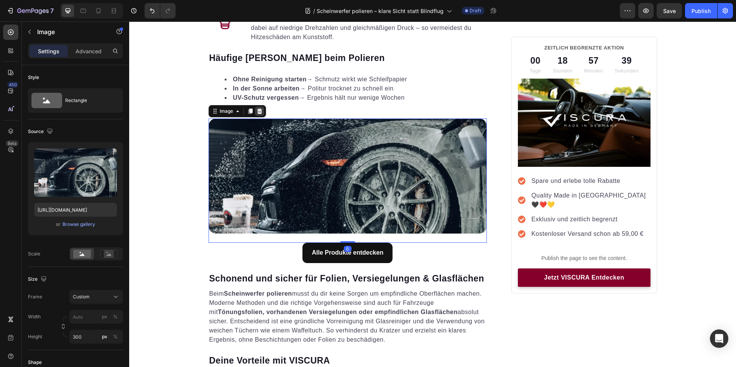
click at [259, 113] on icon at bounding box center [259, 111] width 6 height 6
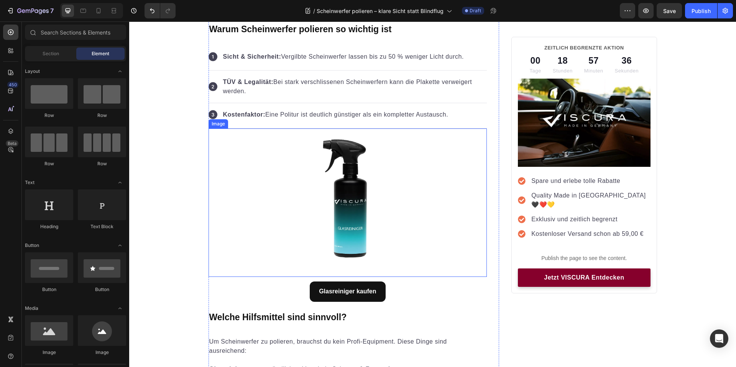
scroll to position [460, 0]
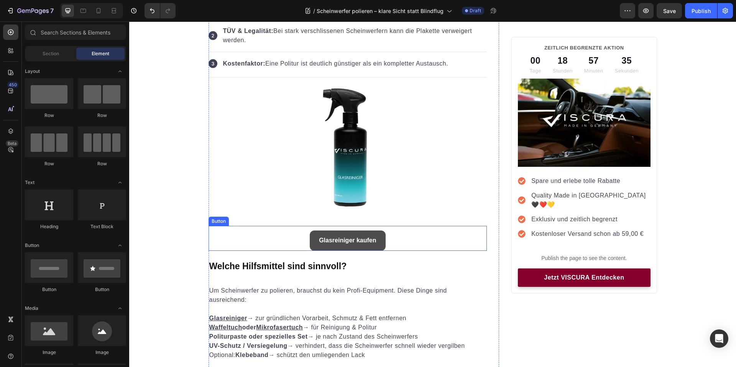
click at [379, 242] on link "Glasreiniger kaufen" at bounding box center [347, 240] width 75 height 20
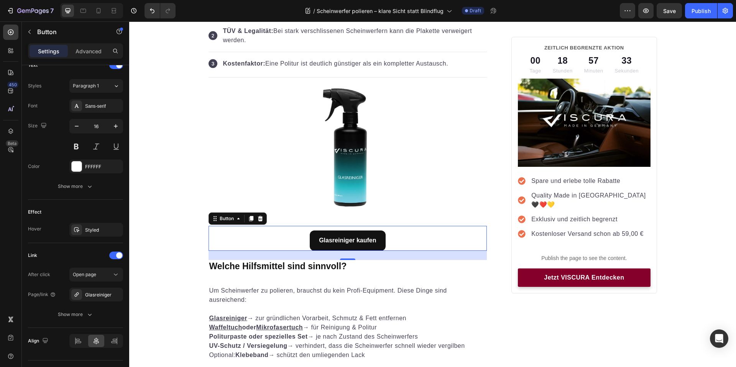
scroll to position [0, 0]
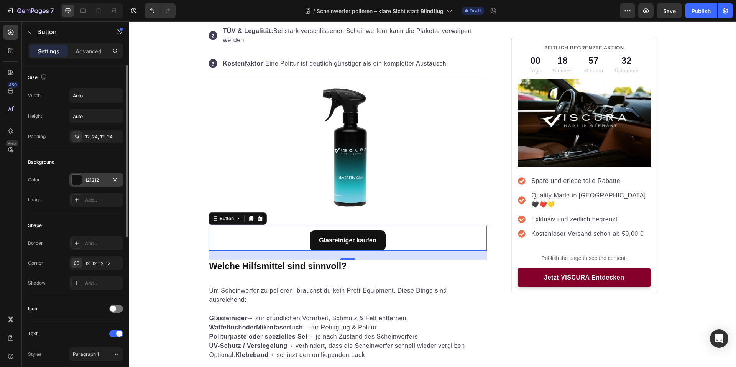
click at [82, 182] on div "121212" at bounding box center [96, 180] width 54 height 14
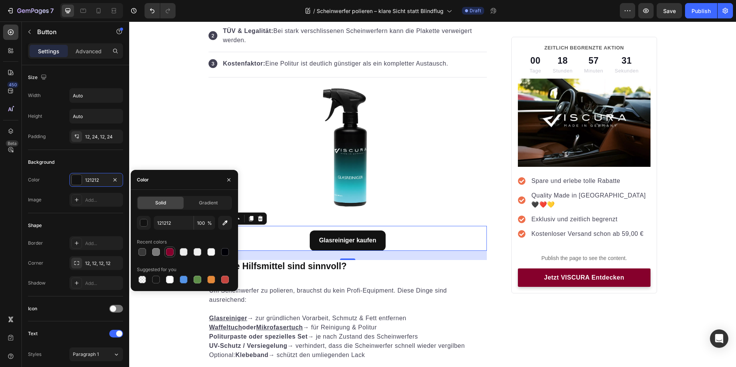
click at [170, 252] on div at bounding box center [170, 252] width 8 height 8
type input "86002C"
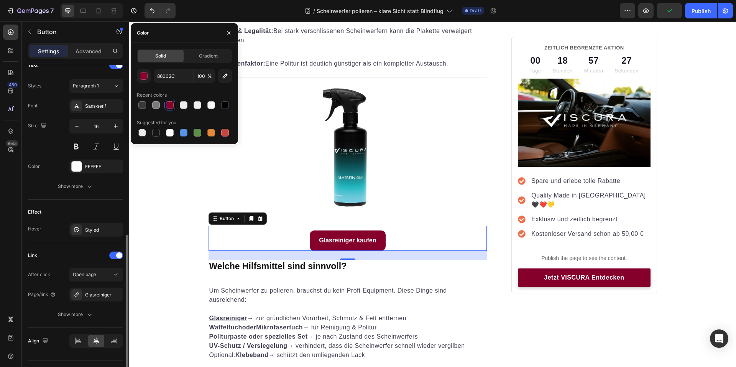
scroll to position [286, 0]
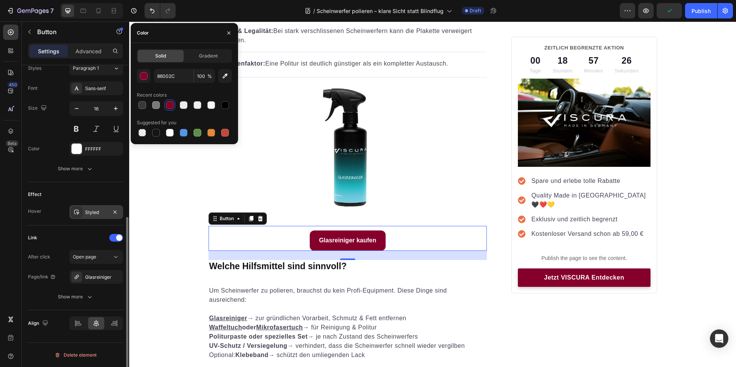
click at [93, 212] on div "Styled" at bounding box center [96, 212] width 22 height 7
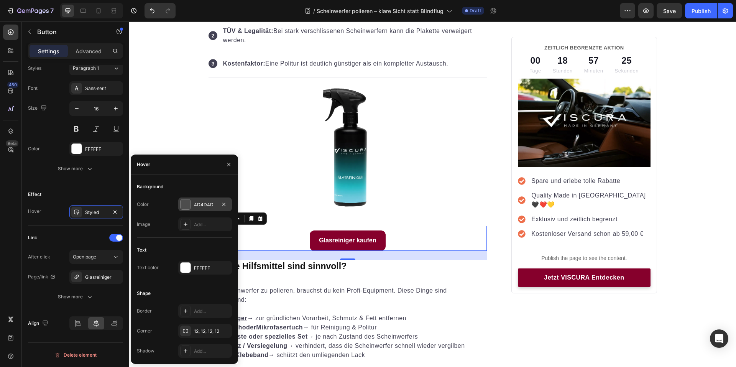
click at [187, 204] on div at bounding box center [185, 204] width 10 height 10
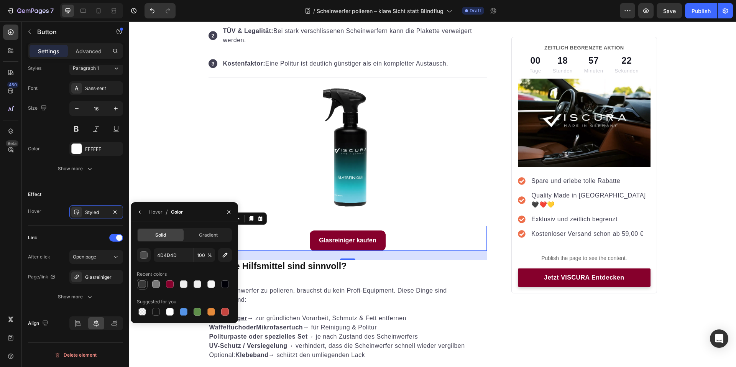
click at [145, 285] on div at bounding box center [142, 284] width 8 height 8
type input "383838"
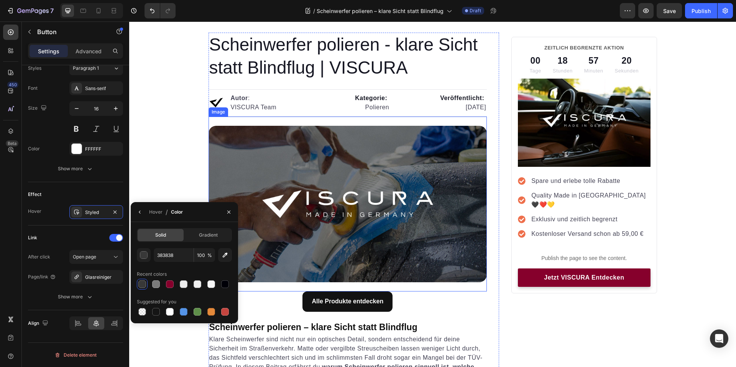
scroll to position [0, 0]
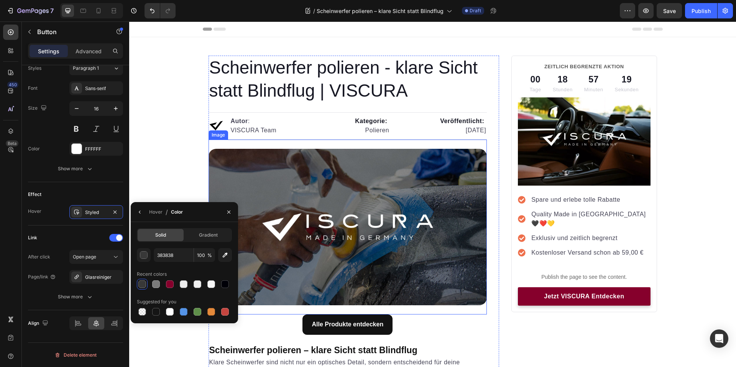
click at [474, 303] on img at bounding box center [347, 227] width 279 height 157
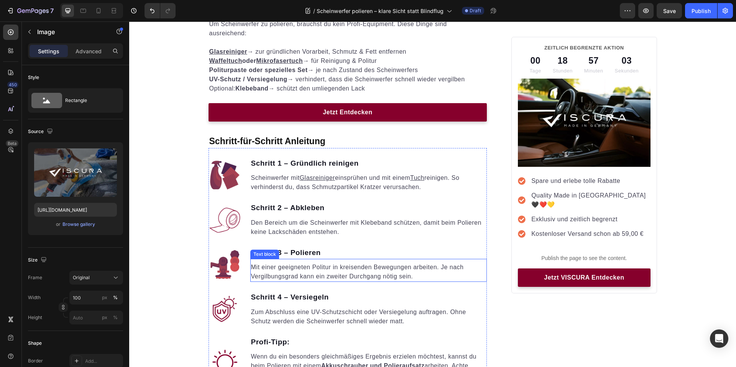
scroll to position [728, 0]
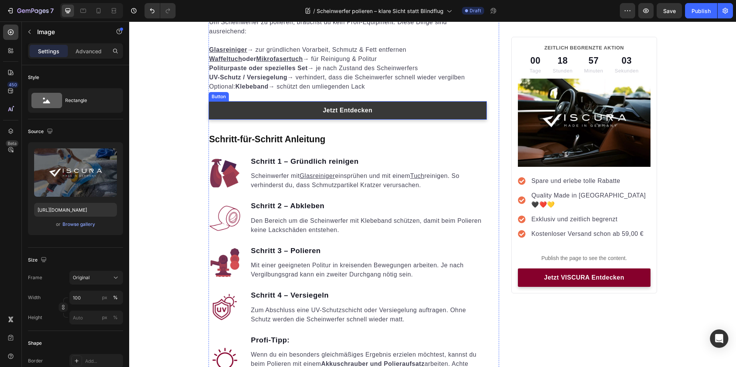
click at [372, 110] on link "Jetzt Entdecken" at bounding box center [347, 110] width 279 height 18
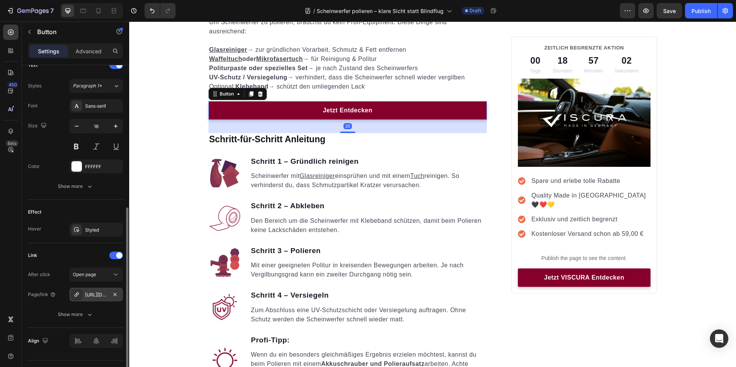
scroll to position [286, 0]
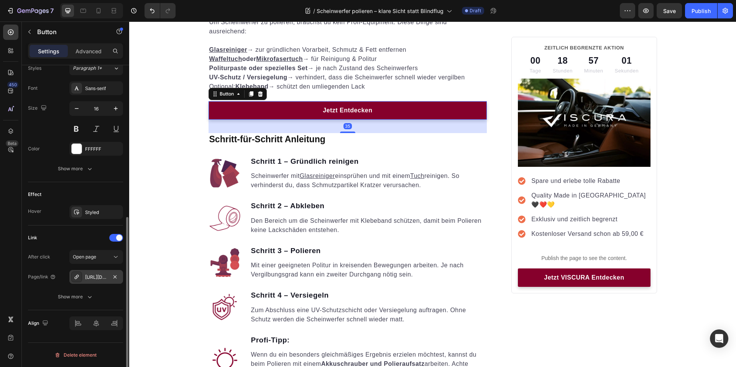
click at [91, 278] on div "https://www.viscuragermany.de/matt-satin-set" at bounding box center [96, 277] width 22 height 7
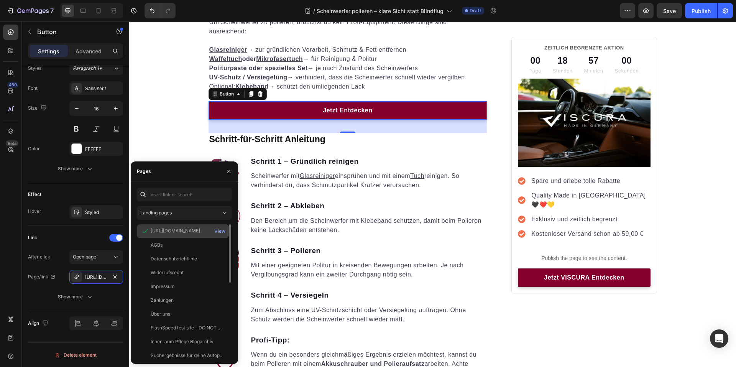
click at [214, 228] on div "View" at bounding box center [220, 231] width 18 height 14
click at [219, 232] on div "View" at bounding box center [219, 231] width 11 height 7
click at [174, 212] on div "Landing pages" at bounding box center [180, 212] width 80 height 7
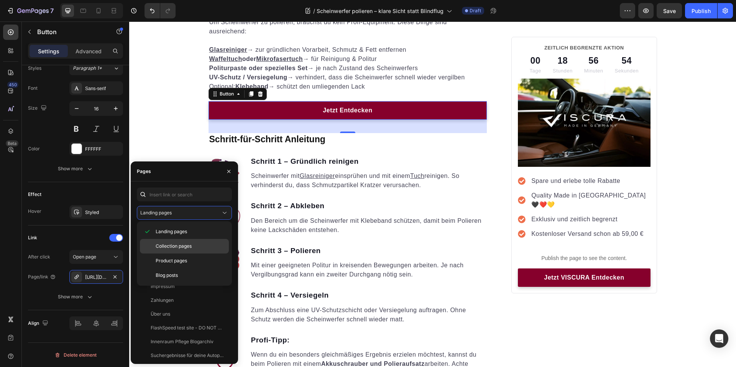
click at [172, 246] on span "Collection pages" at bounding box center [174, 246] width 36 height 7
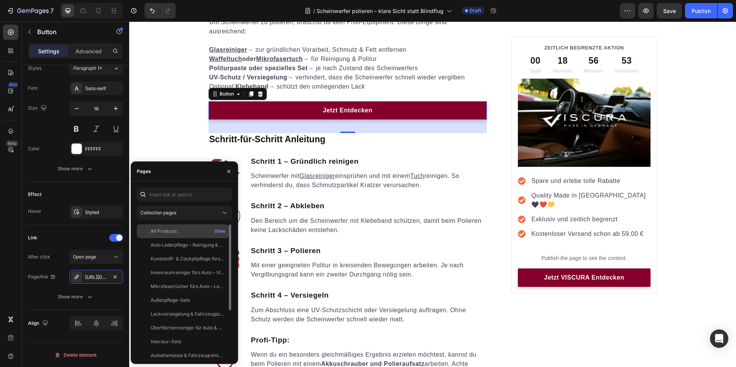
click at [172, 230] on div "All Products" at bounding box center [164, 231] width 26 height 7
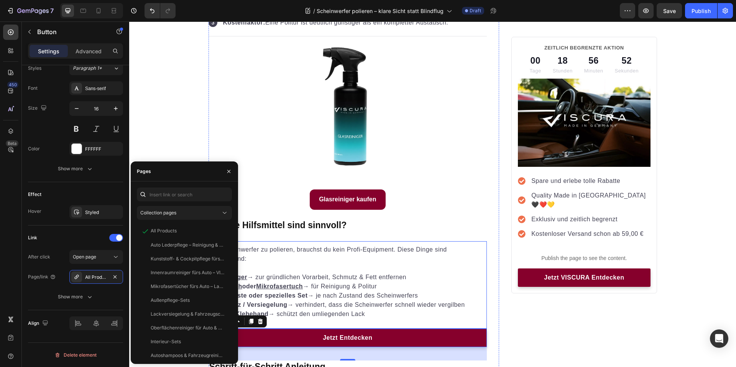
scroll to position [498, 0]
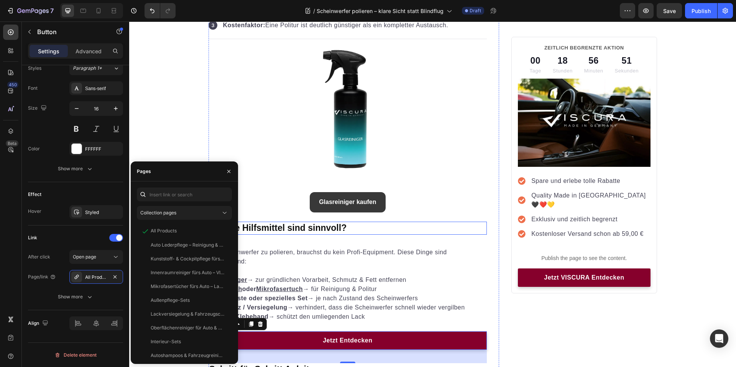
click at [366, 210] on link "Glasreiniger kaufen" at bounding box center [347, 202] width 75 height 20
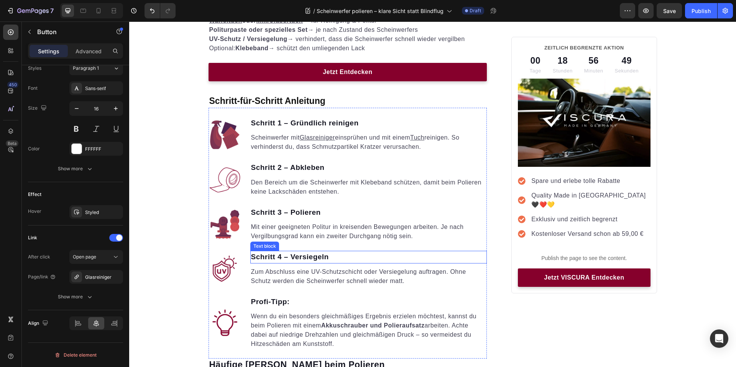
scroll to position [958, 0]
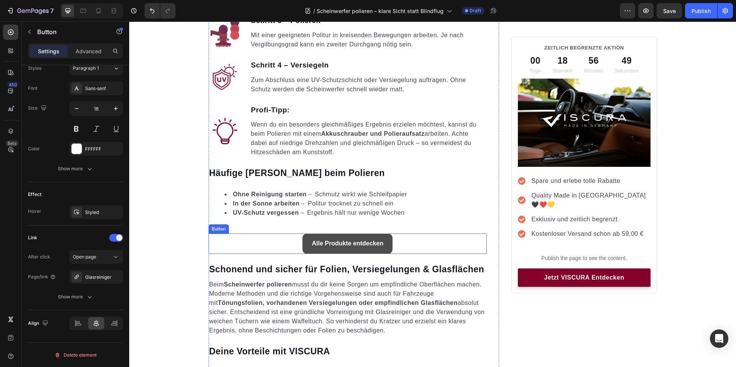
click at [386, 235] on link "Alle Produkte entdecken" at bounding box center [347, 243] width 90 height 20
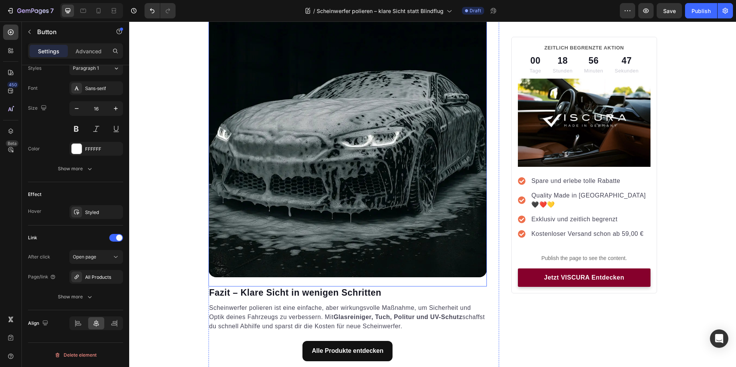
scroll to position [1648, 0]
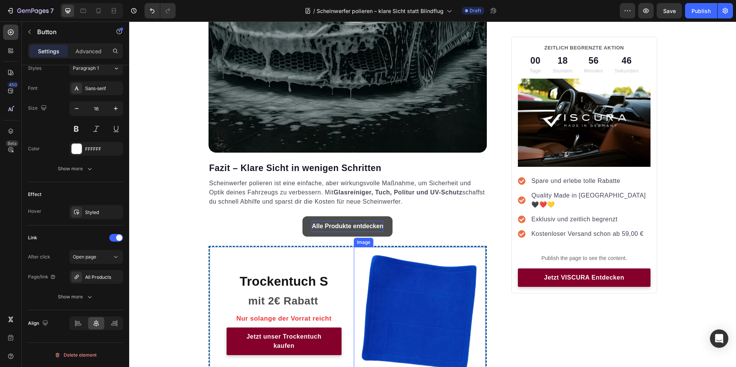
click at [364, 230] on p "Alle Produkte entdecken" at bounding box center [348, 226] width 72 height 11
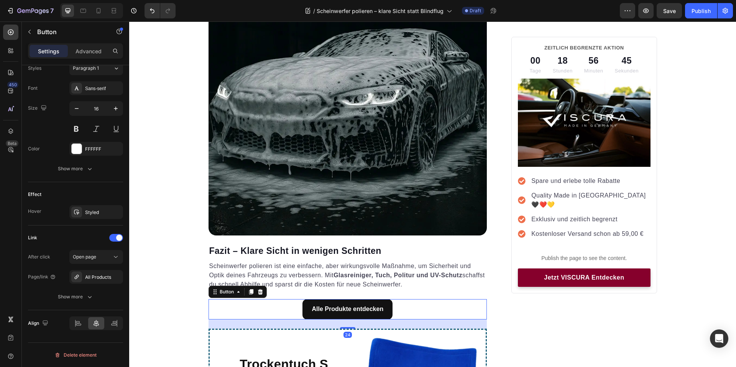
scroll to position [1456, 0]
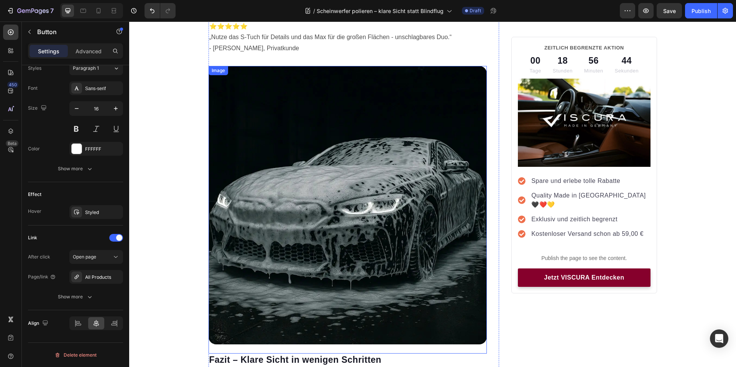
click at [381, 251] on img at bounding box center [347, 205] width 279 height 279
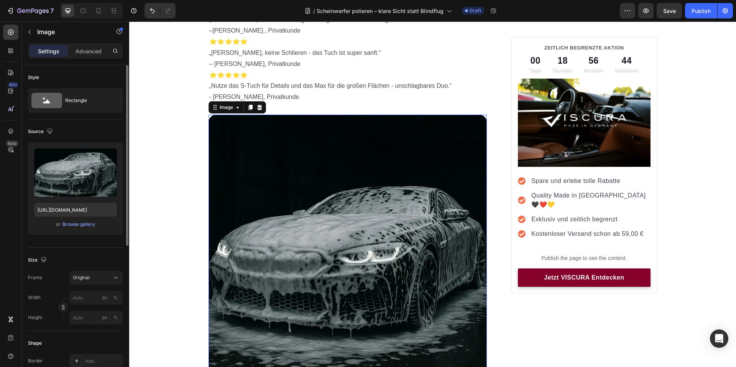
scroll to position [1380, 0]
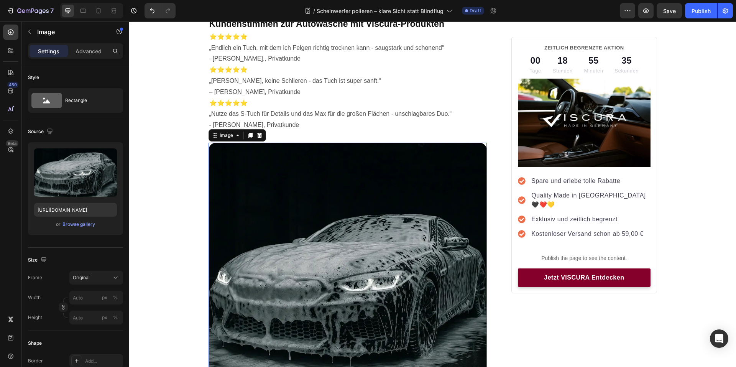
click at [422, 229] on img at bounding box center [347, 282] width 279 height 279
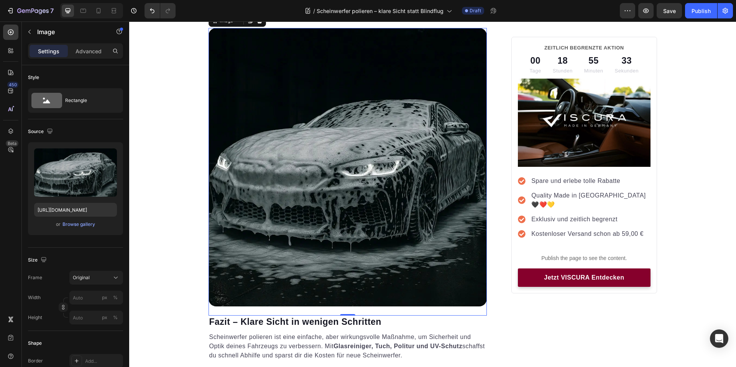
scroll to position [1494, 0]
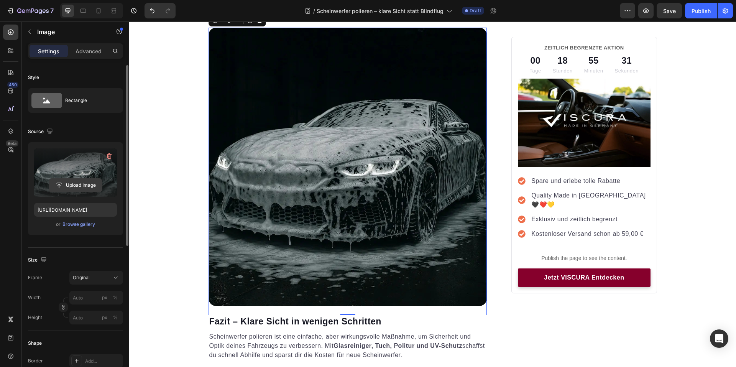
click at [79, 188] on input "file" at bounding box center [75, 185] width 53 height 13
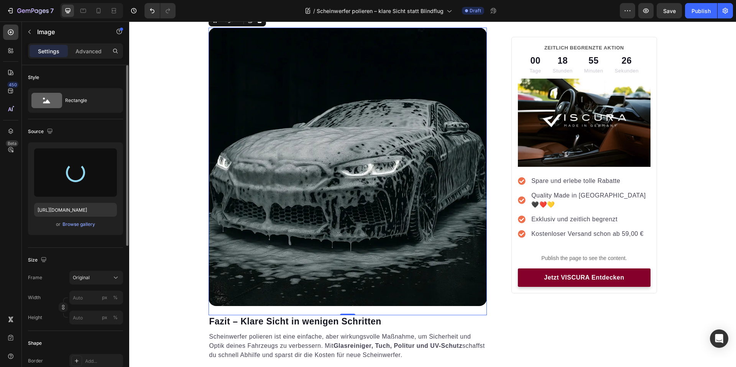
type input "https://cdn.shopify.com/s/files/1/0935/6191/3693/files/gempages_556740947103187…"
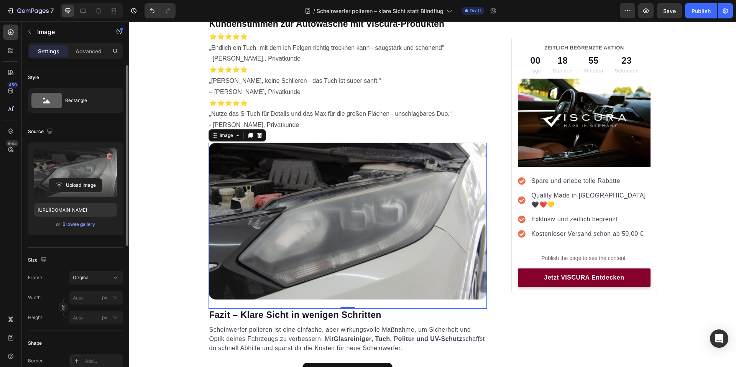
click at [471, 321] on h2 "Fazit – Klare Sicht in wenigen Schritten" at bounding box center [347, 314] width 279 height 13
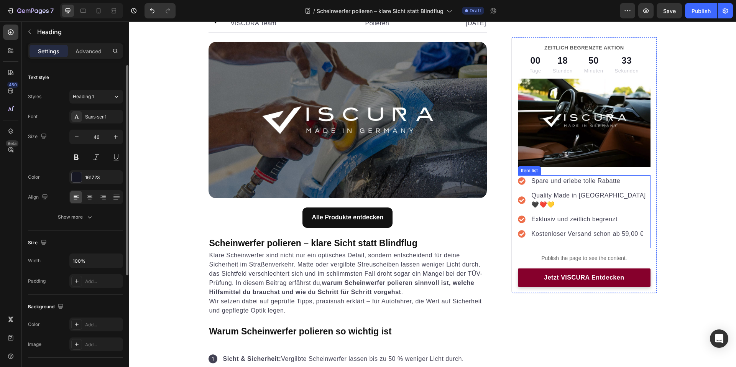
scroll to position [0, 0]
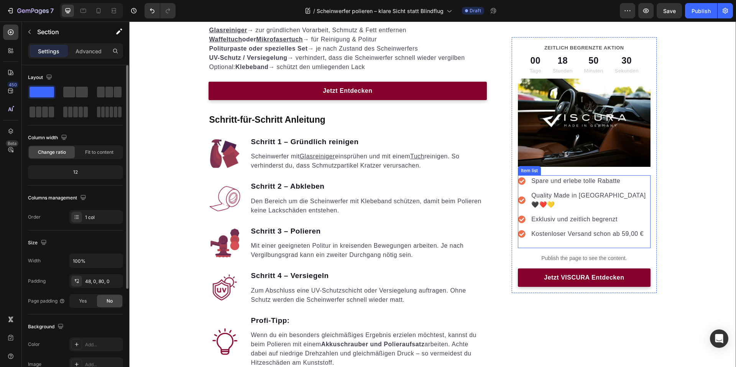
scroll to position [996, 0]
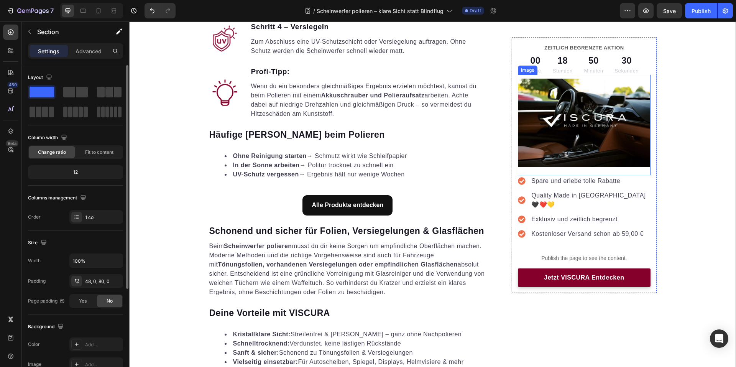
click at [628, 158] on img at bounding box center [584, 123] width 132 height 89
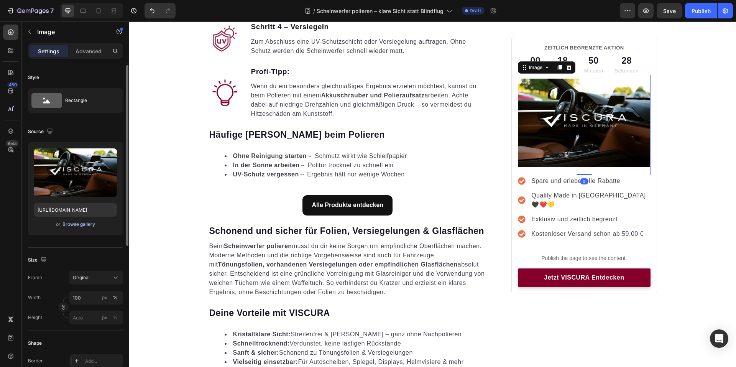
click at [79, 225] on div "Browse gallery" at bounding box center [78, 224] width 33 height 7
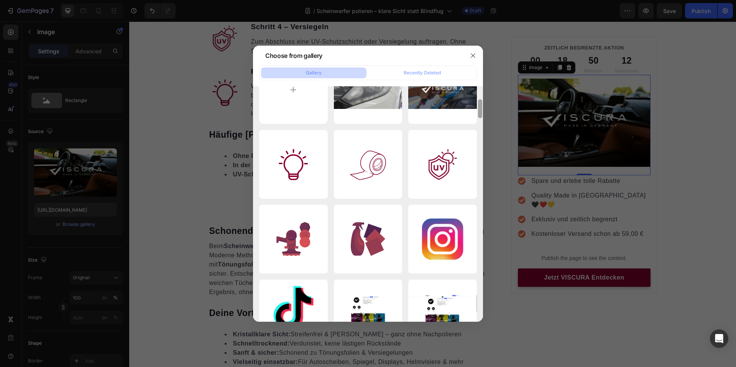
scroll to position [0, 0]
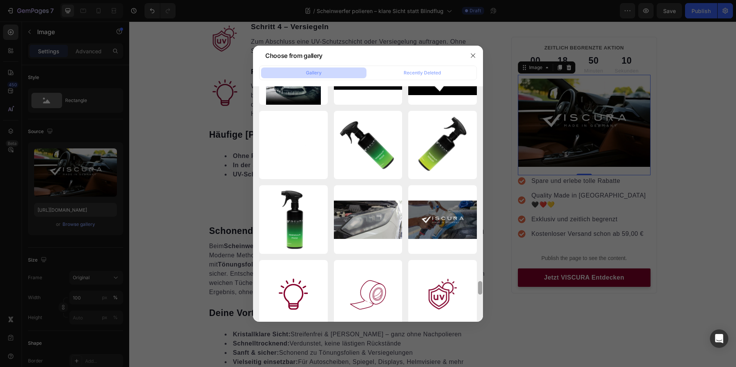
drag, startPoint x: 480, startPoint y: 286, endPoint x: 444, endPoint y: 367, distance: 88.4
click at [444, 0] on html "7 Version history / Scheinwerfer polieren – klare Sicht statt Blindflug Draft P…" at bounding box center [368, 0] width 736 height 0
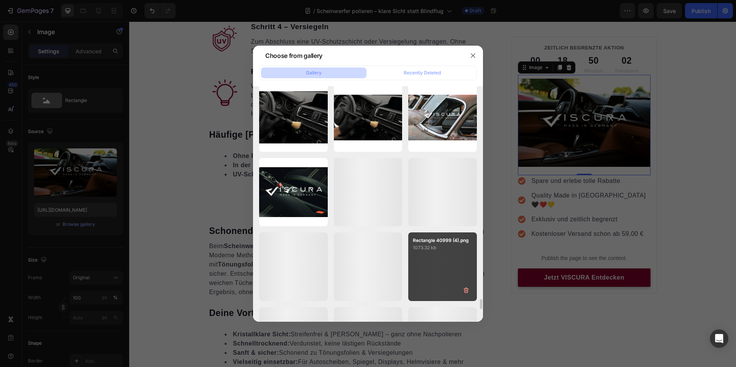
scroll to position [4971, 0]
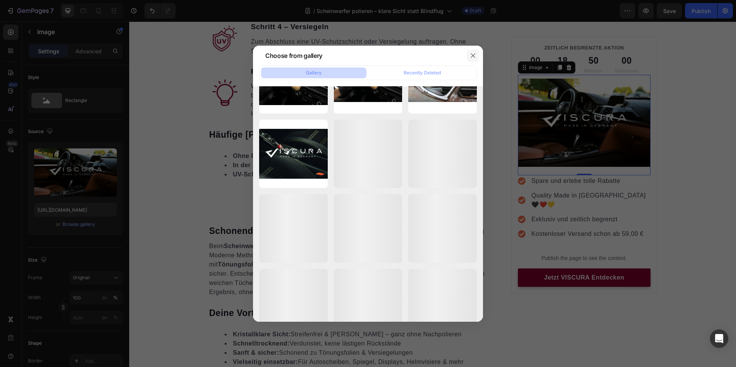
click at [473, 56] on icon "button" at bounding box center [473, 55] width 6 height 6
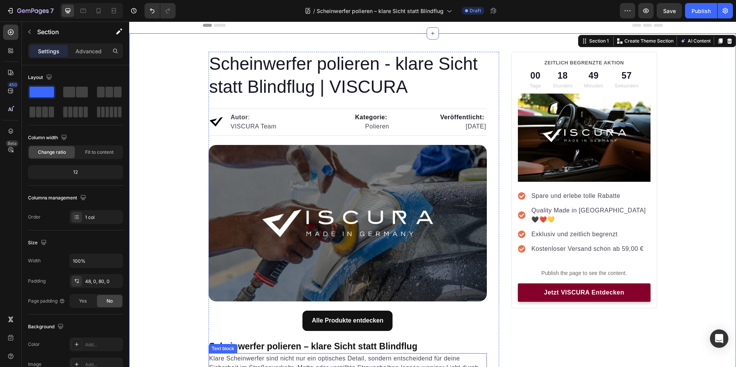
scroll to position [0, 0]
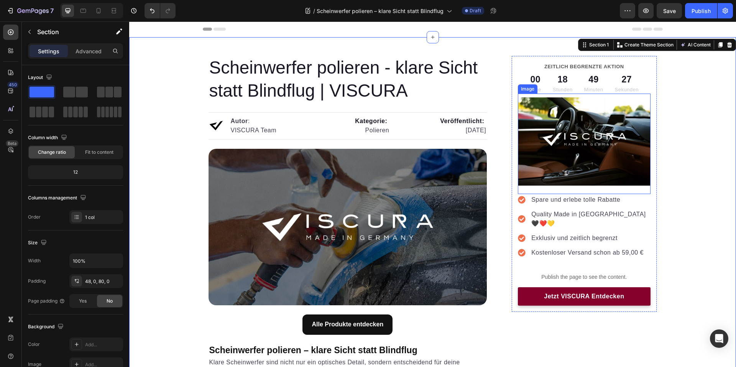
click at [611, 143] on img at bounding box center [584, 141] width 132 height 89
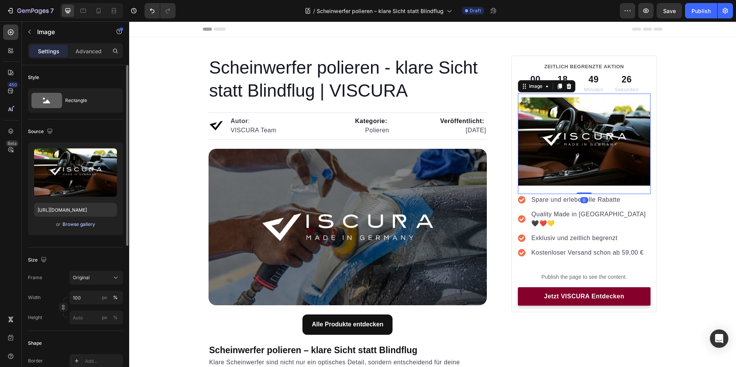
click at [72, 225] on div "Browse gallery" at bounding box center [78, 224] width 33 height 7
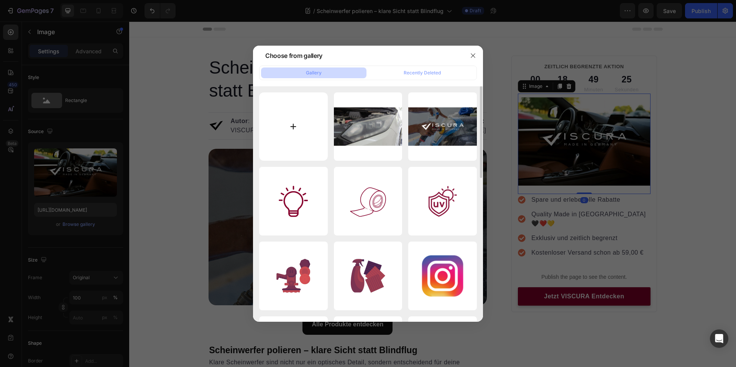
click at [296, 125] on input "file" at bounding box center [293, 126] width 69 height 69
type input "C:\fakepath\Lederreinigung ledersitze (2).jpg"
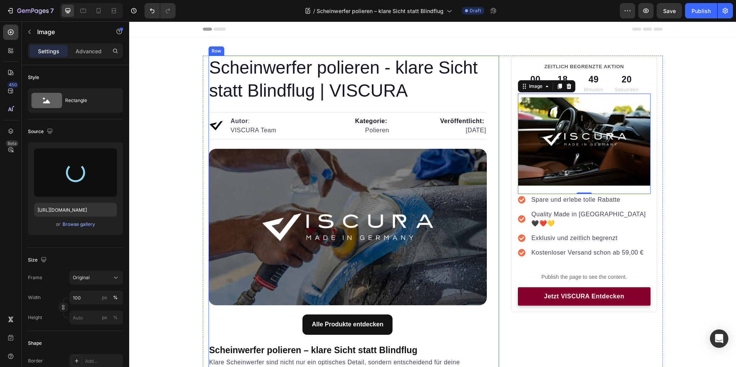
type input "[URL][DOMAIN_NAME]"
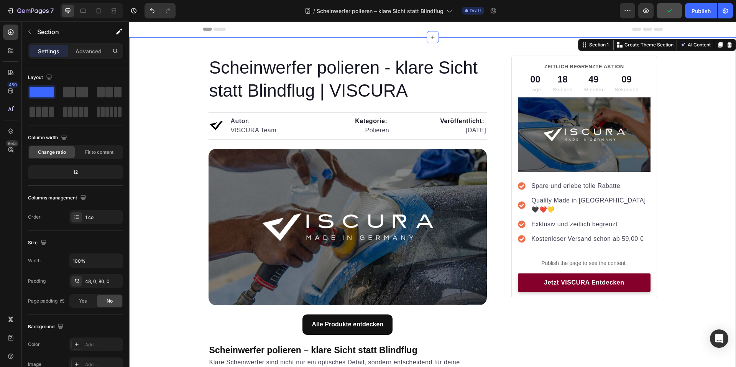
click at [666, 10] on icon "button" at bounding box center [669, 11] width 8 height 8
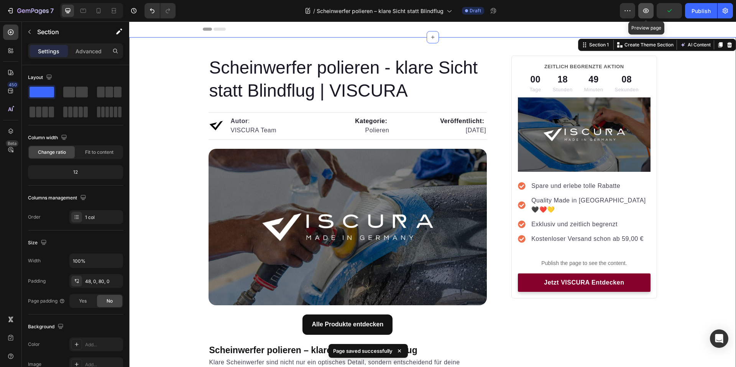
click at [644, 10] on icon "button" at bounding box center [646, 10] width 6 height 5
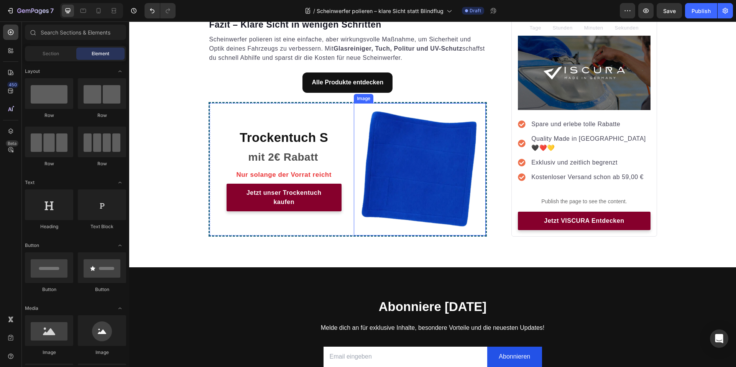
scroll to position [1662, 0]
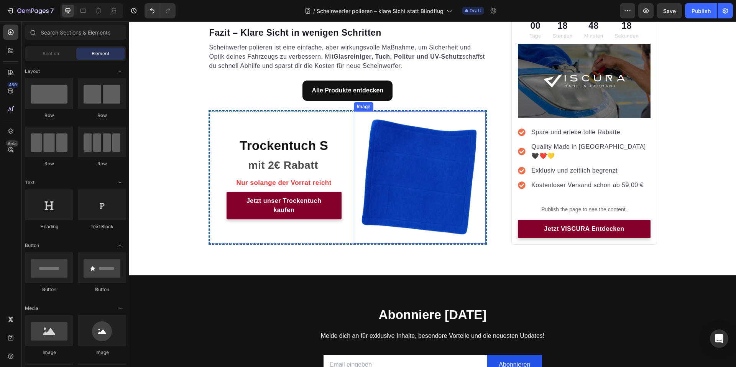
click at [469, 154] on img at bounding box center [420, 177] width 132 height 132
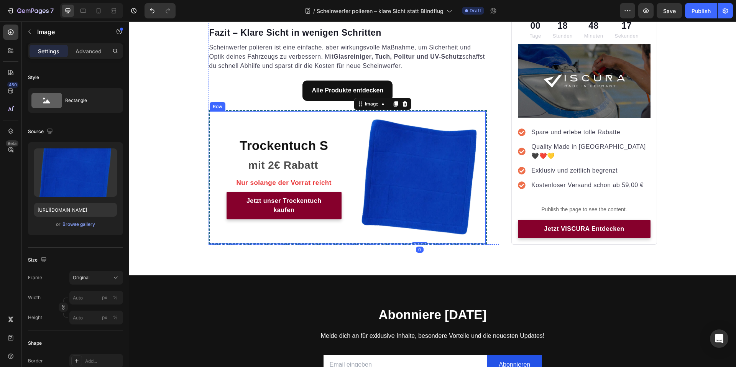
click at [326, 116] on div "Trockentuch S Heading mit 2€ Rabatt Text block Nur solange der Vorrat reicht Te…" at bounding box center [276, 177] width 132 height 132
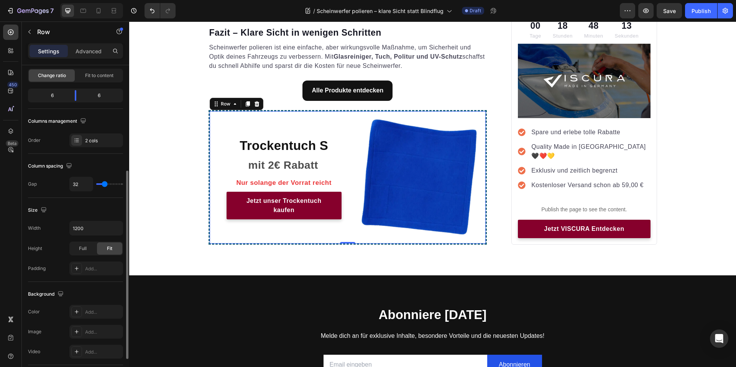
scroll to position [115, 0]
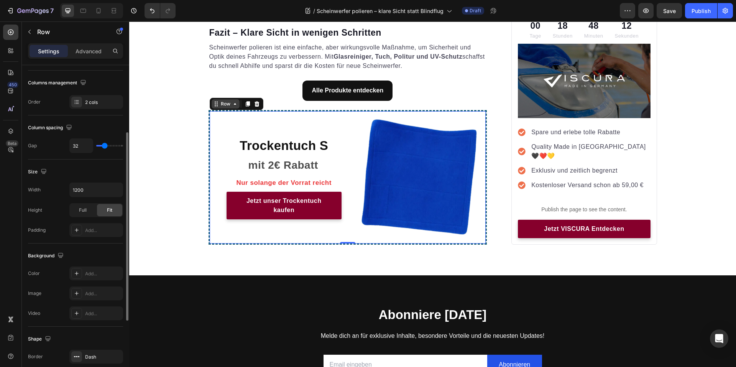
click at [226, 100] on div "Row" at bounding box center [226, 103] width 28 height 9
click at [102, 253] on div "Background" at bounding box center [75, 255] width 95 height 12
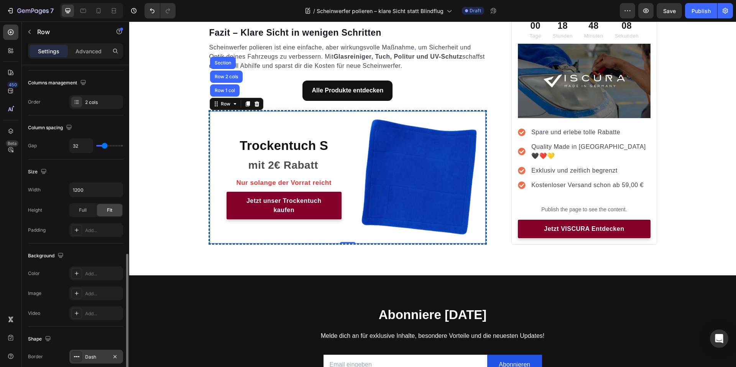
scroll to position [192, 0]
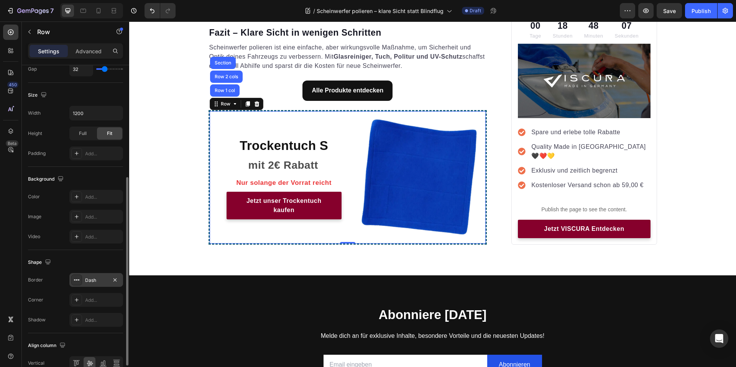
click at [92, 284] on div "Dash" at bounding box center [96, 280] width 54 height 14
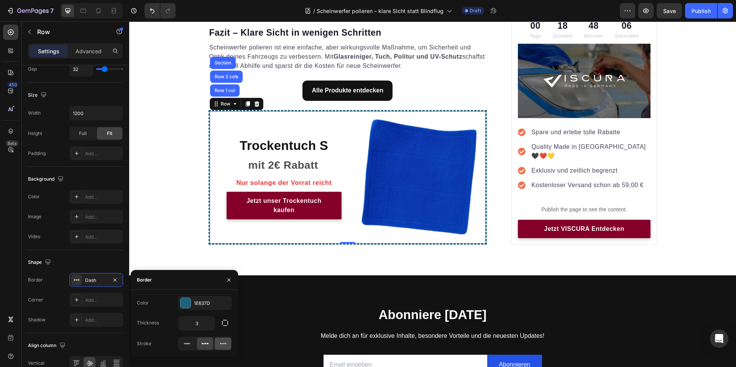
click at [218, 343] on div at bounding box center [223, 343] width 16 height 12
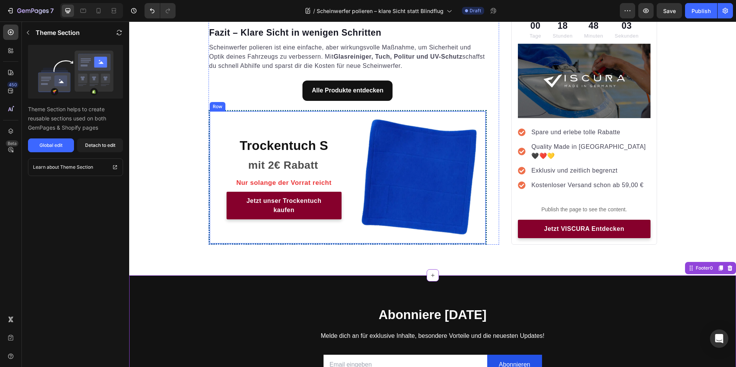
click at [349, 114] on div "Trockentuch S Heading mit 2€ Rabatt Text block Nur solange der Vorrat reicht Te…" at bounding box center [347, 177] width 279 height 134
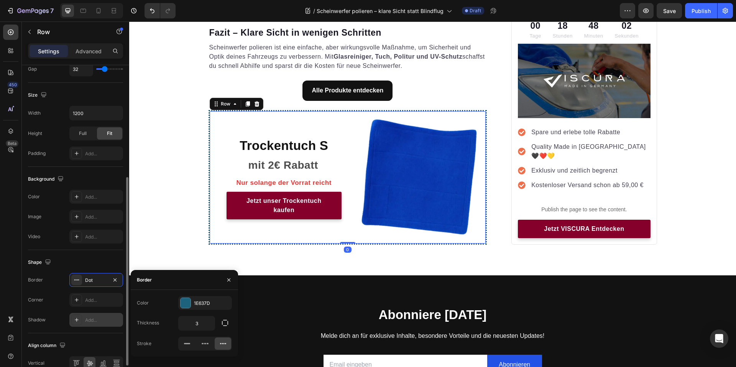
scroll to position [231, 0]
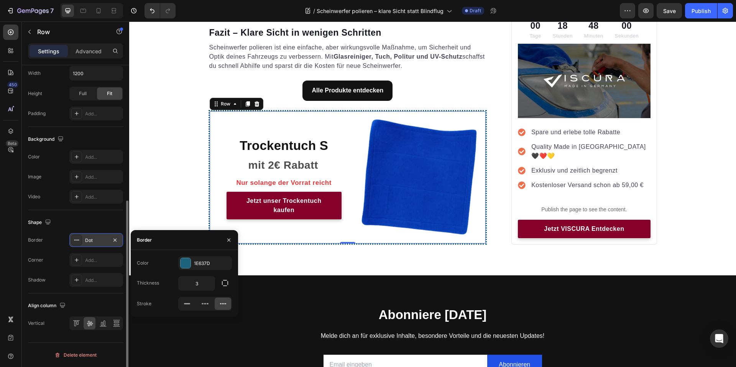
click at [102, 245] on div "Dot" at bounding box center [96, 240] width 54 height 14
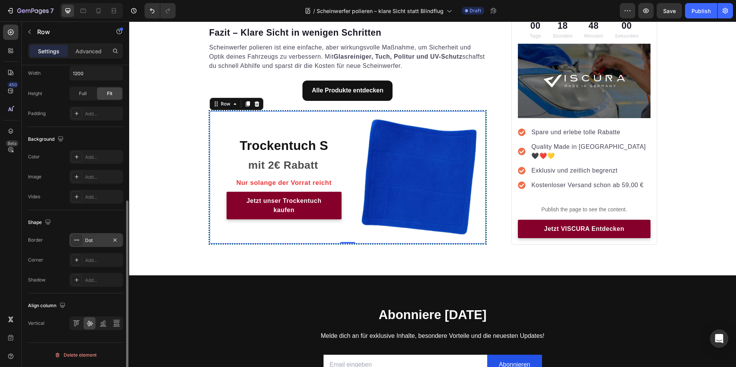
click at [94, 242] on div "Dot" at bounding box center [96, 240] width 22 height 7
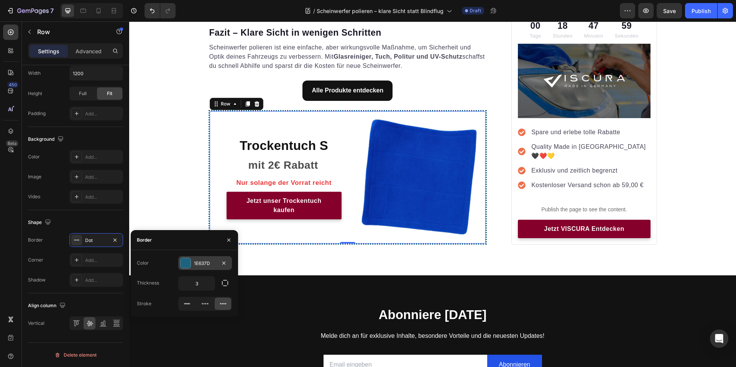
click at [190, 265] on div at bounding box center [185, 263] width 10 height 10
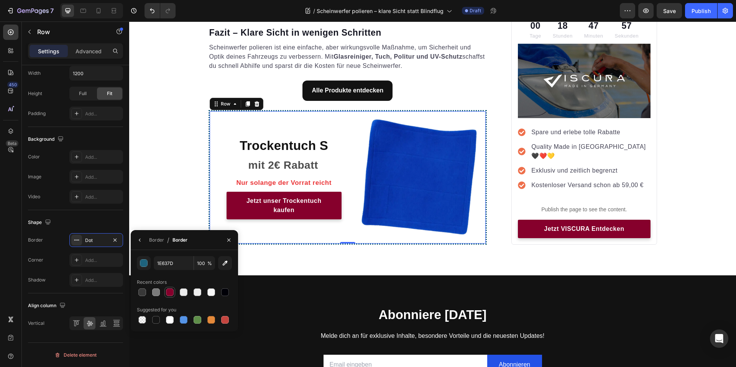
click at [171, 293] on div at bounding box center [170, 292] width 8 height 8
type input "86002C"
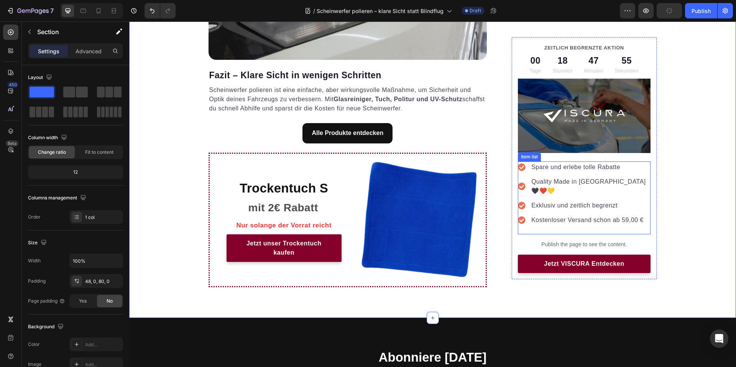
scroll to position [1585, 0]
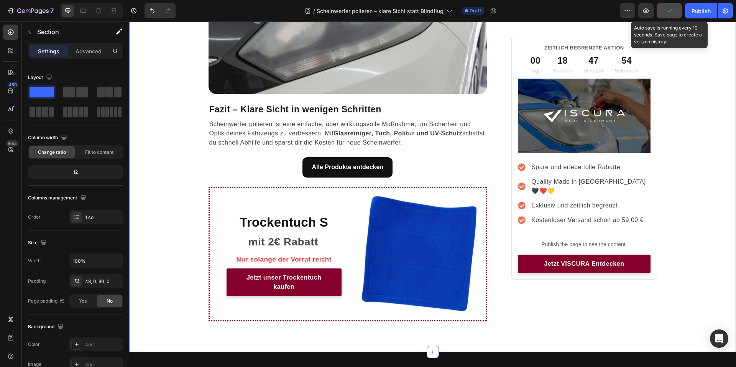
click at [665, 10] on button "button" at bounding box center [668, 10] width 25 height 15
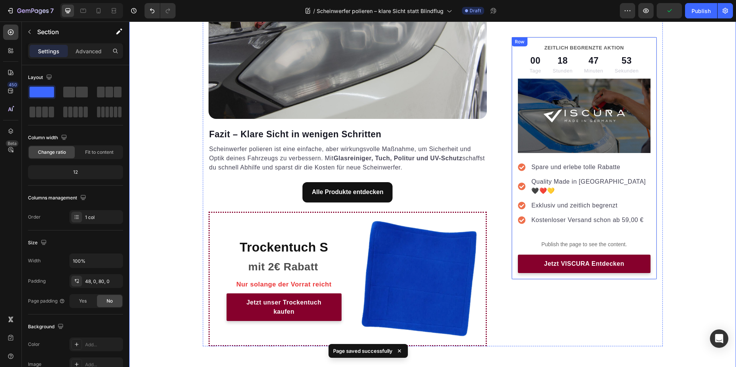
scroll to position [1547, 0]
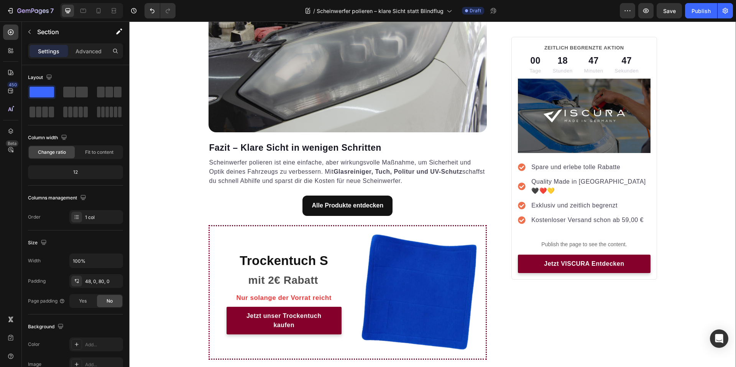
click at [638, 9] on div "Preview Save Publish" at bounding box center [676, 10] width 113 height 15
click at [641, 9] on button "button" at bounding box center [645, 10] width 15 height 15
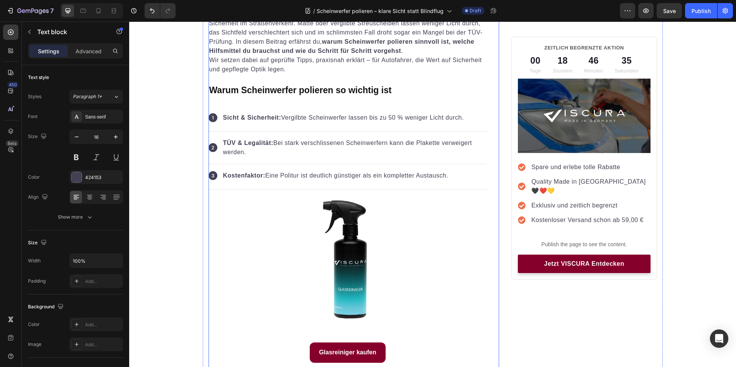
scroll to position [0, 0]
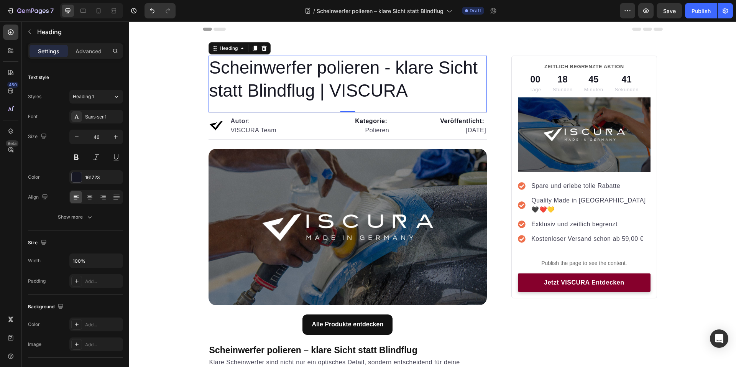
click at [392, 95] on h1 "Scheinwerfer polieren - klare Sicht statt Blindflug | VISCURA" at bounding box center [347, 80] width 279 height 48
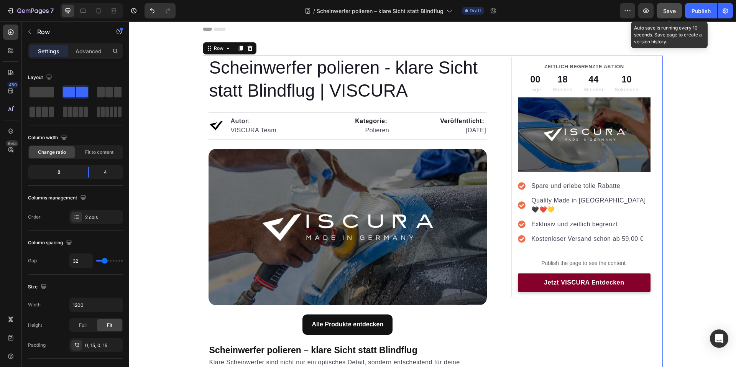
click at [662, 11] on button "Save" at bounding box center [668, 10] width 25 height 15
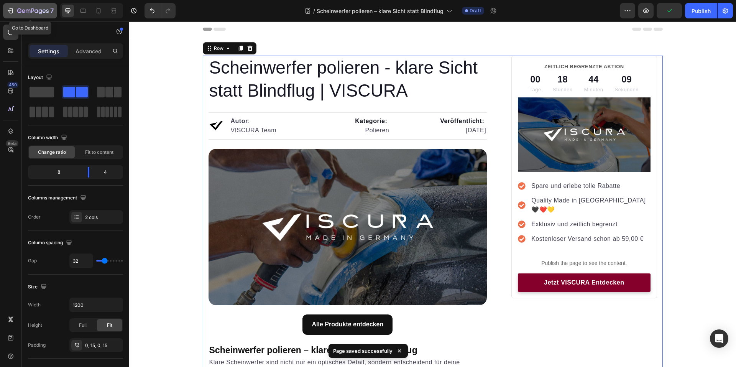
click at [34, 8] on div "7" at bounding box center [35, 10] width 36 height 9
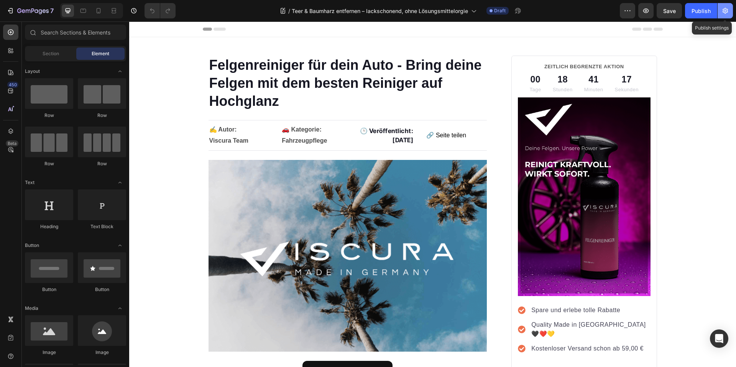
click at [723, 8] on icon "button" at bounding box center [725, 11] width 8 height 8
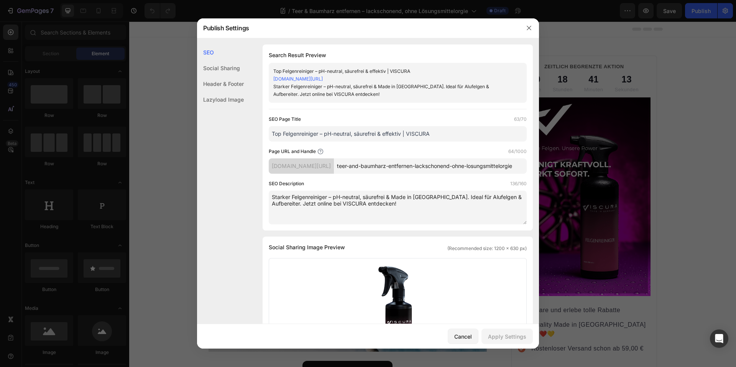
click at [380, 174] on input "teer-and-baumharz-entfernen-lackschonend-ohne-losungsmittelorgie" at bounding box center [430, 165] width 193 height 15
paste input "harz-entfernen-auto"
type input "teer-harz-entfernen-auto"
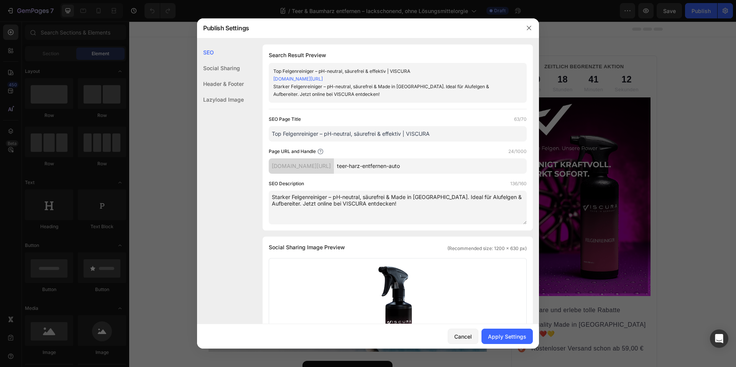
click at [456, 138] on input "Top Felgenreiniger – pH-neutral, säurefrei & effektiv | VISCURA" at bounding box center [398, 133] width 258 height 15
click at [456, 154] on div "Page URL and Handle 24/1000" at bounding box center [398, 152] width 258 height 8
click at [509, 338] on div "Apply Settings" at bounding box center [507, 336] width 38 height 8
click at [529, 25] on icon "button" at bounding box center [529, 28] width 6 height 6
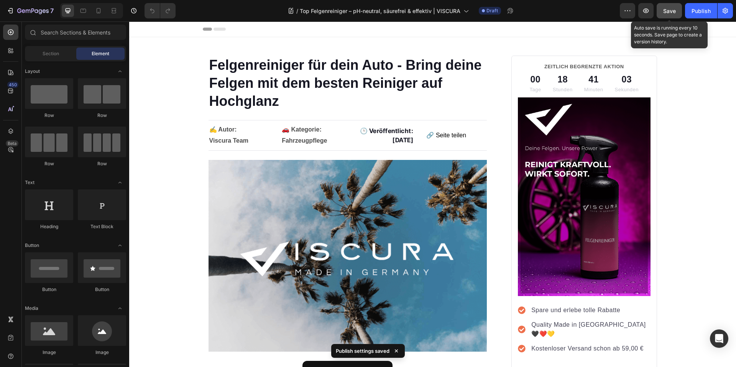
click at [665, 13] on span "Save" at bounding box center [669, 11] width 13 height 7
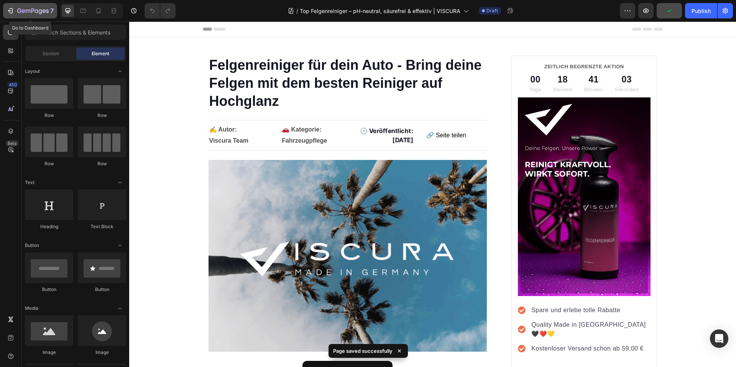
click at [23, 11] on icon "button" at bounding box center [32, 11] width 31 height 7
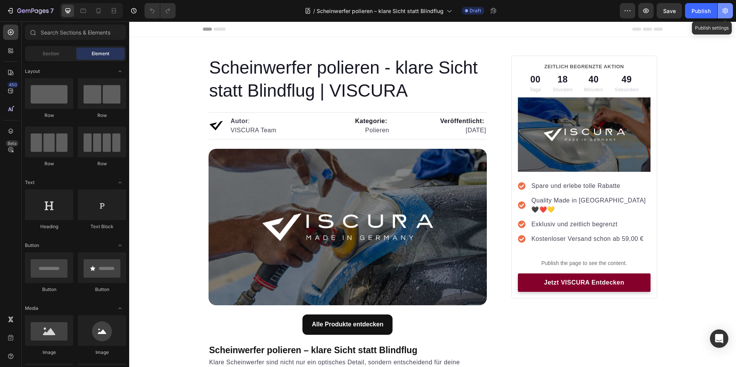
click at [722, 15] on button "button" at bounding box center [724, 10] width 15 height 15
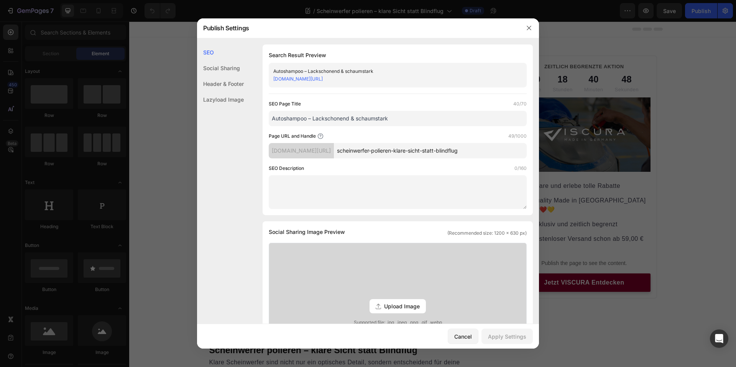
click at [458, 153] on input "scheinwerfer-polieren-klare-sicht-statt-blindflug" at bounding box center [430, 150] width 193 height 15
paste input "scheinwerfer-polieren"
paste input "text"
type input "scheinwerfer-polieren"
click at [516, 339] on div "Apply Settings" at bounding box center [507, 336] width 38 height 8
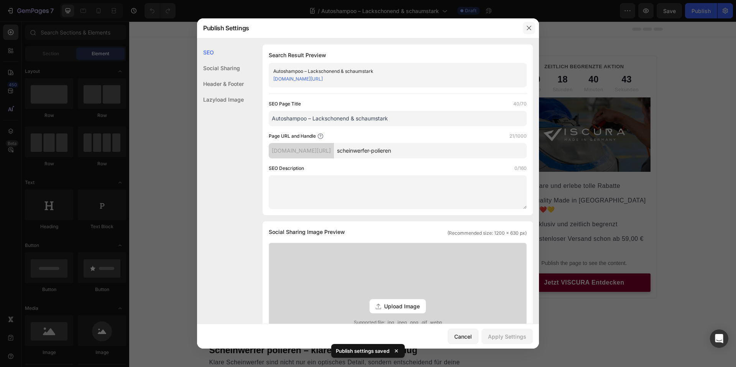
click at [527, 30] on icon "button" at bounding box center [529, 28] width 6 height 6
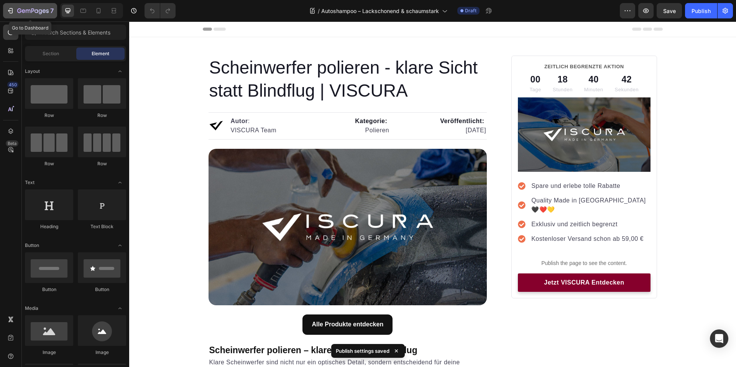
click at [27, 10] on icon "button" at bounding box center [28, 11] width 5 height 3
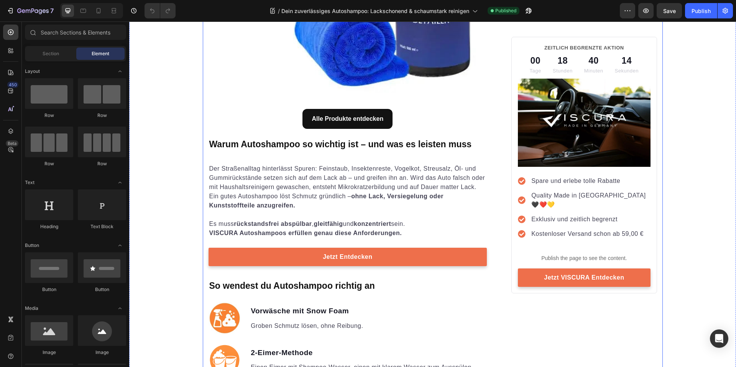
scroll to position [690, 0]
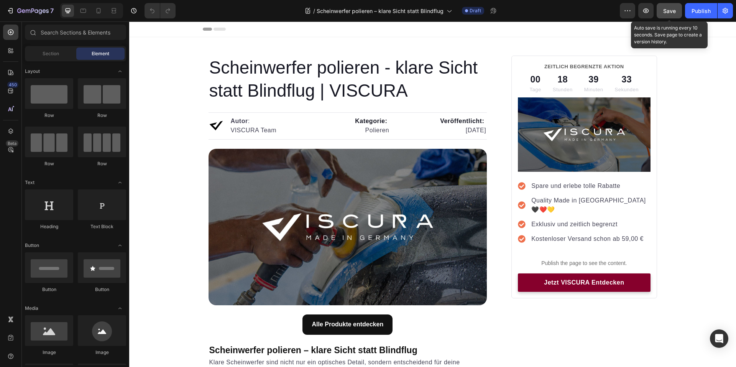
click at [664, 13] on span "Save" at bounding box center [669, 11] width 13 height 7
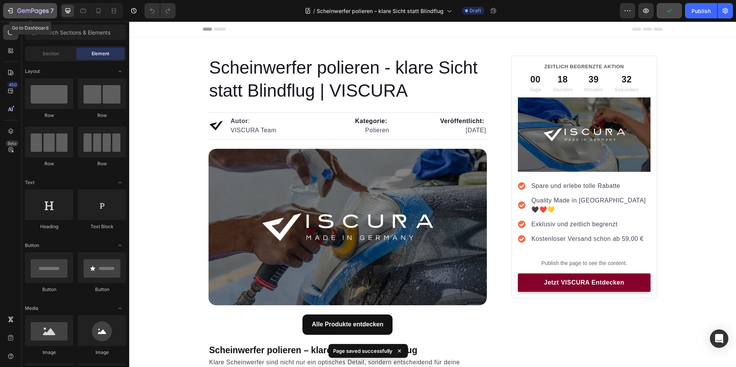
click at [35, 11] on icon "button" at bounding box center [35, 10] width 3 height 3
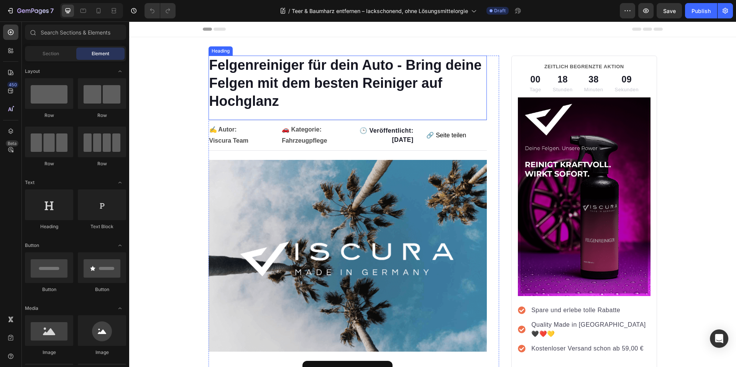
click at [349, 80] on h1 "Felgenreiniger für dein Auto - Bring deine Felgen mit dem besten Reiniger auf H…" at bounding box center [347, 83] width 279 height 55
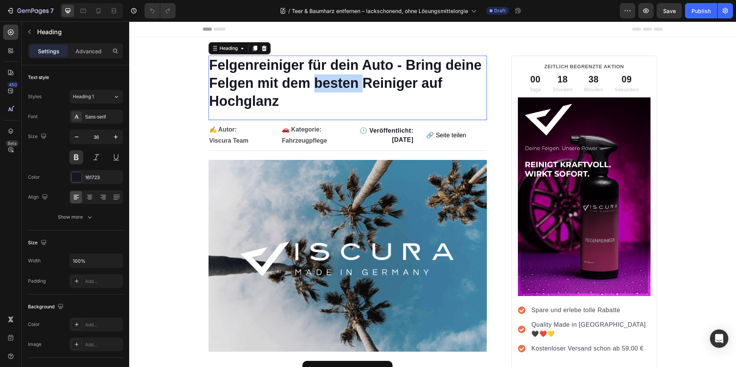
click at [349, 80] on p "Felgenreiniger für dein Auto - Bring deine Felgen mit dem besten Reiniger auf H…" at bounding box center [347, 83] width 277 height 54
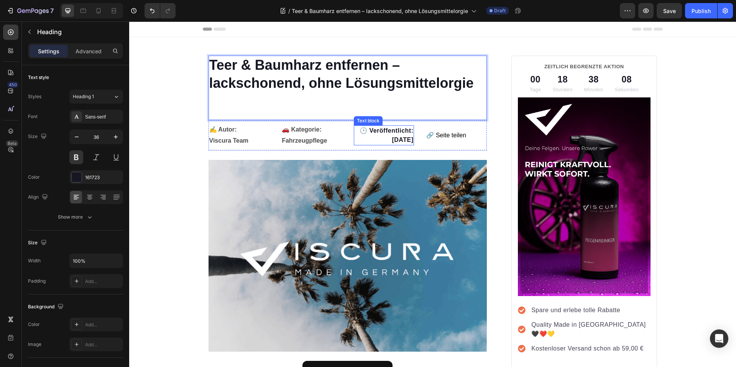
click at [352, 103] on p "Rich Text Editor. Editing area: main" at bounding box center [347, 101] width 277 height 18
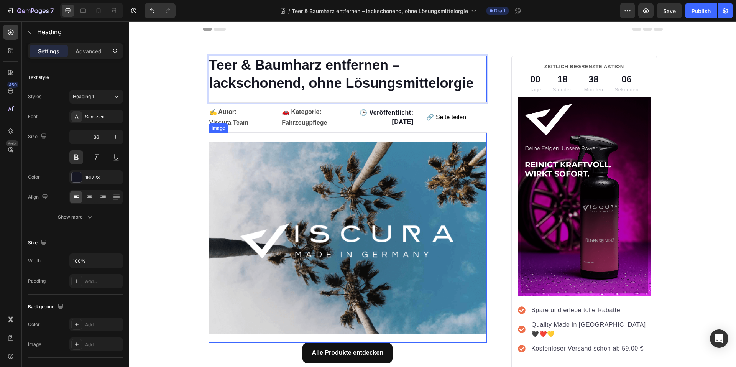
click at [360, 173] on img at bounding box center [347, 238] width 279 height 192
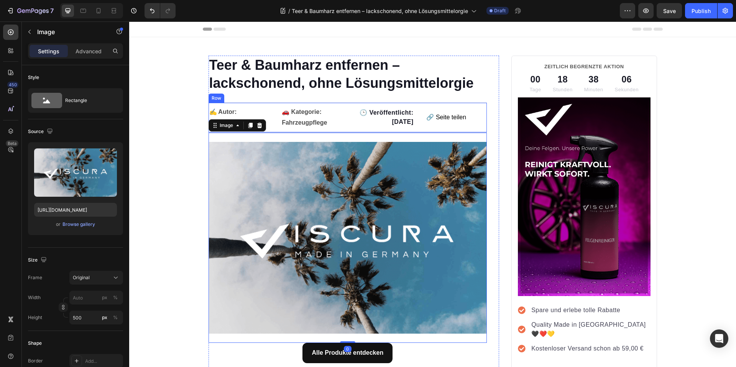
click at [319, 125] on p "🚗 Kategorie: Fahrzeugpflege" at bounding box center [311, 118] width 59 height 22
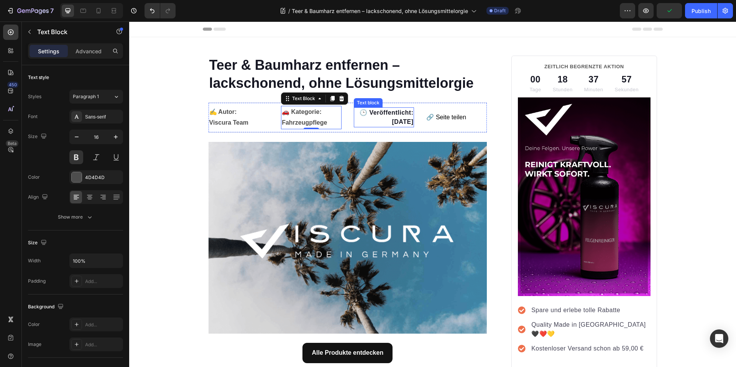
click at [407, 124] on strong "🕒 Veröffentlicht: [DATE]" at bounding box center [386, 117] width 54 height 16
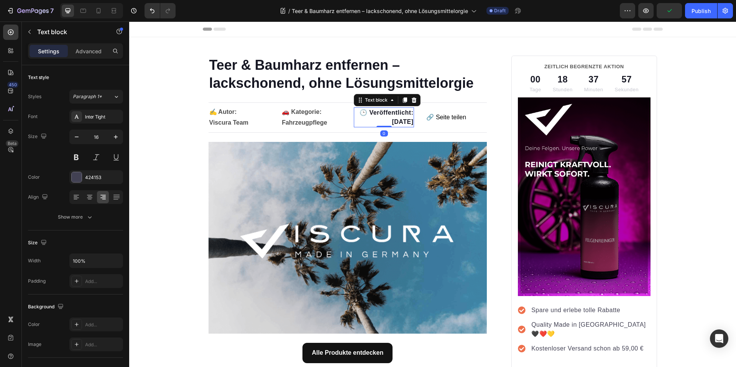
click at [408, 123] on strong "🕒 Veröffentlicht: [DATE]" at bounding box center [386, 117] width 54 height 16
click at [392, 123] on strong "🕒 Veröffentlicht: [DATE]" at bounding box center [386, 117] width 54 height 16
drag, startPoint x: 393, startPoint y: 123, endPoint x: 370, endPoint y: 125, distance: 23.0
click at [370, 125] on strong "🕒 Veröffentlicht: [DATE]" at bounding box center [386, 117] width 54 height 16
click at [310, 123] on p "🚗 Kategorie: Fahrzeugpflege" at bounding box center [311, 118] width 59 height 22
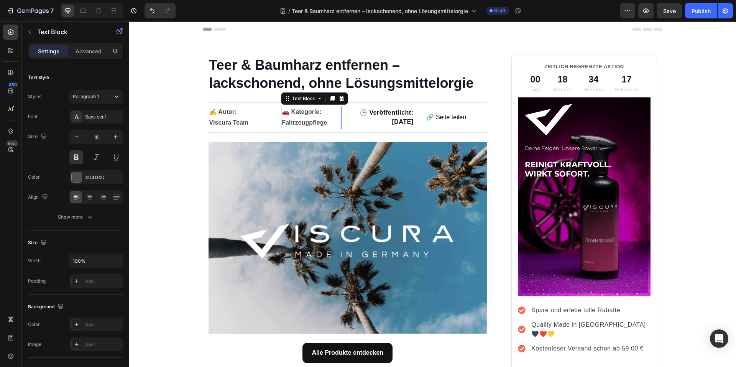
click at [310, 123] on p "🚗 Kategorie: Fahrzeugpflege" at bounding box center [311, 118] width 59 height 22
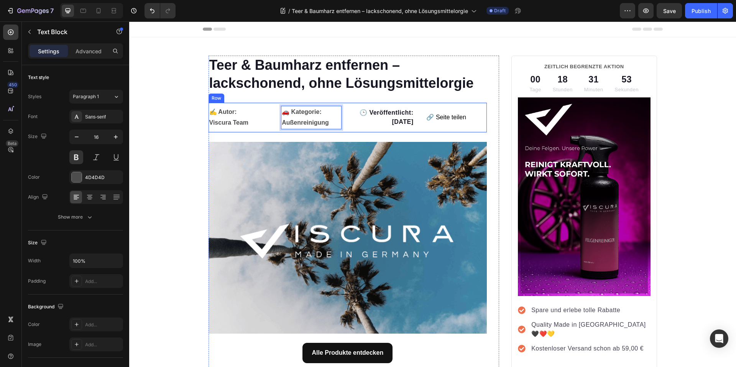
click at [384, 149] on img at bounding box center [347, 238] width 279 height 192
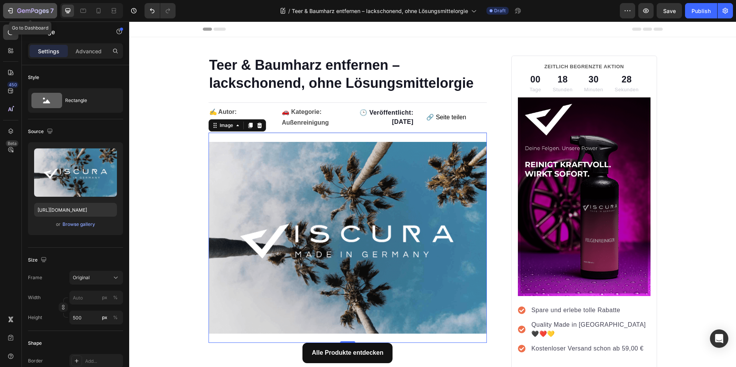
click at [31, 13] on icon "button" at bounding box center [32, 11] width 31 height 7
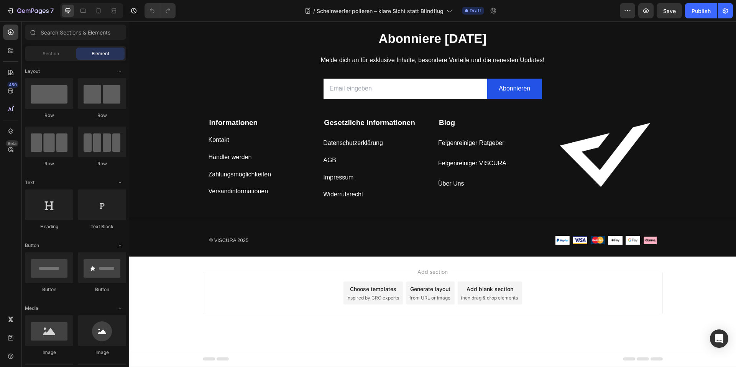
scroll to position [1698, 0]
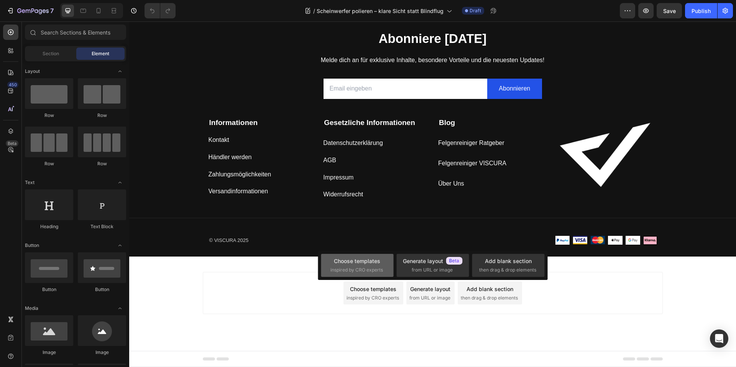
click at [364, 264] on div "Choose templates" at bounding box center [357, 261] width 46 height 8
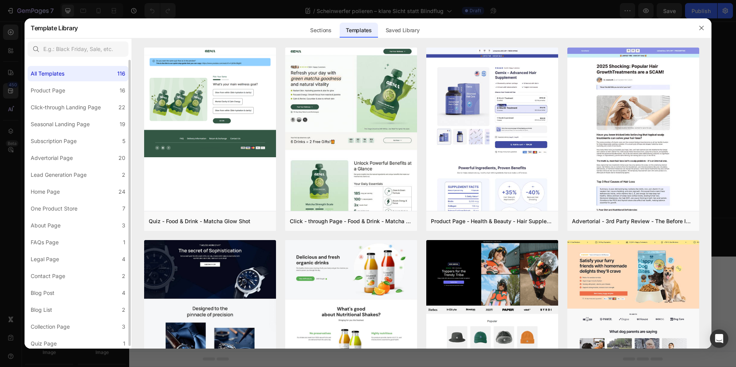
click at [104, 60] on div "All Templates 116 Product Page 16 Click-through Landing Page 22 Seasonal Landin…" at bounding box center [78, 205] width 107 height 291
click at [100, 50] on input "text" at bounding box center [78, 48] width 101 height 15
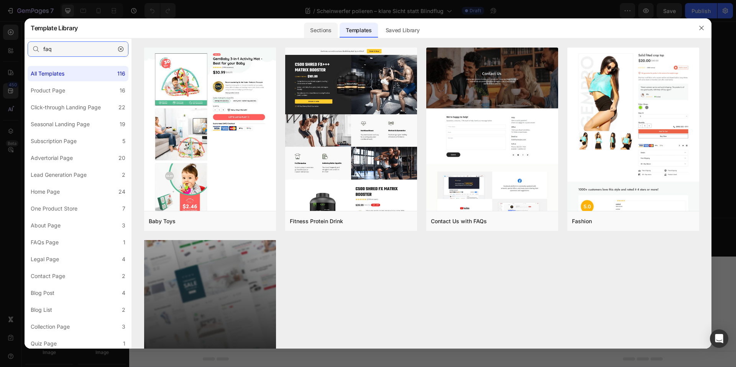
type input "faq"
click at [328, 34] on div "Sections" at bounding box center [320, 30] width 33 height 15
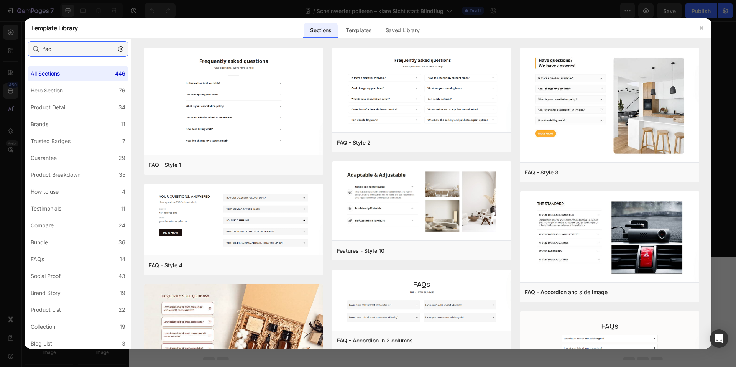
click at [61, 51] on input "faq" at bounding box center [78, 48] width 101 height 15
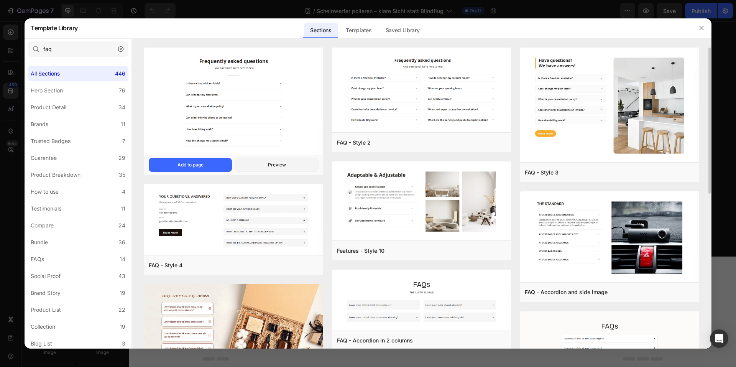
click at [213, 98] on img at bounding box center [233, 102] width 179 height 109
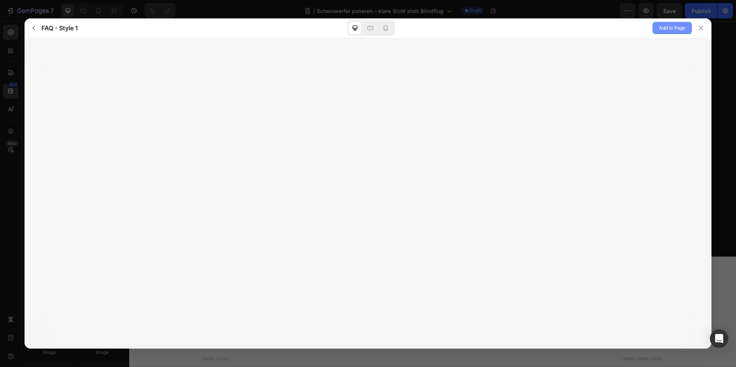
click at [673, 26] on span "Add to Page" at bounding box center [672, 27] width 26 height 9
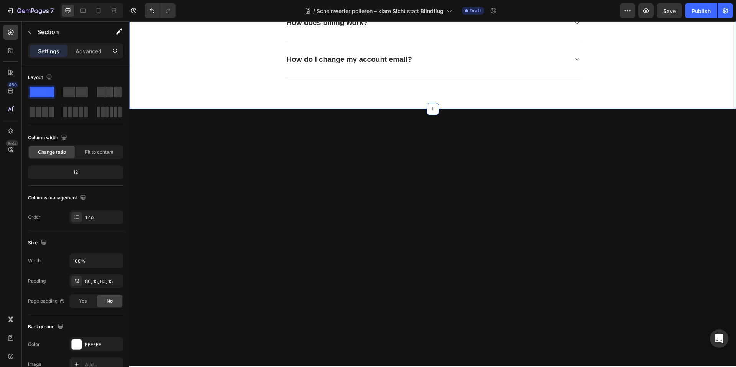
scroll to position [1762, 0]
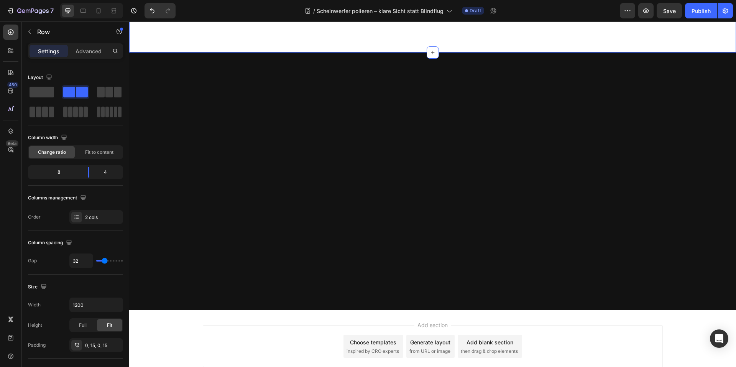
scroll to position [1877, 0]
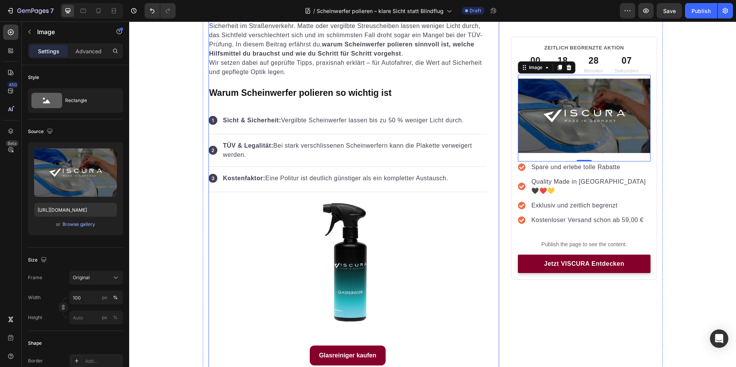
scroll to position [192, 0]
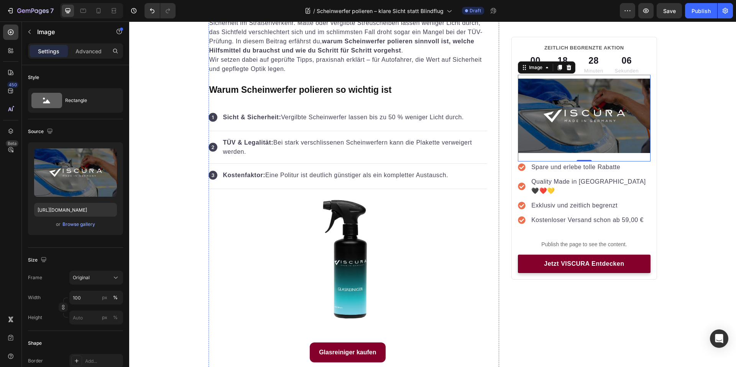
click at [380, 8] on h2 "Scheinwerfer polieren – klare Sicht statt Blindflug" at bounding box center [347, 1] width 279 height 13
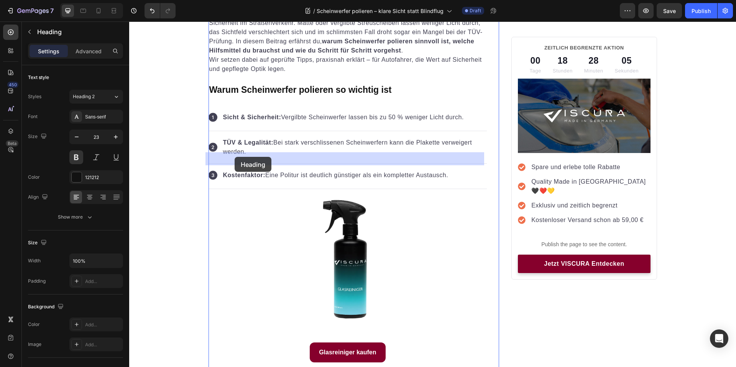
drag, startPoint x: 380, startPoint y: 156, endPoint x: 235, endPoint y: 157, distance: 145.2
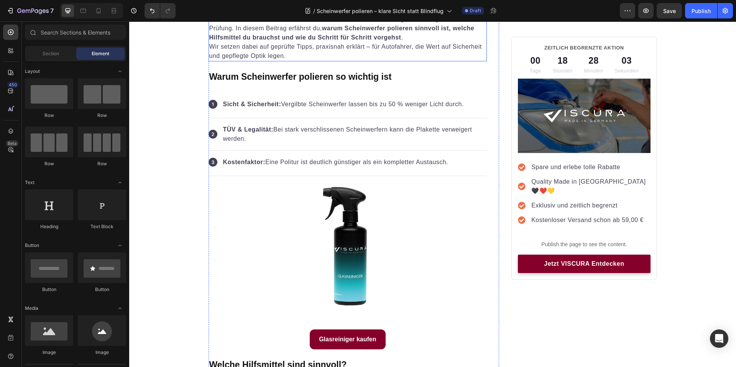
click at [323, 42] on p "Klare Scheinwerfer sind nicht nur ein optisches Detail, sondern entscheidend fü…" at bounding box center [347, 19] width 277 height 46
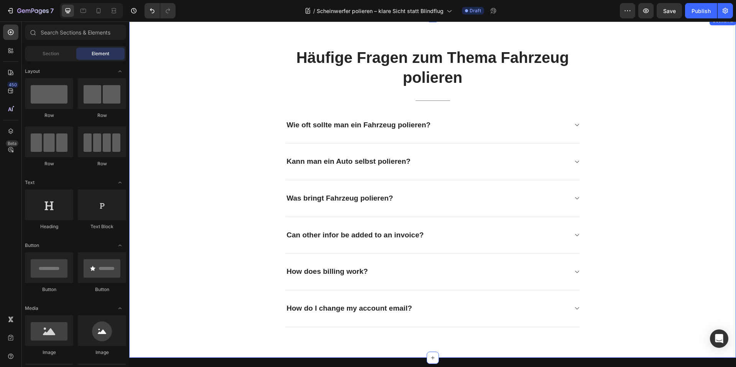
scroll to position [1883, 0]
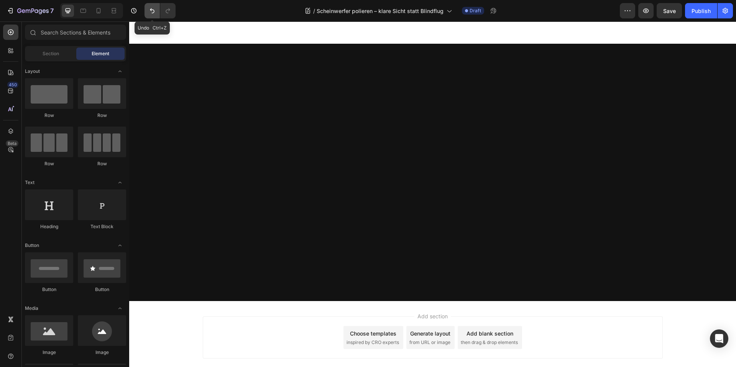
click at [149, 12] on icon "Undo/Redo" at bounding box center [152, 11] width 8 height 8
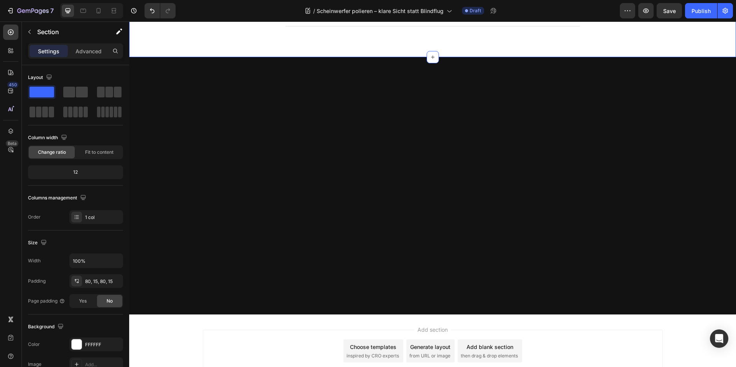
drag, startPoint x: 582, startPoint y: 192, endPoint x: 575, endPoint y: 189, distance: 7.0
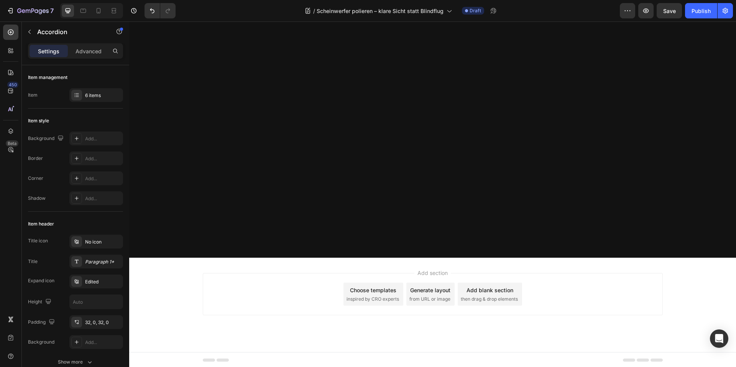
scroll to position [1921, 0]
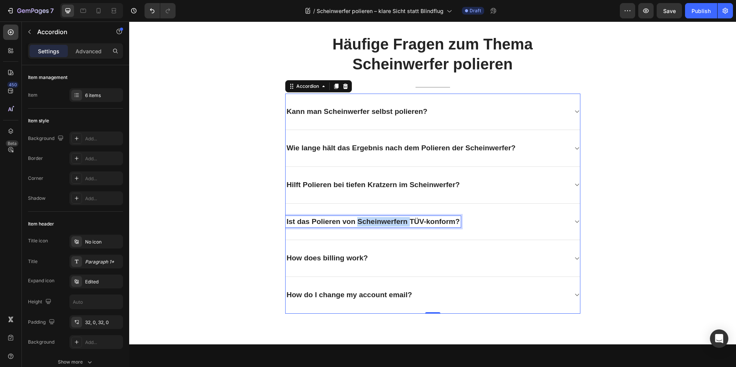
click at [369, 220] on p "Ist das Polieren von Scheinwerfern TÜV-konform?" at bounding box center [373, 222] width 173 height 10
click at [580, 222] on div "Häufige Fragen zum Thema Scheinwerfer polieren Heading Title Line Kann man Sche…" at bounding box center [432, 173] width 595 height 280
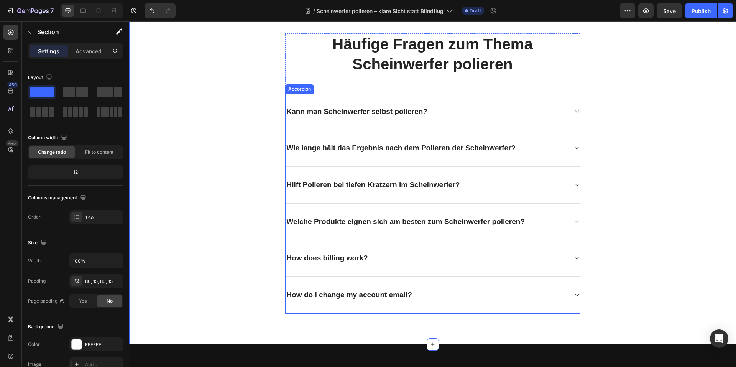
click at [577, 222] on div "Kann man Scheinwerfer selbst polieren? Wie lange hält das Ergebnis nach dem Pol…" at bounding box center [432, 204] width 295 height 220
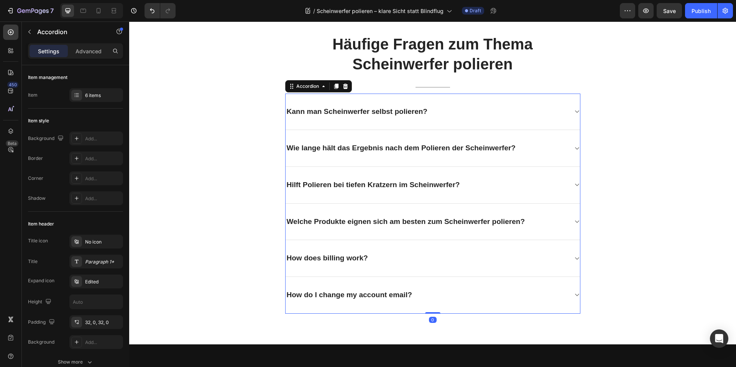
click at [561, 224] on div "Welche Produkte eignen sich am besten zum Scheinwerfer polieren?" at bounding box center [426, 222] width 282 height 12
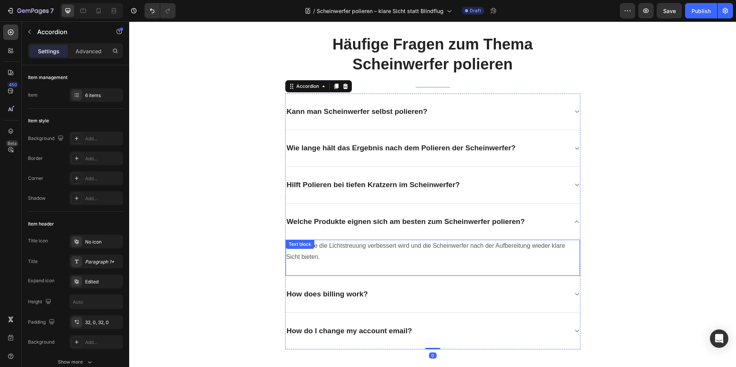
click at [360, 247] on p "Ja, solange die Lichtstreuung verbessert wird und die Scheinwerfer nach der Auf…" at bounding box center [432, 251] width 293 height 22
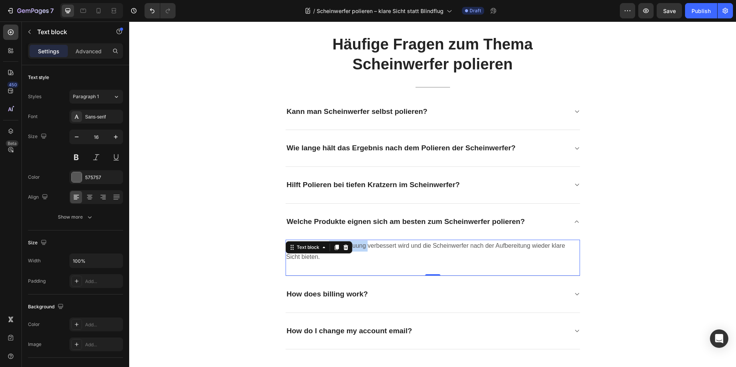
click at [360, 247] on p "Ja, solange die Lichtstreuung verbessert wird und die Scheinwerfer nach der Auf…" at bounding box center [432, 251] width 293 height 22
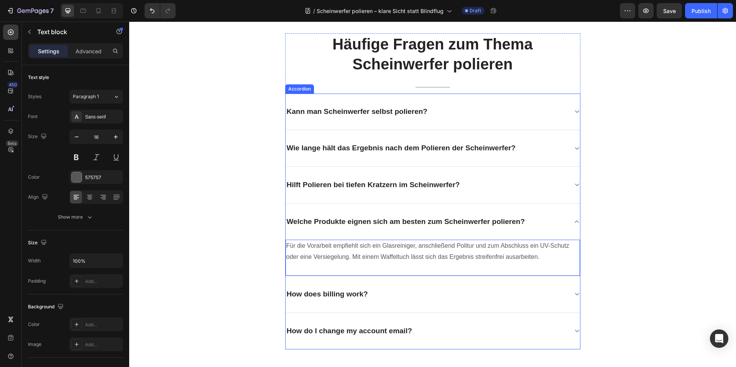
click at [573, 227] on div "Welche Produkte eignen sich am besten zum Scheinwerfer polieren?" at bounding box center [432, 221] width 294 height 36
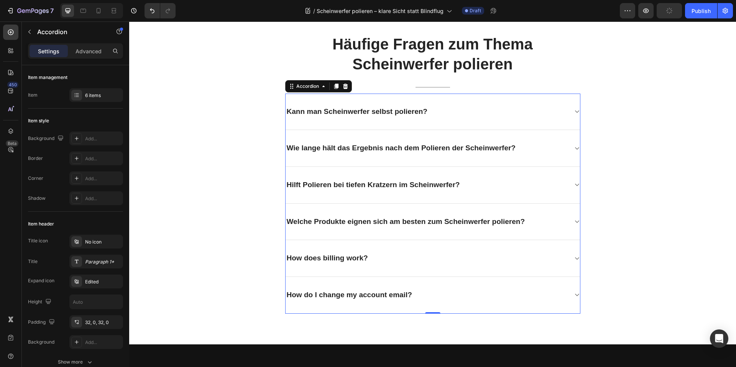
click at [377, 290] on div "How do I change my account email?" at bounding box center [349, 295] width 128 height 12
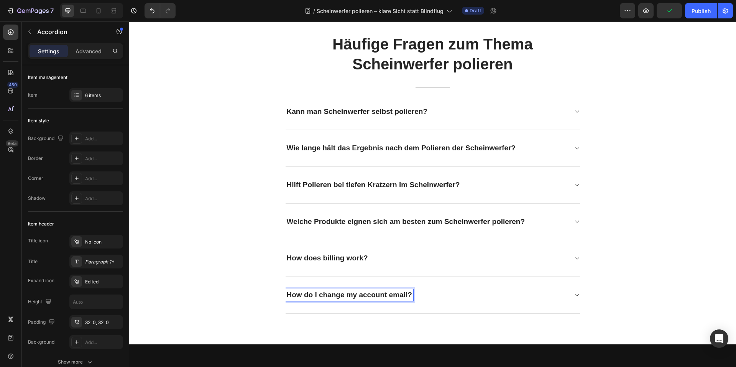
click at [369, 294] on p "How do I change my account email?" at bounding box center [349, 295] width 125 height 10
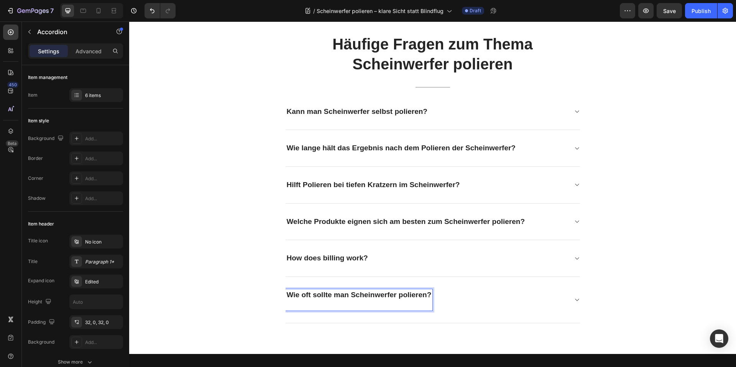
click at [573, 290] on div "Wie oft sollte man Scheinwerfer polieren?" at bounding box center [432, 300] width 294 height 46
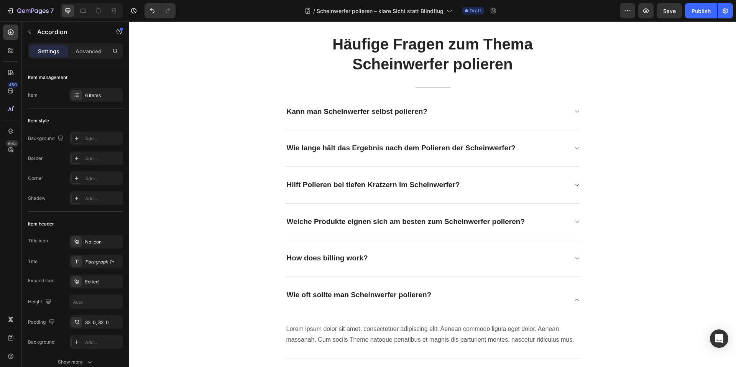
click at [398, 290] on div "Wie oft sollte man Scheinwerfer polieren?" at bounding box center [358, 299] width 147 height 21
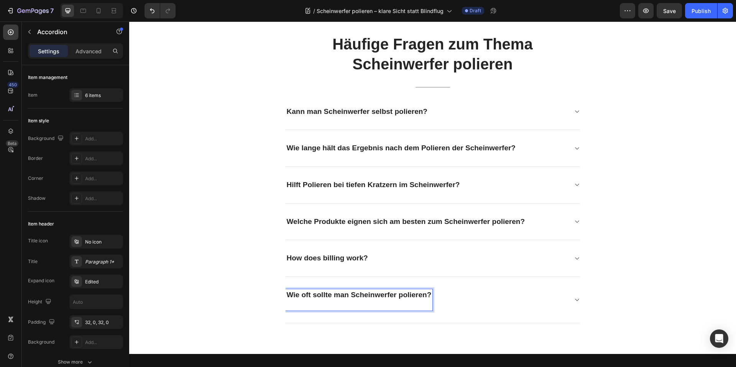
click at [382, 307] on p "Wie oft sollte man Scheinwerfer polieren?" at bounding box center [359, 299] width 145 height 19
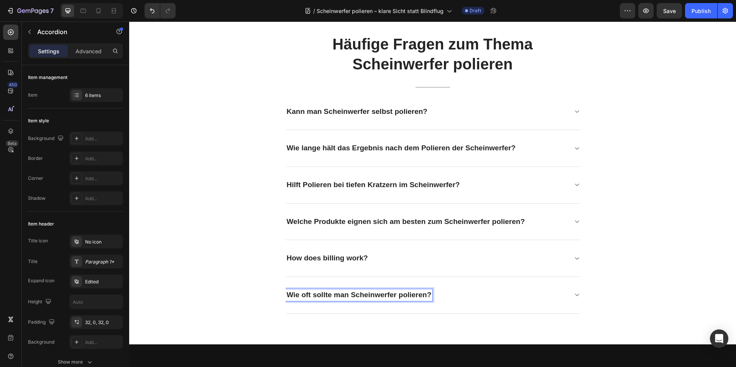
click at [505, 292] on div "Wie oft sollte man Scheinwerfer polieren?" at bounding box center [426, 295] width 282 height 12
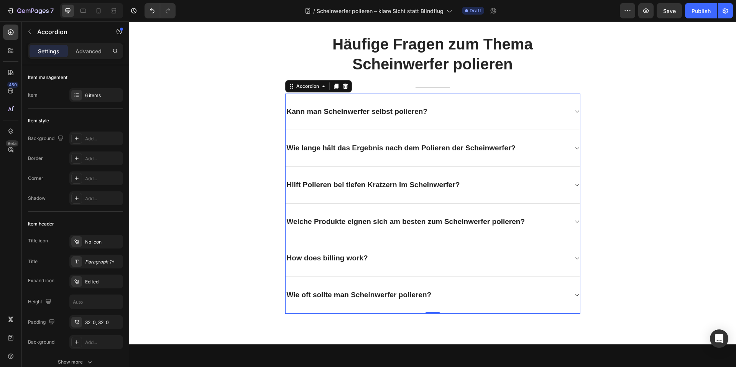
click at [492, 285] on div "Wie oft sollte man Scheinwerfer polieren?" at bounding box center [432, 295] width 294 height 37
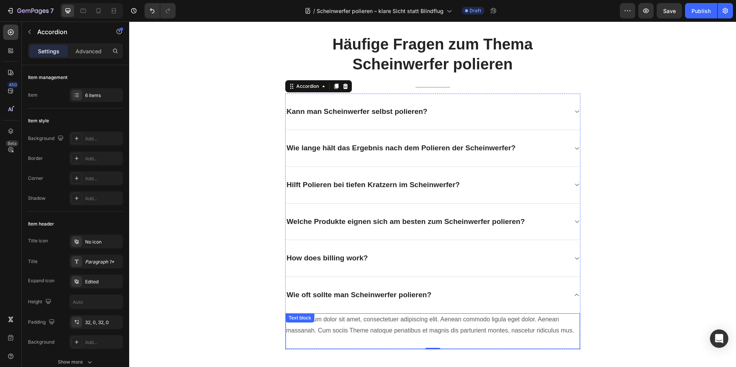
click at [426, 317] on p "Lorem ipsum dolor sit amet, consectetuer adipiscing elit. Aenean commodo ligula…" at bounding box center [432, 325] width 293 height 22
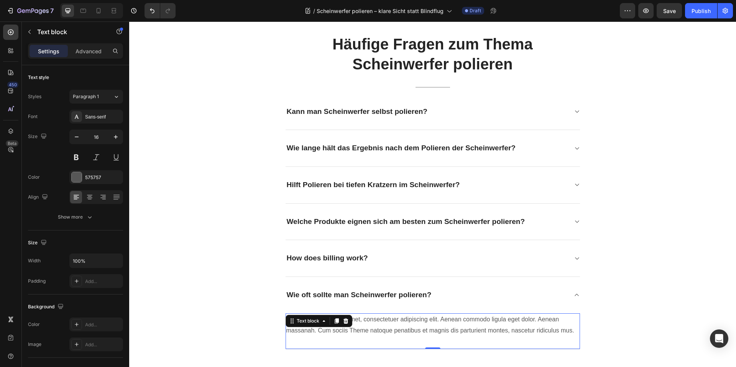
click at [426, 317] on p "Lorem ipsum dolor sit amet, consectetuer adipiscing elit. Aenean commodo ligula…" at bounding box center [432, 325] width 293 height 22
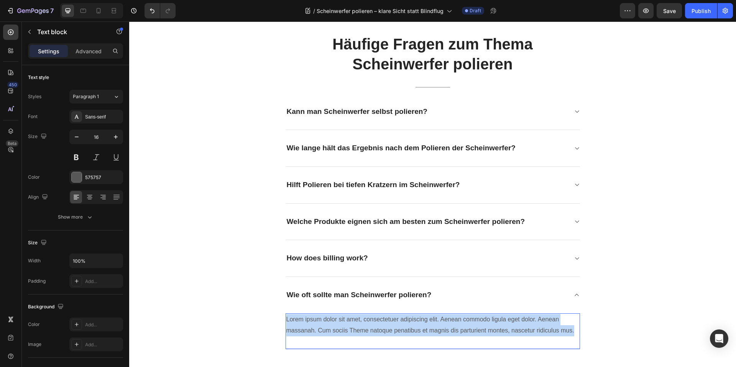
click at [426, 317] on p "Lorem ipsum dolor sit amet, consectetuer adipiscing elit. Aenean commodo ligula…" at bounding box center [432, 325] width 293 height 22
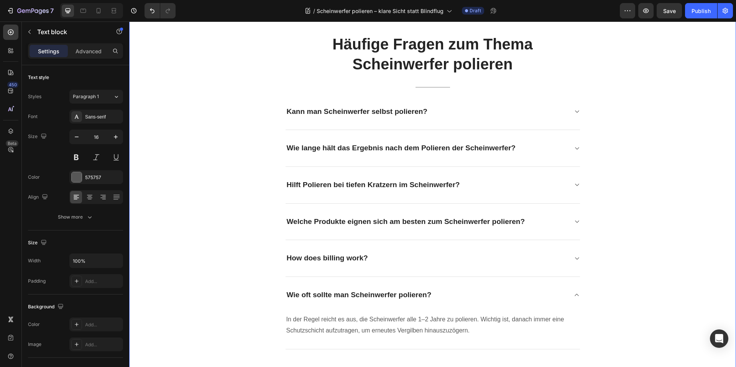
click at [643, 303] on div "Häufige Fragen zum Thema Scheinwerfer polieren Heading Title Line Kann man Sche…" at bounding box center [432, 191] width 595 height 316
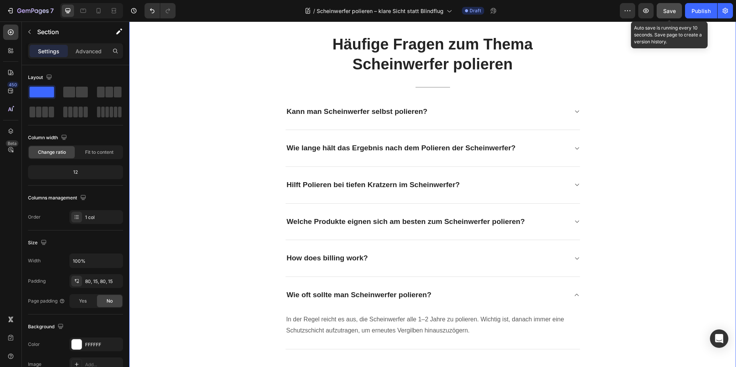
click at [674, 11] on span "Save" at bounding box center [669, 11] width 13 height 7
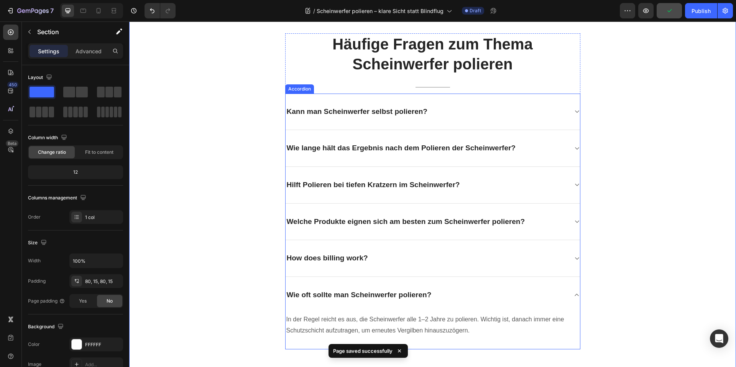
click at [527, 263] on div "How does billing work?" at bounding box center [426, 258] width 282 height 12
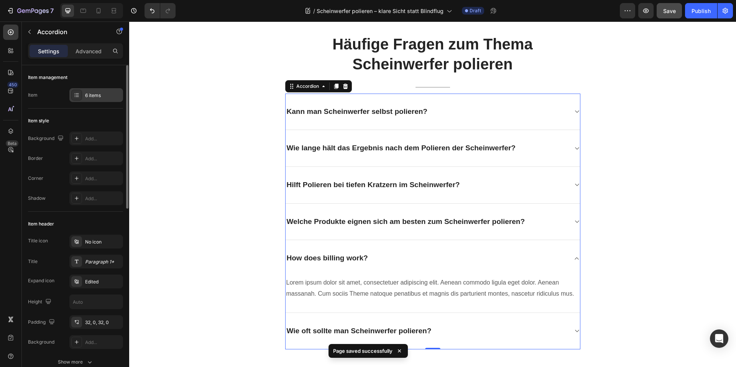
click at [99, 94] on div "6 items" at bounding box center [103, 95] width 36 height 7
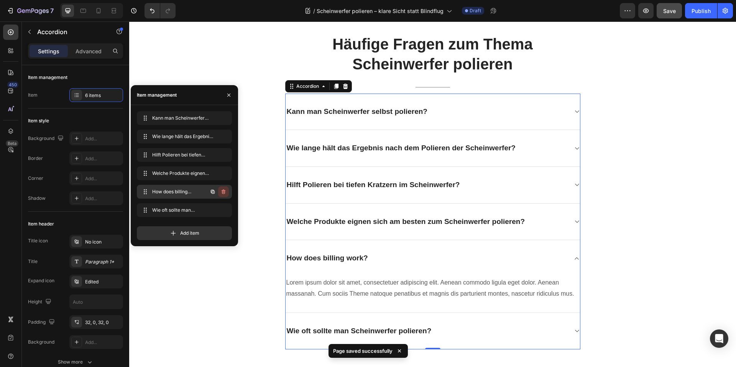
click at [226, 190] on icon "button" at bounding box center [223, 192] width 6 height 6
click at [226, 190] on button "Delete" at bounding box center [218, 191] width 21 height 11
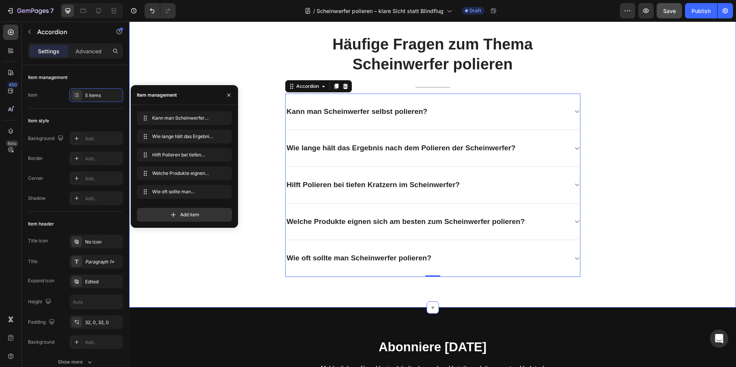
click at [266, 239] on div "Häufige Fragen zum Thema Scheinwerfer polieren Heading Title Line Kann man Sche…" at bounding box center [432, 155] width 595 height 244
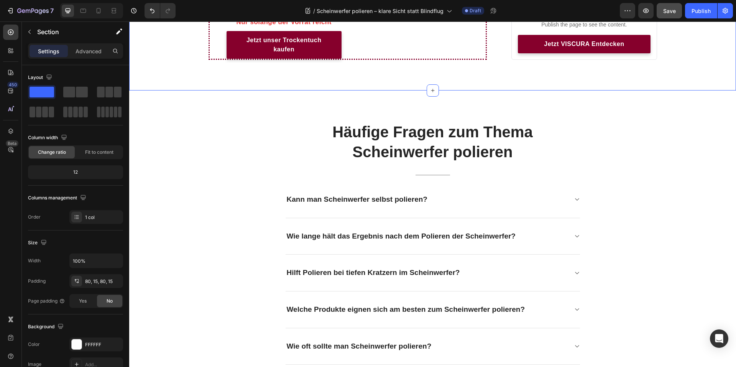
scroll to position [1474, 0]
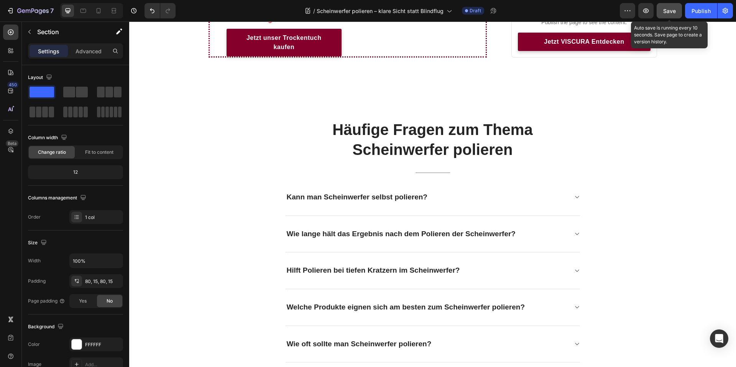
click at [669, 9] on span "Save" at bounding box center [669, 11] width 13 height 7
click at [671, 1] on div "7 Version history / Scheinwerfer polieren – klare Sicht statt Blindflug Draft P…" at bounding box center [368, 11] width 736 height 22
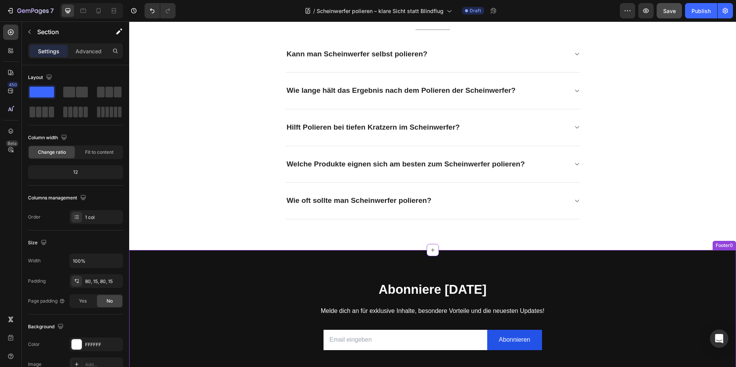
scroll to position [1666, 0]
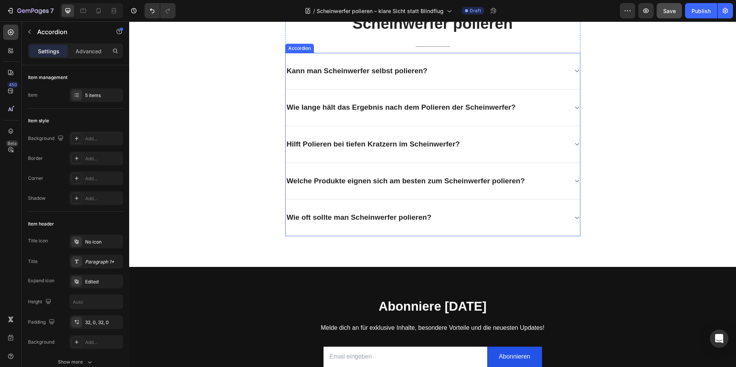
click at [564, 210] on div "Wie oft sollte man Scheinwerfer polieren?" at bounding box center [432, 217] width 294 height 37
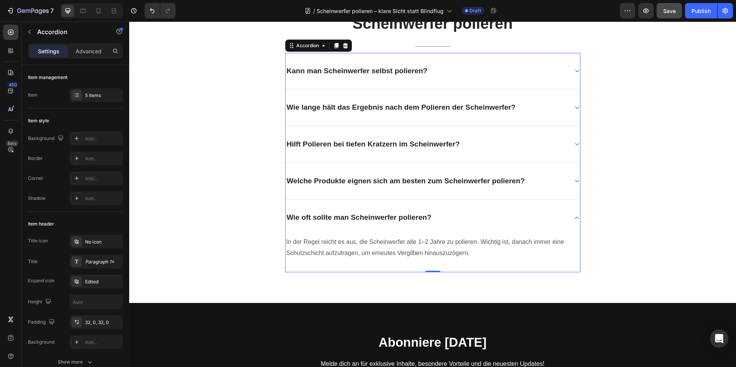
click at [567, 191] on div "Welche Produkte eignen sich am besten zum Scheinwerfer polieren?" at bounding box center [432, 181] width 294 height 37
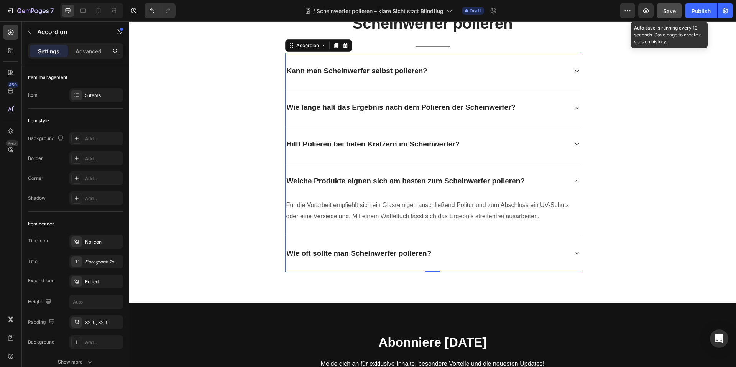
click at [669, 14] on span "Save" at bounding box center [669, 11] width 13 height 7
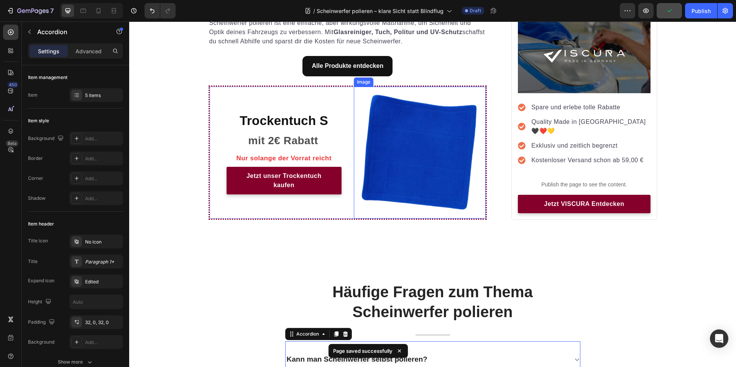
scroll to position [1360, 0]
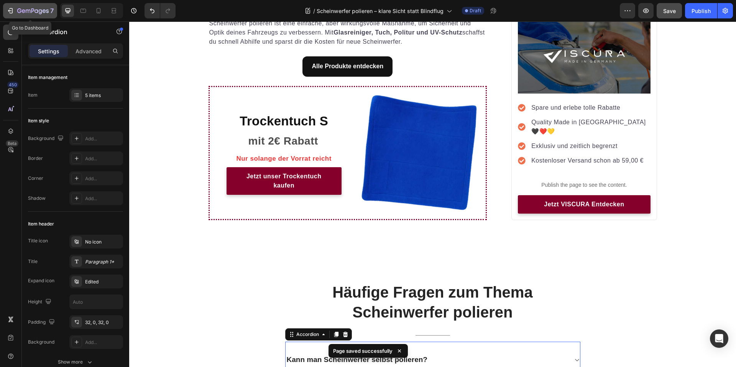
click at [20, 15] on div "7" at bounding box center [35, 10] width 36 height 9
